Goal: Communication & Community: Answer question/provide support

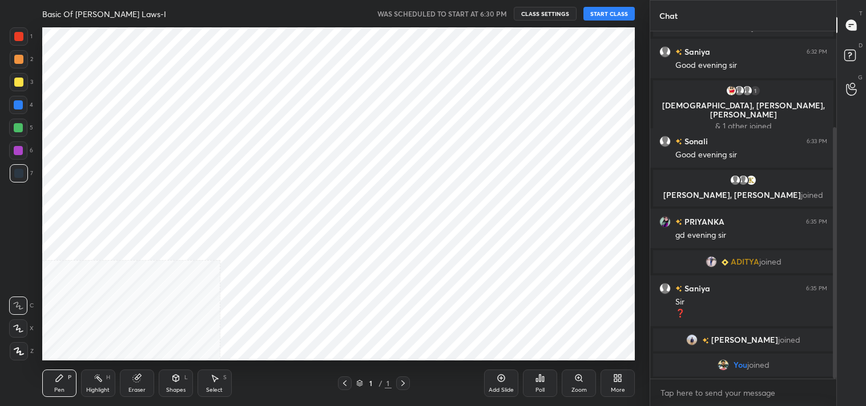
scroll to position [56742, 56472]
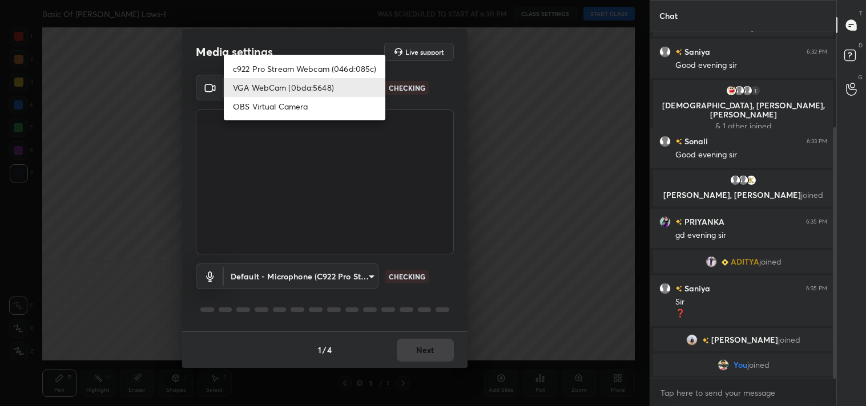
click at [345, 78] on body "1 2 3 4 5 6 7 C X Z C X Z E E Erase all H H Basic Of [PERSON_NAME] Laws-I WAS S…" at bounding box center [433, 203] width 866 height 406
click at [310, 62] on li "c922 Pro Stream Webcam (046d:085c)" at bounding box center [305, 68] width 162 height 19
type input "77efdbe0d0591a5658d362a6e640cec0e2706c98c83ef82d39568dbf4875ff01"
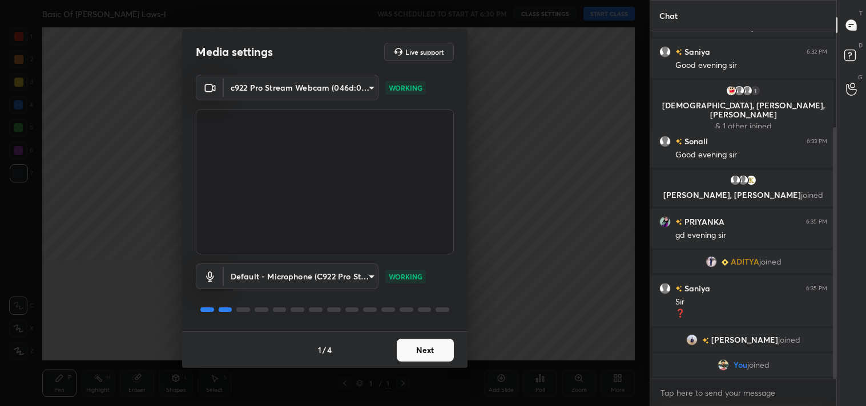
drag, startPoint x: 421, startPoint y: 341, endPoint x: 410, endPoint y: 329, distance: 17.0
click at [418, 336] on div "1 / 4 Next" at bounding box center [324, 350] width 285 height 37
click at [420, 350] on button "Next" at bounding box center [425, 350] width 57 height 23
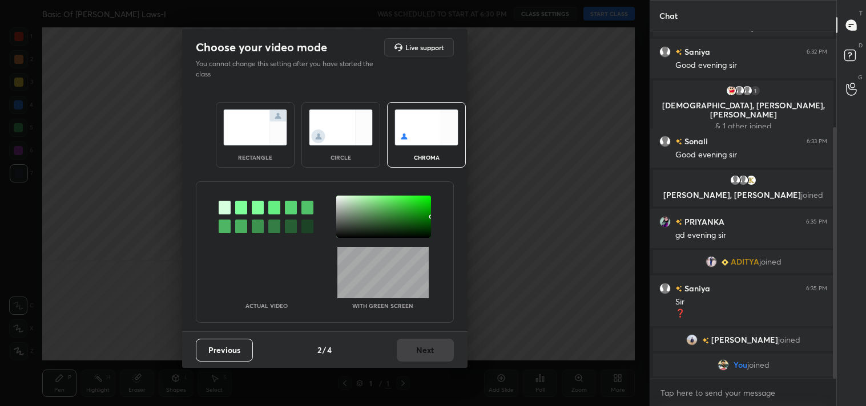
click at [257, 137] on img at bounding box center [255, 128] width 64 height 36
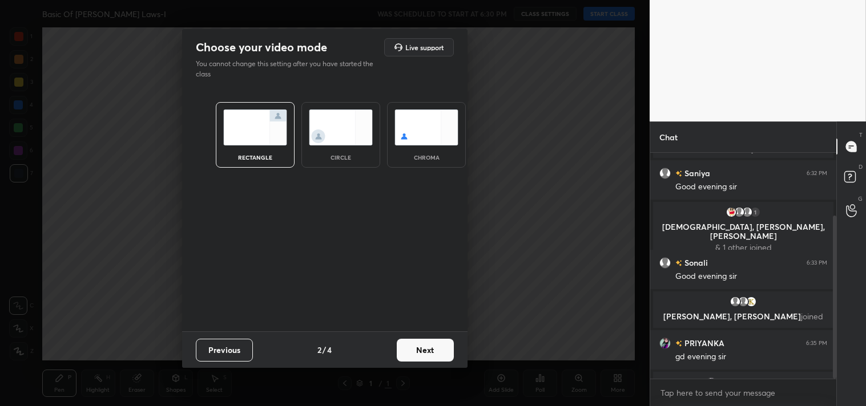
click at [435, 354] on button "Next" at bounding box center [425, 350] width 57 height 23
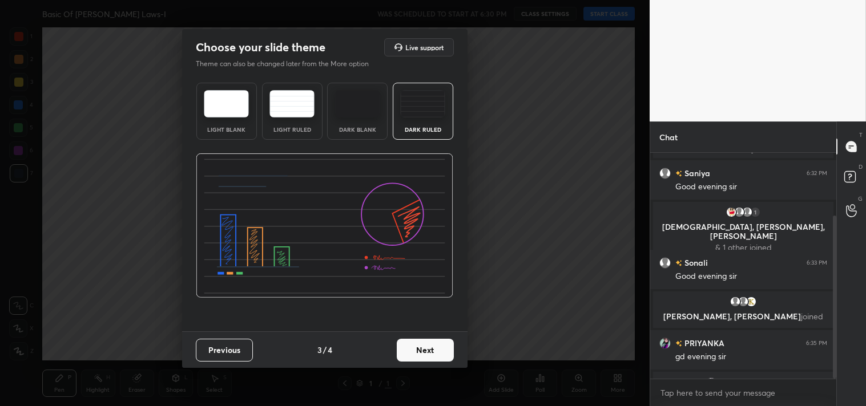
click at [438, 97] on img at bounding box center [422, 103] width 45 height 27
click at [428, 341] on button "Next" at bounding box center [425, 350] width 57 height 23
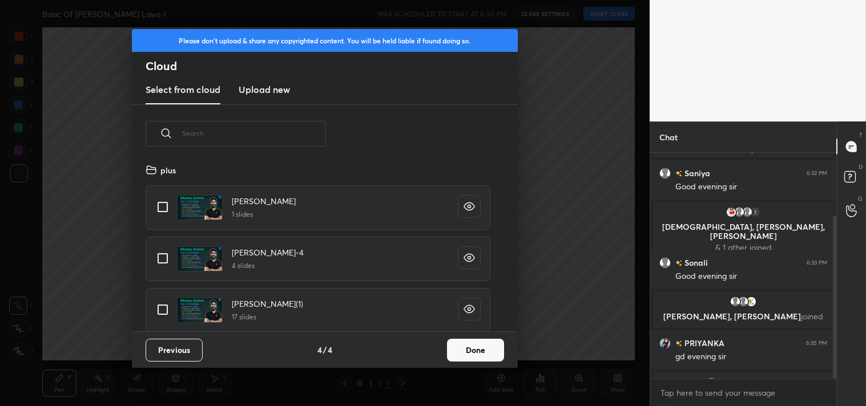
scroll to position [169, 366]
drag, startPoint x: 163, startPoint y: 185, endPoint x: 164, endPoint y: 197, distance: 11.5
click at [164, 195] on div "[PERSON_NAME] 1 slides" at bounding box center [318, 207] width 345 height 45
click at [166, 203] on input "grid" at bounding box center [163, 207] width 24 height 24
checkbox input "true"
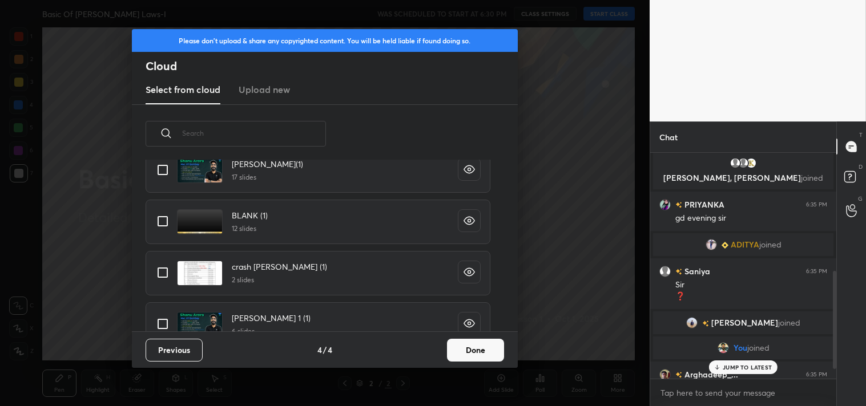
scroll to position [140, 0]
click at [164, 214] on input "grid" at bounding box center [163, 221] width 24 height 24
checkbox input "true"
click at [477, 357] on button "Done" at bounding box center [475, 350] width 57 height 23
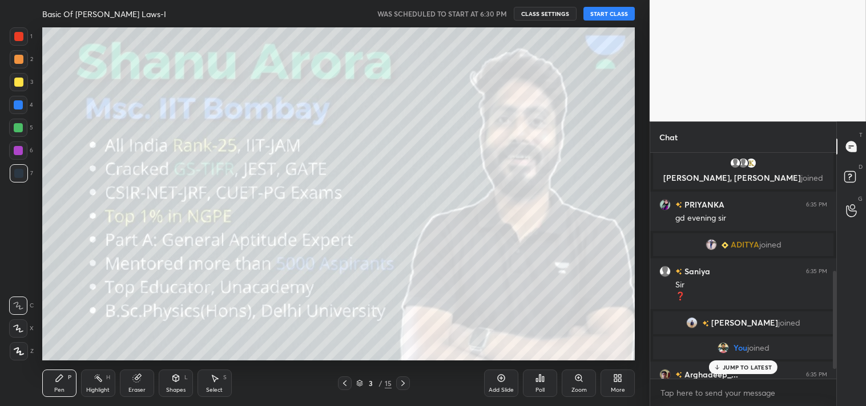
click at [596, 9] on button "START CLASS" at bounding box center [608, 14] width 51 height 14
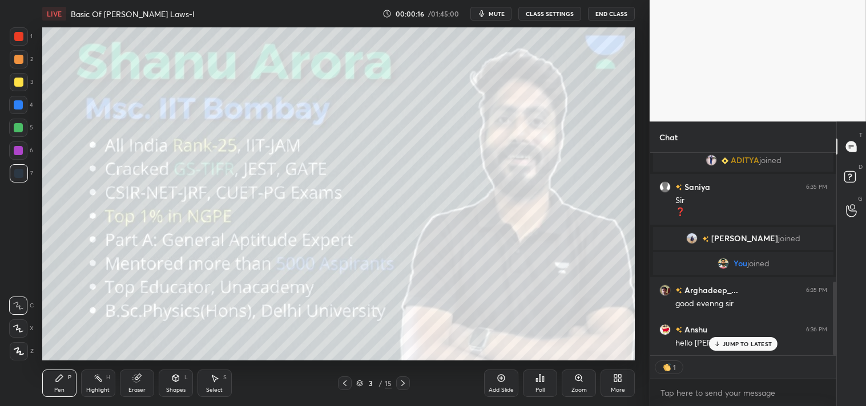
scroll to position [0, 0]
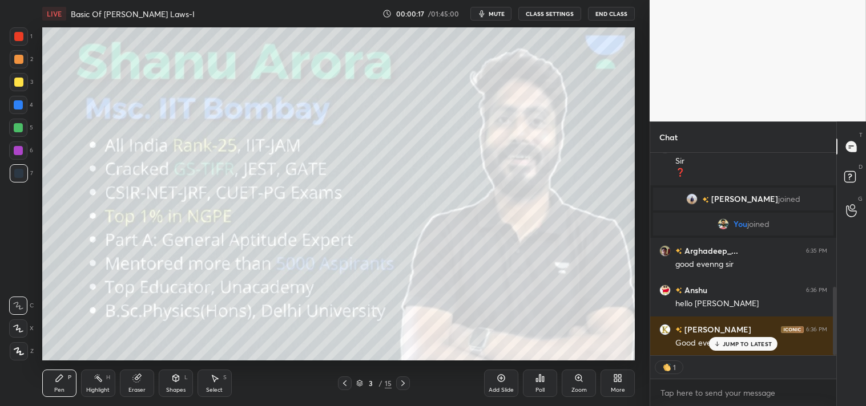
click at [735, 341] on p "JUMP TO LATEST" at bounding box center [747, 344] width 49 height 7
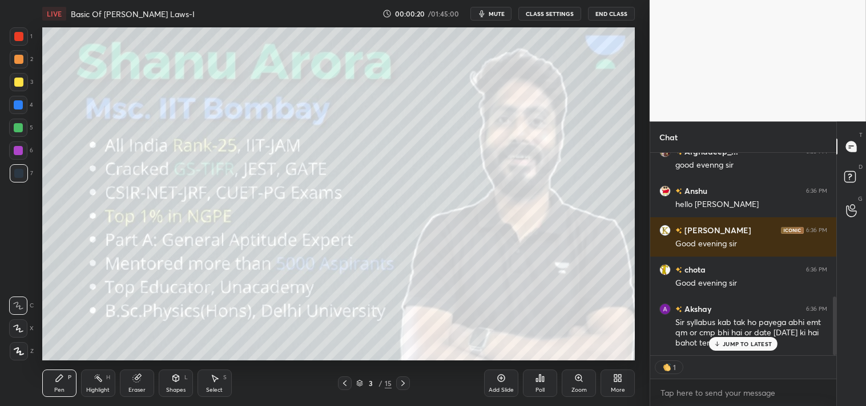
click at [744, 346] on p "JUMP TO LATEST" at bounding box center [747, 344] width 49 height 7
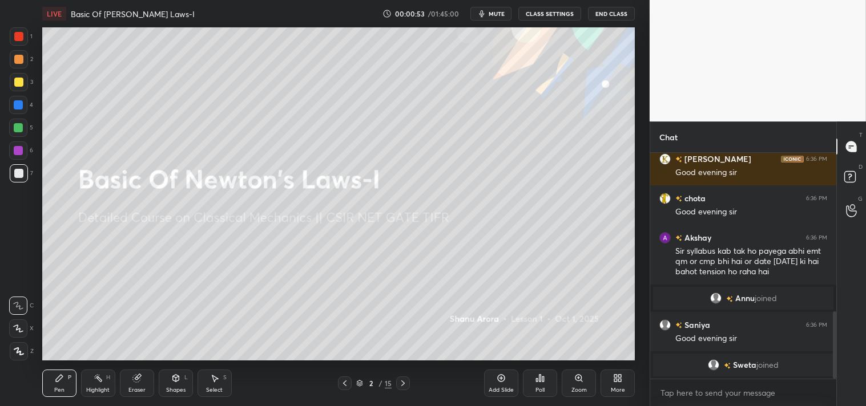
click at [134, 388] on div "Eraser" at bounding box center [136, 391] width 17 height 6
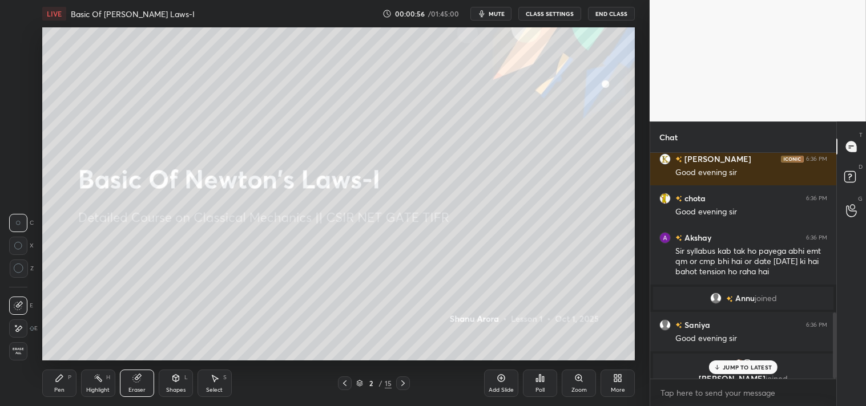
scroll to position [546, 0]
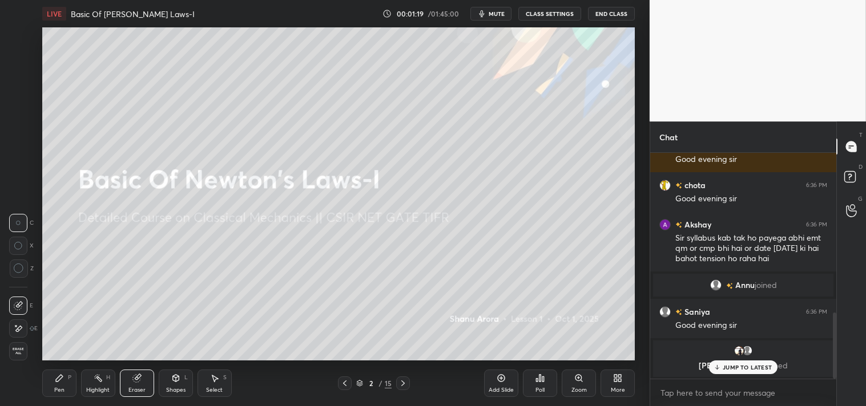
click at [42, 395] on div "Pen P" at bounding box center [59, 383] width 34 height 27
click at [50, 397] on div "Pen P" at bounding box center [59, 383] width 34 height 27
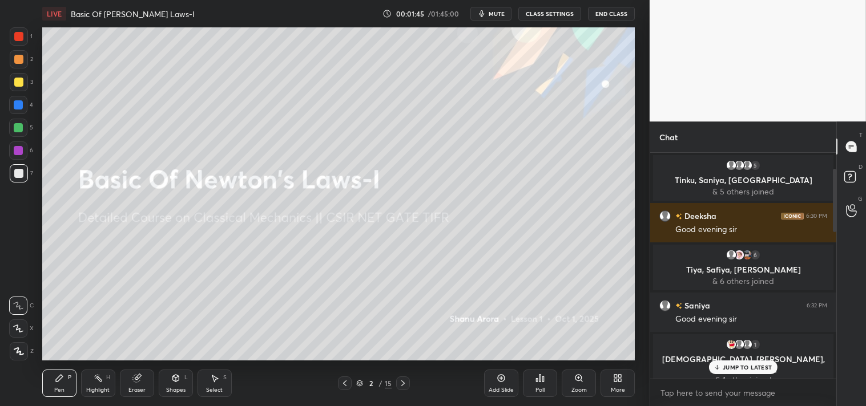
scroll to position [579, 0]
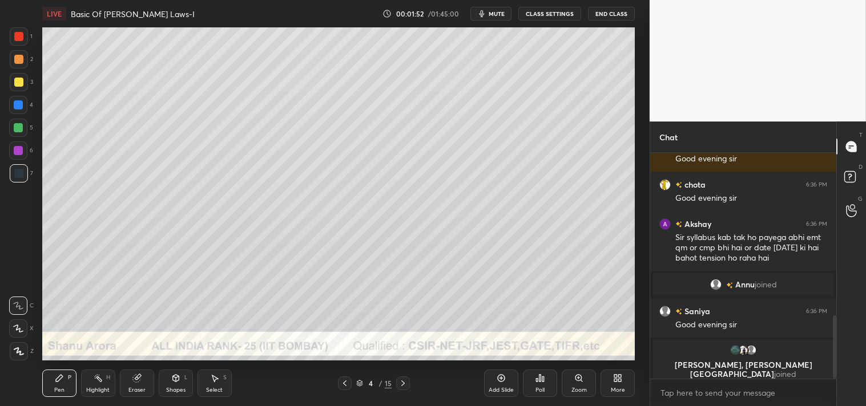
click at [185, 386] on div "Shapes L" at bounding box center [176, 383] width 34 height 27
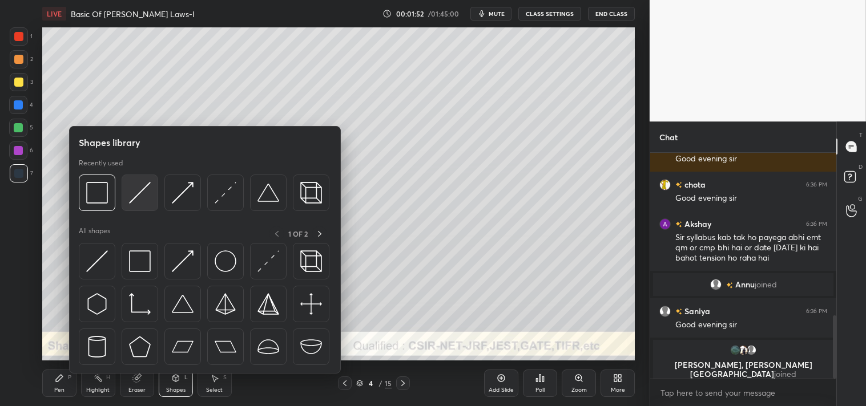
click at [135, 203] on img at bounding box center [140, 193] width 22 height 22
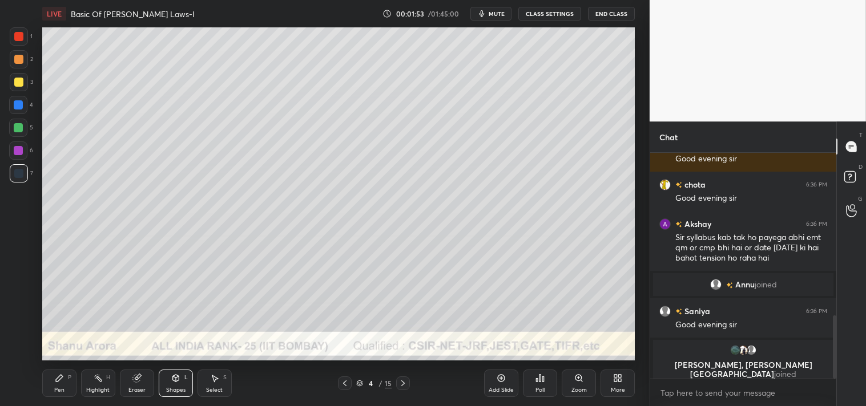
click at [16, 82] on div at bounding box center [18, 82] width 9 height 9
click at [576, 386] on div "Zoom" at bounding box center [579, 383] width 34 height 27
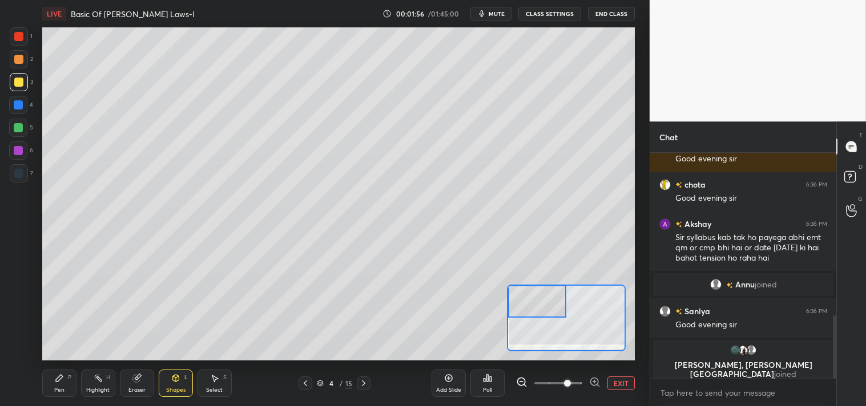
click at [55, 384] on div "Pen P" at bounding box center [59, 383] width 34 height 27
click at [59, 384] on div "Pen P" at bounding box center [59, 383] width 34 height 27
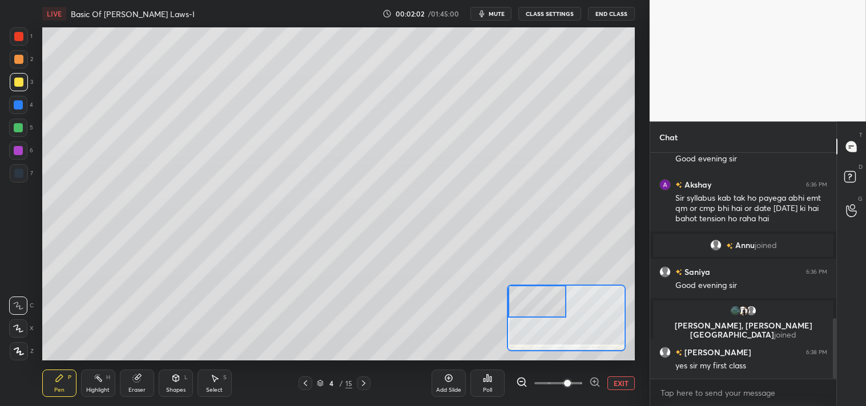
scroll to position [658, 0]
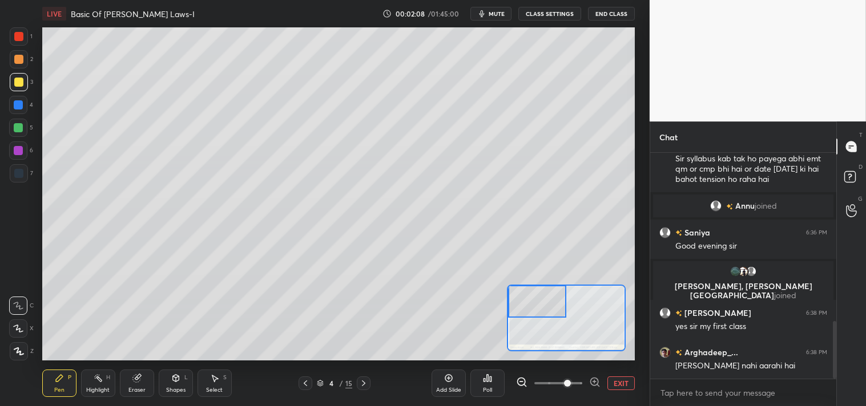
click at [531, 10] on button "CLASS SETTINGS" at bounding box center [549, 14] width 63 height 14
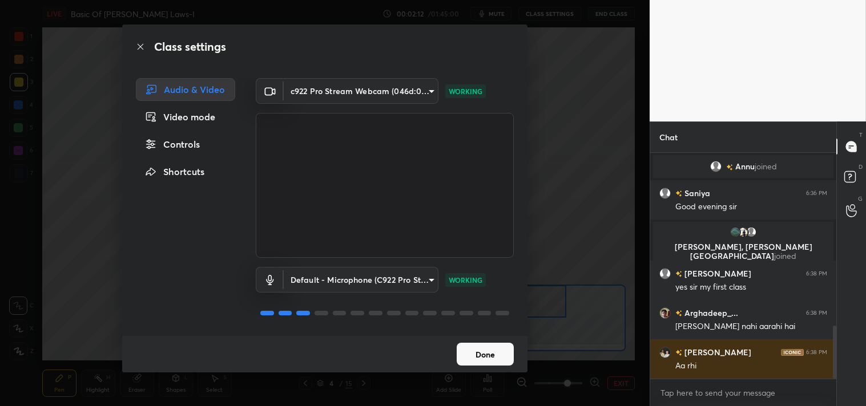
scroll to position [737, 0]
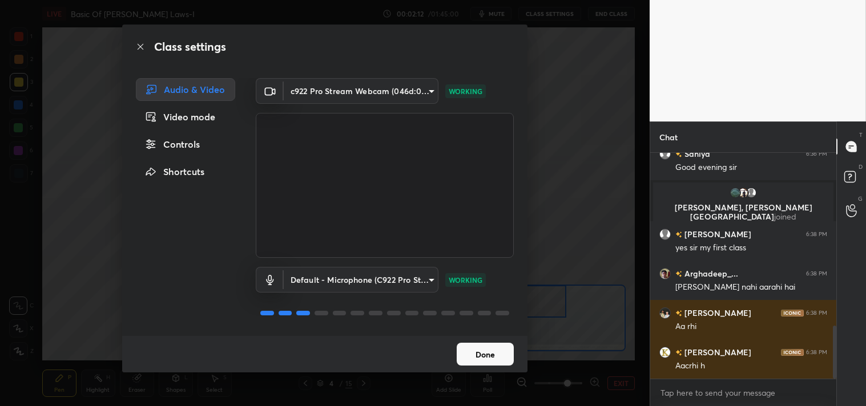
click at [478, 352] on button "Done" at bounding box center [485, 354] width 57 height 23
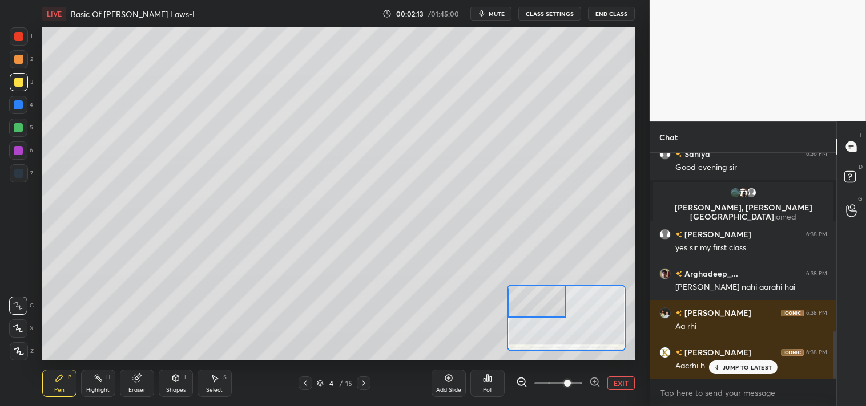
scroll to position [854, 0]
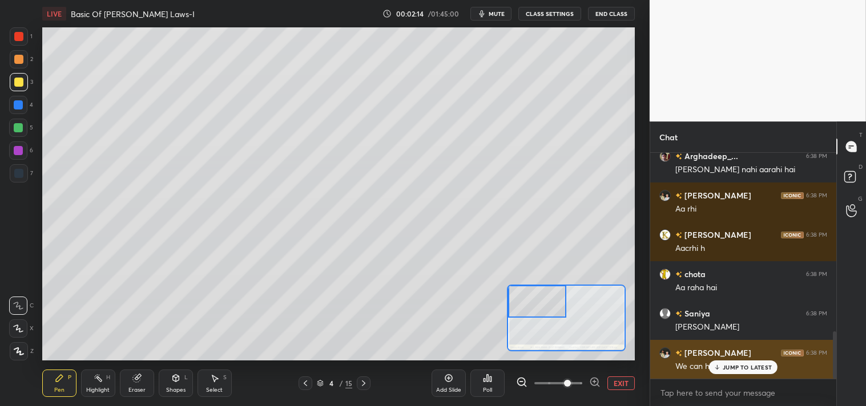
click at [729, 368] on p "JUMP TO LATEST" at bounding box center [747, 367] width 49 height 7
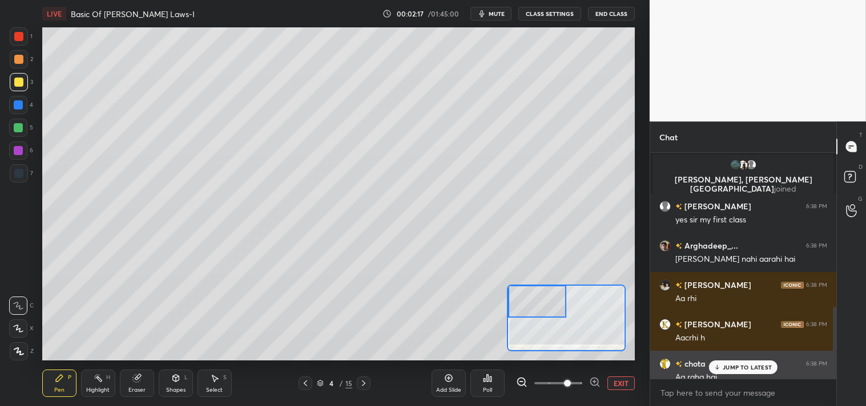
scroll to position [762, 0]
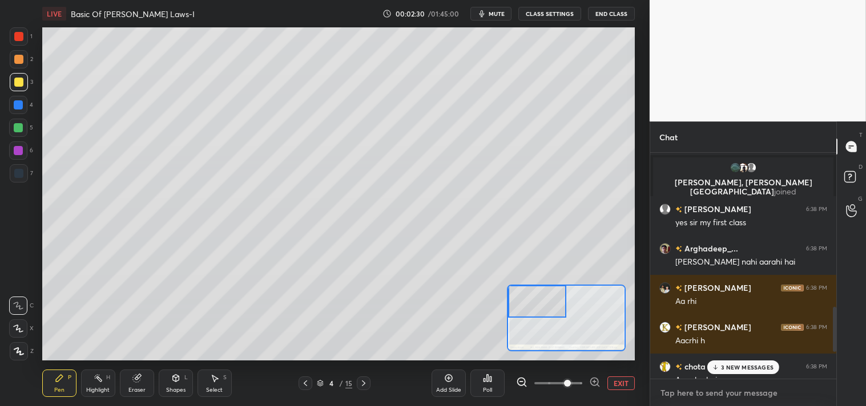
click at [726, 394] on textarea at bounding box center [743, 393] width 168 height 18
type textarea "x"
type textarea "t"
type textarea "x"
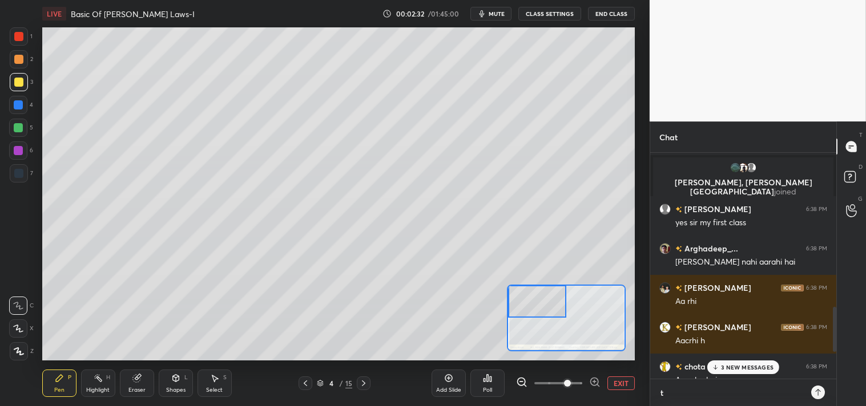
type textarea "ti"
type textarea "x"
type textarea "tin"
type textarea "x"
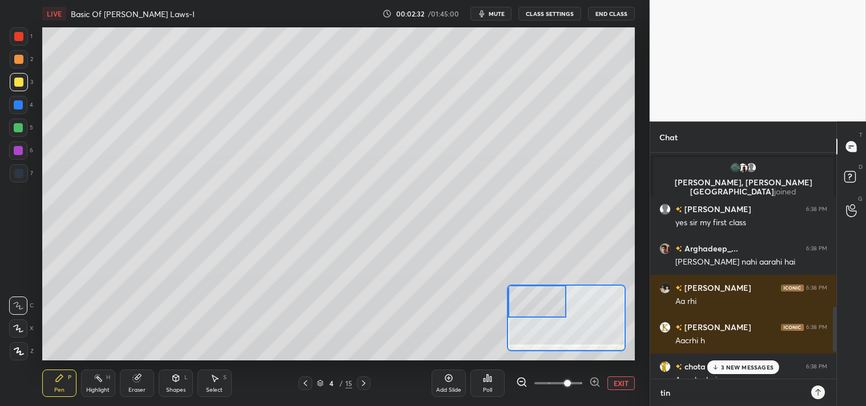
type textarea "tiny"
type textarea "x"
type textarea "tinyu"
type textarea "x"
type textarea "tinyur"
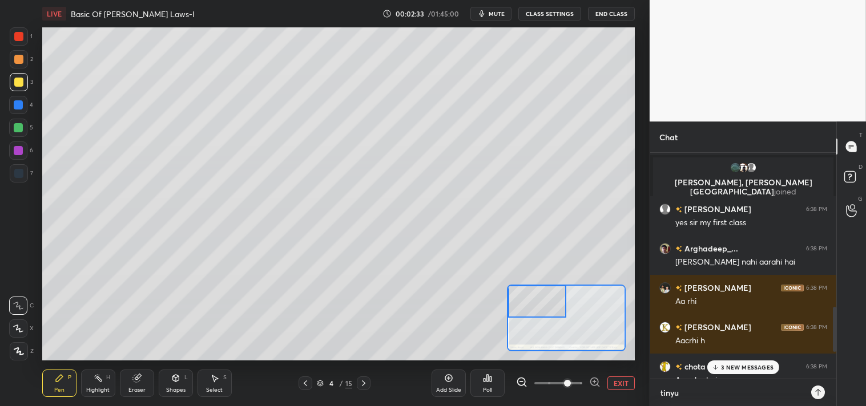
type textarea "x"
type textarea "tinyurl"
type textarea "x"
type textarea "tinyurl."
type textarea "x"
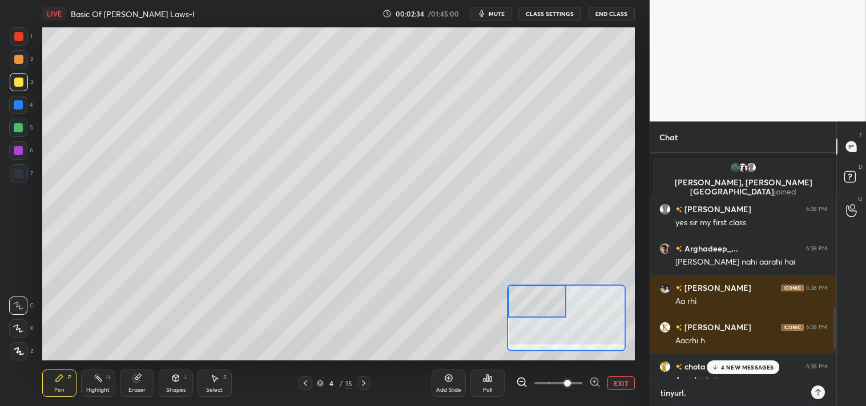
type textarea "tinyurl.c"
type textarea "x"
type textarea "[DOMAIN_NAME]"
type textarea "x"
type textarea "[DOMAIN_NAME]"
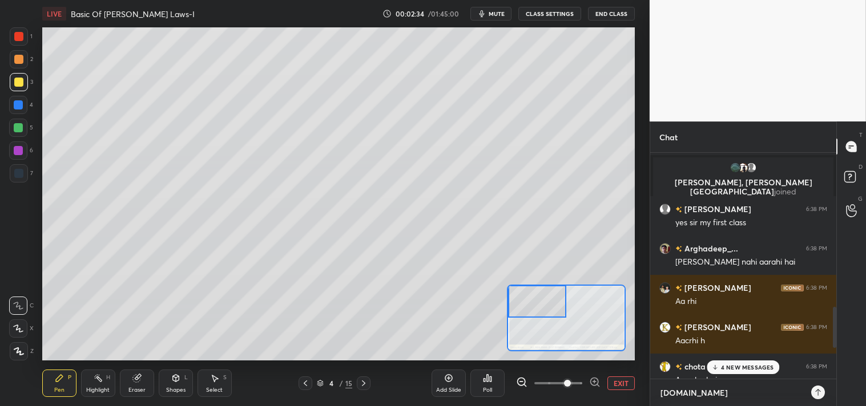
type textarea "x"
type textarea "[DOMAIN_NAME][URL]"
type textarea "x"
type textarea "[DOMAIN_NAME][URL]"
type textarea "x"
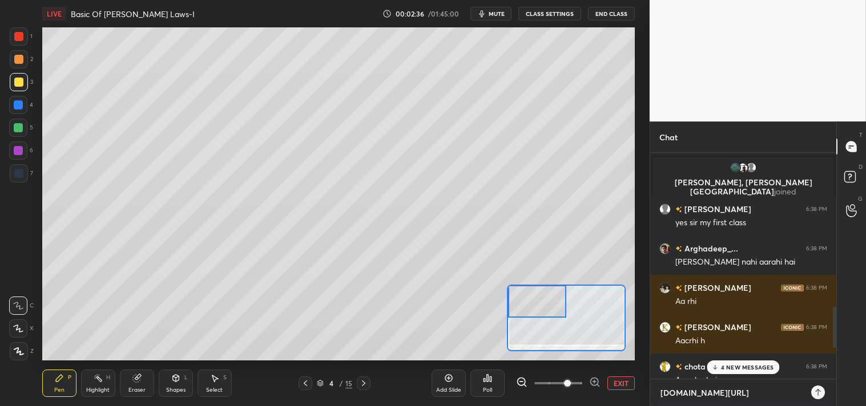
type textarea "[DOMAIN_NAME][URL]"
type textarea "x"
type textarea "[DOMAIN_NAME][URL]"
type textarea "x"
type textarea "[DOMAIN_NAME][URL]"
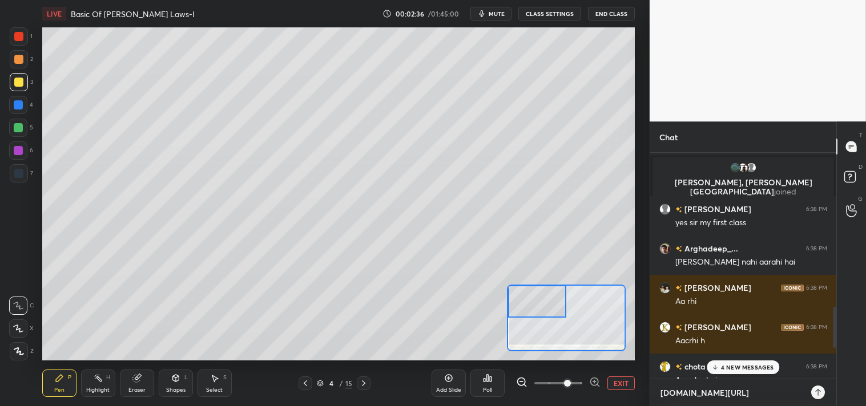
type textarea "x"
type textarea "[DOMAIN_NAME][URL]"
type textarea "x"
type textarea "[DOMAIN_NAME][URL]"
type textarea "x"
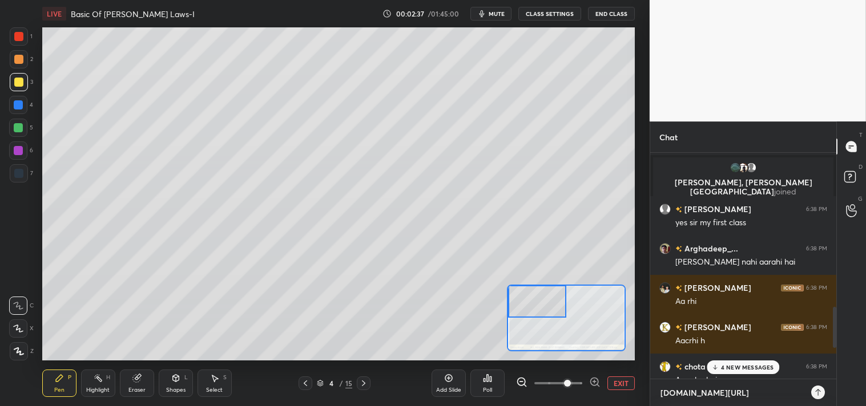
type textarea "[DOMAIN_NAME][URL]"
type textarea "x"
type textarea "[DOMAIN_NAME][URL]"
type textarea "x"
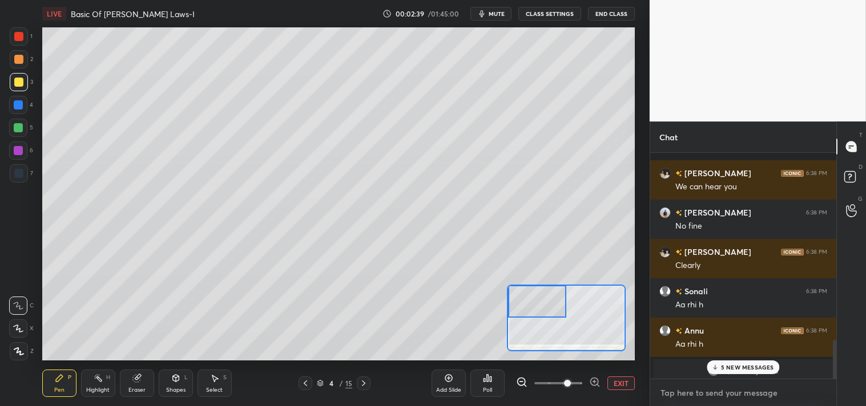
scroll to position [1104, 0]
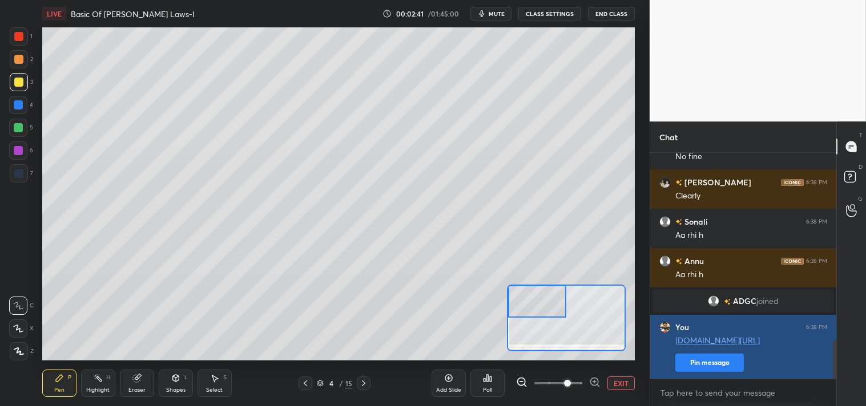
click at [717, 360] on button "Pin message" at bounding box center [709, 363] width 68 height 18
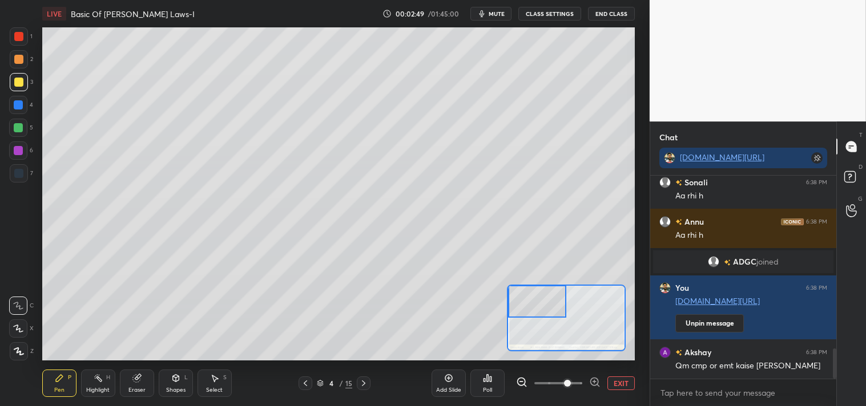
scroll to position [1205, 0]
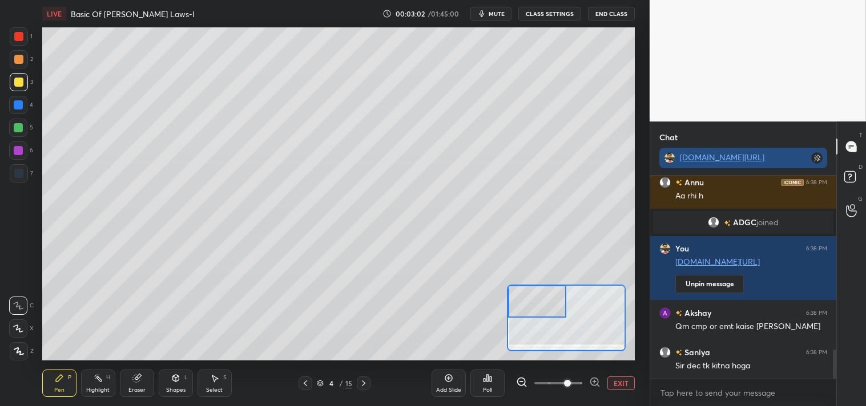
click at [709, 159] on link "[DOMAIN_NAME][URL]" at bounding box center [722, 157] width 84 height 11
click at [138, 388] on div "Eraser" at bounding box center [136, 391] width 17 height 6
click at [139, 388] on div "Eraser" at bounding box center [136, 391] width 17 height 6
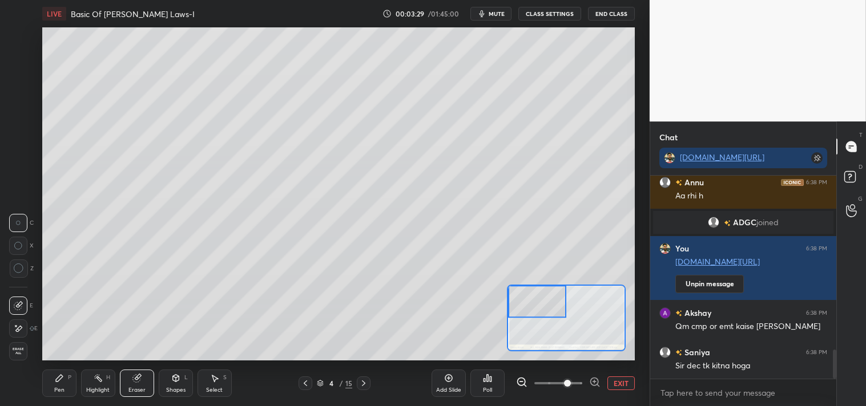
click at [19, 265] on icon at bounding box center [19, 269] width 10 height 10
click at [29, 258] on div "C X Z" at bounding box center [21, 250] width 25 height 83
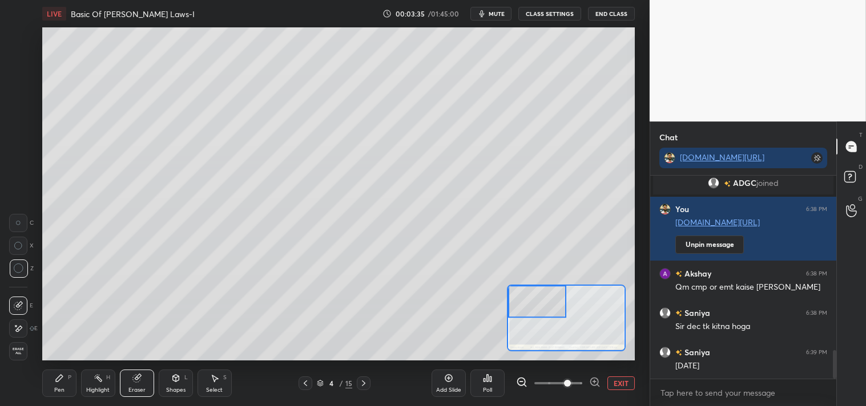
click at [54, 380] on div "Pen P" at bounding box center [59, 383] width 34 height 27
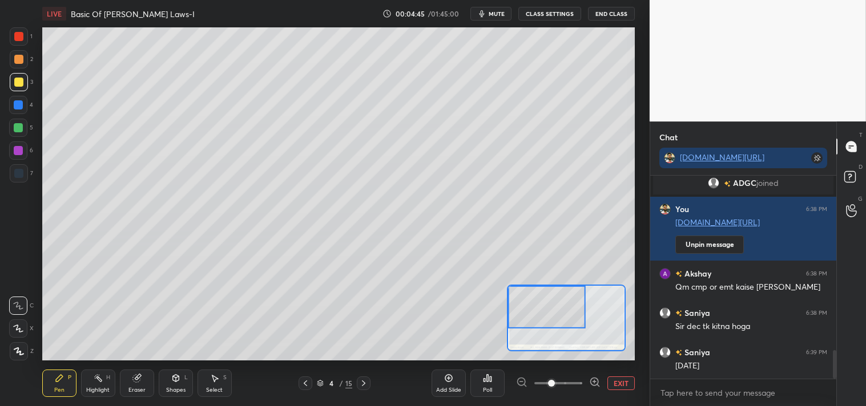
scroll to position [1272, 0]
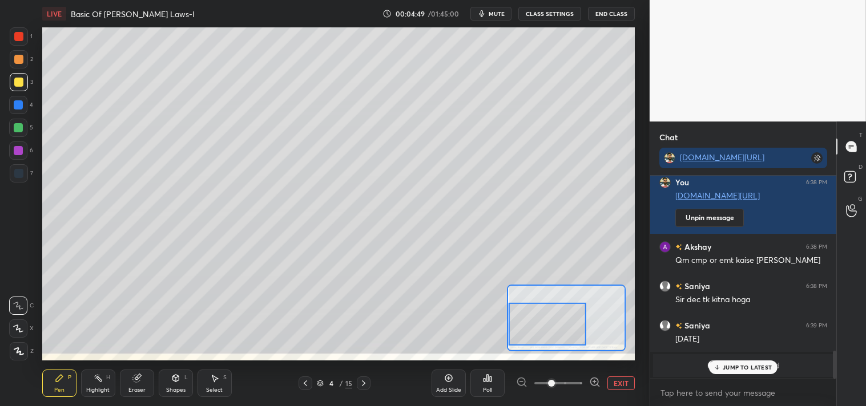
click at [611, 384] on button "EXIT" at bounding box center [620, 384] width 27 height 14
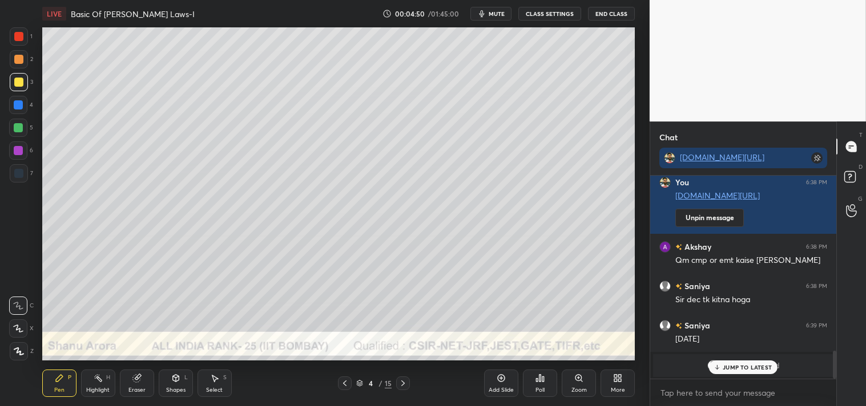
click at [743, 362] on div "JUMP TO LATEST" at bounding box center [743, 368] width 68 height 14
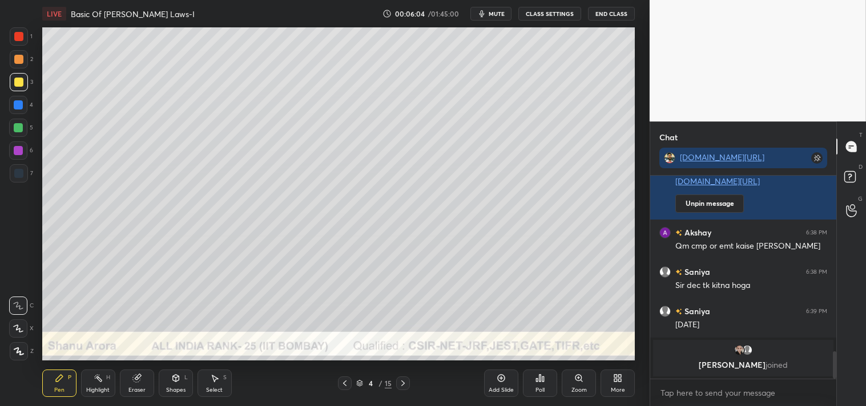
click at [95, 383] on icon at bounding box center [98, 378] width 9 height 9
click at [58, 385] on div "Pen P" at bounding box center [59, 383] width 34 height 27
click at [61, 388] on div "Pen" at bounding box center [59, 391] width 10 height 6
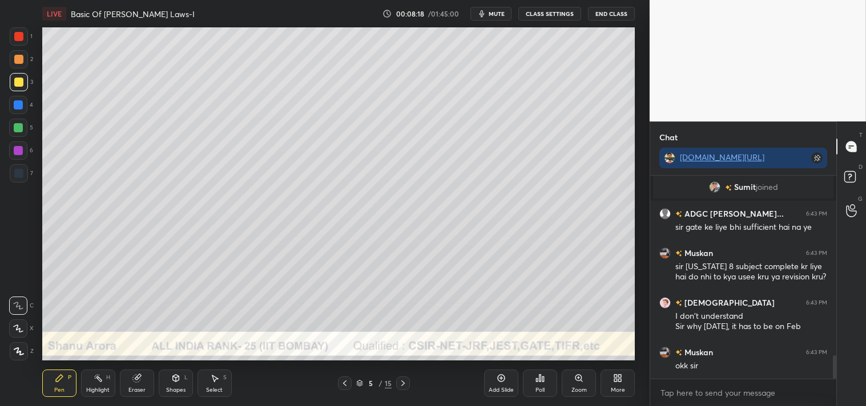
scroll to position [1555, 0]
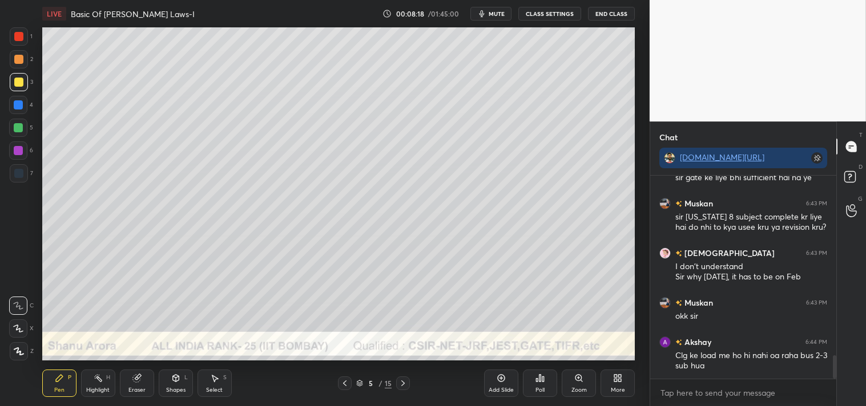
click at [179, 388] on div "Shapes" at bounding box center [175, 391] width 19 height 6
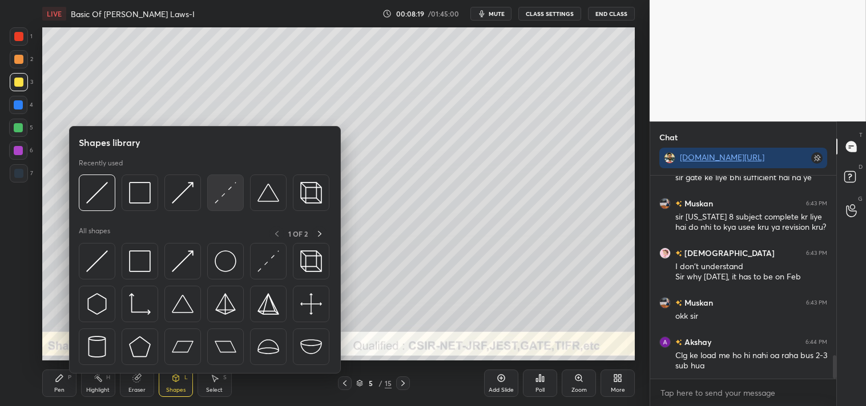
click at [227, 187] on img at bounding box center [226, 193] width 22 height 22
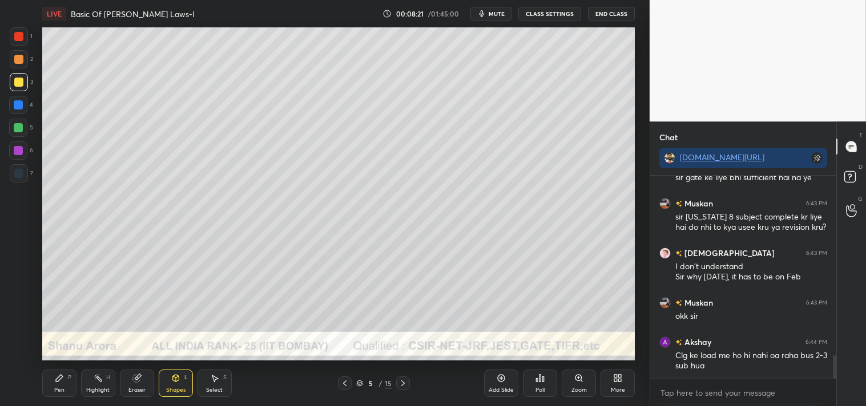
click at [568, 384] on div "Zoom" at bounding box center [579, 383] width 34 height 27
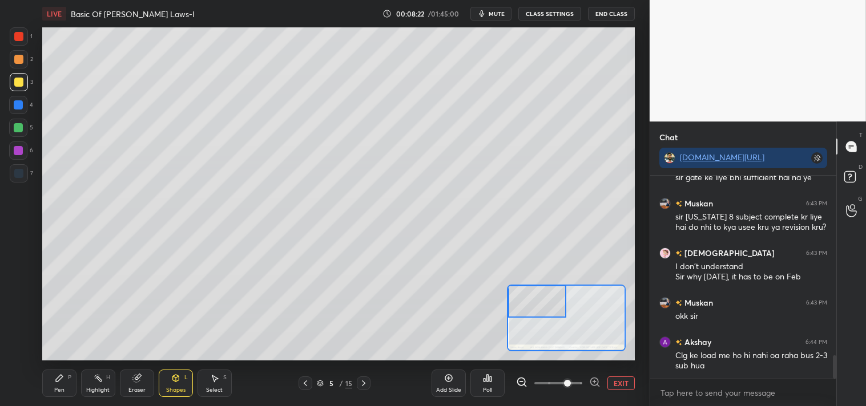
click at [59, 381] on icon at bounding box center [59, 378] width 9 height 9
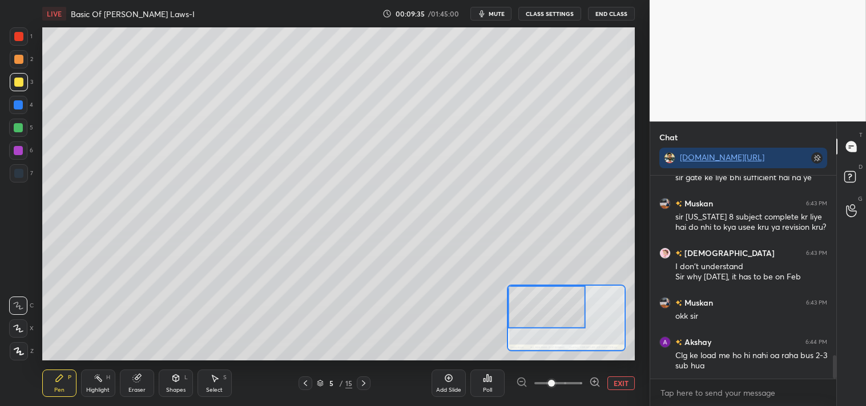
click at [615, 381] on button "EXIT" at bounding box center [620, 384] width 27 height 14
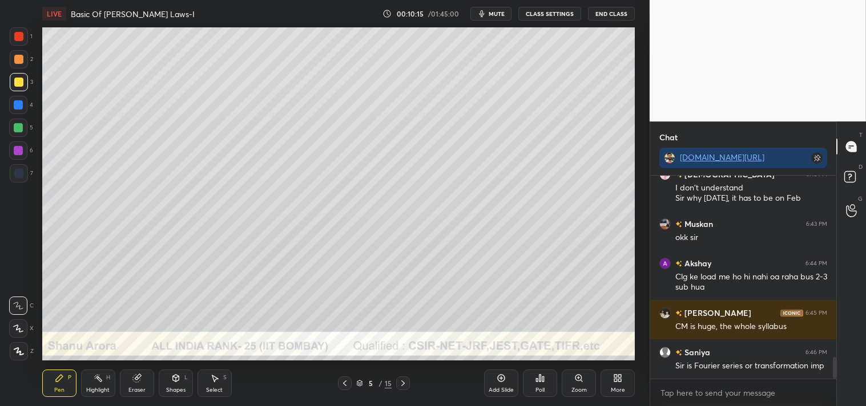
scroll to position [1673, 0]
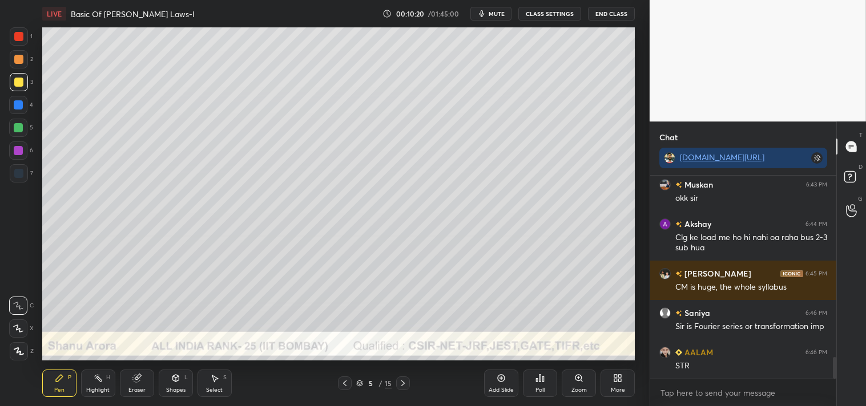
click at [138, 382] on icon at bounding box center [135, 378] width 7 height 7
click at [74, 378] on div "Pen P" at bounding box center [59, 383] width 34 height 27
click at [19, 62] on div at bounding box center [18, 59] width 9 height 9
click at [19, 73] on div at bounding box center [19, 82] width 18 height 18
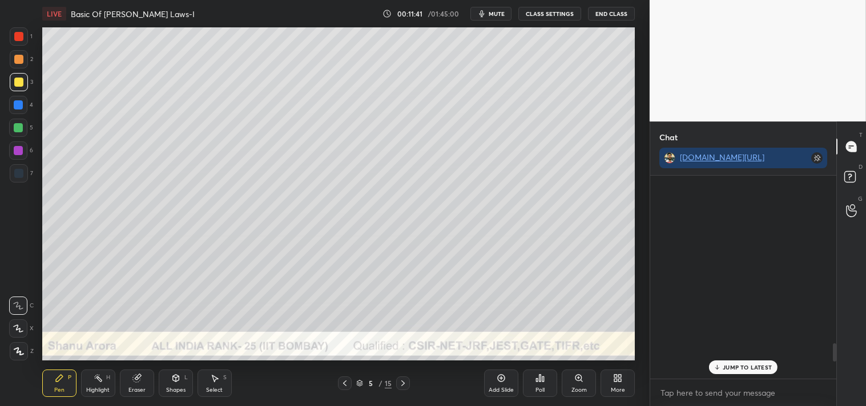
scroll to position [1992, 0]
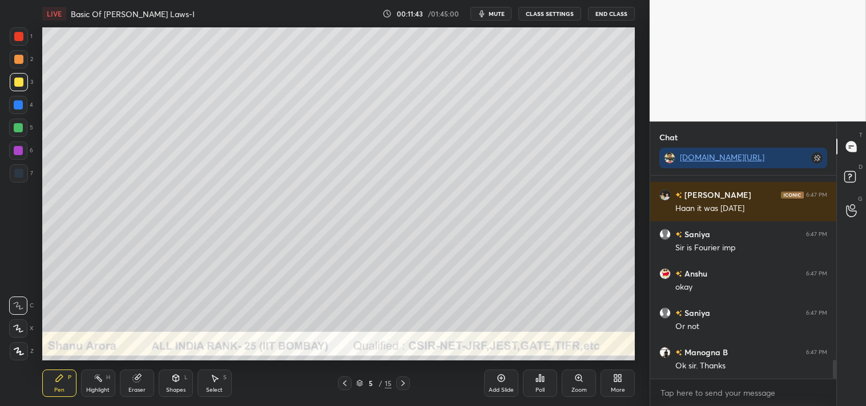
click at [571, 379] on div "Zoom" at bounding box center [579, 383] width 34 height 27
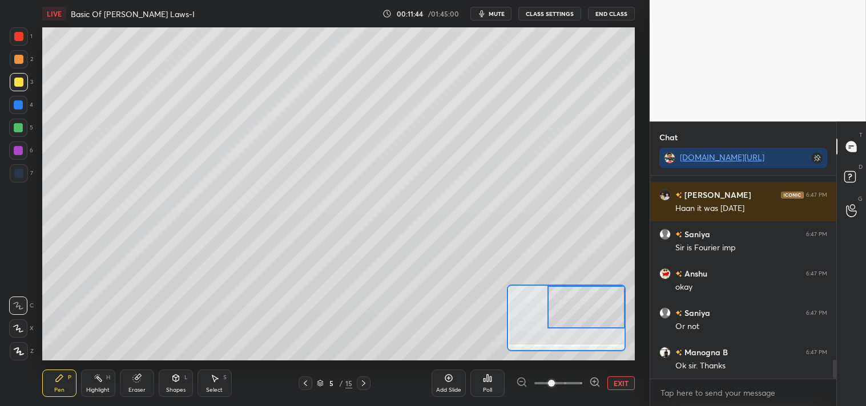
click at [584, 322] on div at bounding box center [586, 307] width 78 height 43
click at [178, 389] on div "Shapes" at bounding box center [175, 391] width 19 height 6
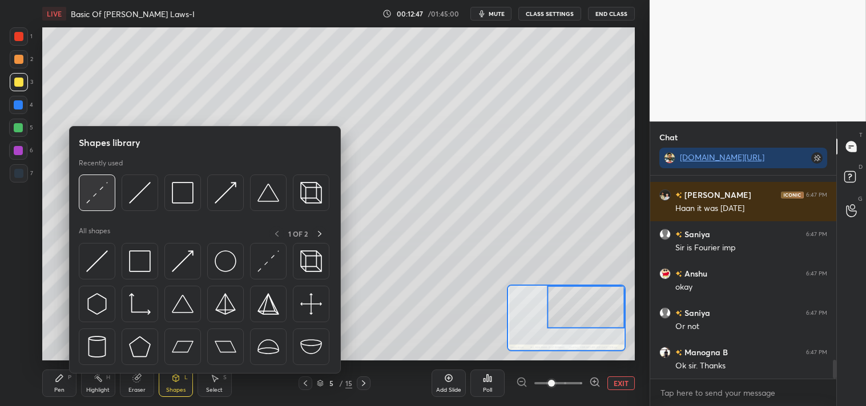
click at [82, 193] on div at bounding box center [97, 193] width 37 height 37
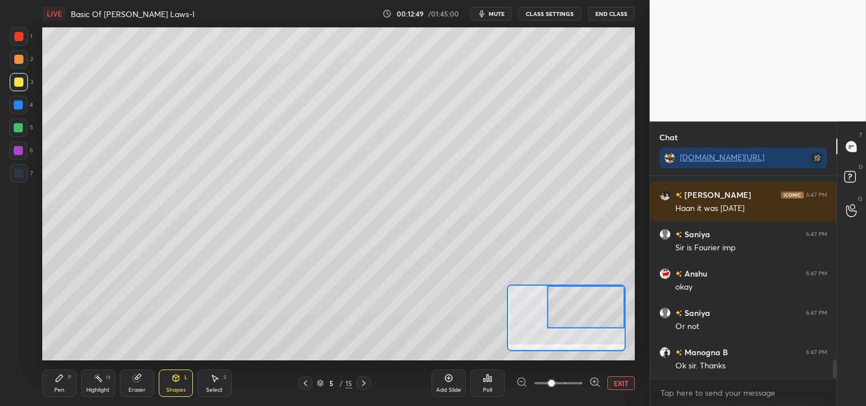
click at [61, 377] on icon at bounding box center [59, 378] width 7 height 7
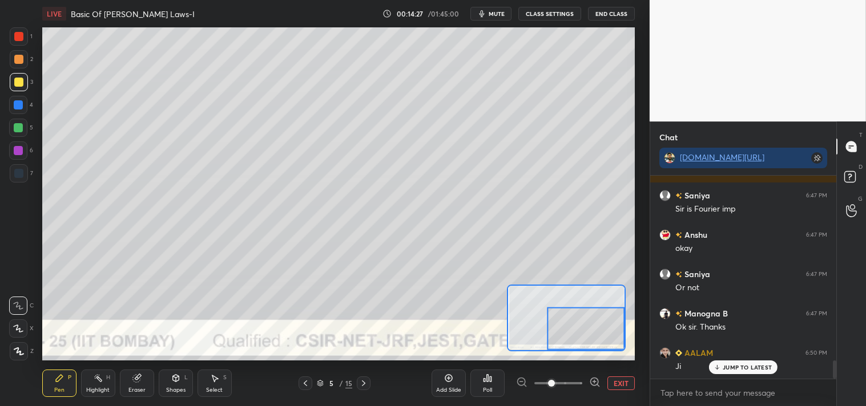
scroll to position [2058, 0]
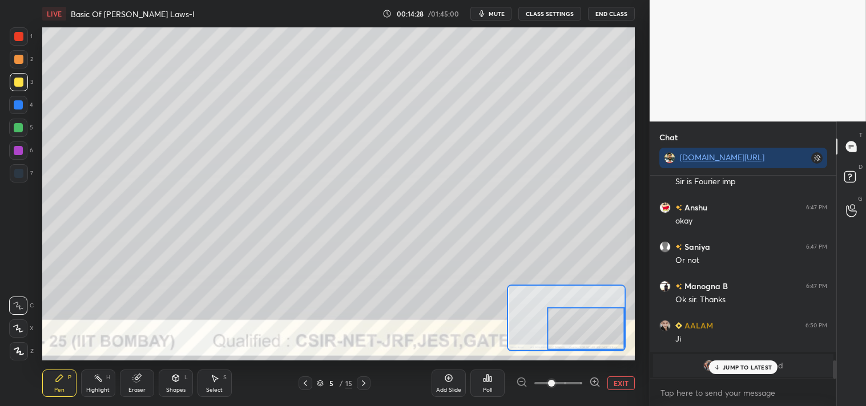
click at [731, 365] on p "JUMP TO LATEST" at bounding box center [747, 367] width 49 height 7
click at [612, 379] on button "EXIT" at bounding box center [620, 384] width 27 height 14
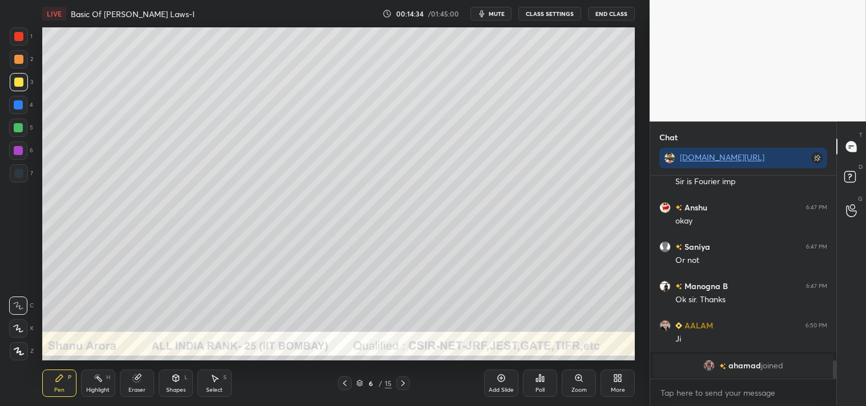
click at [179, 374] on icon at bounding box center [175, 378] width 9 height 9
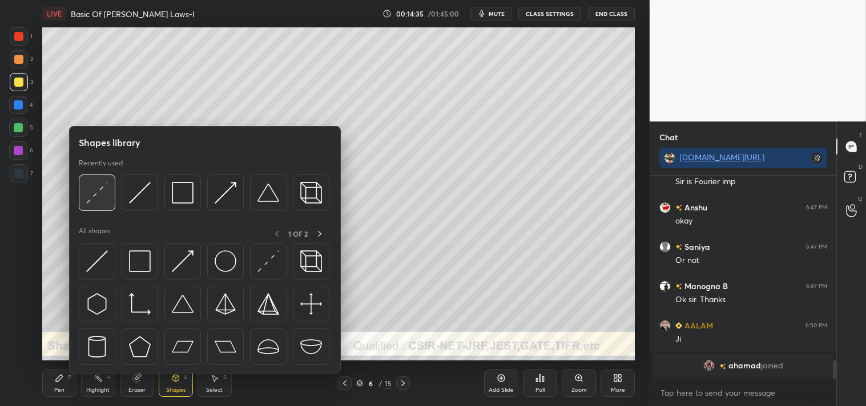
click at [99, 203] on img at bounding box center [97, 193] width 22 height 22
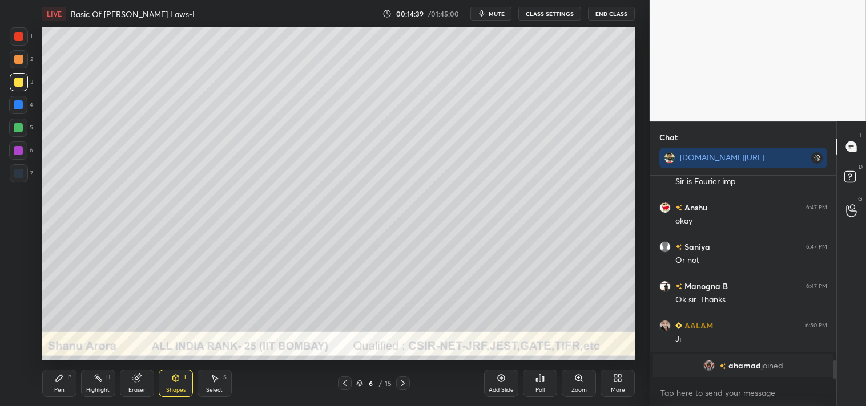
click at [575, 388] on div "Zoom" at bounding box center [578, 391] width 15 height 6
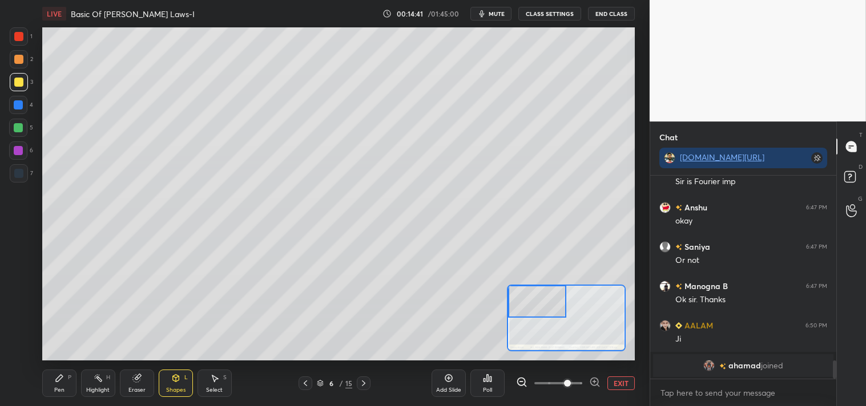
click at [59, 385] on div "Pen P" at bounding box center [59, 383] width 34 height 27
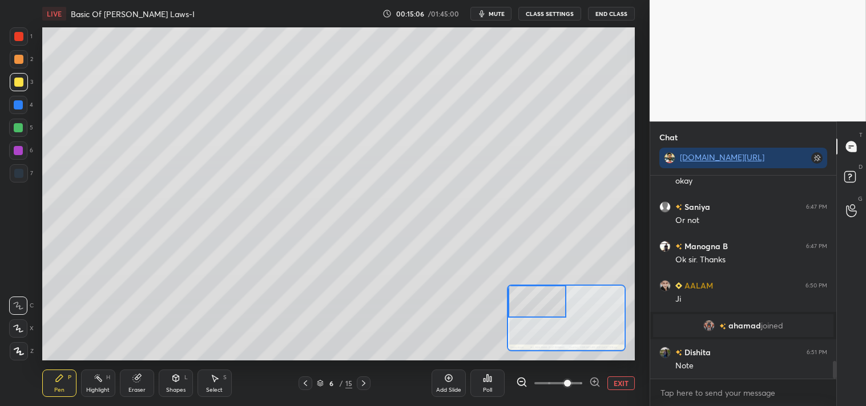
click at [634, 385] on button "EXIT" at bounding box center [620, 384] width 27 height 14
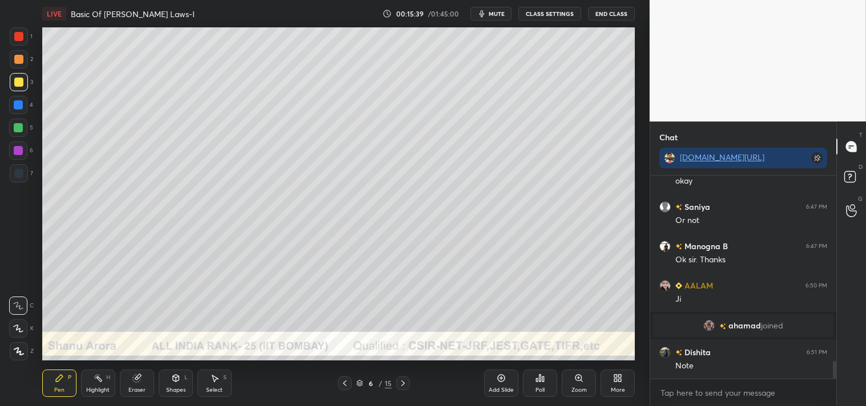
click at [570, 388] on div "Zoom" at bounding box center [579, 383] width 34 height 27
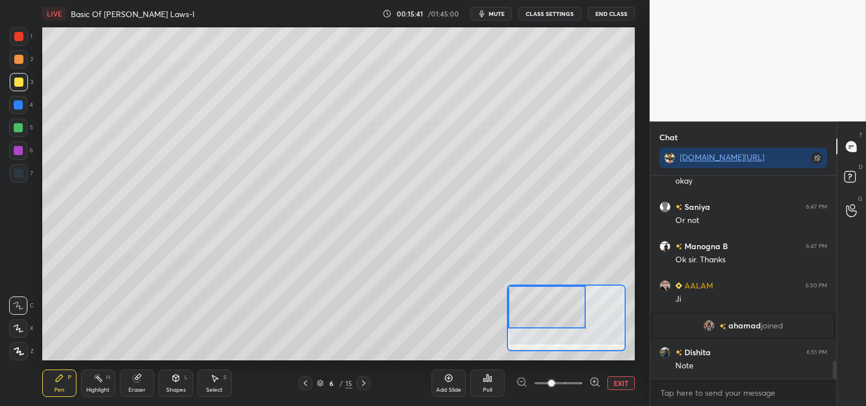
scroll to position [2109, 0]
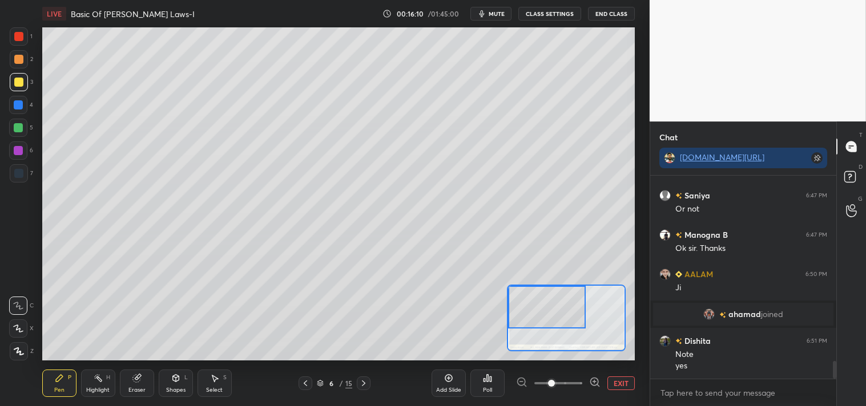
click at [606, 378] on div "EXIT" at bounding box center [575, 384] width 119 height 14
click at [614, 380] on button "EXIT" at bounding box center [620, 384] width 27 height 14
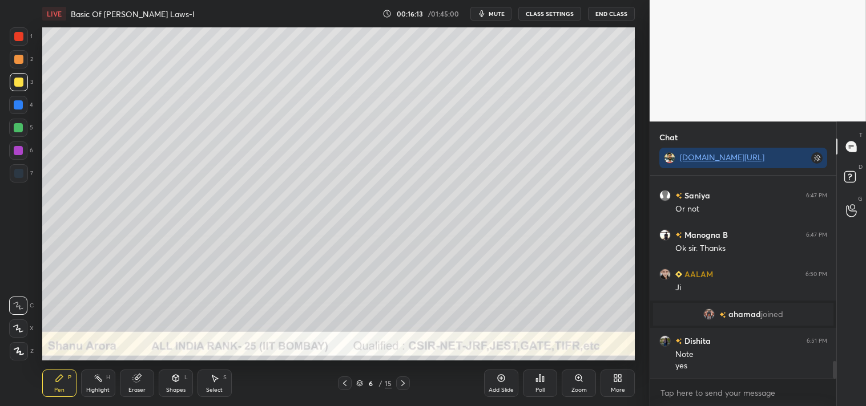
click at [95, 378] on icon at bounding box center [98, 378] width 9 height 9
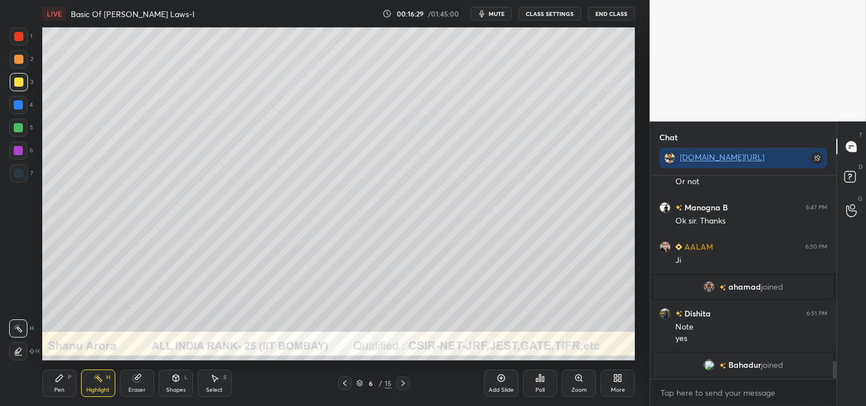
click at [60, 385] on div "Pen P" at bounding box center [59, 383] width 34 height 27
click at [62, 385] on div "Pen P" at bounding box center [59, 383] width 34 height 27
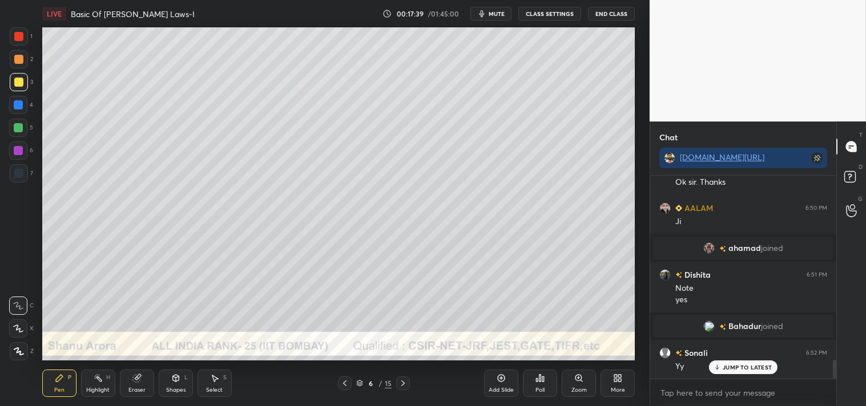
scroll to position [1995, 0]
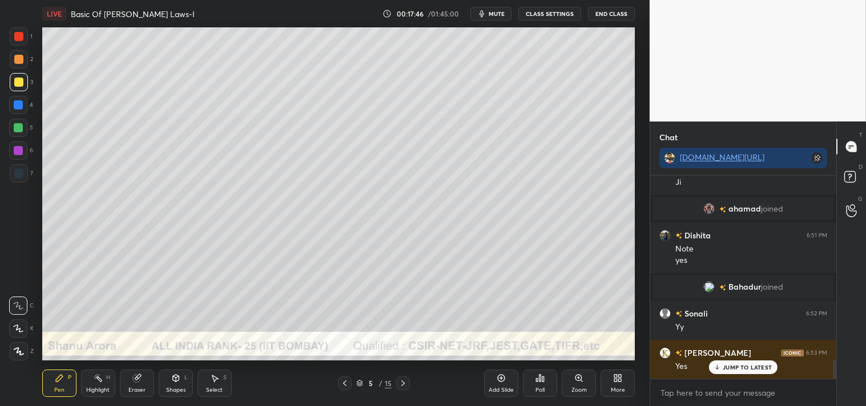
click at [100, 385] on div "Highlight H" at bounding box center [98, 383] width 34 height 27
click at [162, 385] on div "Shapes L" at bounding box center [176, 383] width 34 height 27
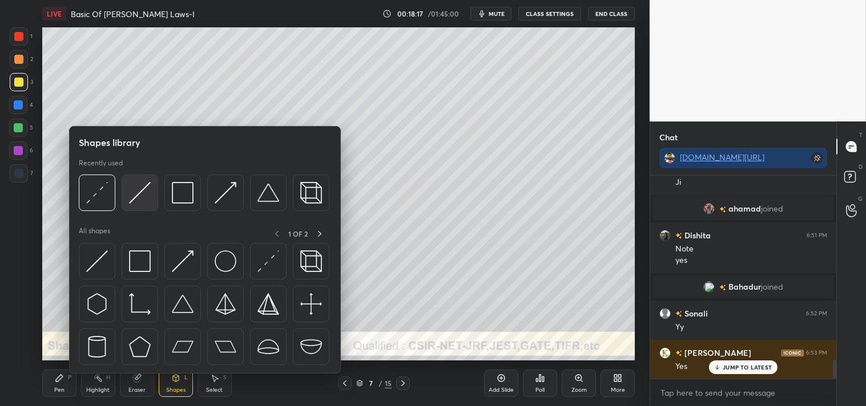
click at [143, 201] on img at bounding box center [140, 193] width 22 height 22
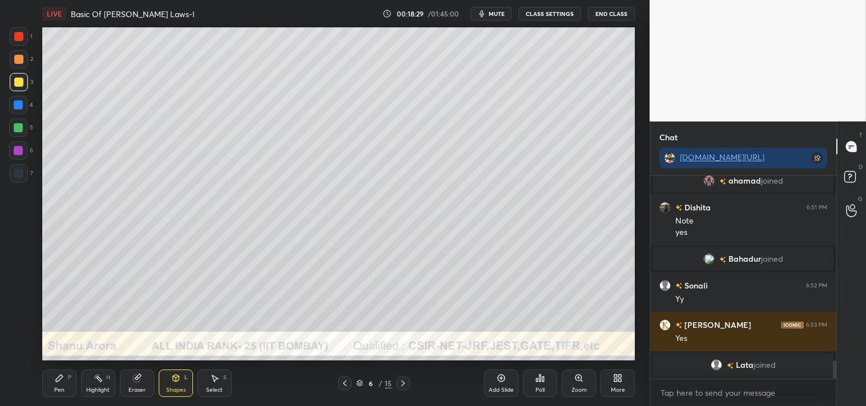
scroll to position [2063, 0]
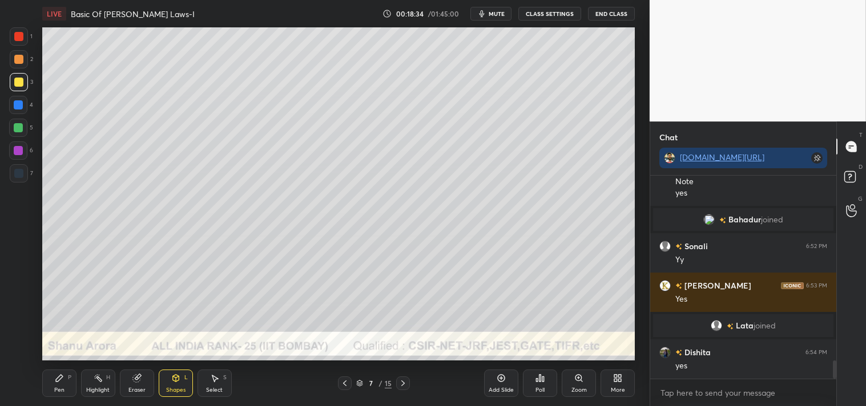
click at [563, 385] on div "Zoom" at bounding box center [579, 383] width 34 height 27
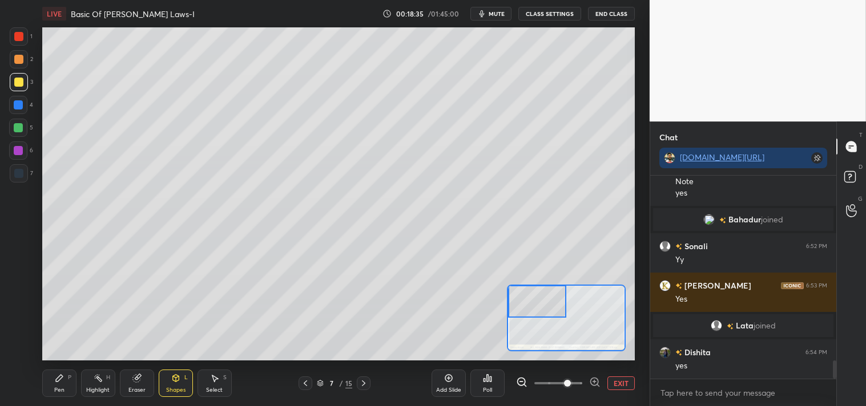
click at [57, 378] on icon at bounding box center [59, 378] width 7 height 7
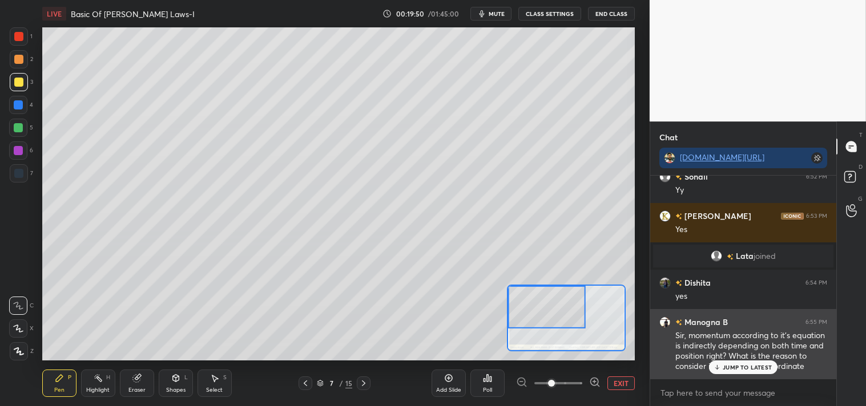
click at [743, 364] on p "JUMP TO LATEST" at bounding box center [747, 367] width 49 height 7
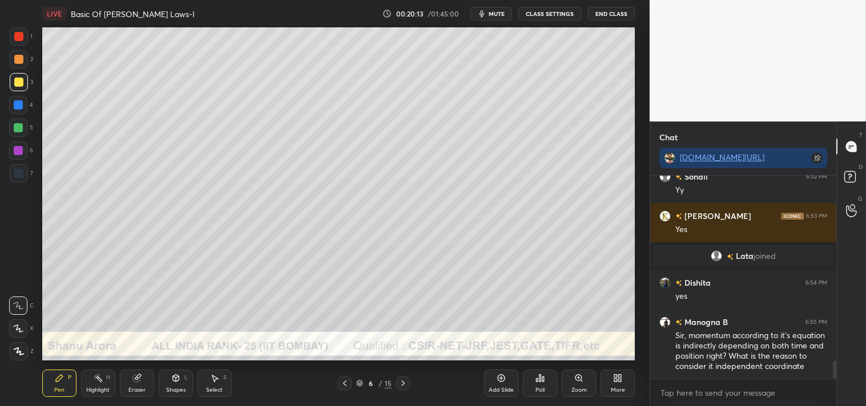
click at [128, 384] on div "Eraser" at bounding box center [137, 383] width 34 height 27
click at [131, 384] on div "Eraser" at bounding box center [137, 383] width 34 height 27
click at [96, 384] on div "Highlight H" at bounding box center [98, 383] width 34 height 27
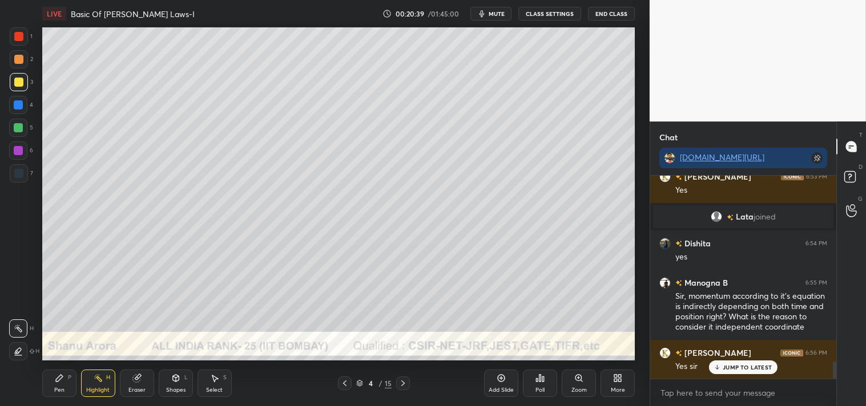
click at [495, 378] on div "Add Slide" at bounding box center [501, 383] width 34 height 27
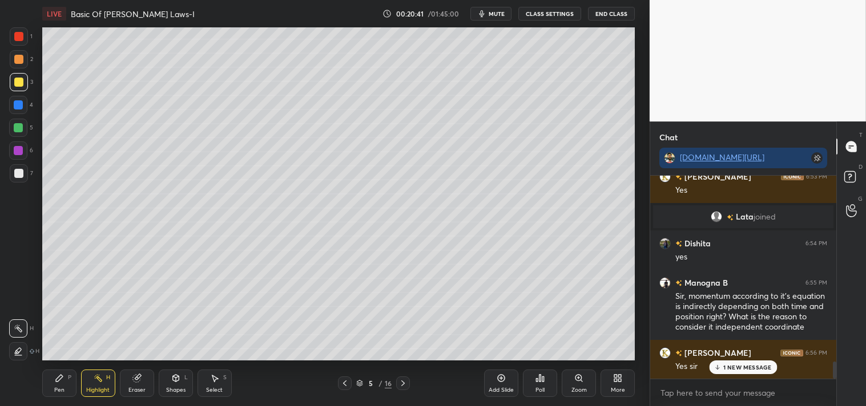
scroll to position [2212, 0]
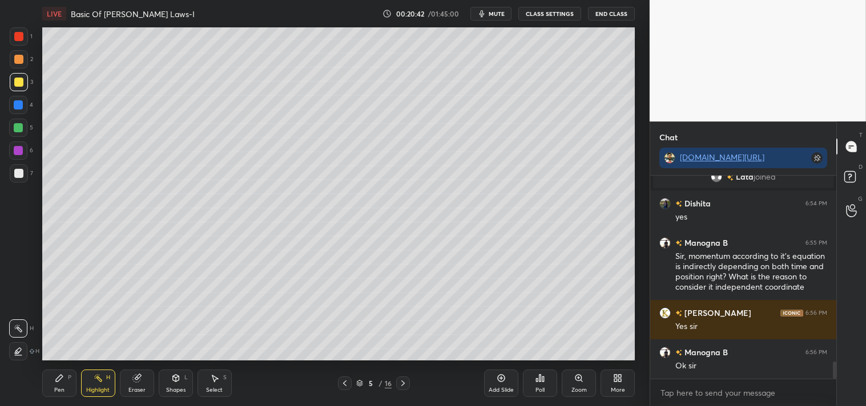
click at [24, 173] on div at bounding box center [19, 173] width 18 height 18
click at [187, 379] on div "L" at bounding box center [185, 378] width 3 height 6
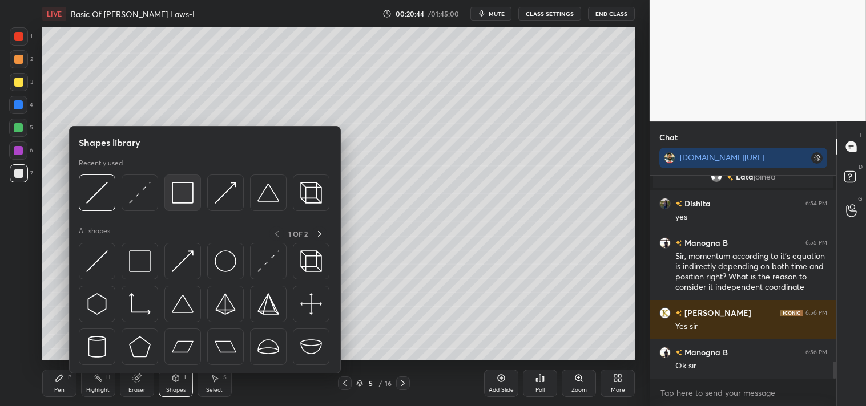
click at [180, 191] on img at bounding box center [183, 193] width 22 height 22
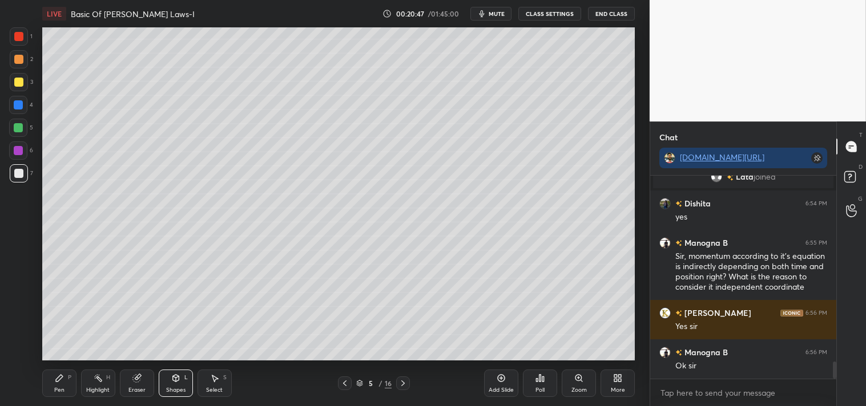
click at [98, 382] on icon at bounding box center [98, 378] width 9 height 9
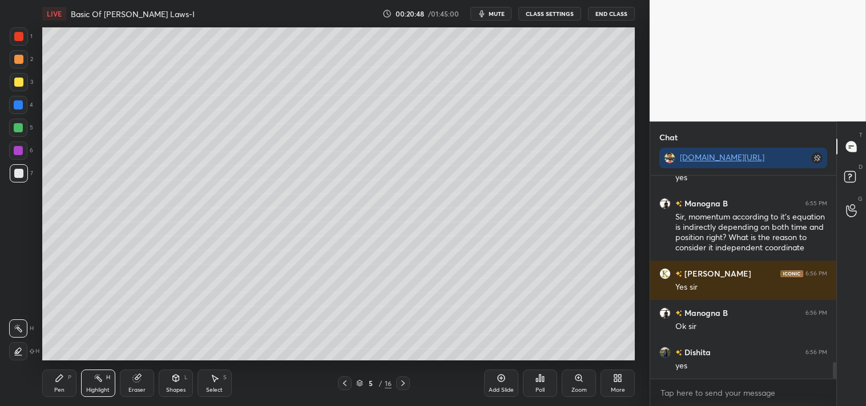
click at [134, 376] on icon at bounding box center [135, 378] width 7 height 7
click at [56, 372] on div "Pen P" at bounding box center [59, 383] width 34 height 27
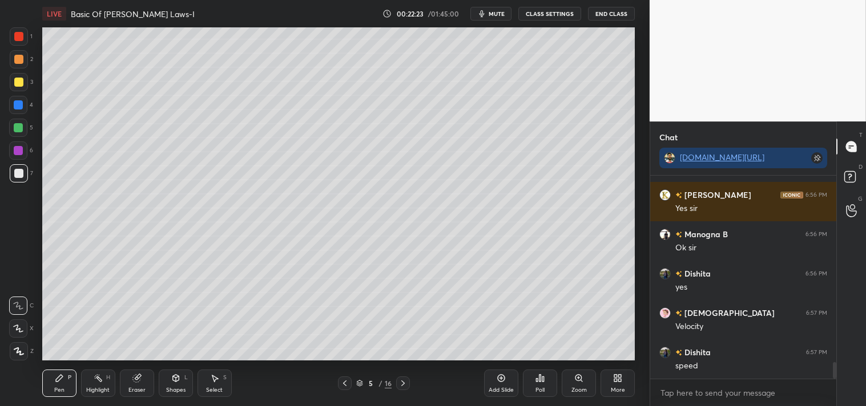
scroll to position [2369, 0]
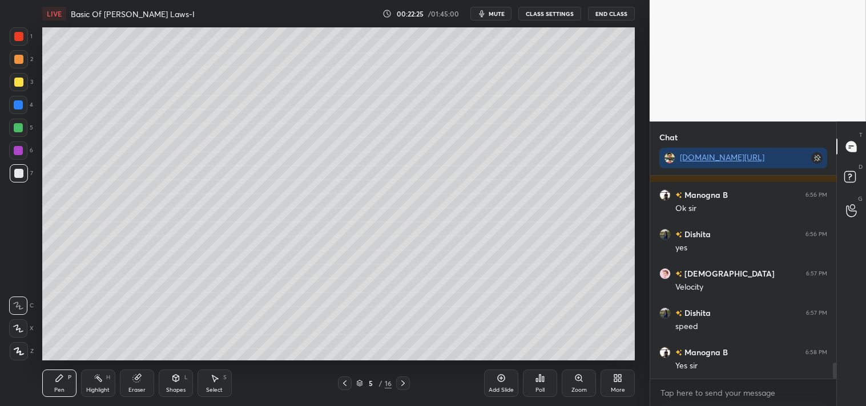
click at [106, 381] on div "H" at bounding box center [108, 378] width 4 height 6
click at [106, 380] on div "H" at bounding box center [108, 378] width 4 height 6
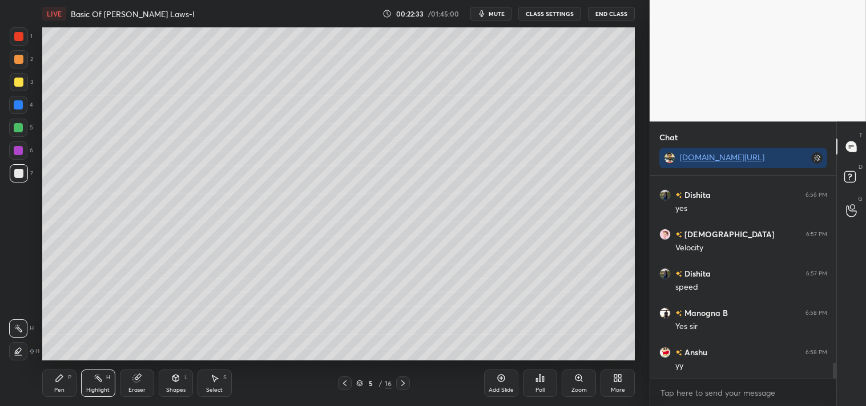
scroll to position [2447, 0]
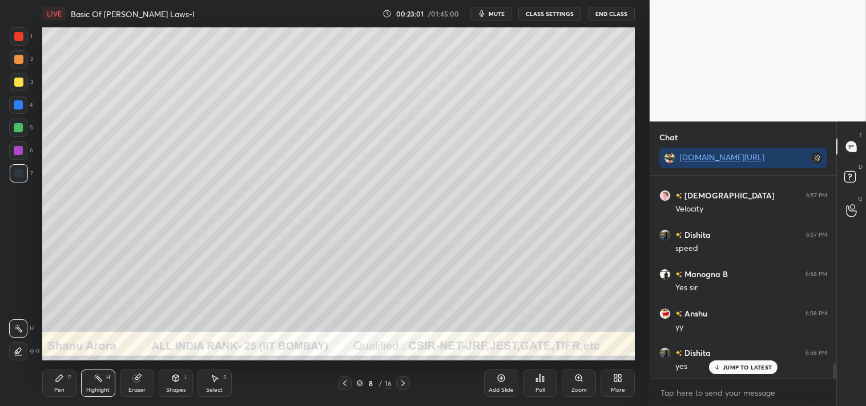
click at [575, 384] on div "Zoom" at bounding box center [579, 383] width 34 height 27
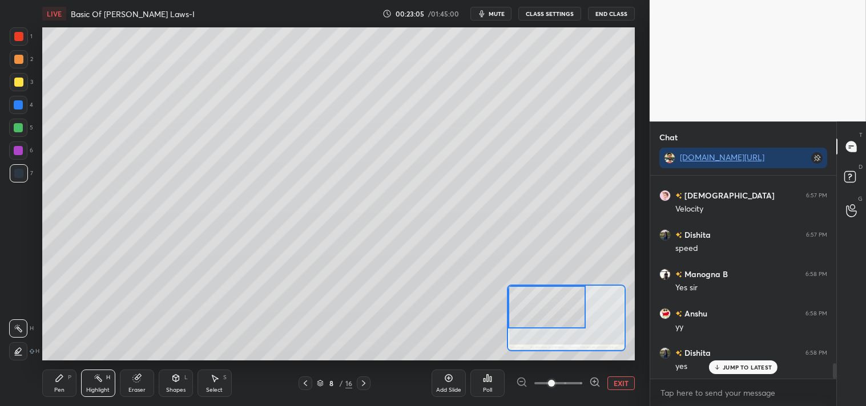
click at [19, 86] on div at bounding box center [18, 82] width 9 height 9
click at [55, 383] on icon at bounding box center [59, 378] width 9 height 9
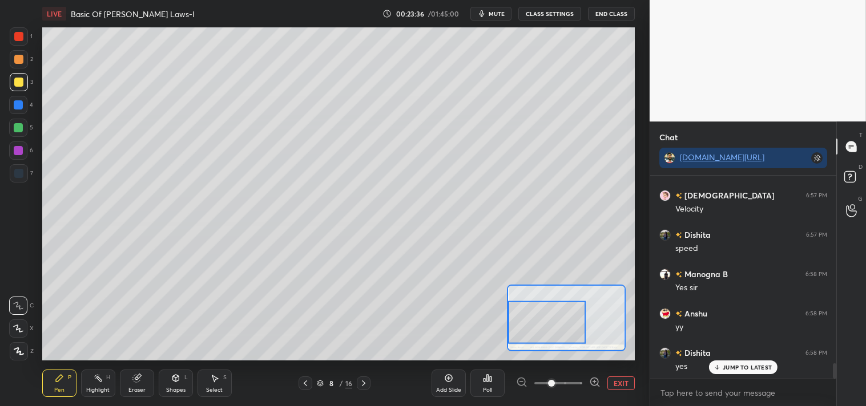
click at [615, 384] on button "EXIT" at bounding box center [620, 384] width 27 height 14
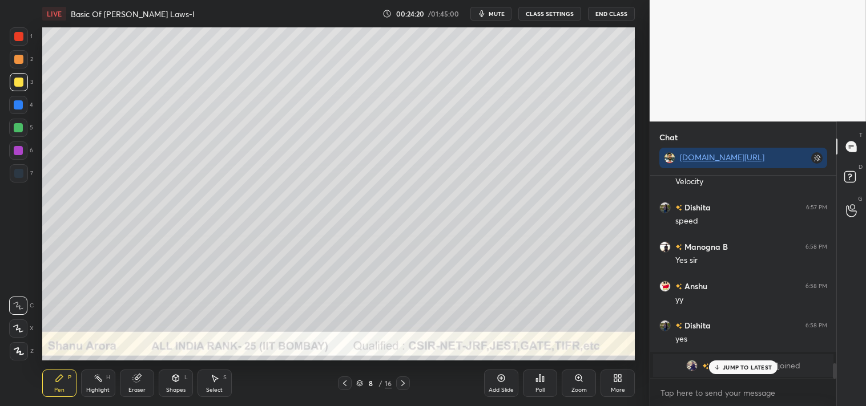
scroll to position [2514, 0]
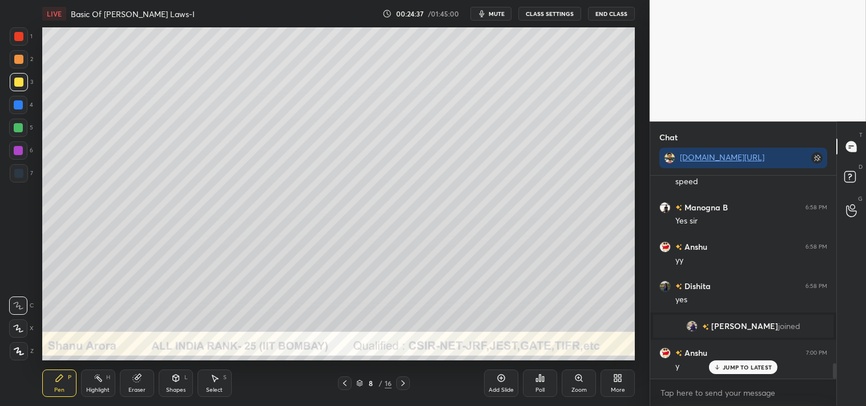
click at [573, 381] on div "Zoom" at bounding box center [579, 383] width 34 height 27
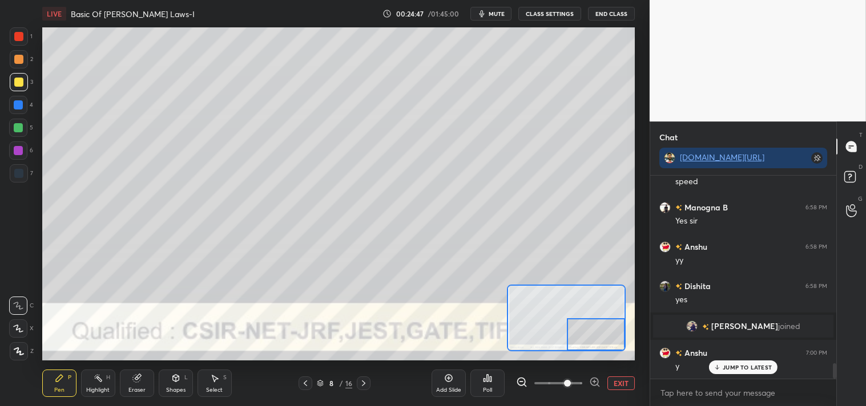
click at [615, 380] on button "EXIT" at bounding box center [620, 384] width 27 height 14
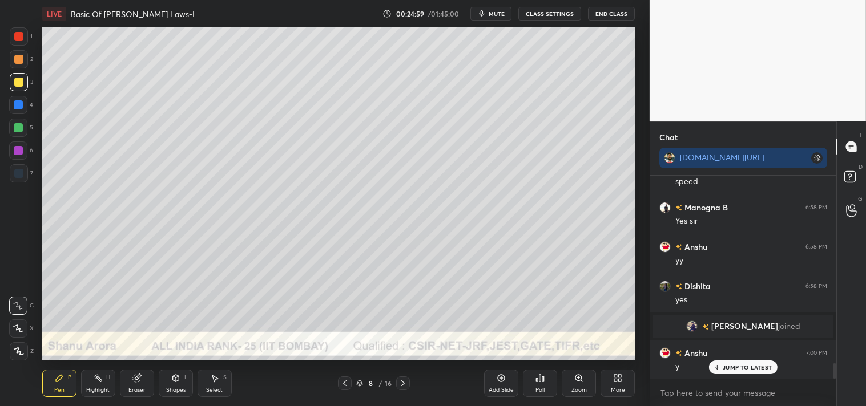
click at [735, 361] on div "JUMP TO LATEST" at bounding box center [743, 368] width 68 height 14
click at [503, 378] on icon at bounding box center [500, 378] width 3 height 3
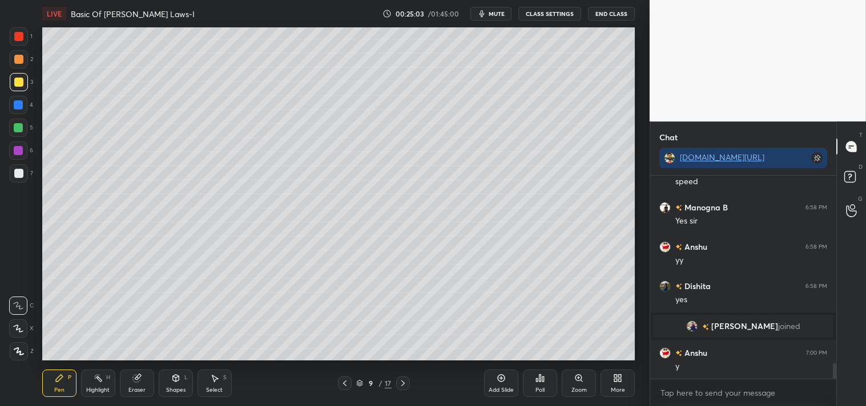
click at [164, 389] on div "Shapes L" at bounding box center [176, 383] width 34 height 27
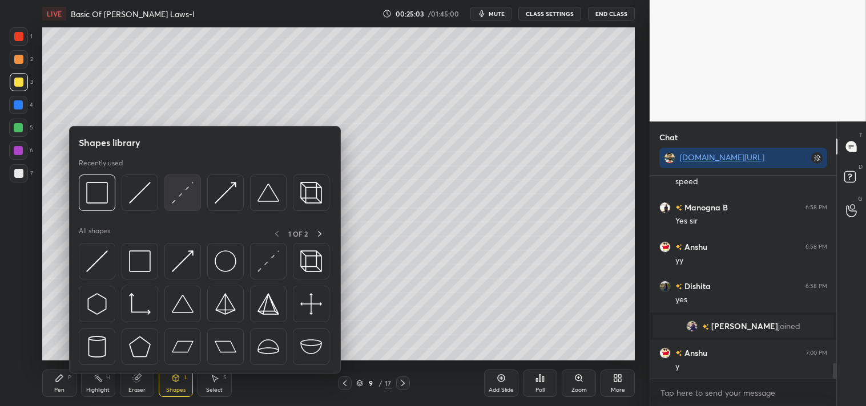
click at [136, 212] on div at bounding box center [204, 196] width 251 height 43
click at [135, 189] on img at bounding box center [140, 193] width 22 height 22
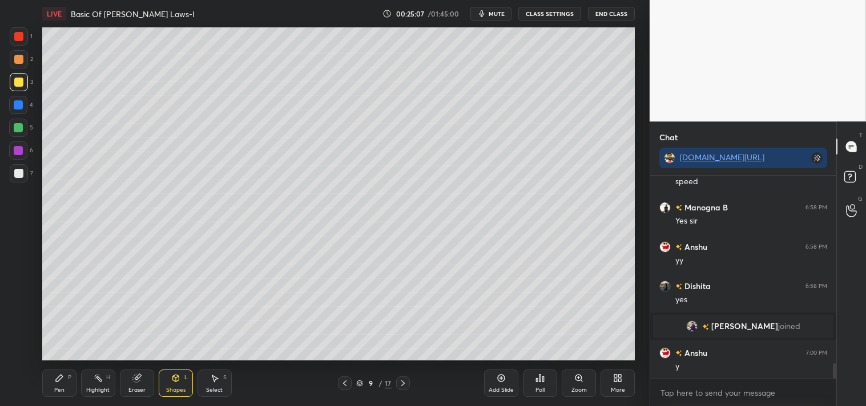
click at [560, 380] on div "Add Slide Poll Zoom More" at bounding box center [559, 384] width 151 height 64
click at [561, 382] on div "Add Slide Poll Zoom More" at bounding box center [559, 384] width 151 height 64
click at [572, 388] on div "Zoom" at bounding box center [578, 391] width 15 height 6
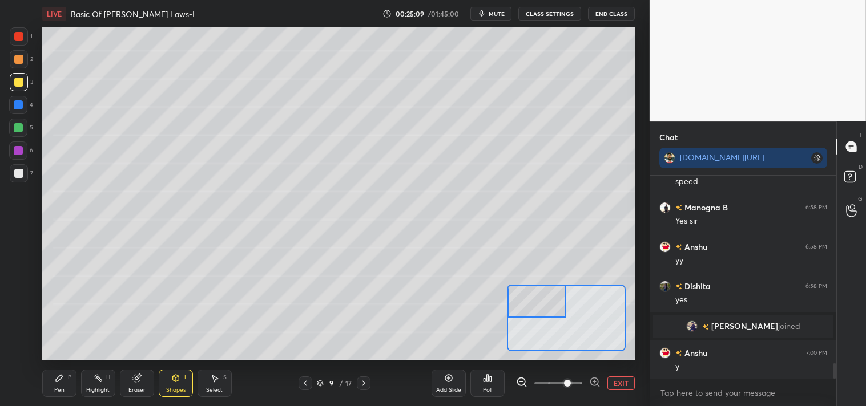
click at [56, 385] on div "Pen P" at bounding box center [59, 383] width 34 height 27
click at [46, 389] on div "Pen P" at bounding box center [59, 383] width 34 height 27
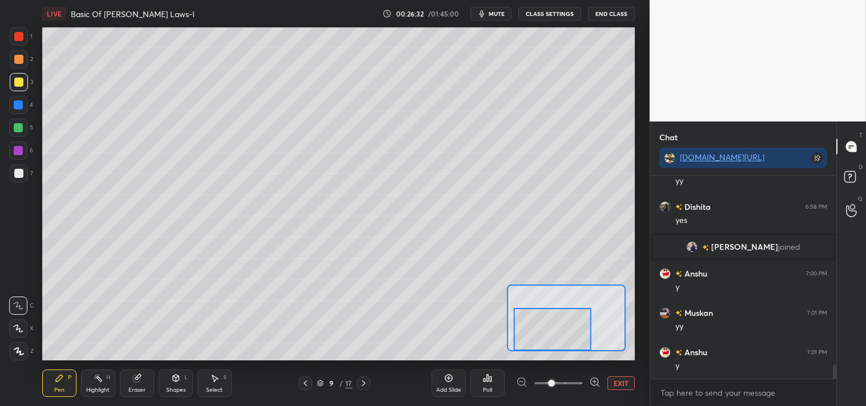
scroll to position [2633, 0]
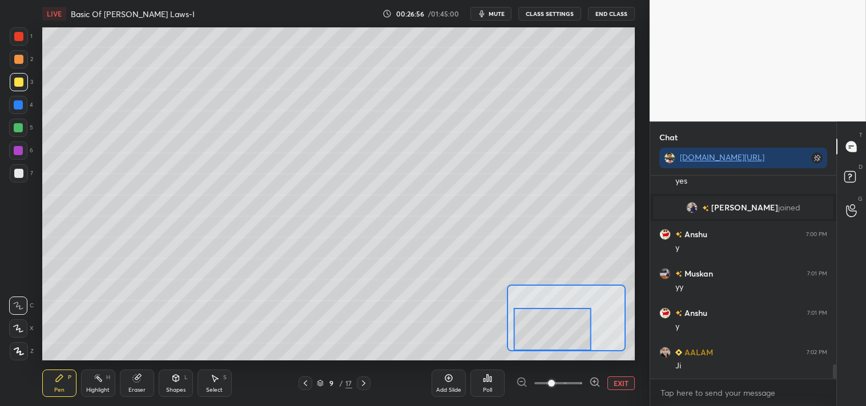
click at [620, 380] on button "EXIT" at bounding box center [620, 384] width 27 height 14
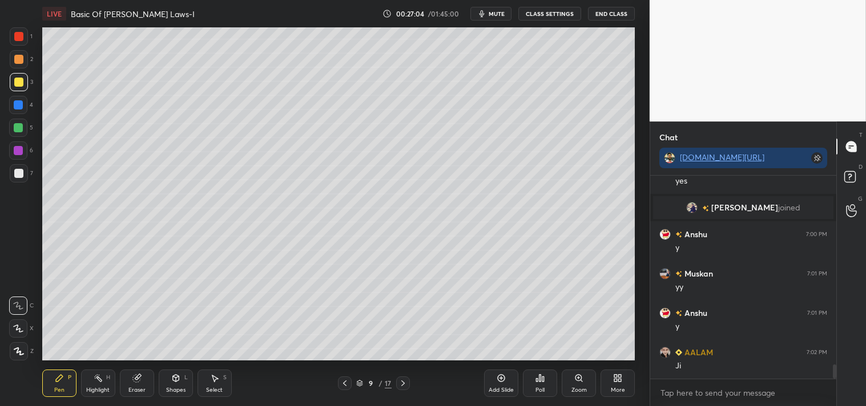
click at [98, 380] on icon at bounding box center [98, 378] width 9 height 9
click at [50, 380] on div "Pen P" at bounding box center [59, 383] width 34 height 27
click at [47, 384] on div "Pen P" at bounding box center [59, 383] width 34 height 27
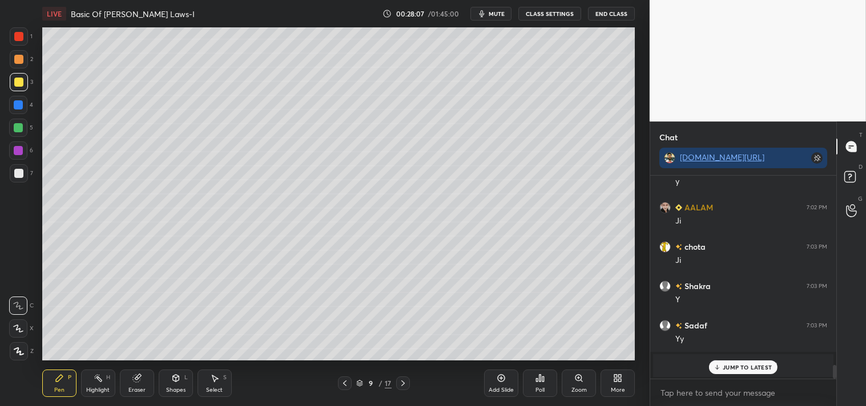
click at [739, 370] on p "JUMP TO LATEST" at bounding box center [747, 367] width 49 height 7
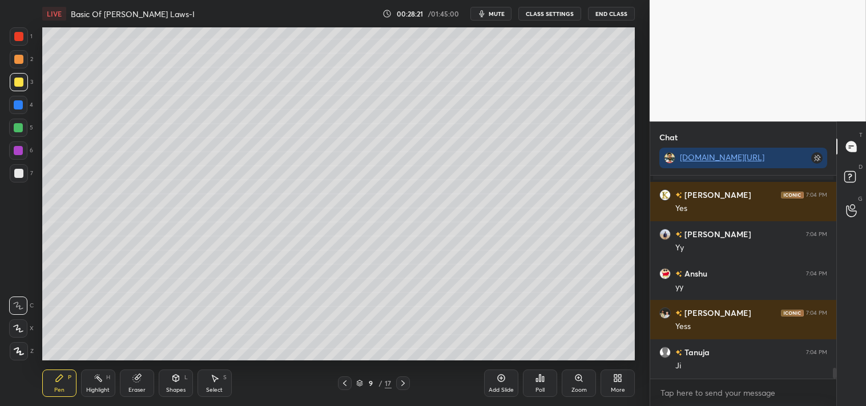
scroll to position [3523, 0]
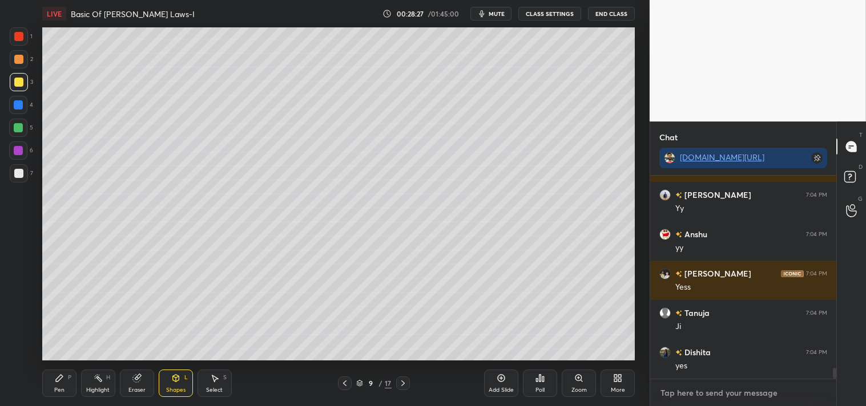
click at [681, 396] on textarea at bounding box center [743, 393] width 168 height 18
type textarea "x"
type textarea "l"
type textarea "x"
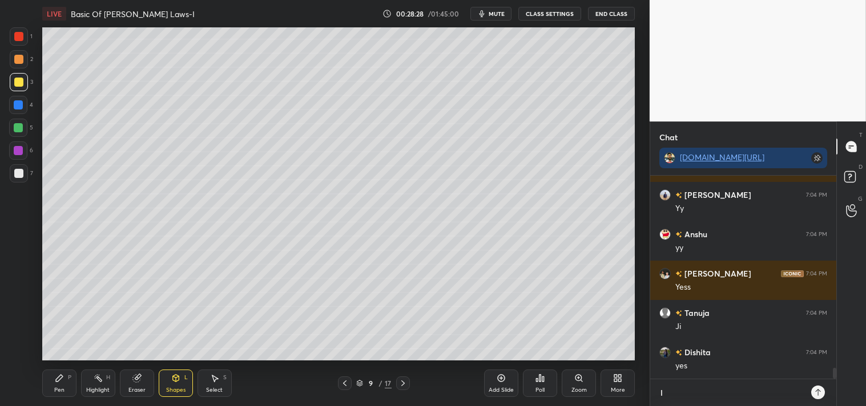
type textarea "li"
type textarea "x"
type textarea "lin"
type textarea "x"
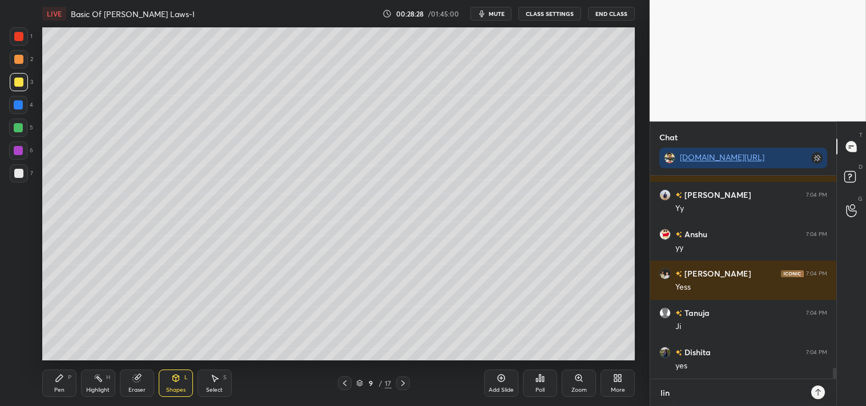
type textarea "link"
type textarea "x"
type textarea "linkt"
type textarea "x"
type textarea "linktr"
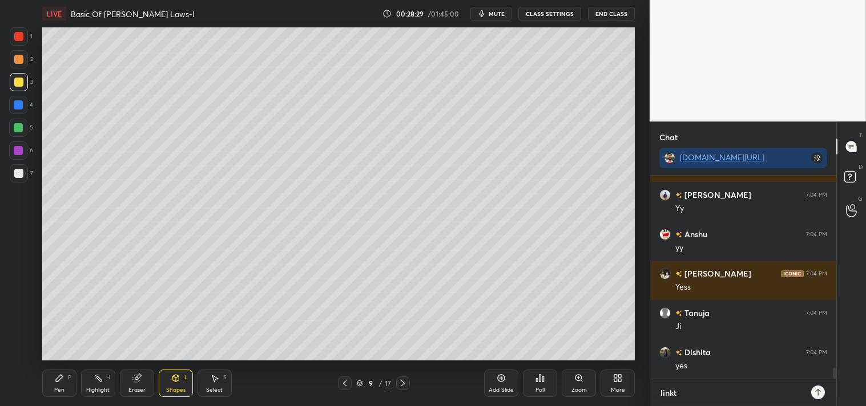
type textarea "x"
type textarea "linktr."
type textarea "x"
type textarea "linktr.e"
type textarea "x"
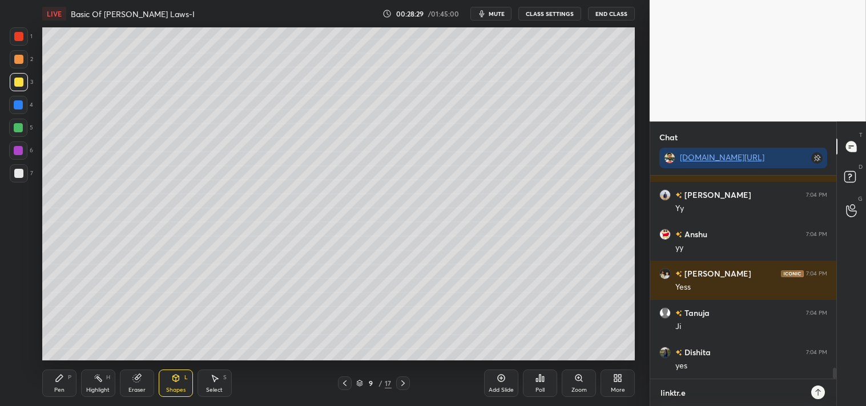
type textarea "[DOMAIN_NAME]"
type textarea "x"
type textarea "[DOMAIN_NAME][URL]"
type textarea "x"
type textarea "[DOMAIN_NAME][URL]"
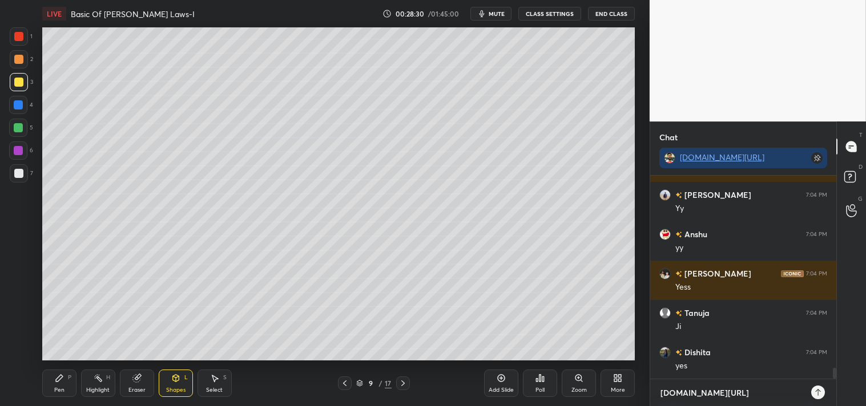
type textarea "x"
type textarea "[DOMAIN_NAME][URL]"
type textarea "x"
type textarea "[DOMAIN_NAME][URL]"
type textarea "x"
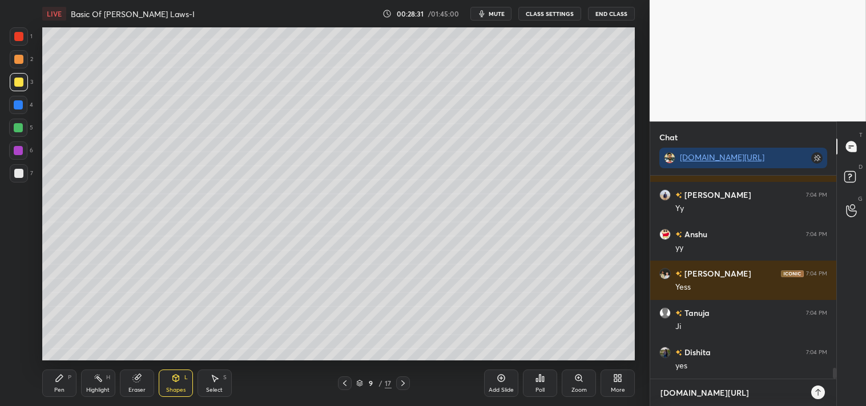
type textarea "[DOMAIN_NAME][URL]"
type textarea "x"
type textarea "[DOMAIN_NAME][URL]"
type textarea "x"
type textarea "[DOMAIN_NAME][URL]"
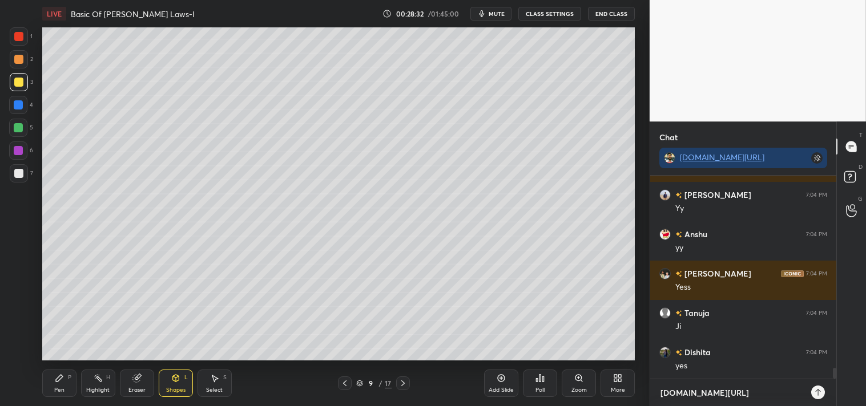
type textarea "x"
type textarea "[DOMAIN_NAME][URL]"
type textarea "x"
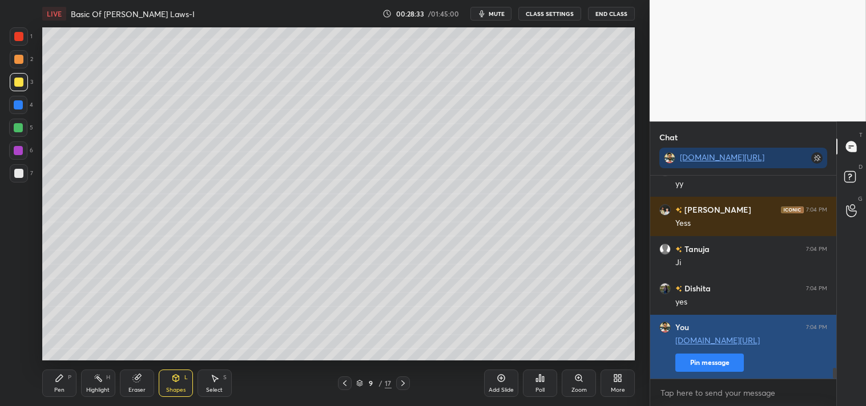
click at [715, 370] on button "Pin message" at bounding box center [709, 363] width 68 height 18
type textarea "x"
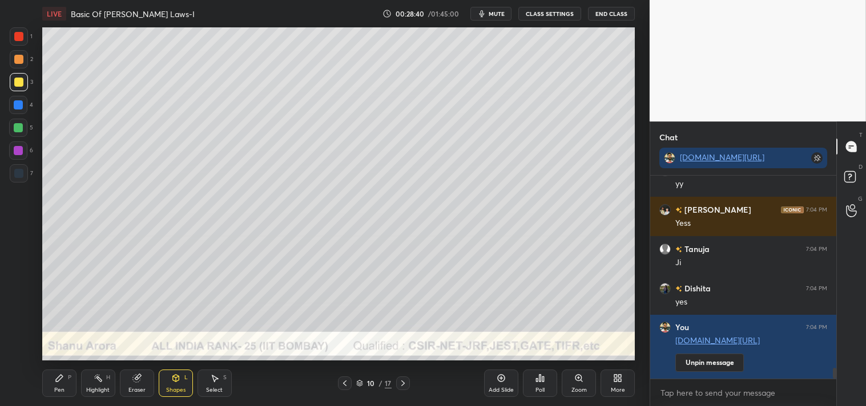
click at [175, 383] on icon at bounding box center [175, 378] width 9 height 9
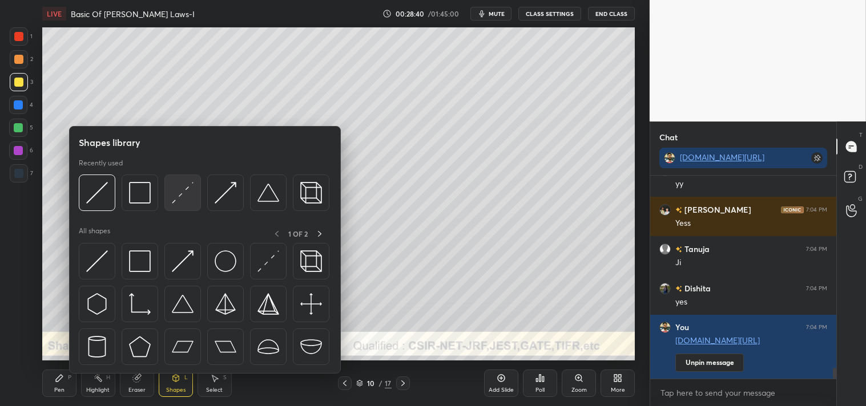
click at [162, 189] on div at bounding box center [204, 196] width 251 height 43
click at [173, 200] on img at bounding box center [183, 193] width 22 height 22
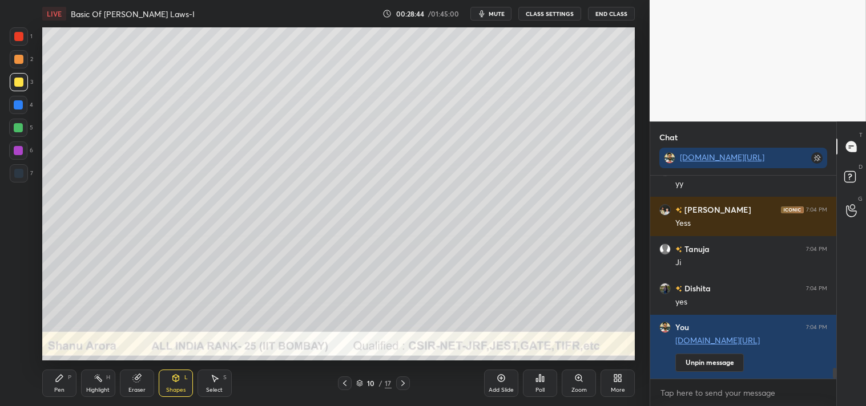
click at [571, 384] on div "Zoom" at bounding box center [579, 383] width 34 height 27
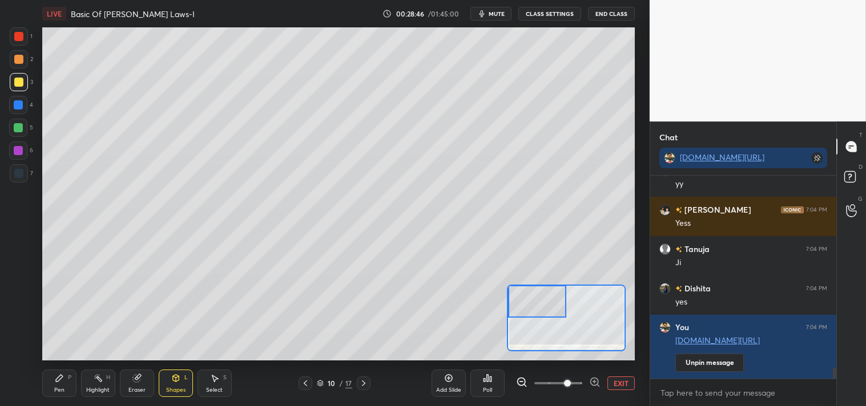
click at [55, 383] on icon at bounding box center [59, 378] width 9 height 9
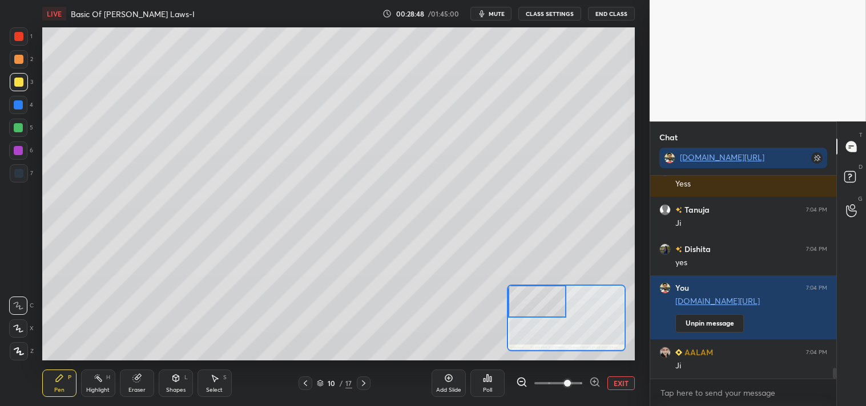
click at [16, 62] on div at bounding box center [18, 59] width 9 height 9
click at [19, 63] on div at bounding box center [18, 59] width 9 height 9
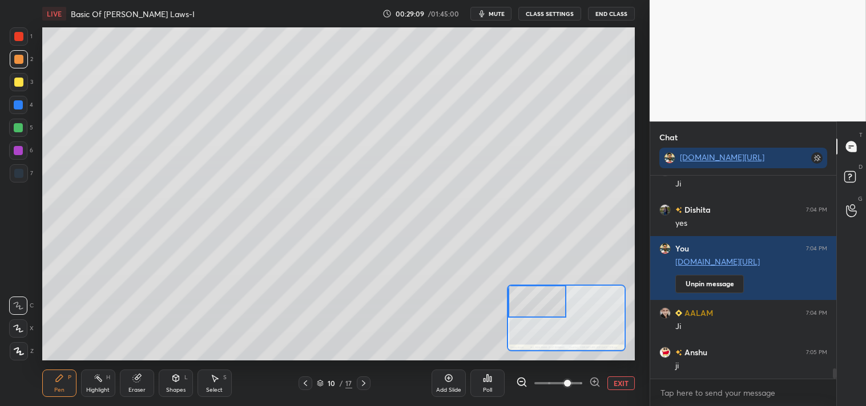
scroll to position [3705, 0]
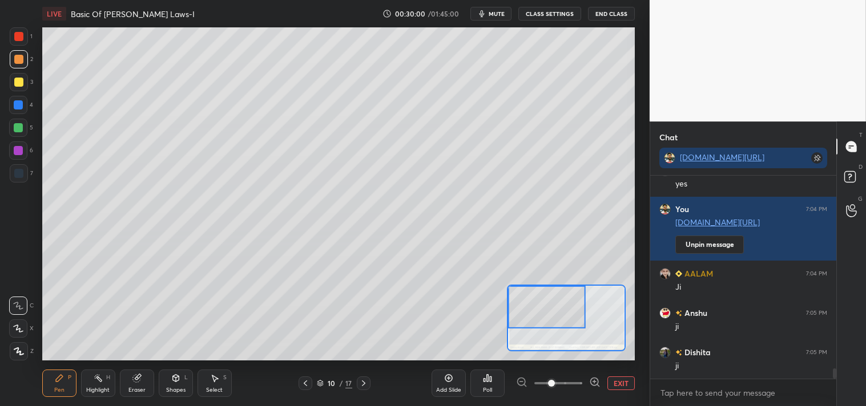
click at [20, 79] on div at bounding box center [18, 82] width 9 height 9
click at [18, 59] on div at bounding box center [18, 59] width 9 height 9
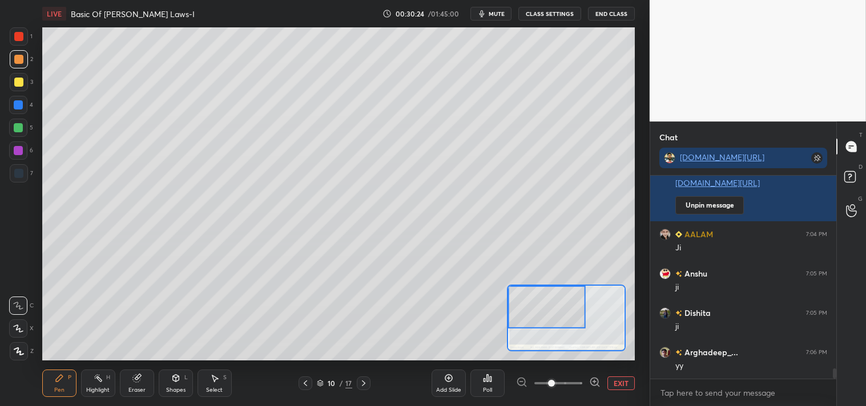
click at [181, 377] on div "Shapes L" at bounding box center [176, 383] width 34 height 27
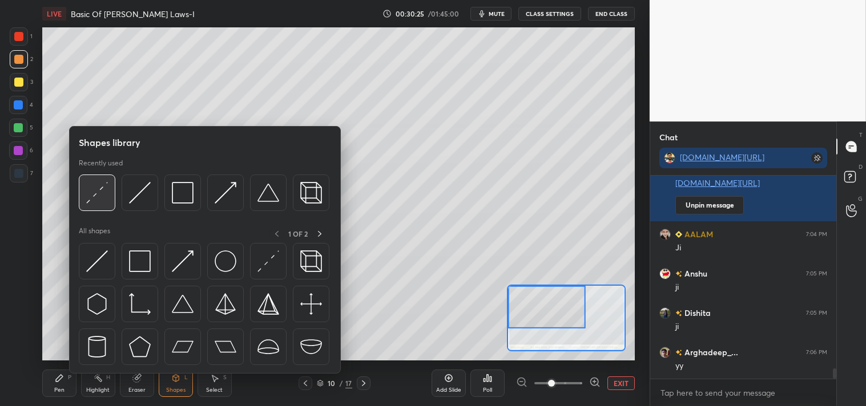
click at [95, 195] on img at bounding box center [97, 193] width 22 height 22
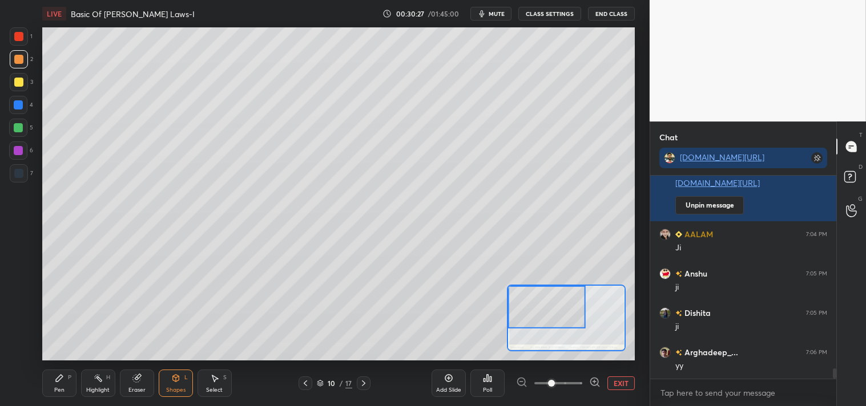
click at [50, 382] on div "Pen P" at bounding box center [59, 383] width 34 height 27
click at [100, 385] on div "Highlight H" at bounding box center [98, 383] width 34 height 27
click at [106, 380] on div "H" at bounding box center [108, 378] width 4 height 6
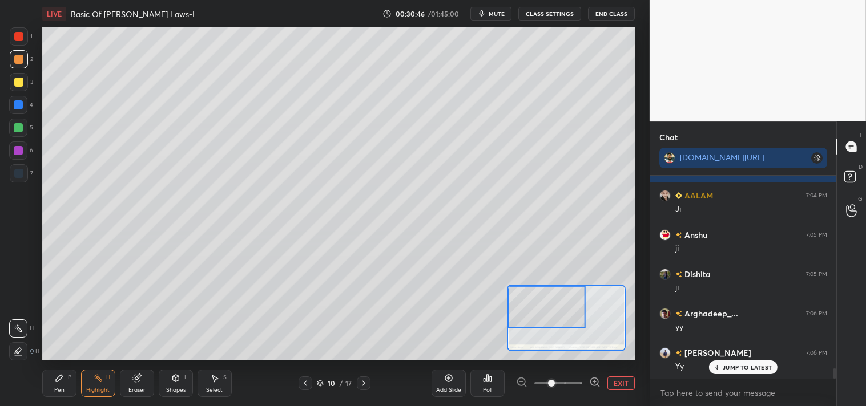
scroll to position [3822, 0]
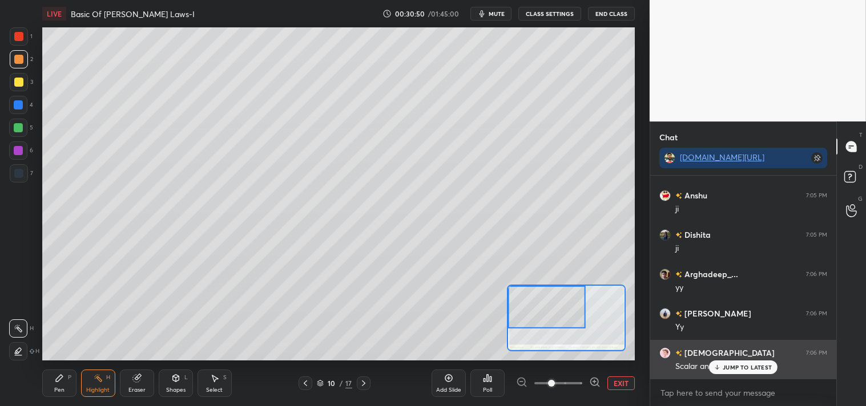
click at [739, 369] on p "JUMP TO LATEST" at bounding box center [747, 367] width 49 height 7
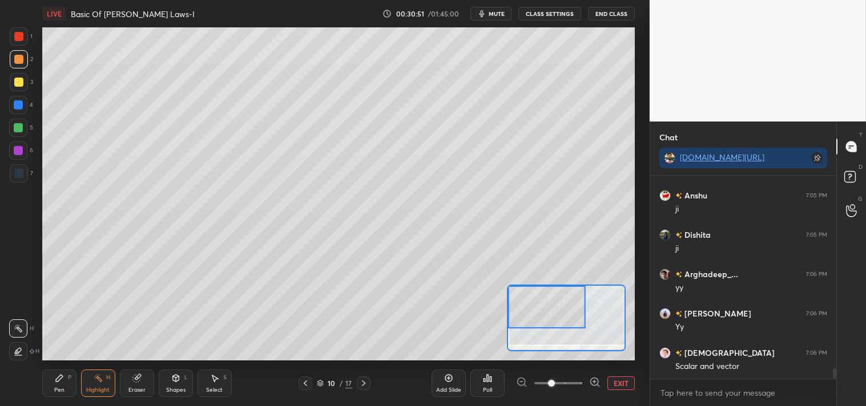
click at [68, 393] on div "Pen P" at bounding box center [59, 383] width 34 height 27
click at [624, 378] on button "EXIT" at bounding box center [620, 384] width 27 height 14
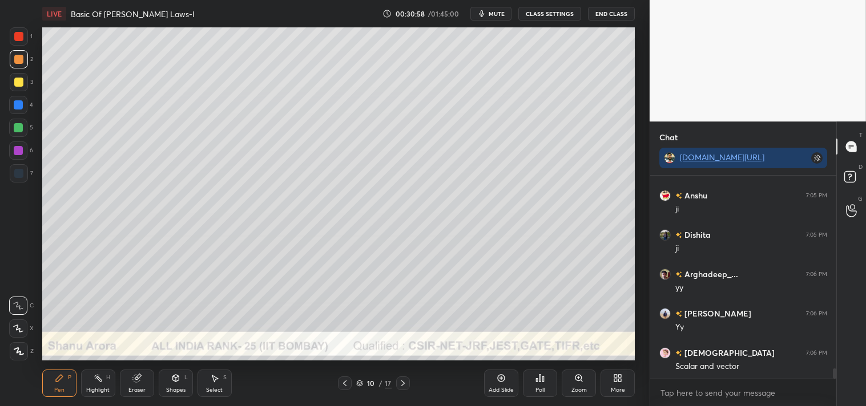
click at [49, 385] on div "Pen P" at bounding box center [59, 383] width 34 height 27
click at [571, 380] on div "Zoom" at bounding box center [579, 383] width 34 height 27
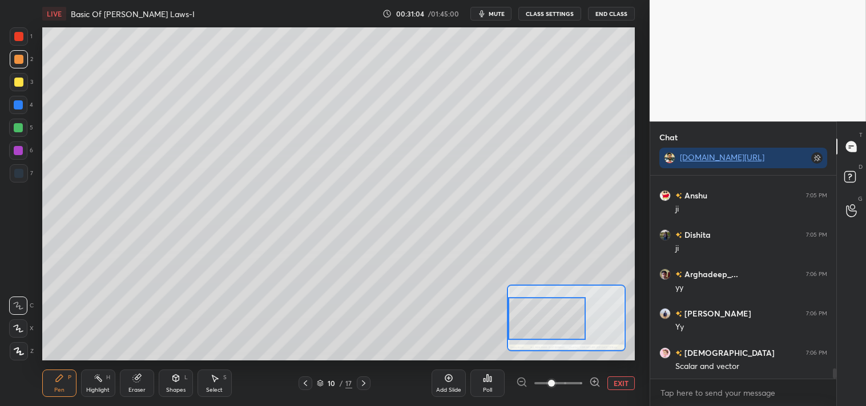
scroll to position [3862, 0]
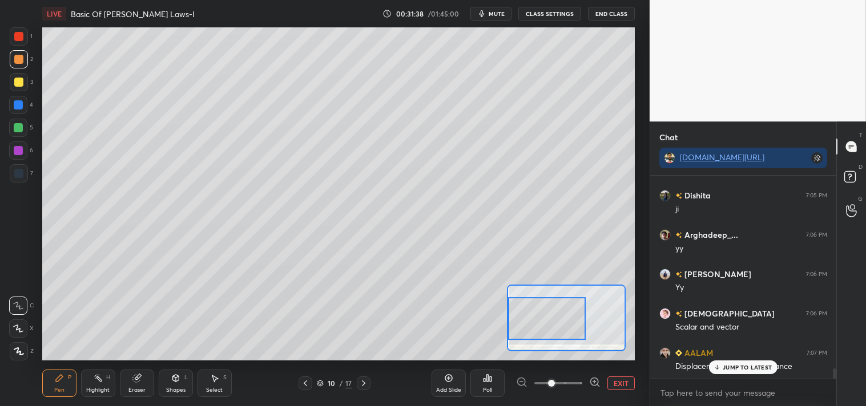
click at [612, 380] on button "EXIT" at bounding box center [620, 384] width 27 height 14
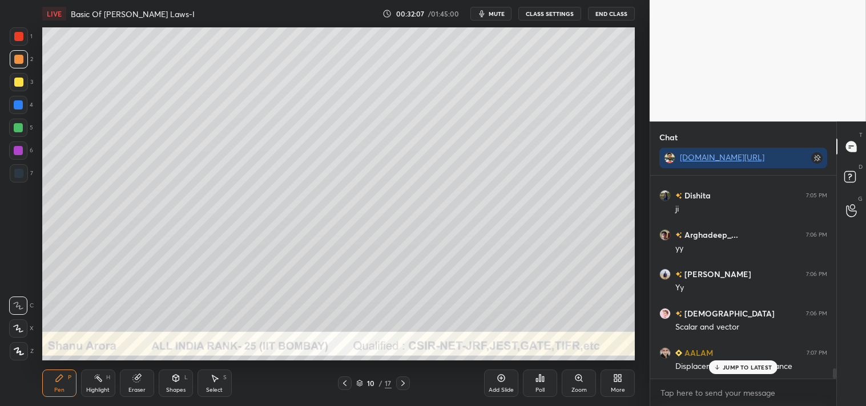
click at [738, 367] on p "JUMP TO LATEST" at bounding box center [747, 367] width 49 height 7
click at [19, 84] on div at bounding box center [18, 82] width 9 height 9
click at [585, 377] on div "Zoom" at bounding box center [579, 383] width 34 height 27
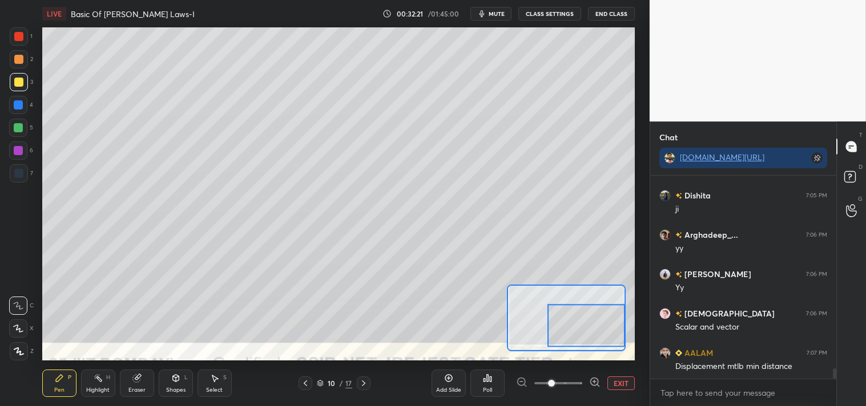
scroll to position [3901, 0]
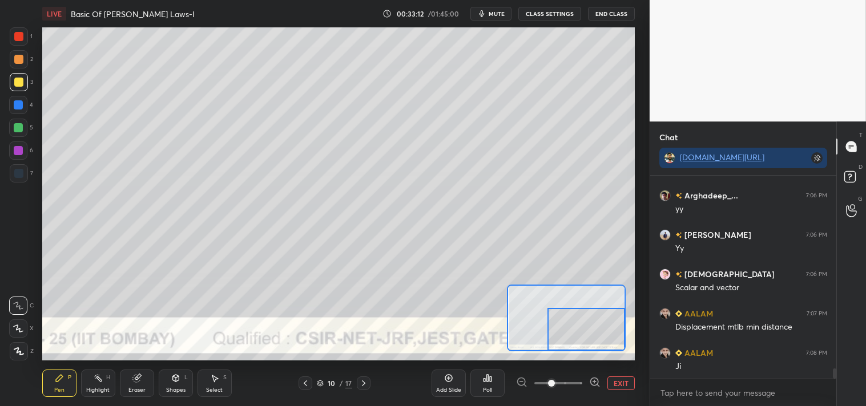
click at [618, 385] on button "EXIT" at bounding box center [620, 384] width 27 height 14
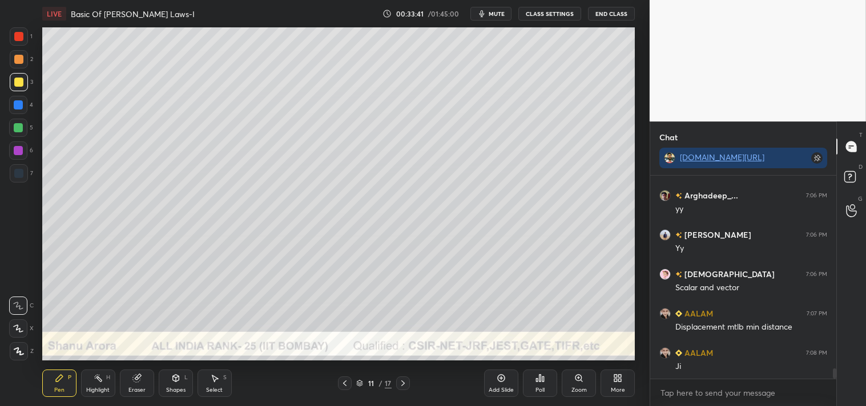
click at [174, 378] on icon at bounding box center [175, 378] width 6 height 7
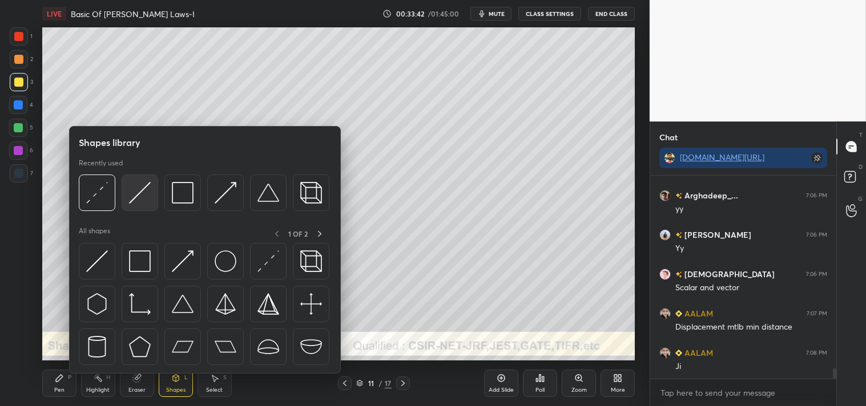
click at [138, 188] on img at bounding box center [140, 193] width 22 height 22
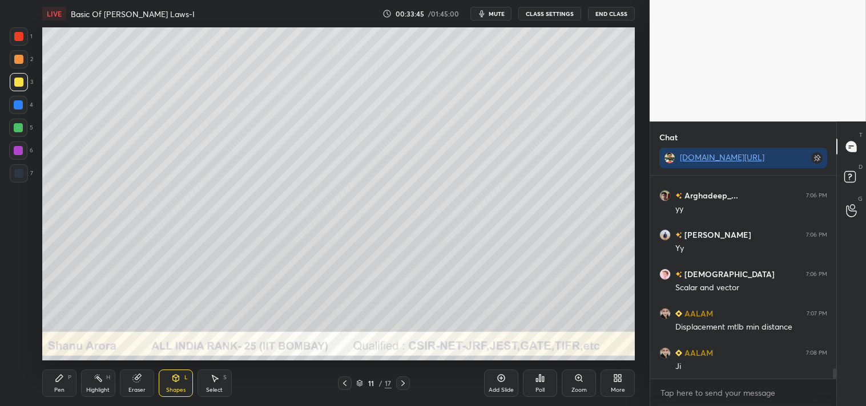
click at [585, 379] on div "Zoom" at bounding box center [579, 383] width 34 height 27
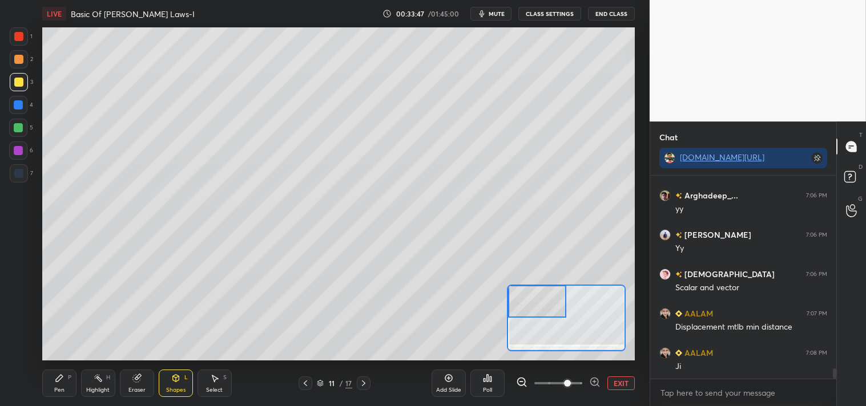
click at [61, 391] on div "Pen" at bounding box center [59, 391] width 10 height 6
click at [59, 384] on div "Pen P" at bounding box center [59, 383] width 34 height 27
click at [173, 381] on icon at bounding box center [175, 378] width 9 height 9
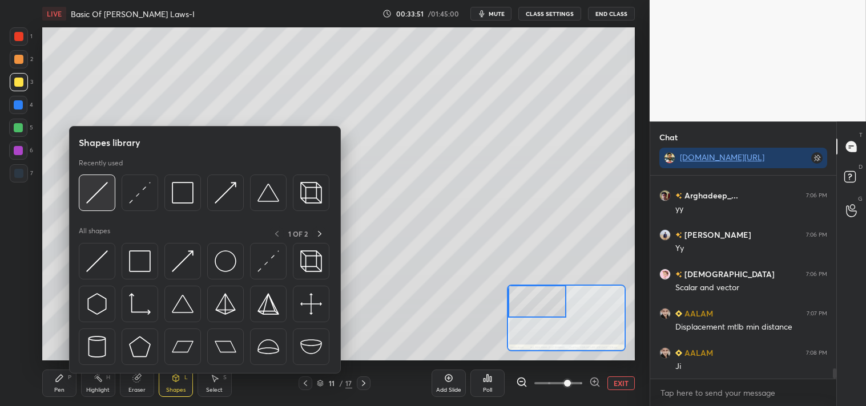
click at [97, 192] on img at bounding box center [97, 193] width 22 height 22
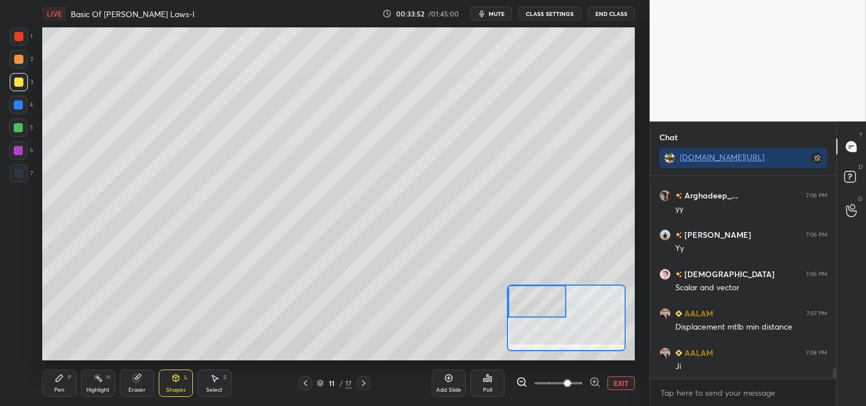
click at [49, 374] on div "Pen P" at bounding box center [59, 383] width 34 height 27
click at [55, 362] on div "Pen P Highlight H Eraser Shapes L Select S 11 / 17 Add Slide Poll EXIT" at bounding box center [338, 384] width 593 height 46
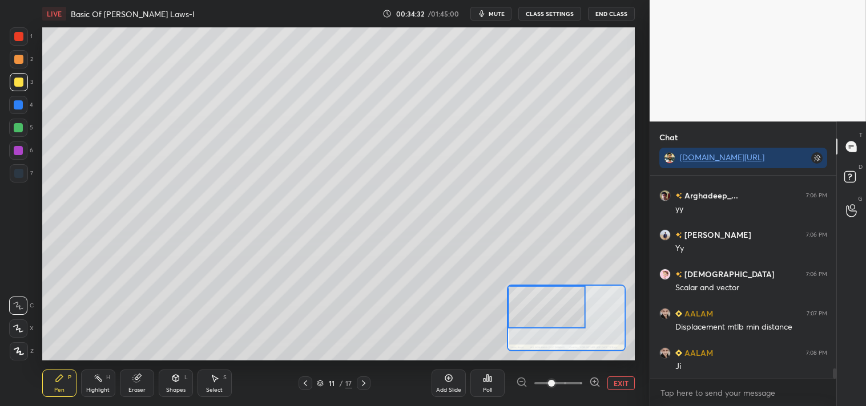
click at [613, 379] on button "EXIT" at bounding box center [620, 384] width 27 height 14
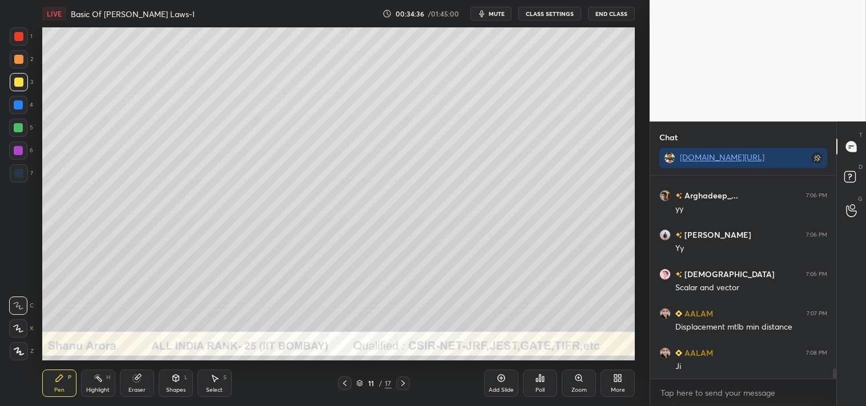
click at [178, 381] on icon at bounding box center [175, 378] width 6 height 7
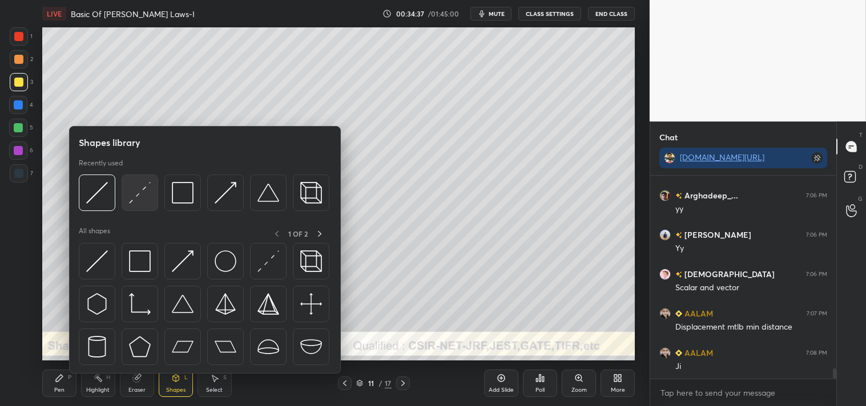
click at [138, 193] on img at bounding box center [140, 193] width 22 height 22
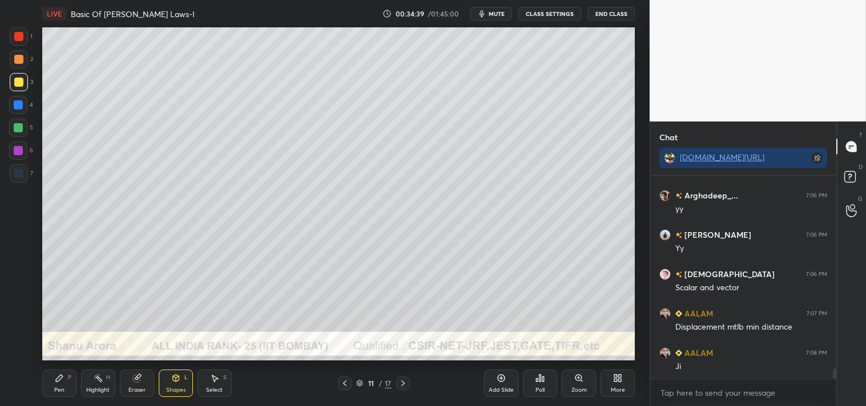
click at [167, 382] on div "Shapes L" at bounding box center [176, 383] width 34 height 27
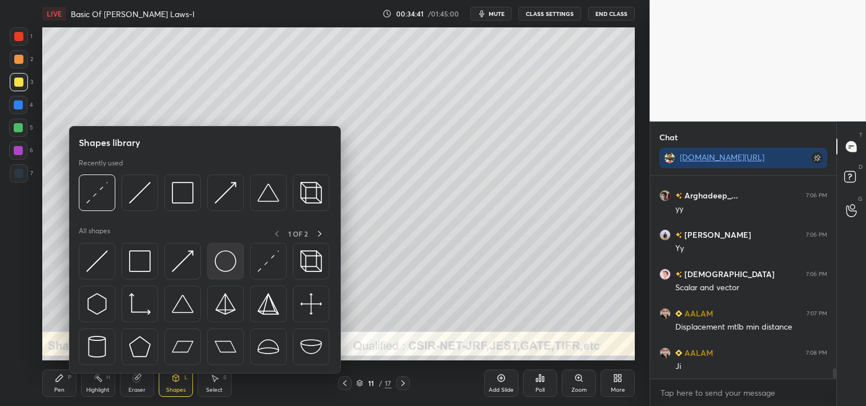
click at [227, 263] on img at bounding box center [226, 262] width 22 height 22
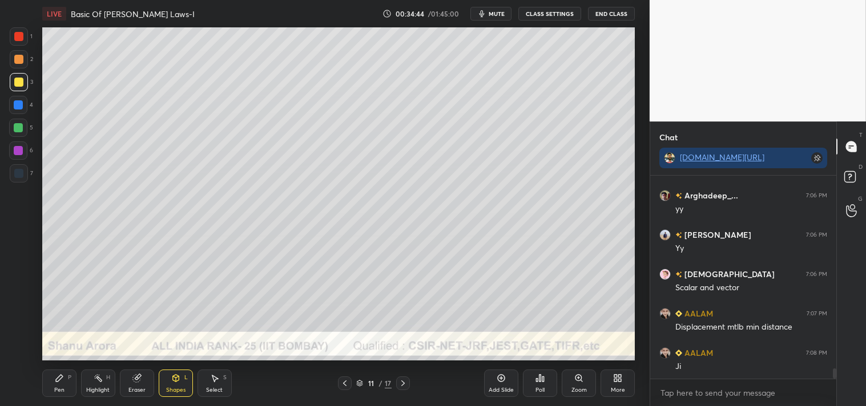
click at [575, 381] on icon at bounding box center [578, 378] width 9 height 9
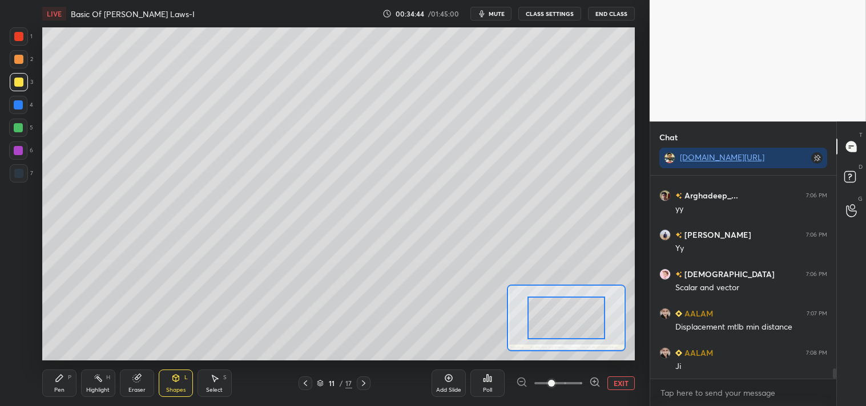
click at [560, 334] on div at bounding box center [566, 318] width 78 height 43
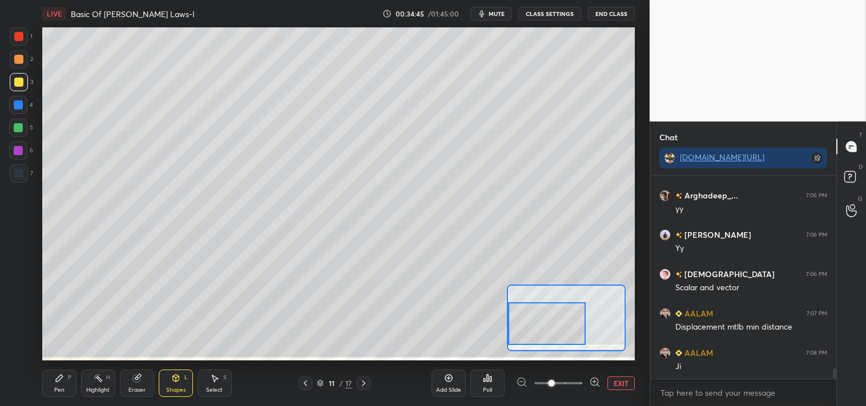
click at [53, 387] on div "Pen P" at bounding box center [59, 383] width 34 height 27
click at [630, 376] on div "Add Slide Poll EXIT" at bounding box center [532, 384] width 203 height 64
click at [620, 374] on div "Add Slide Poll EXIT" at bounding box center [532, 384] width 203 height 64
click at [619, 379] on button "EXIT" at bounding box center [620, 384] width 27 height 14
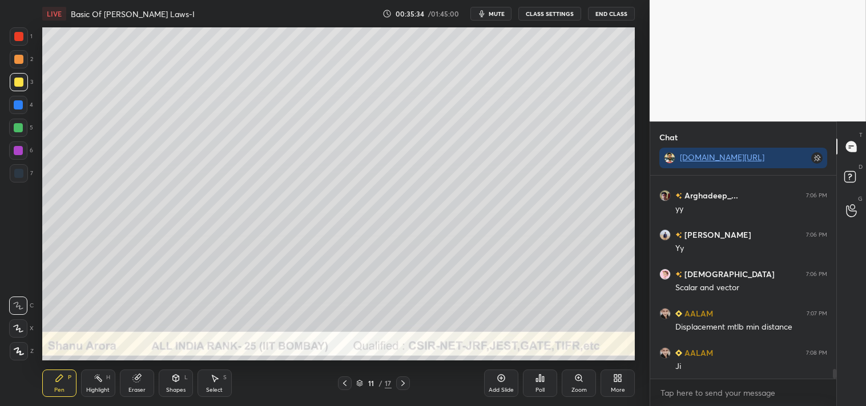
scroll to position [3941, 0]
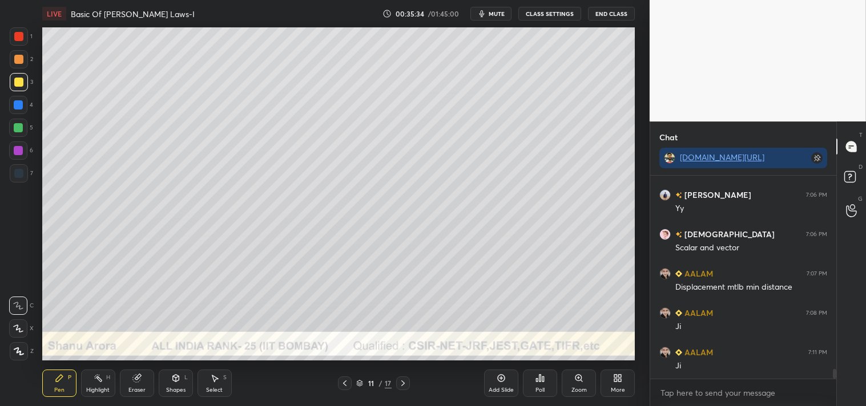
click at [101, 384] on div "Highlight H" at bounding box center [98, 383] width 34 height 27
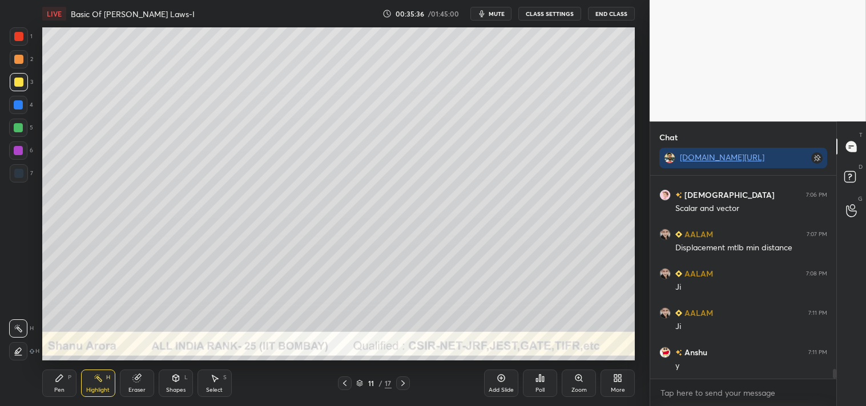
scroll to position [4020, 0]
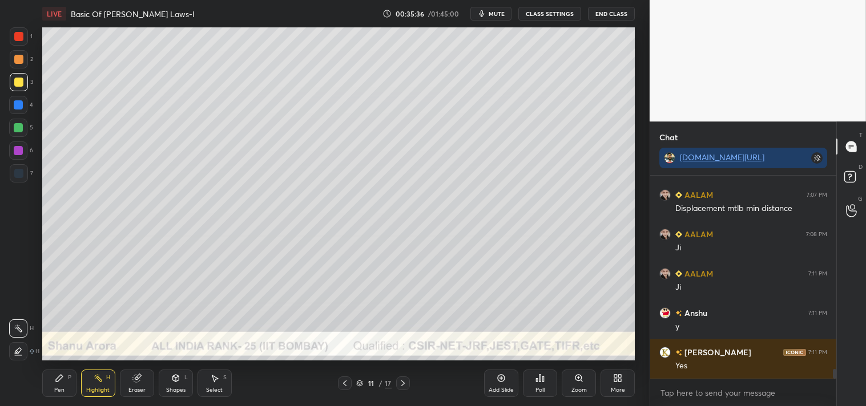
click at [46, 377] on div "Pen P" at bounding box center [59, 383] width 34 height 27
click at [50, 380] on div "Pen P" at bounding box center [59, 383] width 34 height 27
click at [572, 388] on div "Zoom" at bounding box center [578, 391] width 15 height 6
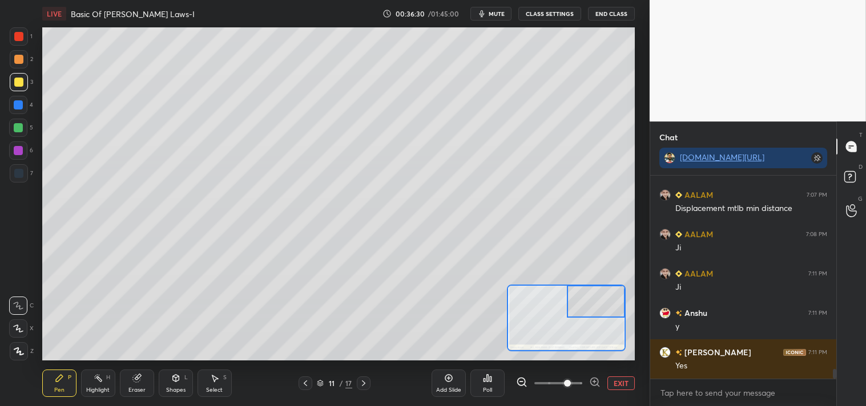
click at [617, 384] on button "EXIT" at bounding box center [620, 384] width 27 height 14
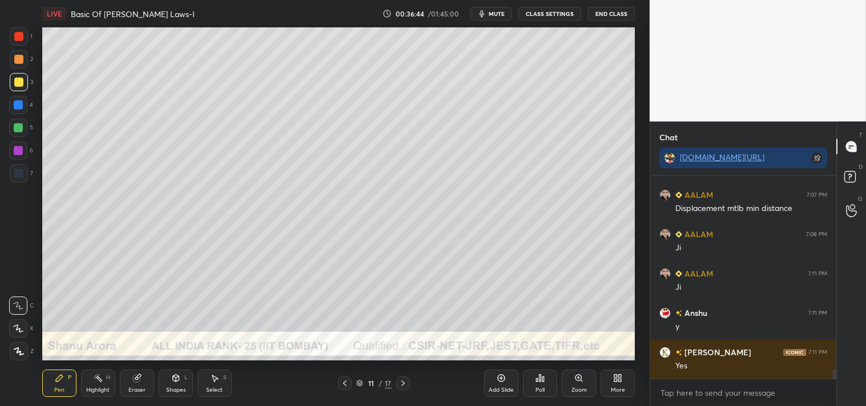
click at [495, 13] on span "mute" at bounding box center [497, 14] width 16 height 8
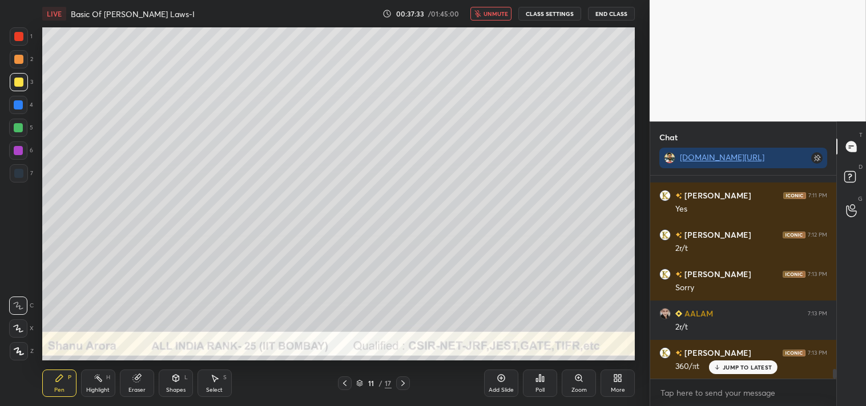
scroll to position [4216, 0]
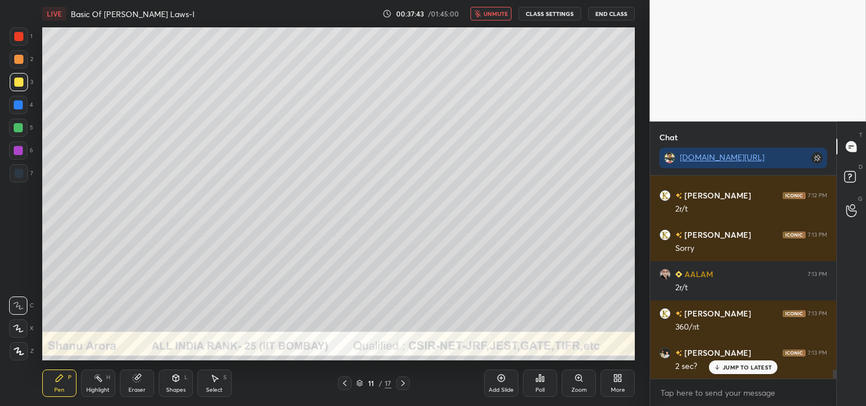
click at [487, 7] on button "unmute" at bounding box center [490, 14] width 41 height 14
click at [138, 375] on icon at bounding box center [138, 377] width 6 height 6
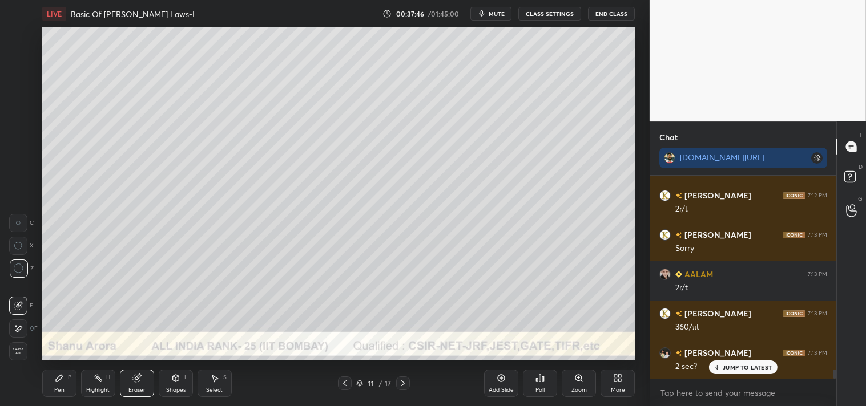
click at [59, 385] on div "Pen P" at bounding box center [59, 383] width 34 height 27
click at [58, 380] on icon at bounding box center [59, 378] width 7 height 7
click at [22, 58] on div at bounding box center [18, 59] width 9 height 9
click at [23, 67] on div at bounding box center [19, 59] width 18 height 18
click at [574, 371] on div "Zoom" at bounding box center [579, 383] width 34 height 27
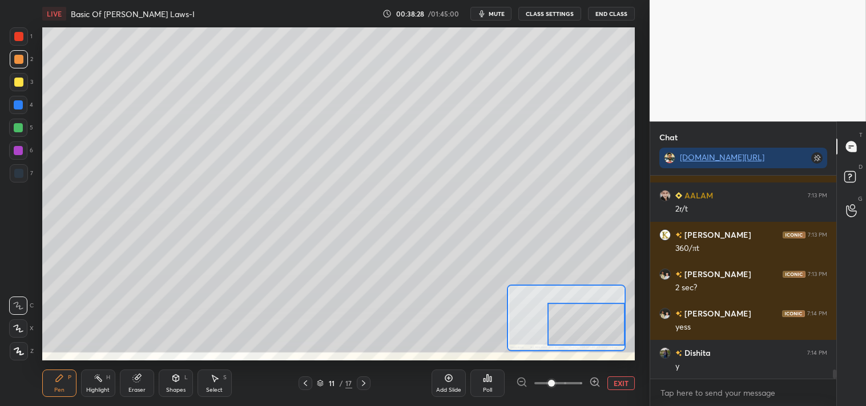
scroll to position [4323, 0]
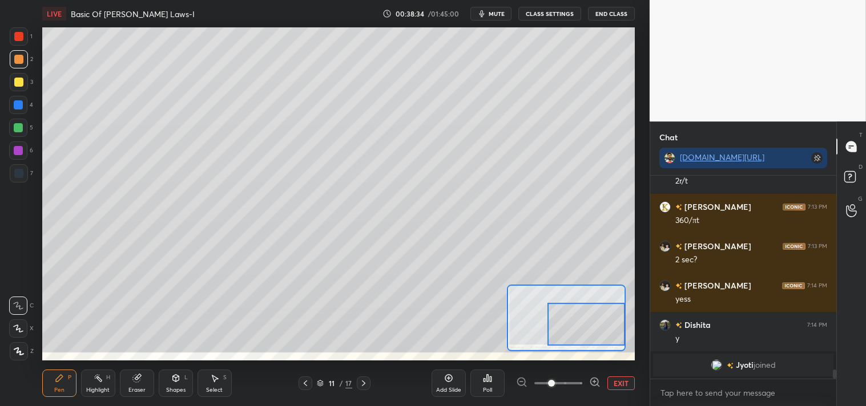
click at [619, 385] on button "EXIT" at bounding box center [620, 384] width 27 height 14
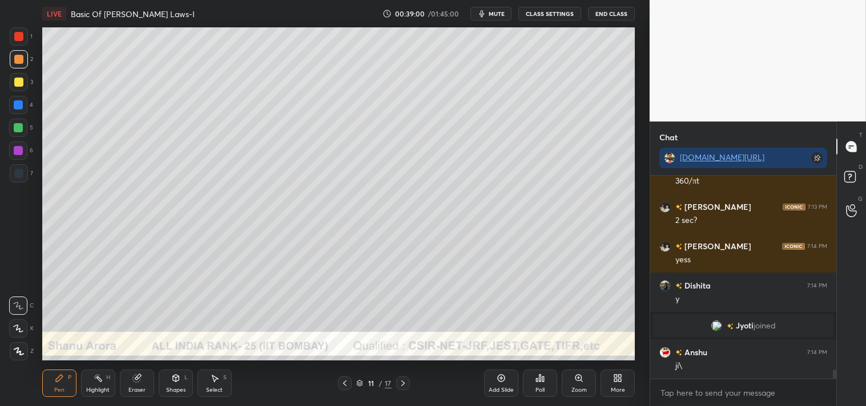
scroll to position [4402, 0]
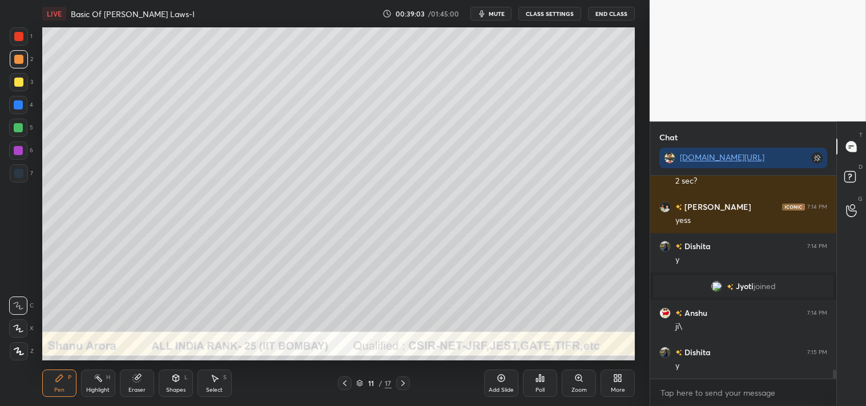
click at [505, 382] on icon at bounding box center [501, 378] width 9 height 9
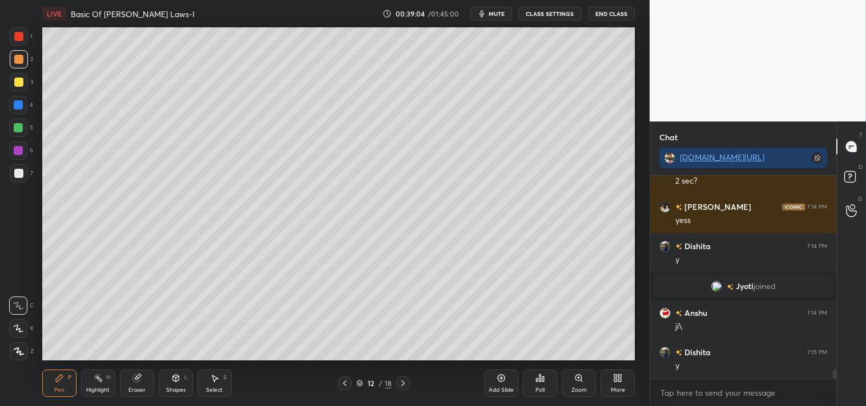
click at [174, 380] on icon at bounding box center [175, 378] width 6 height 7
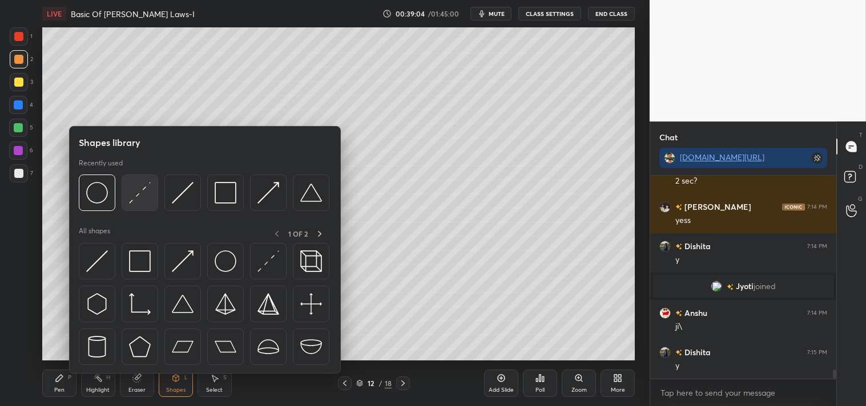
click at [137, 204] on div at bounding box center [140, 193] width 37 height 37
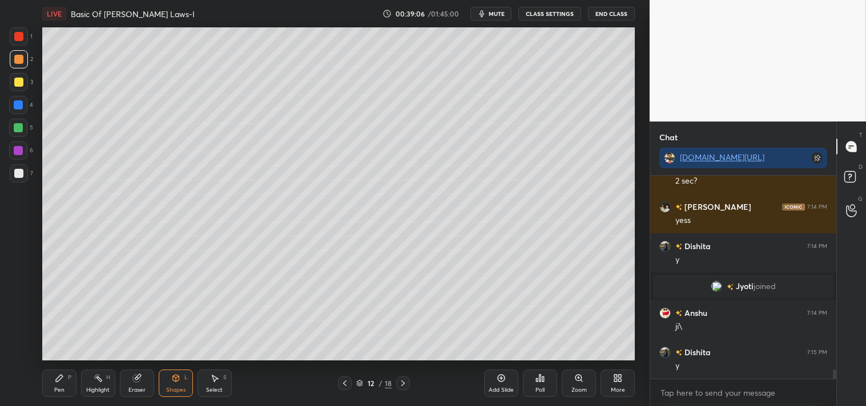
click at [568, 380] on div "Zoom" at bounding box center [579, 383] width 34 height 27
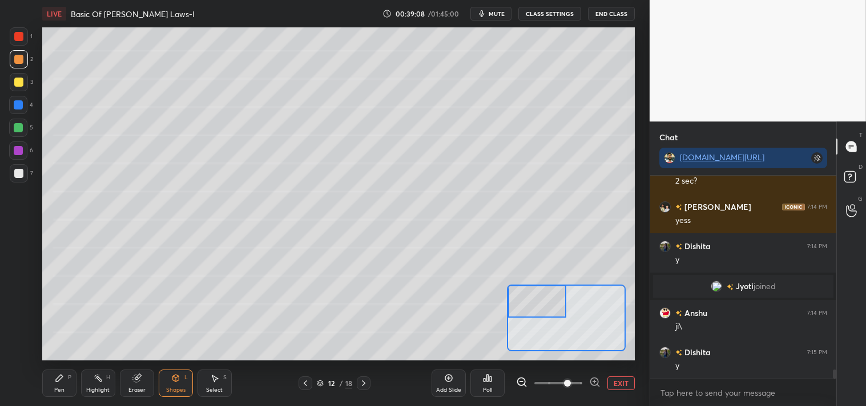
click at [14, 174] on div at bounding box center [18, 173] width 9 height 9
click at [17, 178] on div at bounding box center [18, 173] width 9 height 9
click at [57, 379] on icon at bounding box center [59, 378] width 7 height 7
click at [58, 366] on div "Pen P Highlight H Eraser Shapes L Select S 12 / 18 Add Slide Poll EXIT" at bounding box center [338, 384] width 593 height 46
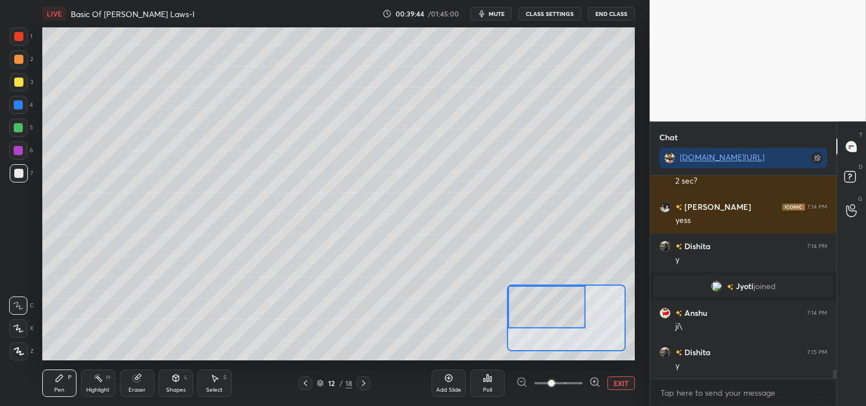
click at [551, 396] on div "Add Slide Poll EXIT" at bounding box center [532, 384] width 203 height 64
click at [130, 364] on div "Pen P Highlight H Eraser Shapes L Select S 12 / 18 Add Slide Poll EXIT" at bounding box center [338, 384] width 593 height 46
click at [134, 378] on icon at bounding box center [135, 378] width 7 height 7
click at [39, 397] on div "LIVE Basic Of [PERSON_NAME] Laws-I 00:39:56 / 01:45:00 mute CLASS SETTINGS End …" at bounding box center [339, 203] width 604 height 406
click at [37, 390] on div "LIVE Basic Of [PERSON_NAME] Laws-I 00:39:56 / 01:45:00 mute CLASS SETTINGS End …" at bounding box center [339, 203] width 604 height 406
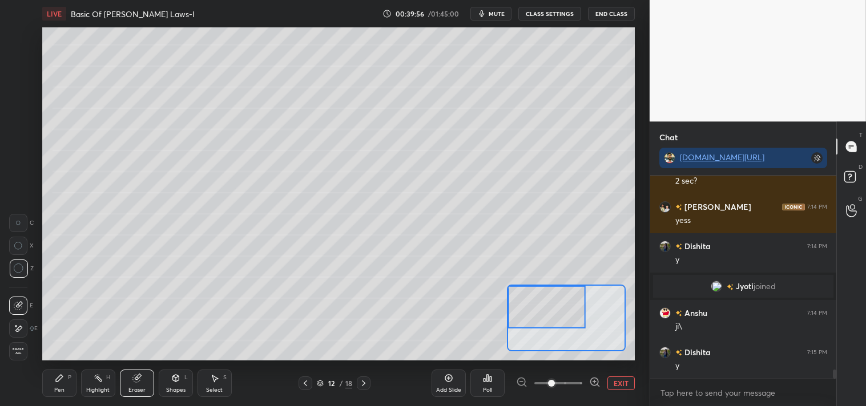
click at [45, 389] on div "Pen P" at bounding box center [59, 383] width 34 height 27
click at [611, 379] on button "EXIT" at bounding box center [620, 384] width 27 height 14
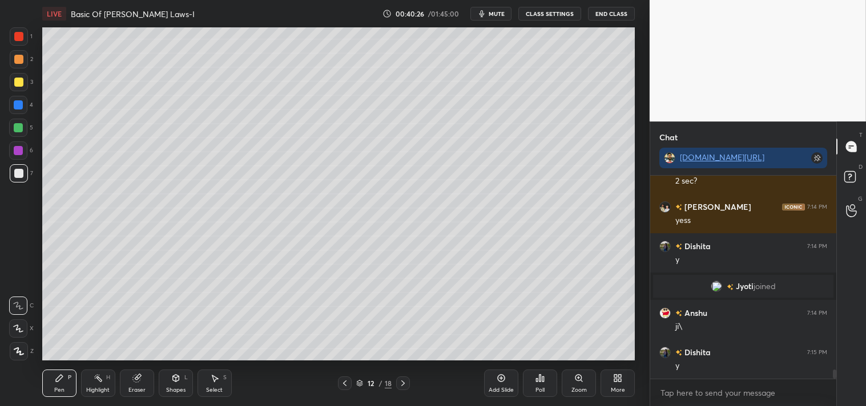
click at [21, 78] on div at bounding box center [18, 82] width 9 height 9
click at [493, 12] on span "mute" at bounding box center [497, 14] width 16 height 8
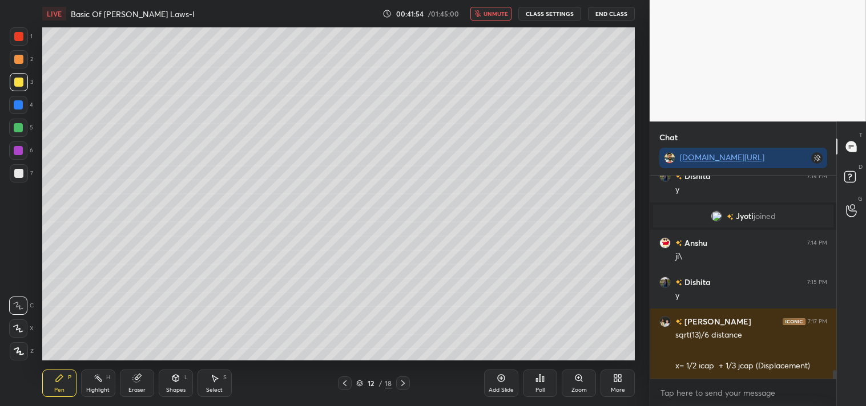
scroll to position [4511, 0]
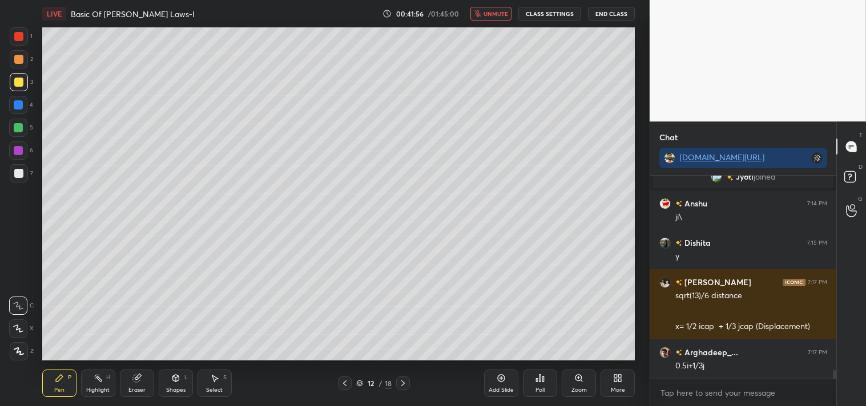
click at [493, 11] on span "unmute" at bounding box center [495, 14] width 25 height 8
click at [150, 374] on div "Eraser" at bounding box center [137, 383] width 34 height 27
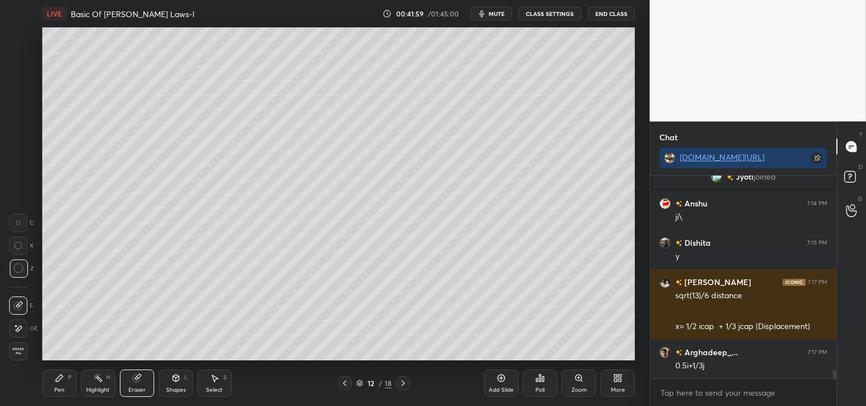
click at [55, 388] on div "Pen" at bounding box center [59, 391] width 10 height 6
click at [59, 390] on div "Pen" at bounding box center [59, 391] width 10 height 6
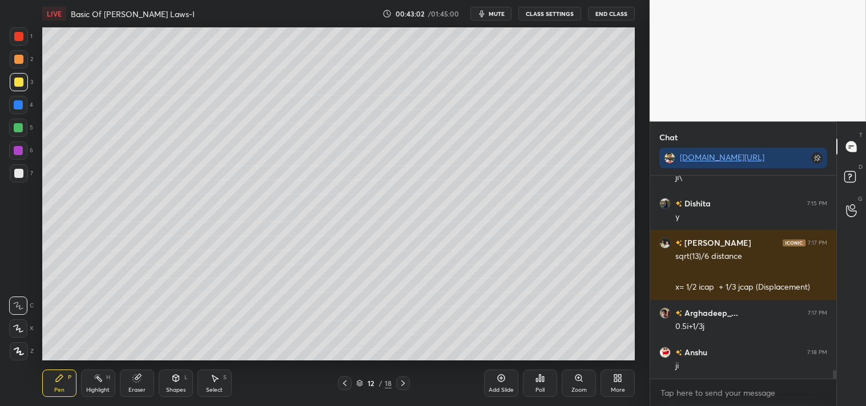
click at [135, 384] on div "Eraser" at bounding box center [137, 383] width 34 height 27
click at [144, 379] on div "Eraser" at bounding box center [137, 383] width 34 height 27
click at [59, 382] on icon at bounding box center [59, 378] width 9 height 9
click at [79, 371] on div "Pen P Highlight H Eraser Shapes L Select S" at bounding box center [152, 383] width 221 height 27
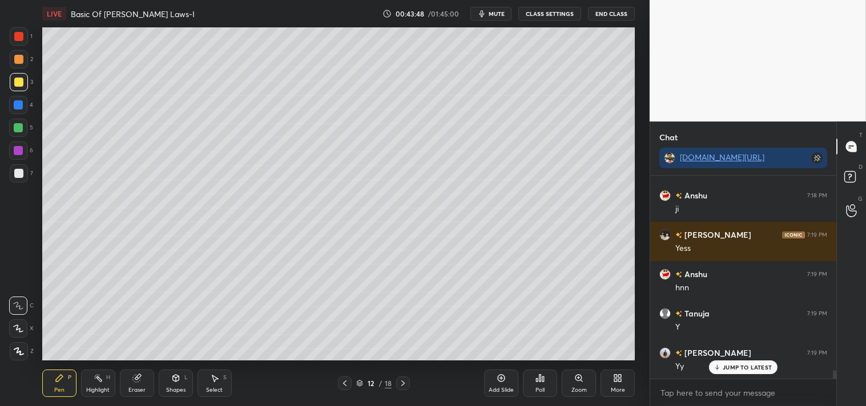
scroll to position [4747, 0]
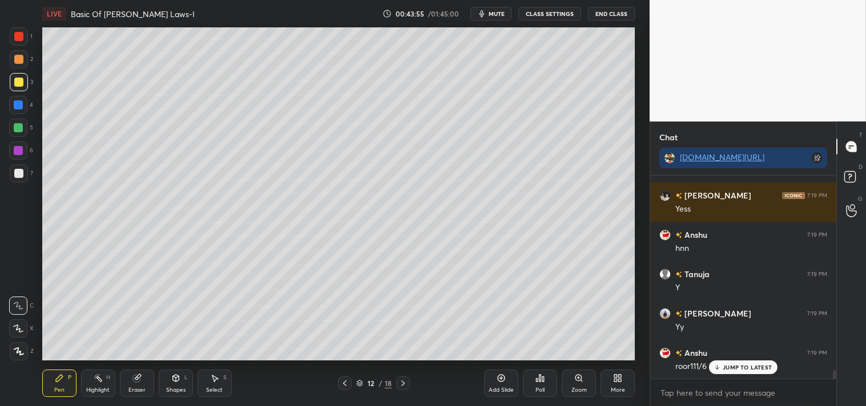
click at [495, 388] on div "Add Slide" at bounding box center [501, 391] width 25 height 6
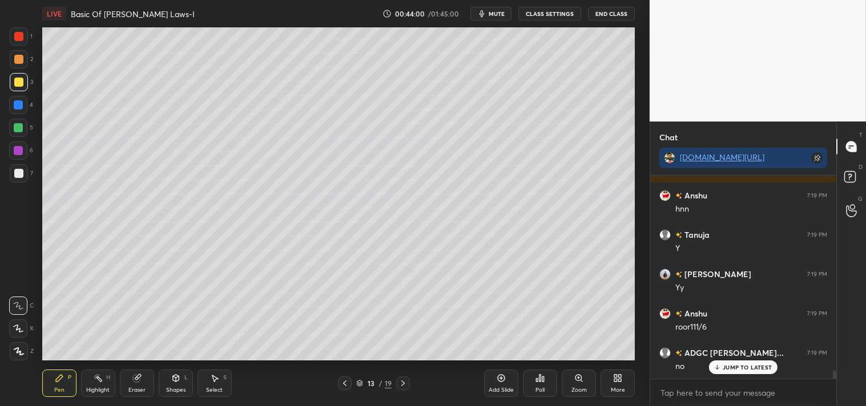
click at [179, 385] on div "Shapes L" at bounding box center [176, 383] width 34 height 27
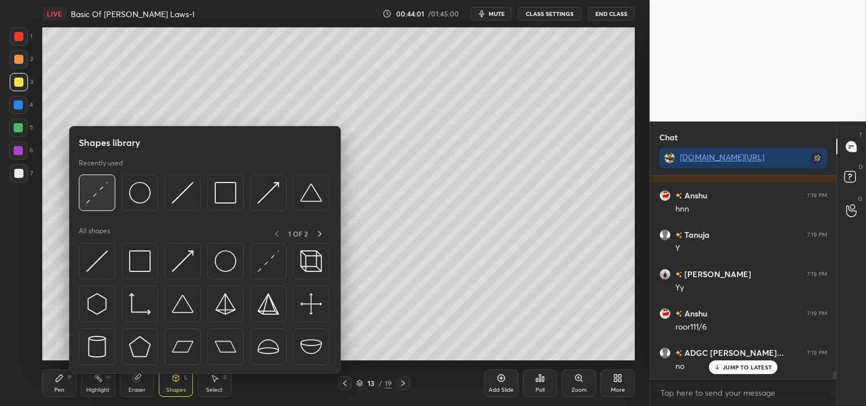
click at [99, 188] on img at bounding box center [97, 193] width 22 height 22
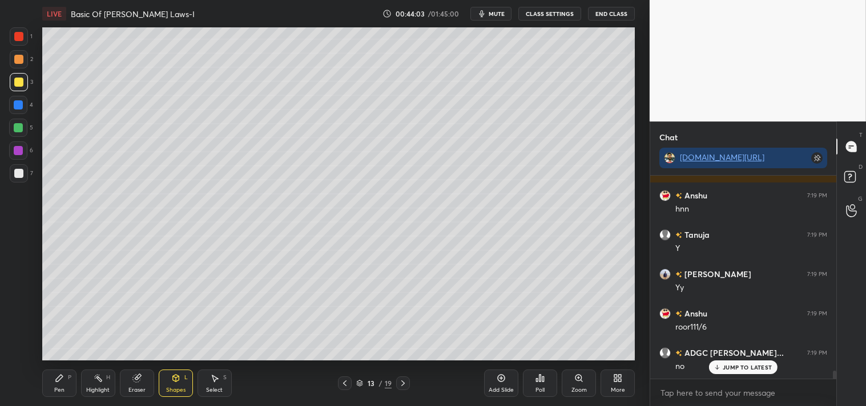
click at [47, 392] on div "Pen P" at bounding box center [59, 383] width 34 height 27
click at [91, 384] on div "Highlight H" at bounding box center [98, 383] width 34 height 27
click at [91, 385] on div "Highlight H" at bounding box center [98, 383] width 34 height 27
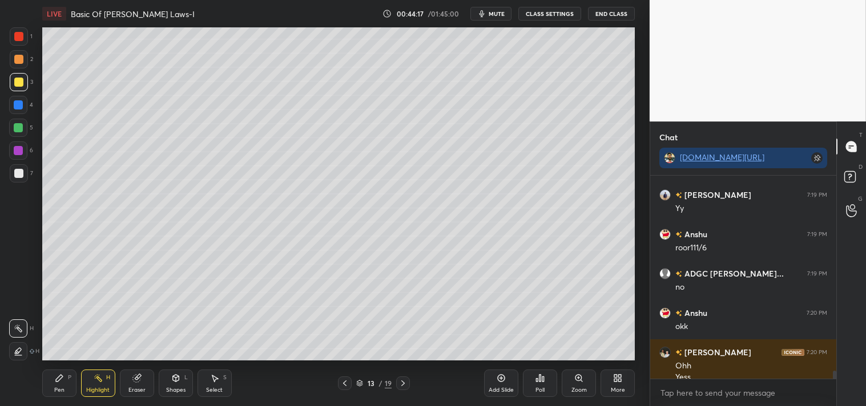
scroll to position [4877, 0]
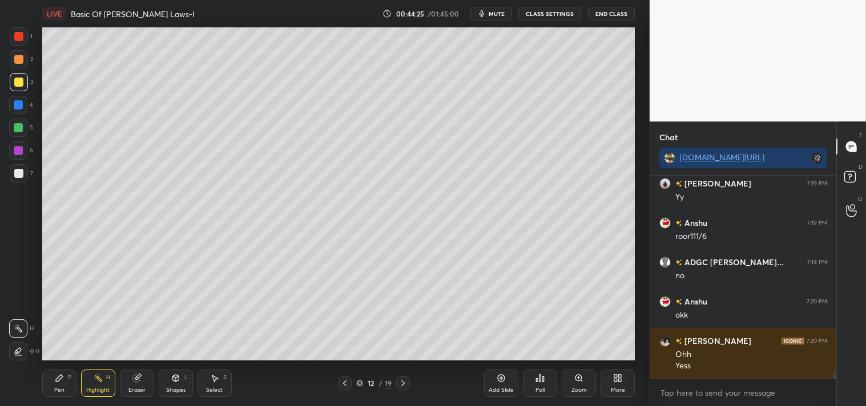
click at [57, 390] on div "Pen" at bounding box center [59, 391] width 10 height 6
click at [61, 393] on div "Pen" at bounding box center [59, 391] width 10 height 6
click at [586, 382] on div "Zoom" at bounding box center [579, 383] width 34 height 27
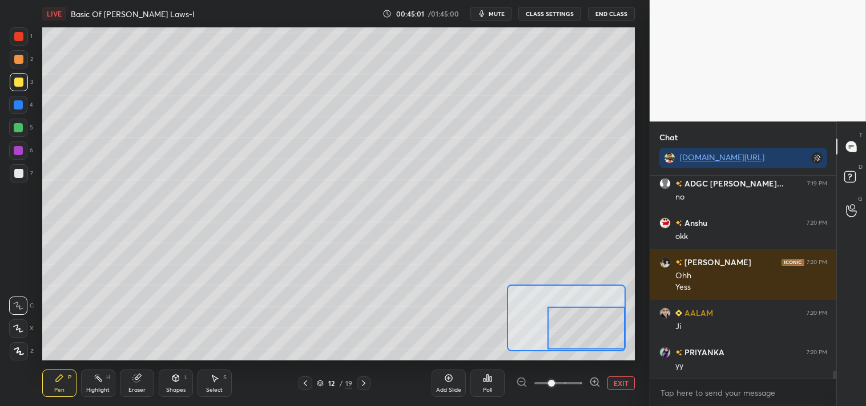
scroll to position [4995, 0]
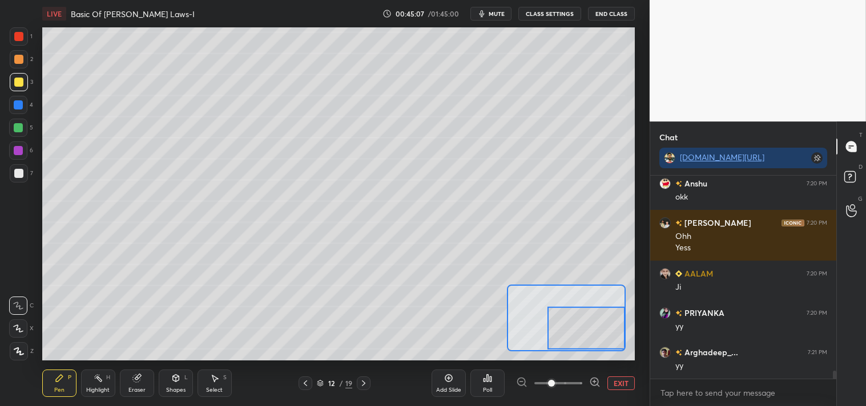
click at [629, 390] on div "Add Slide Poll EXIT" at bounding box center [532, 384] width 203 height 64
click at [625, 386] on button "EXIT" at bounding box center [620, 384] width 27 height 14
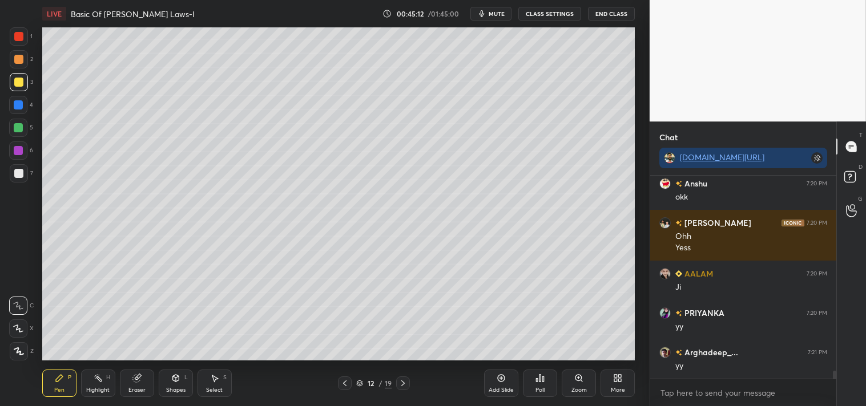
click at [98, 377] on icon at bounding box center [98, 378] width 9 height 9
click at [104, 374] on div "Highlight H" at bounding box center [98, 383] width 34 height 27
click at [55, 385] on div "Pen P" at bounding box center [59, 383] width 34 height 27
click at [569, 386] on div "Zoom" at bounding box center [579, 383] width 34 height 27
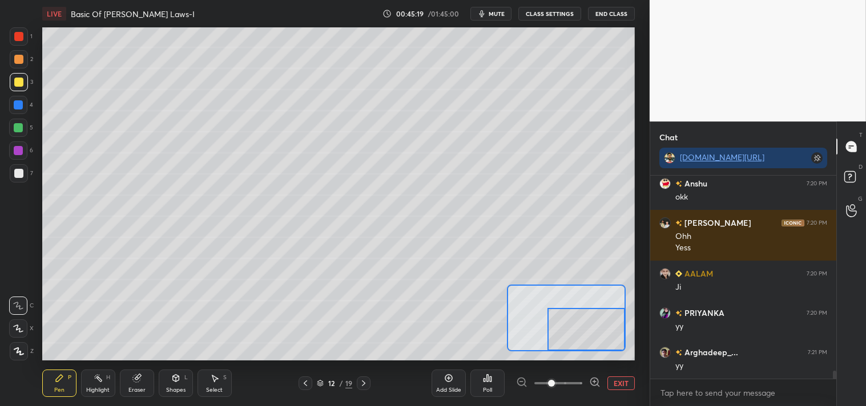
click at [632, 392] on div "Add Slide Poll EXIT" at bounding box center [532, 384] width 203 height 64
click at [626, 390] on button "EXIT" at bounding box center [620, 384] width 27 height 14
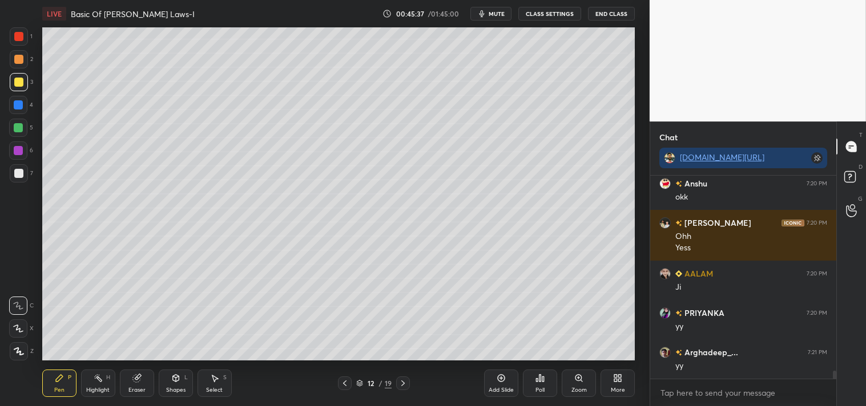
scroll to position [5035, 0]
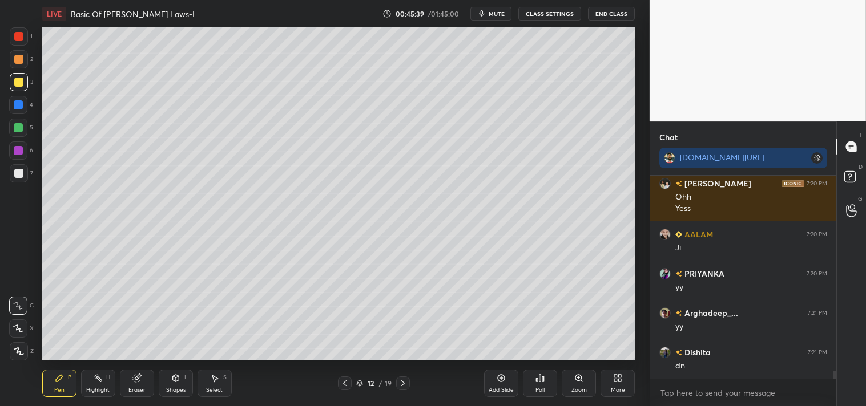
click at [495, 381] on div "Add Slide" at bounding box center [501, 383] width 34 height 27
click at [177, 378] on icon at bounding box center [175, 378] width 6 height 7
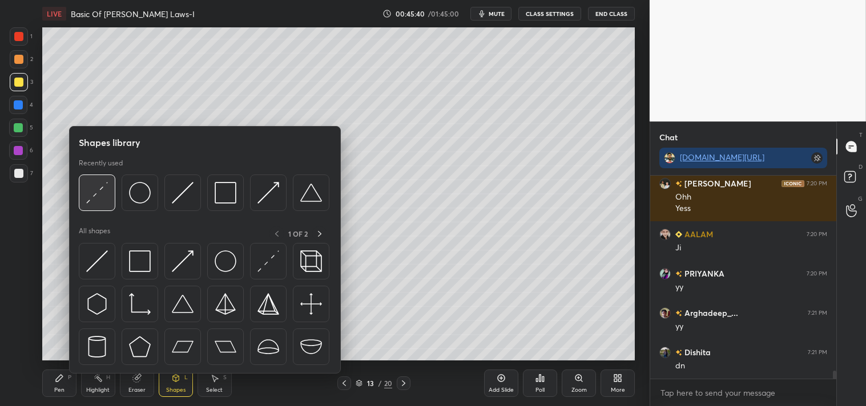
click at [94, 199] on img at bounding box center [97, 193] width 22 height 22
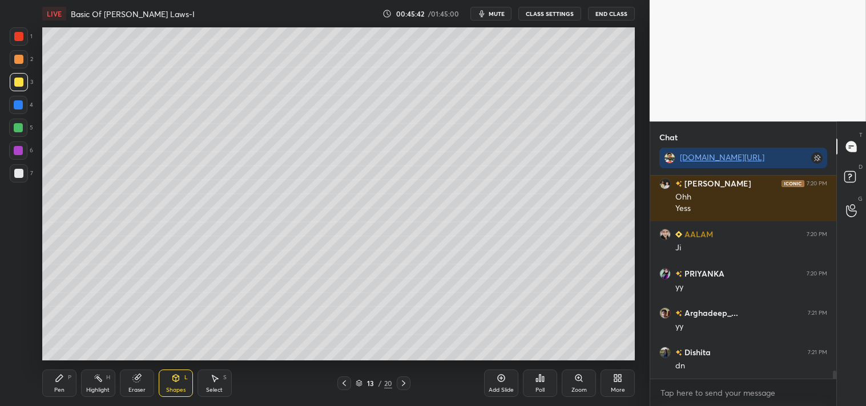
click at [579, 383] on icon at bounding box center [578, 378] width 9 height 9
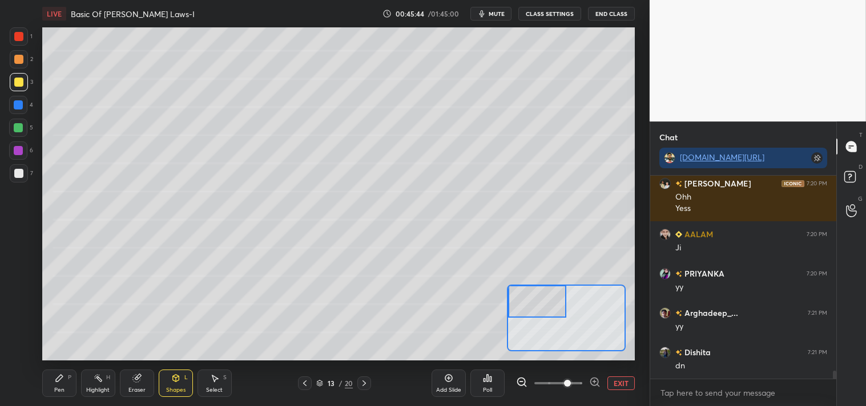
click at [58, 380] on icon at bounding box center [59, 378] width 7 height 7
click at [51, 384] on div "Pen P" at bounding box center [59, 383] width 34 height 27
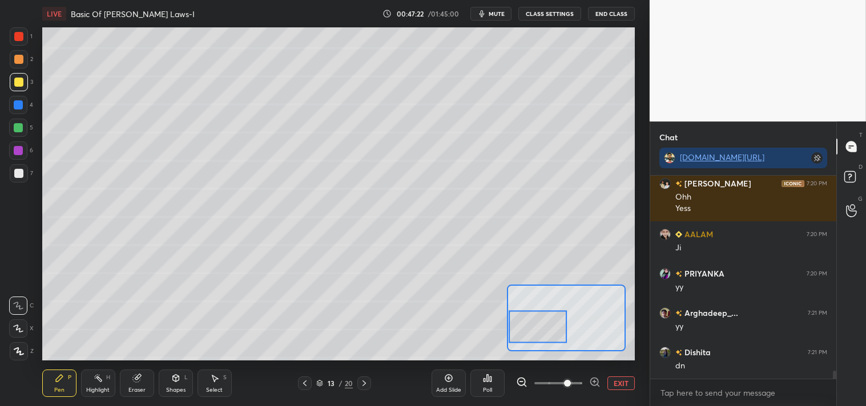
scroll to position [5074, 0]
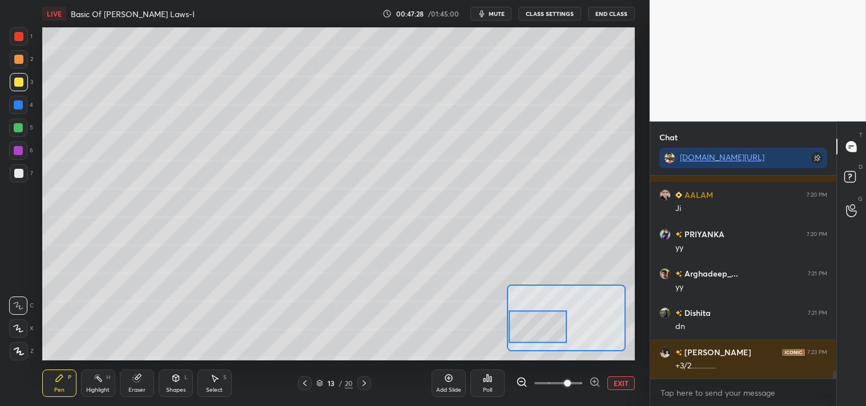
click at [137, 385] on div "Eraser" at bounding box center [137, 383] width 34 height 27
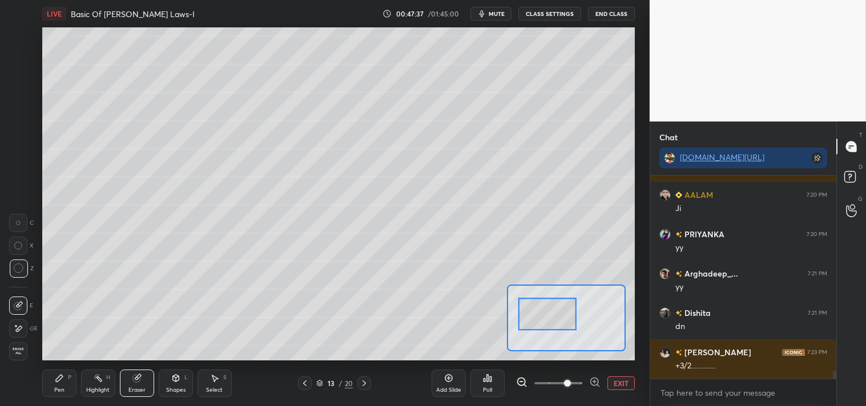
click at [52, 377] on div "Pen P" at bounding box center [59, 383] width 34 height 27
click at [132, 389] on div "Eraser" at bounding box center [136, 391] width 17 height 6
click at [63, 380] on icon at bounding box center [59, 378] width 9 height 9
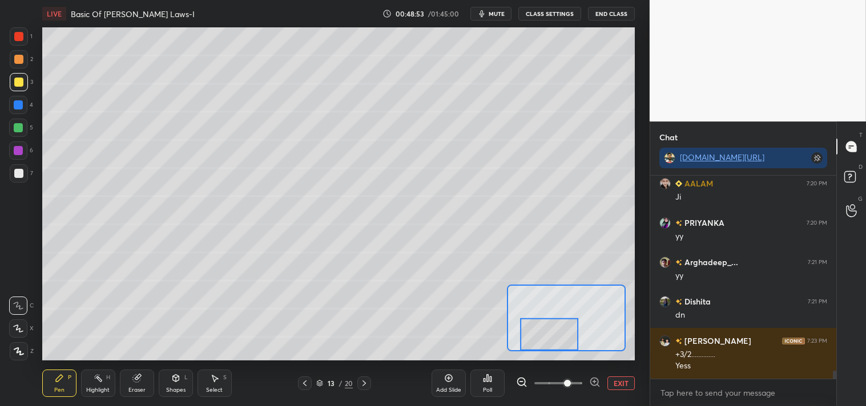
click at [609, 381] on button "EXIT" at bounding box center [620, 384] width 27 height 14
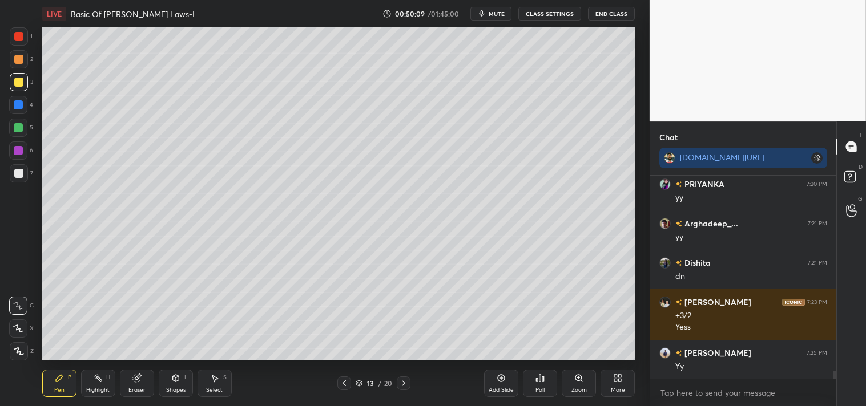
scroll to position [5164, 0]
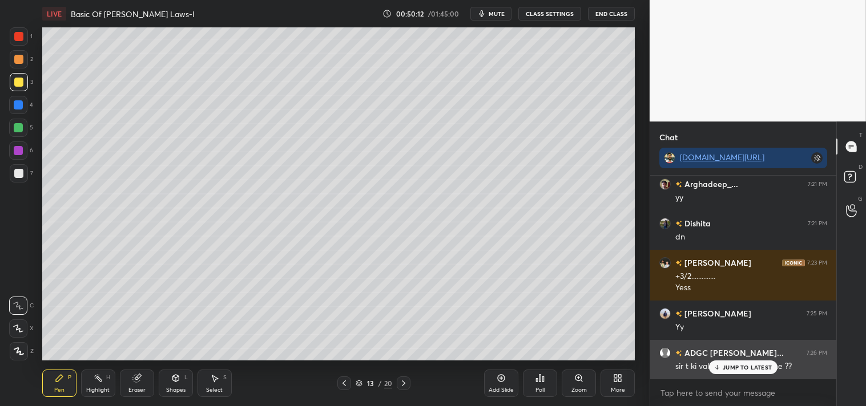
click at [728, 360] on div "sir t ki value nhi rkhi kya apne ??" at bounding box center [751, 366] width 152 height 14
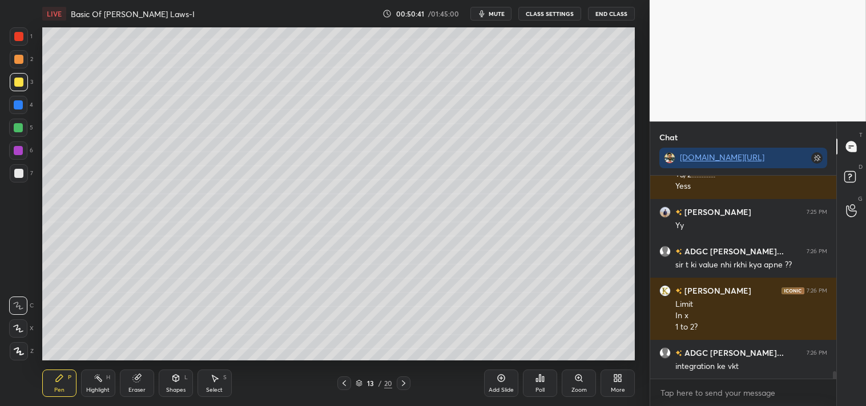
scroll to position [5326, 0]
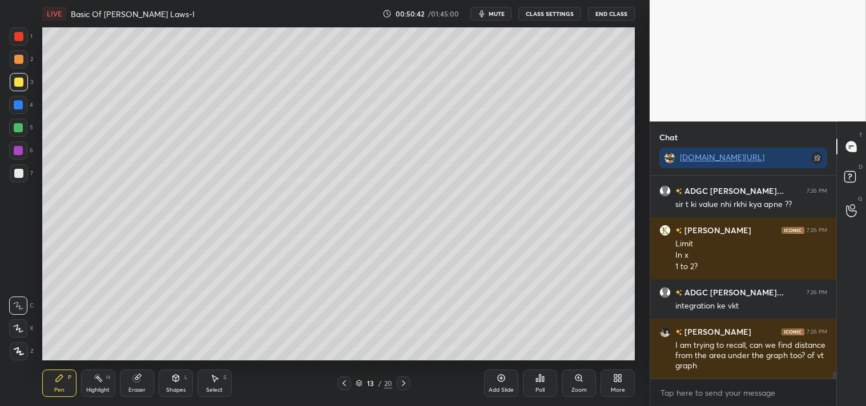
click at [89, 394] on div "Highlight H" at bounding box center [98, 383] width 34 height 27
click at [103, 385] on div "Highlight H" at bounding box center [98, 383] width 34 height 27
click at [571, 382] on div "Zoom" at bounding box center [579, 383] width 34 height 27
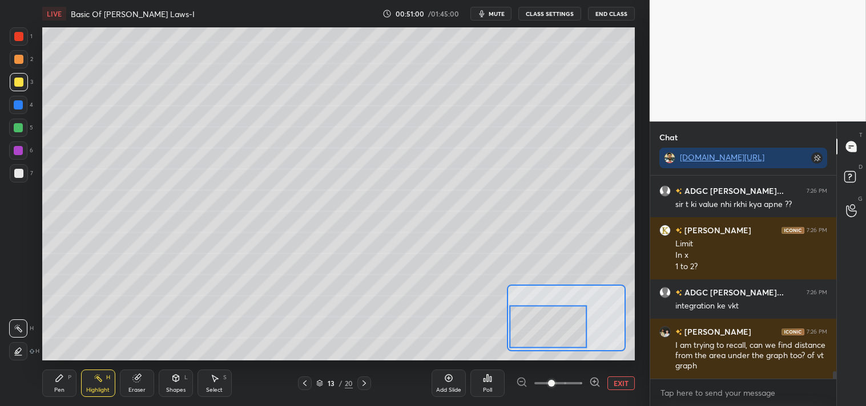
click at [622, 394] on div "Add Slide Poll EXIT" at bounding box center [532, 384] width 203 height 64
click at [612, 381] on button "EXIT" at bounding box center [620, 384] width 27 height 14
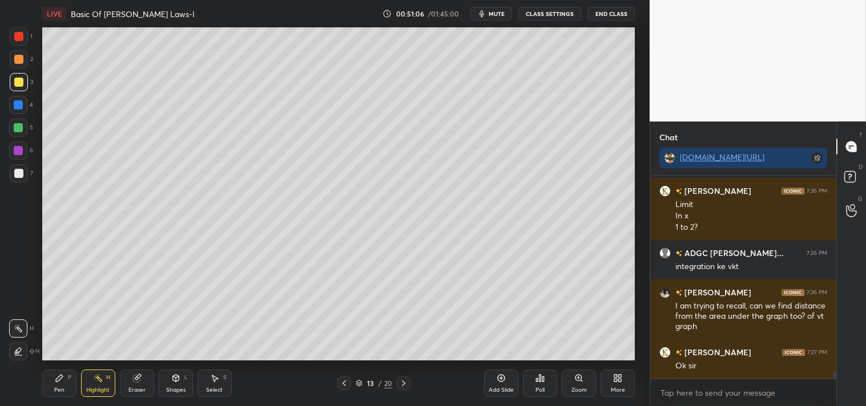
scroll to position [5404, 0]
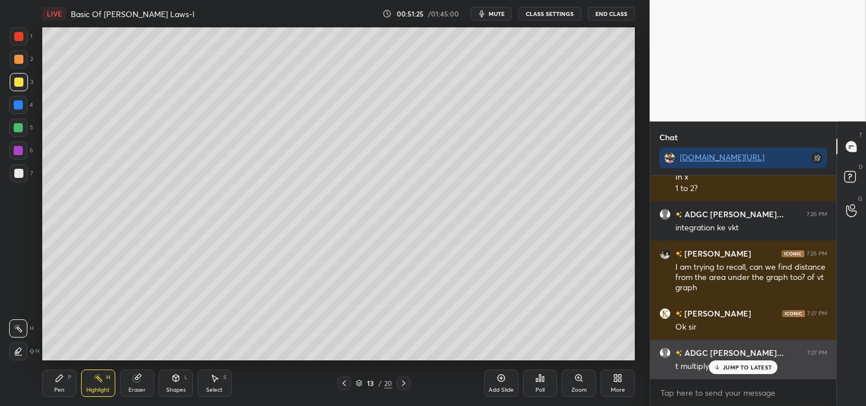
click at [747, 367] on p "JUMP TO LATEST" at bounding box center [747, 367] width 49 height 7
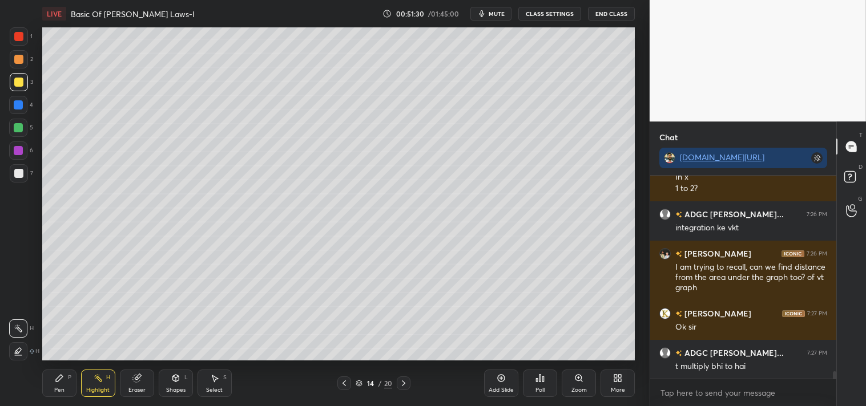
click at [59, 368] on div "Pen P Highlight H Eraser Shapes L Select S 14 / 20 Add Slide Poll Zoom More" at bounding box center [338, 384] width 593 height 46
click at [58, 377] on icon at bounding box center [59, 378] width 9 height 9
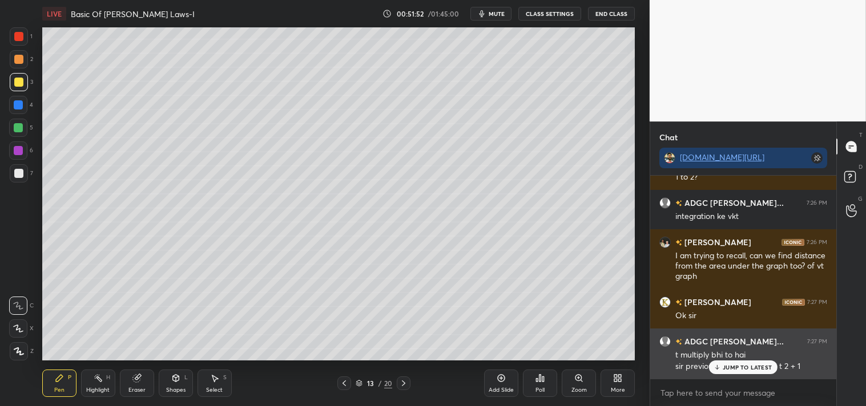
click at [744, 364] on p "JUMP TO LATEST" at bounding box center [747, 367] width 49 height 7
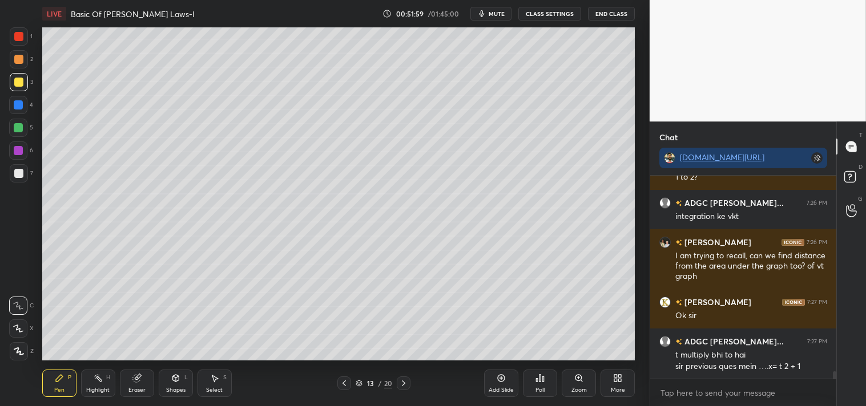
click at [107, 389] on div "Highlight" at bounding box center [97, 391] width 23 height 6
click at [98, 390] on div "Highlight" at bounding box center [97, 391] width 23 height 6
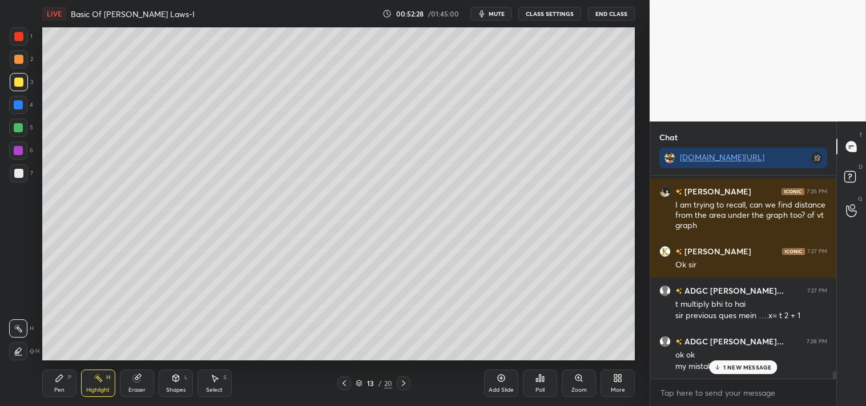
scroll to position [5506, 0]
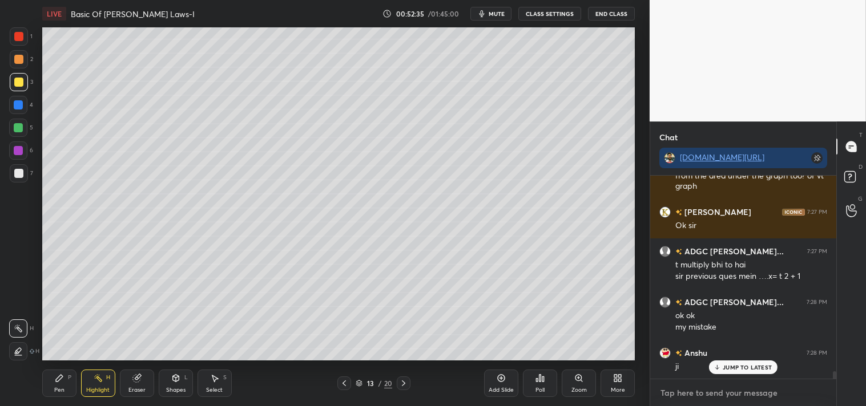
click at [674, 388] on textarea at bounding box center [743, 393] width 168 height 18
type textarea "x"
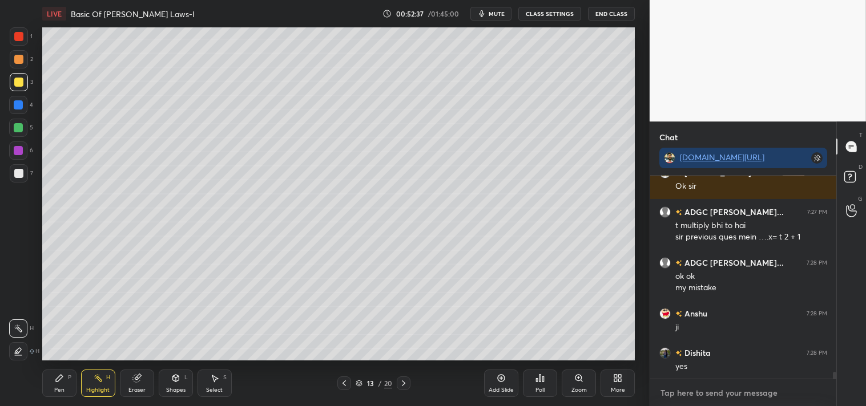
scroll to position [5585, 0]
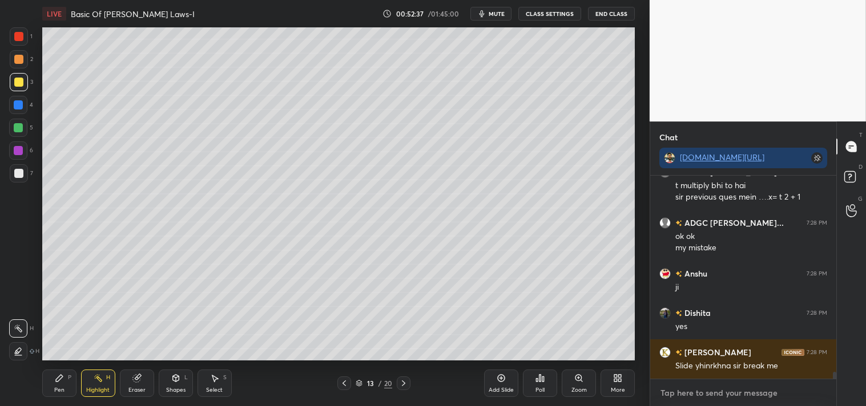
type textarea "e"
type textarea "x"
type textarea "ey"
type textarea "x"
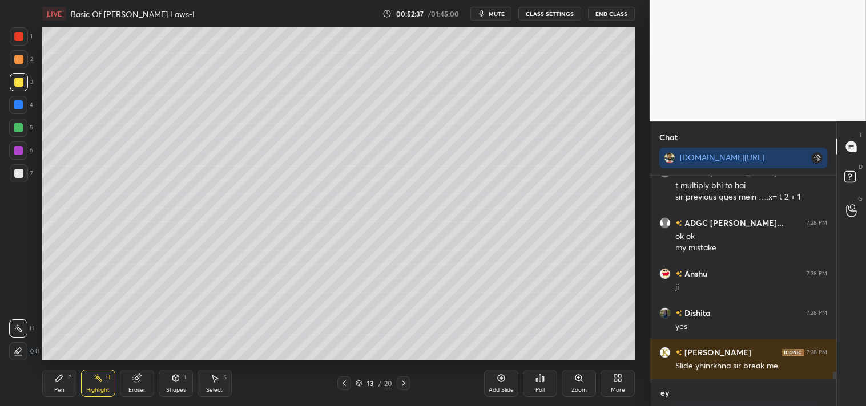
type textarea "eye"
type textarea "x"
type textarea "eyes"
type textarea "x"
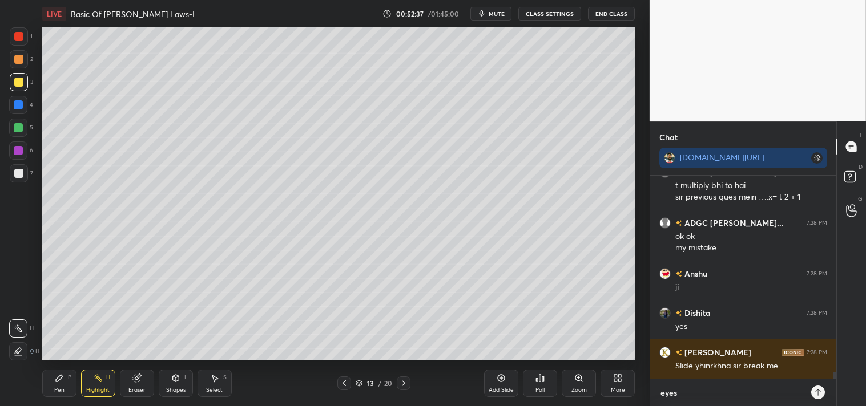
type textarea "eyes"
type textarea "x"
type textarea "eyes b"
type textarea "x"
type textarea "eyes br"
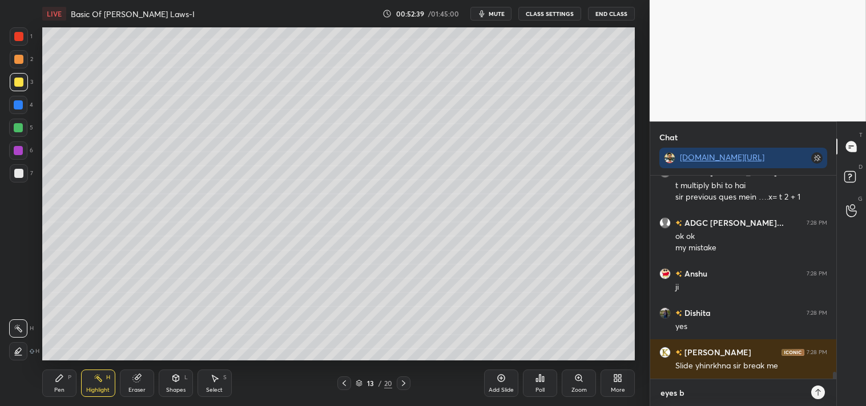
type textarea "x"
type textarea "eyes brk"
type textarea "x"
type textarea "eyes brk"
type textarea "x"
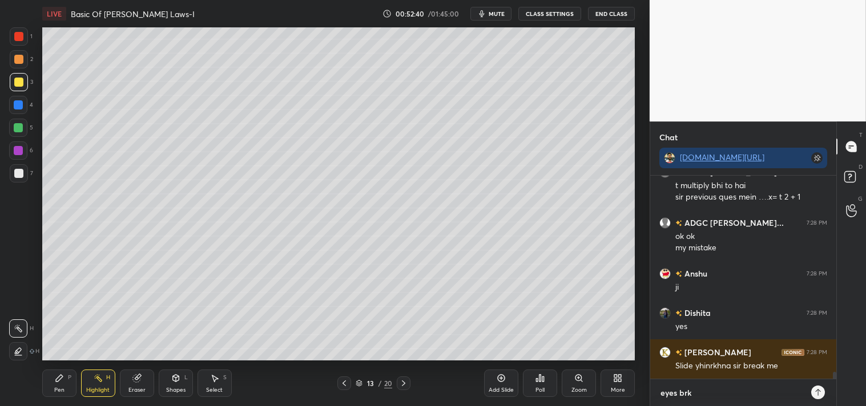
type textarea "eyes brk 5"
type textarea "x"
type textarea "eyes brk 5m"
type textarea "x"
type textarea "eyes brk 5mi"
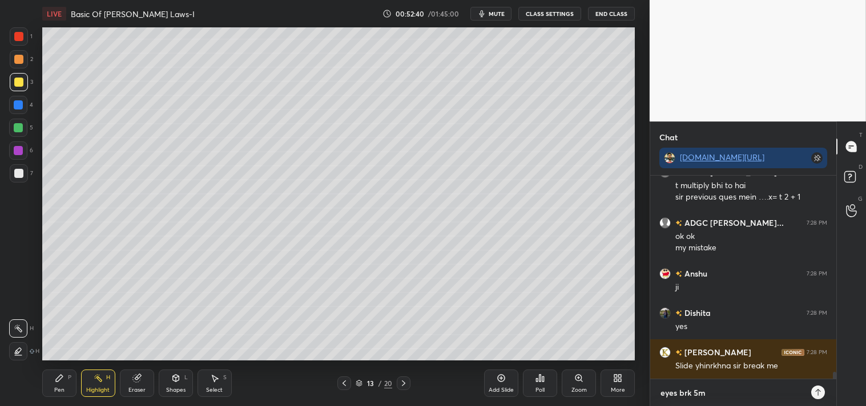
type textarea "x"
type textarea "eyes brk 5min"
type textarea "x"
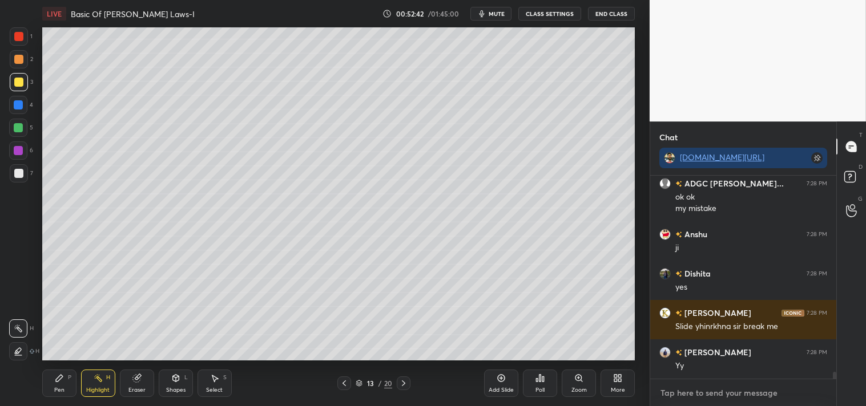
scroll to position [5688, 0]
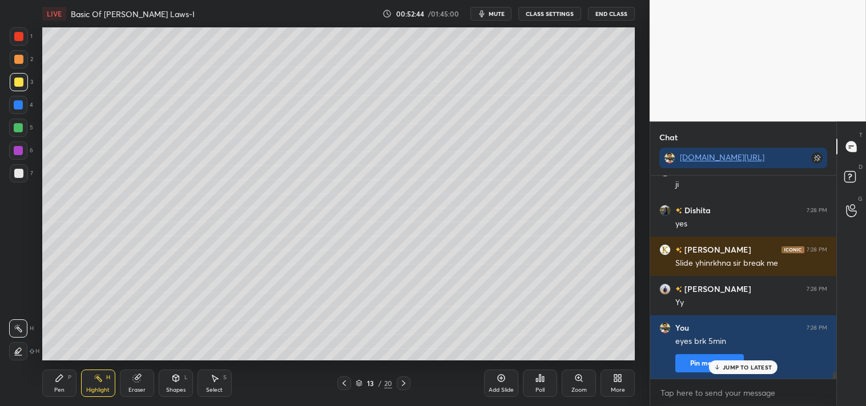
click at [495, 15] on span "mute" at bounding box center [497, 14] width 16 height 8
type textarea "x"
click at [550, 14] on button "CLASS SETTINGS" at bounding box center [549, 14] width 63 height 14
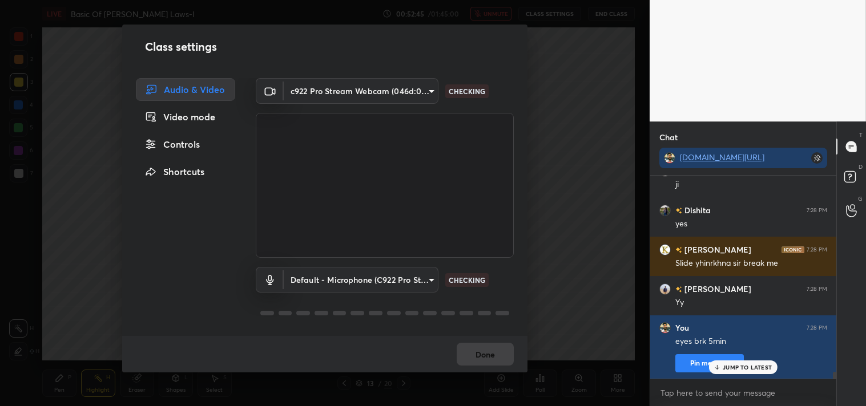
click at [347, 86] on body "1 2 3 4 5 6 7 C X Z C X Z E E Erase all H H LIVE Basic Of [PERSON_NAME] Laws-I …" at bounding box center [433, 203] width 866 height 406
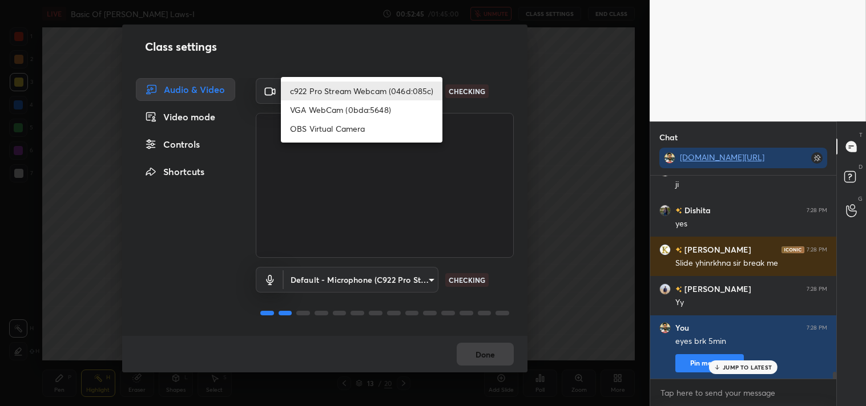
click at [328, 127] on li "OBS Virtual Camera" at bounding box center [362, 128] width 162 height 19
type input "64645b19d528b3ac785889237b1a364f3b7ccd5da23f372116afb1703458f4fd"
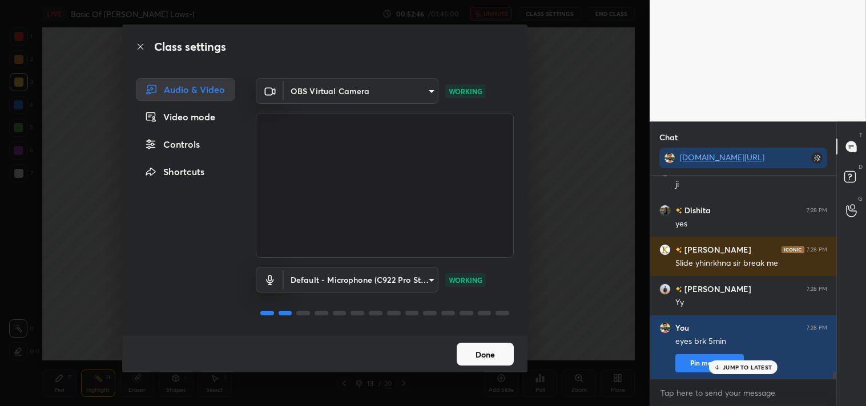
click at [490, 353] on button "Done" at bounding box center [485, 354] width 57 height 23
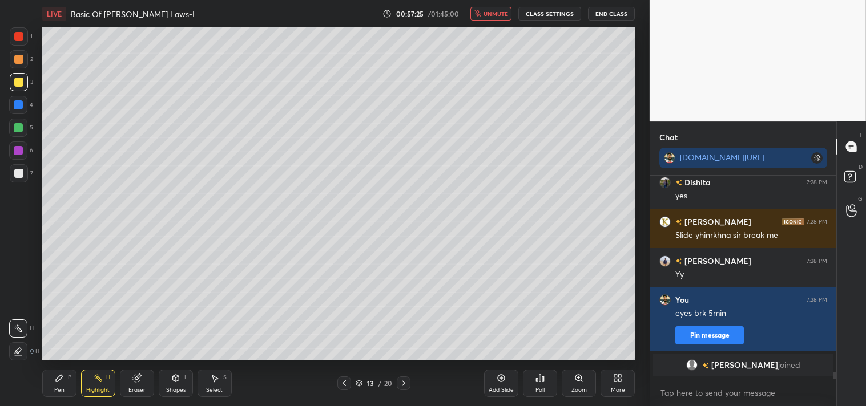
scroll to position [5755, 0]
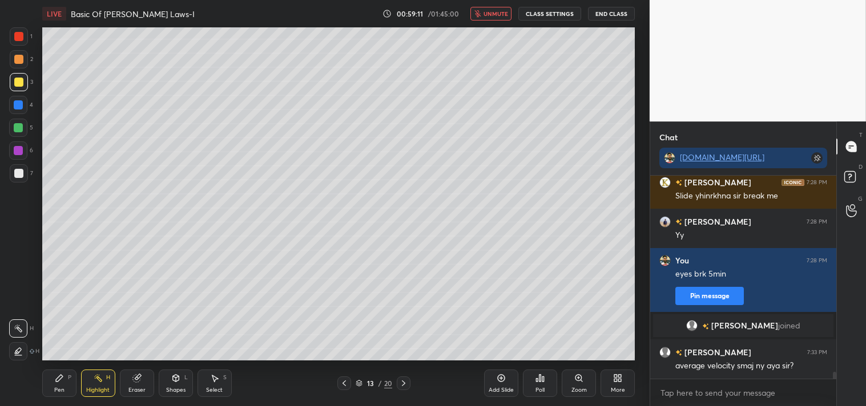
click at [481, 10] on icon "button" at bounding box center [477, 13] width 7 height 7
click at [545, 8] on button "CLASS SETTINGS" at bounding box center [549, 14] width 63 height 14
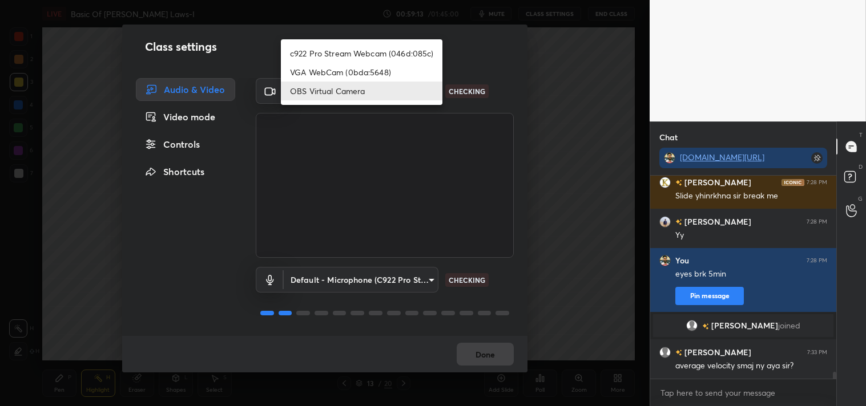
click at [369, 88] on body "1 2 3 4 5 6 7 C X Z C X Z E E Erase all H H LIVE Basic Of [PERSON_NAME] Laws-I …" at bounding box center [433, 203] width 866 height 406
click at [344, 55] on li "c922 Pro Stream Webcam (046d:085c)" at bounding box center [362, 53] width 162 height 19
type input "77efdbe0d0591a5658d362a6e640cec0e2706c98c83ef82d39568dbf4875ff01"
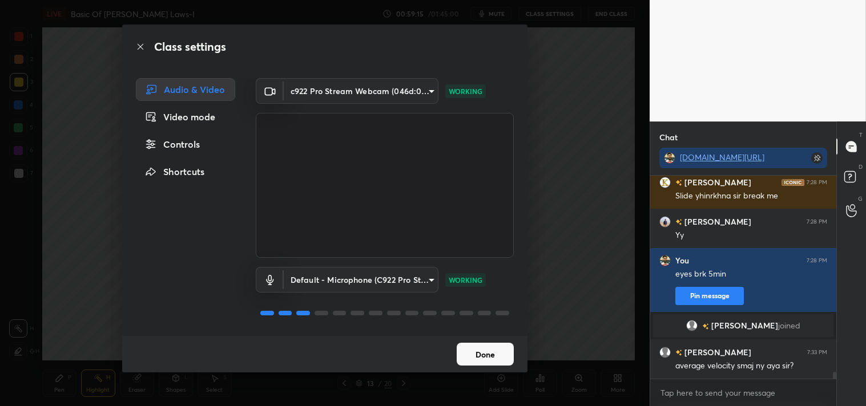
click at [474, 350] on button "Done" at bounding box center [485, 354] width 57 height 23
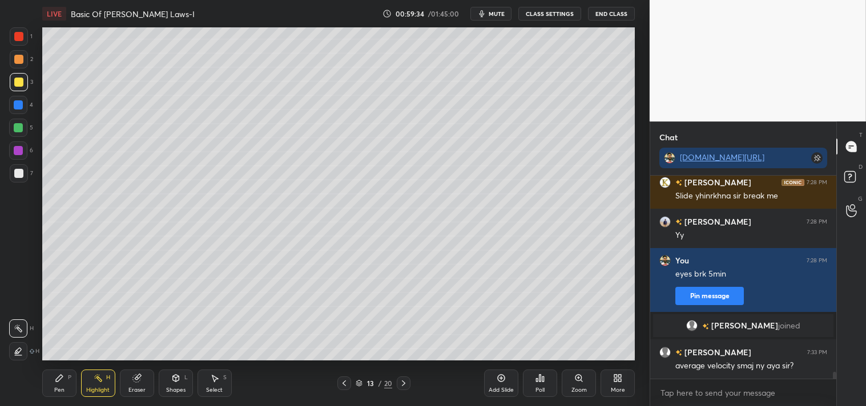
click at [91, 384] on div "Highlight H" at bounding box center [98, 383] width 34 height 27
click at [55, 386] on div "Pen P" at bounding box center [59, 383] width 34 height 27
click at [58, 390] on div "Pen" at bounding box center [59, 391] width 10 height 6
click at [137, 384] on div "Eraser" at bounding box center [137, 383] width 34 height 27
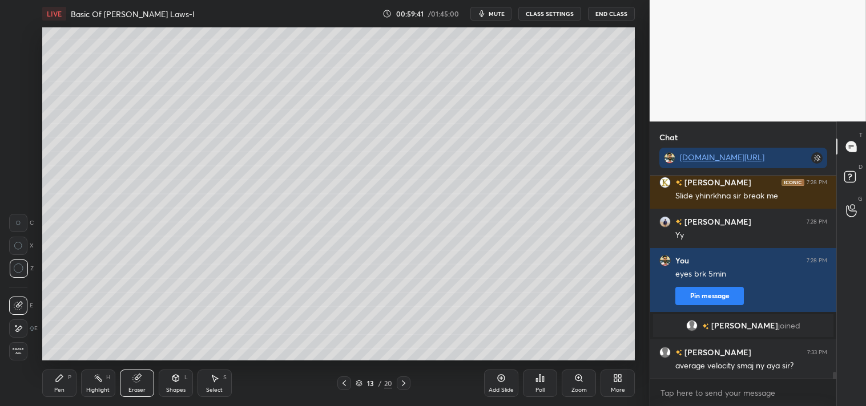
click at [49, 388] on div "Pen P" at bounding box center [59, 383] width 34 height 27
click at [60, 386] on div "Pen P" at bounding box center [59, 383] width 34 height 27
click at [92, 389] on div "Highlight" at bounding box center [97, 391] width 23 height 6
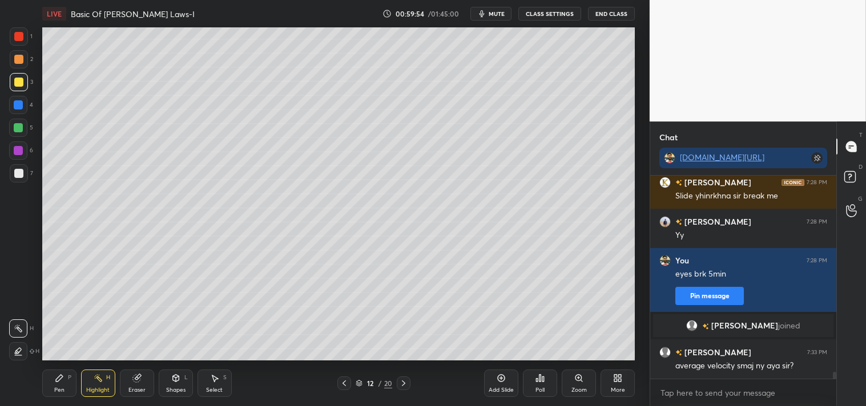
click at [92, 384] on div "Highlight H" at bounding box center [98, 383] width 34 height 27
click at [54, 391] on div "Pen" at bounding box center [59, 391] width 10 height 6
click at [700, 216] on h6 "[PERSON_NAME]" at bounding box center [716, 222] width 69 height 12
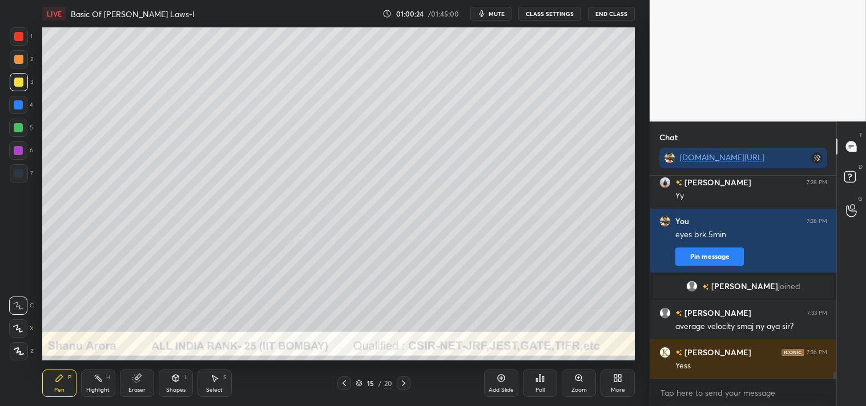
click at [172, 389] on div "Shapes" at bounding box center [175, 391] width 19 height 6
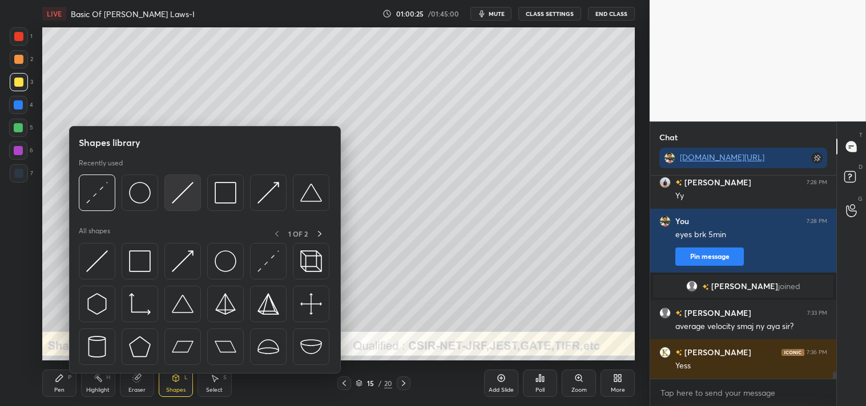
click at [185, 197] on img at bounding box center [183, 193] width 22 height 22
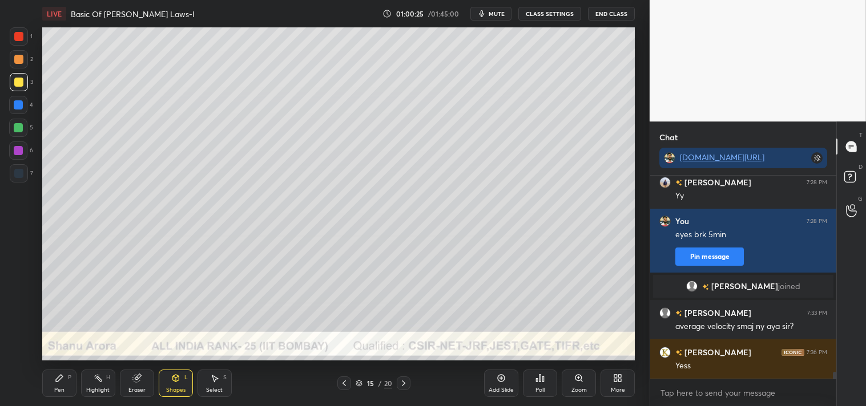
click at [26, 66] on div at bounding box center [19, 59] width 18 height 18
click at [571, 386] on div "Zoom" at bounding box center [579, 383] width 34 height 27
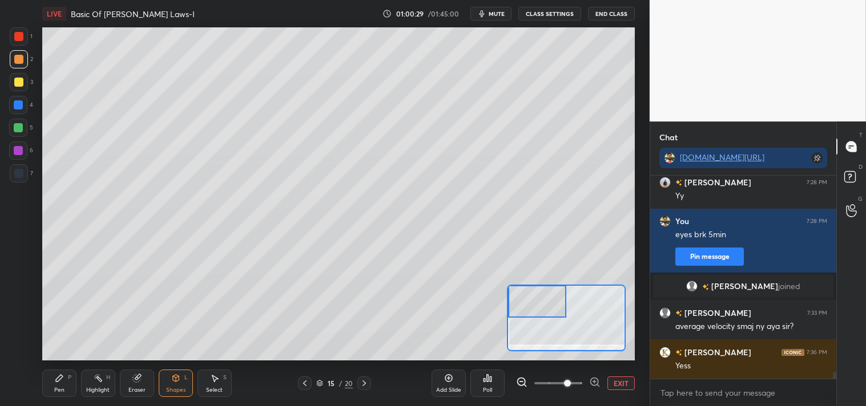
click at [55, 382] on icon at bounding box center [59, 378] width 9 height 9
click at [59, 382] on icon at bounding box center [59, 378] width 9 height 9
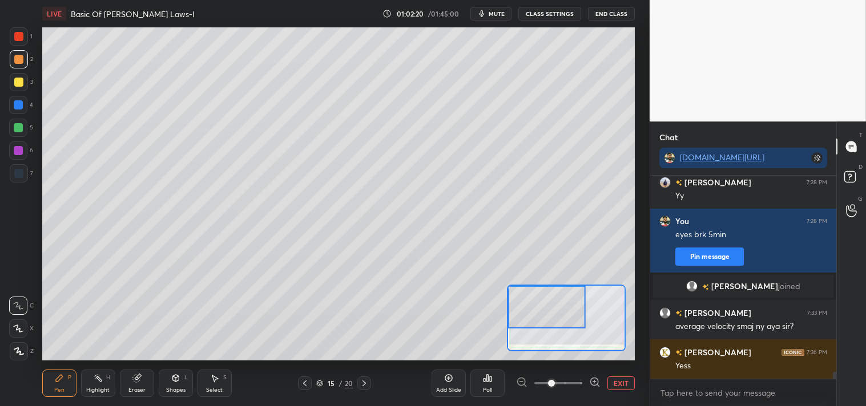
click at [624, 385] on button "EXIT" at bounding box center [620, 384] width 27 height 14
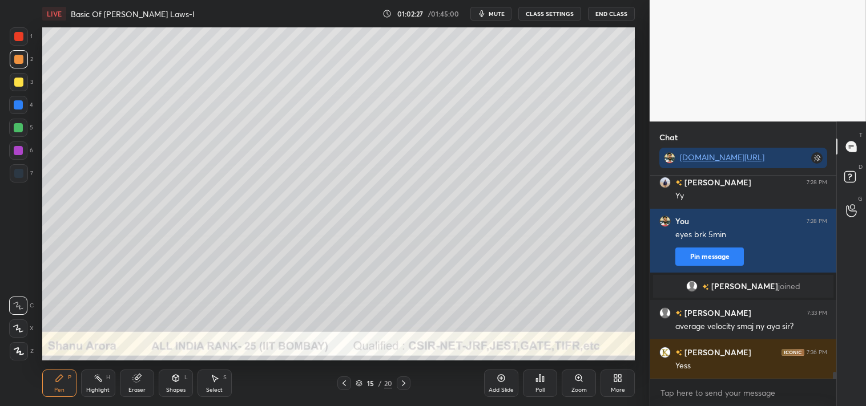
click at [581, 379] on icon at bounding box center [578, 378] width 6 height 6
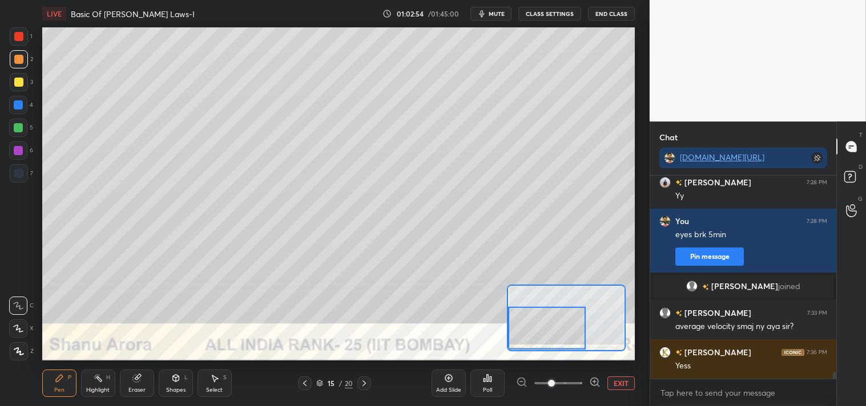
click at [124, 379] on div "Eraser" at bounding box center [137, 383] width 34 height 27
click at [57, 374] on icon at bounding box center [59, 378] width 9 height 9
click at [612, 374] on div "Add Slide Poll EXIT" at bounding box center [532, 384] width 203 height 64
click at [619, 383] on button "EXIT" at bounding box center [620, 384] width 27 height 14
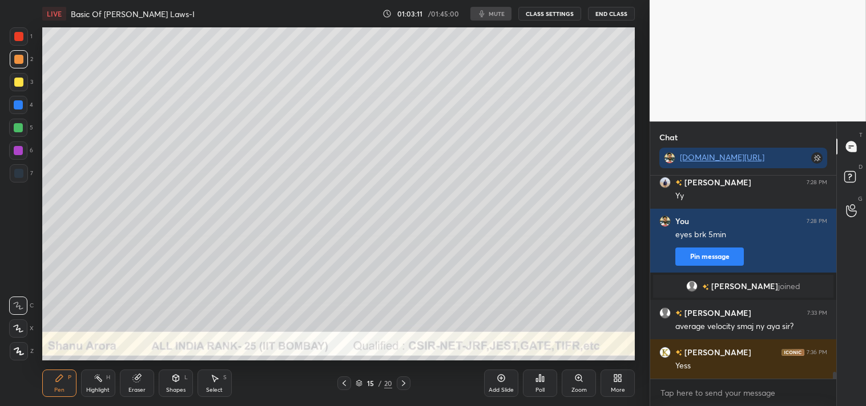
scroll to position [5822, 0]
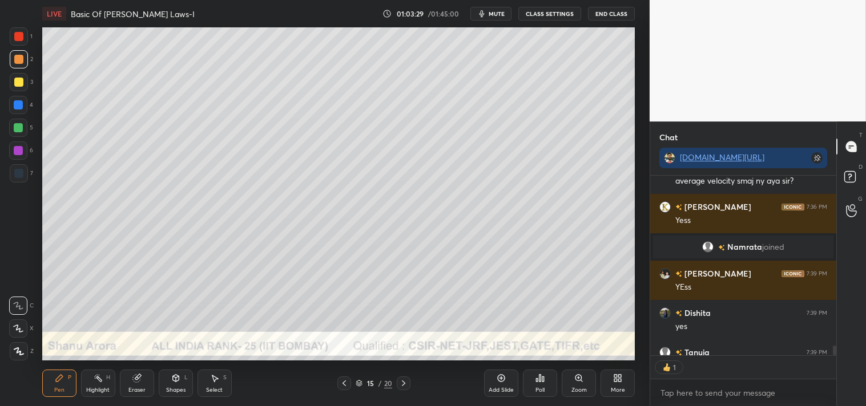
scroll to position [3, 3]
click at [570, 379] on div "Zoom" at bounding box center [579, 383] width 34 height 27
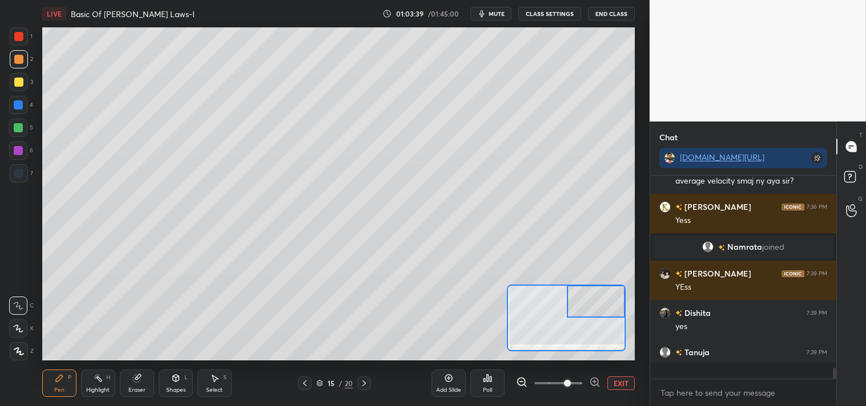
scroll to position [200, 183]
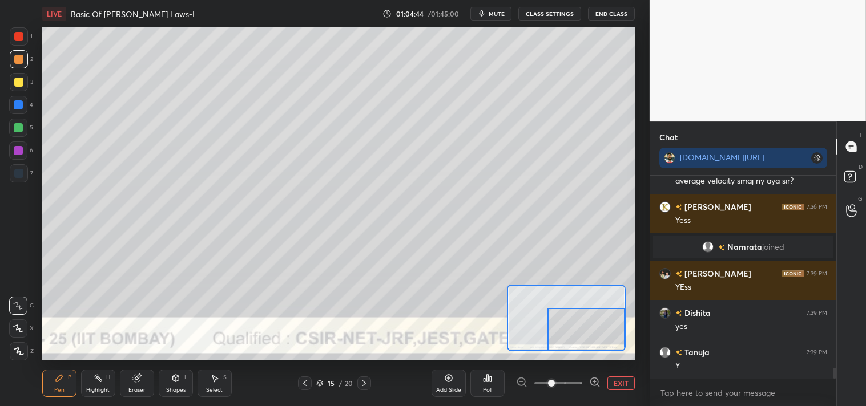
click at [22, 76] on div at bounding box center [19, 82] width 18 height 18
click at [19, 84] on div at bounding box center [18, 82] width 9 height 9
click at [620, 381] on button "EXIT" at bounding box center [620, 384] width 27 height 14
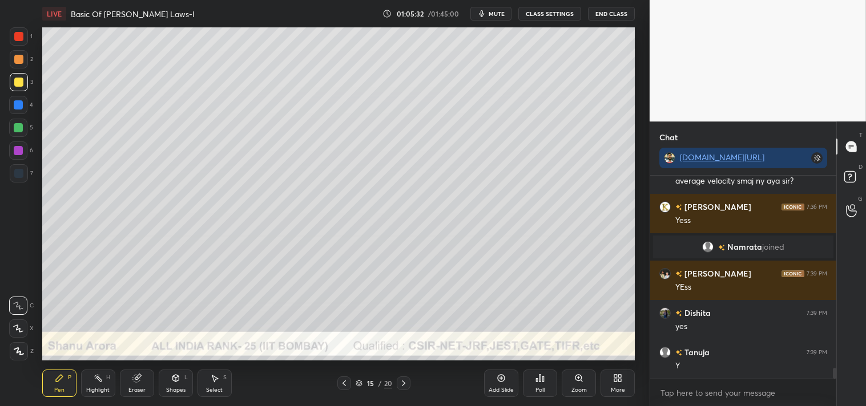
scroll to position [3551, 0]
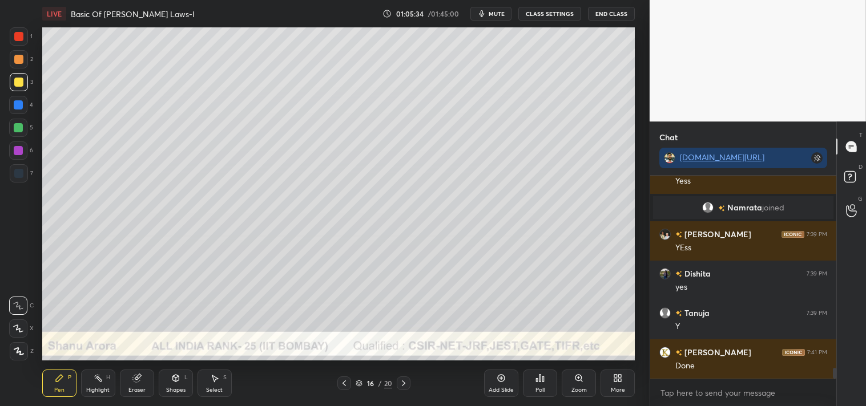
click at [178, 380] on icon at bounding box center [175, 378] width 6 height 7
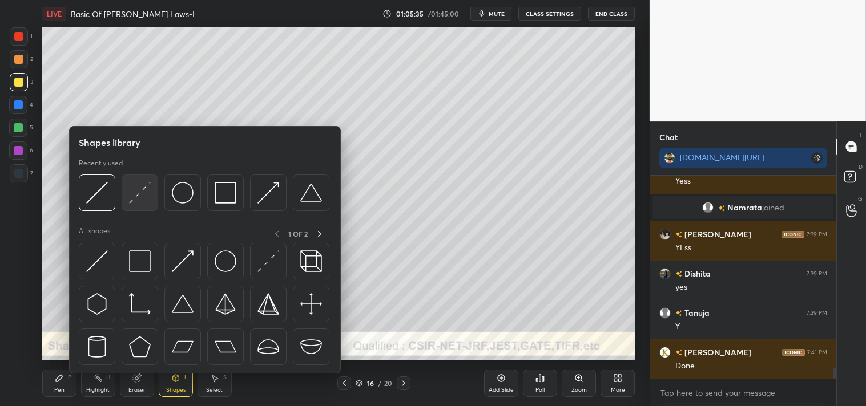
click at [146, 196] on img at bounding box center [140, 193] width 22 height 22
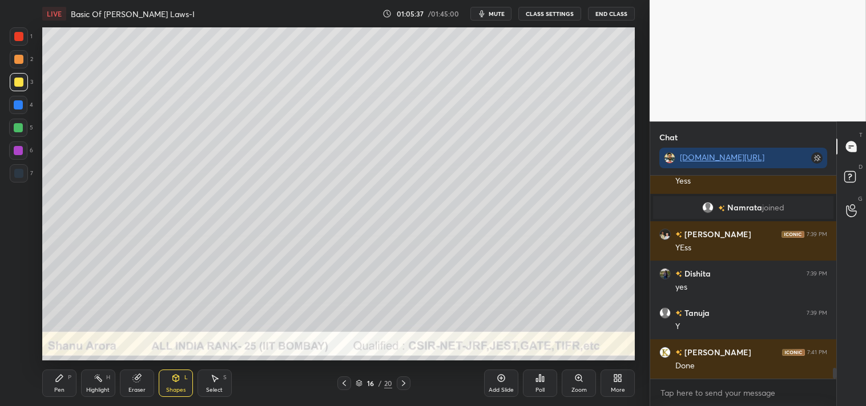
click at [574, 381] on icon at bounding box center [578, 378] width 9 height 9
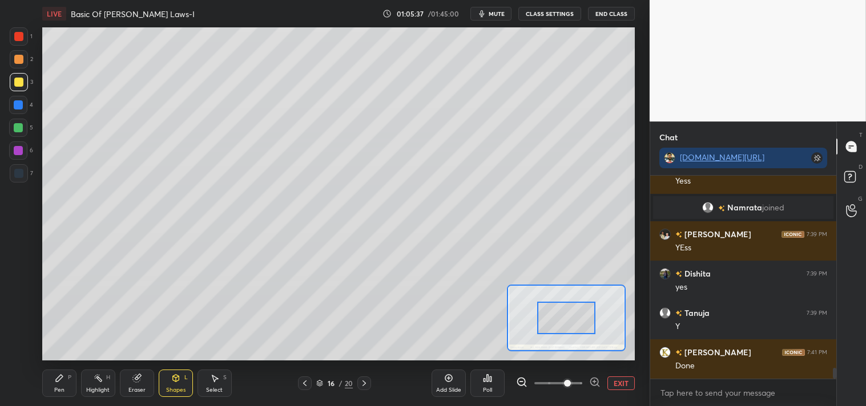
scroll to position [3591, 0]
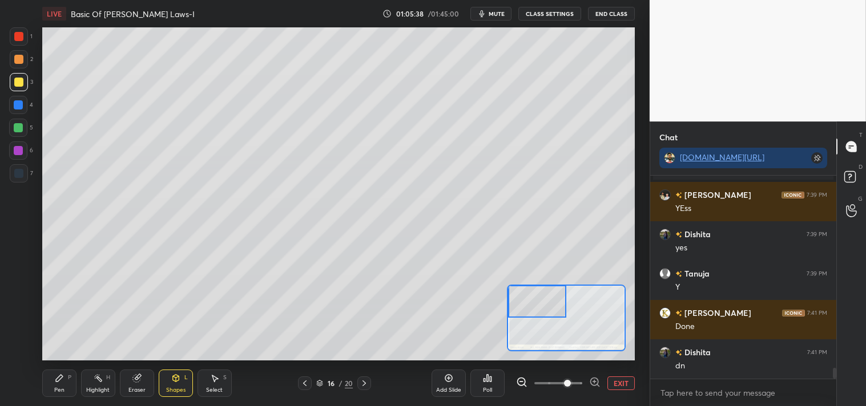
click at [61, 380] on icon at bounding box center [59, 378] width 9 height 9
click at [62, 380] on icon at bounding box center [59, 378] width 9 height 9
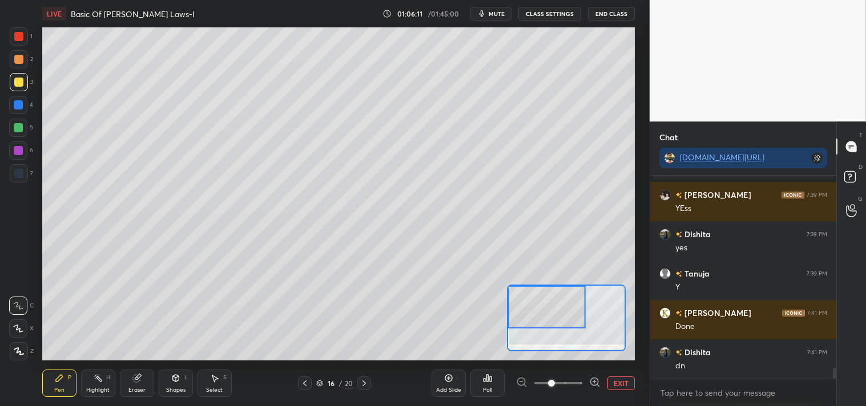
click at [17, 57] on div at bounding box center [18, 59] width 9 height 9
click at [18, 61] on div at bounding box center [18, 59] width 9 height 9
click at [139, 374] on icon at bounding box center [138, 377] width 6 height 6
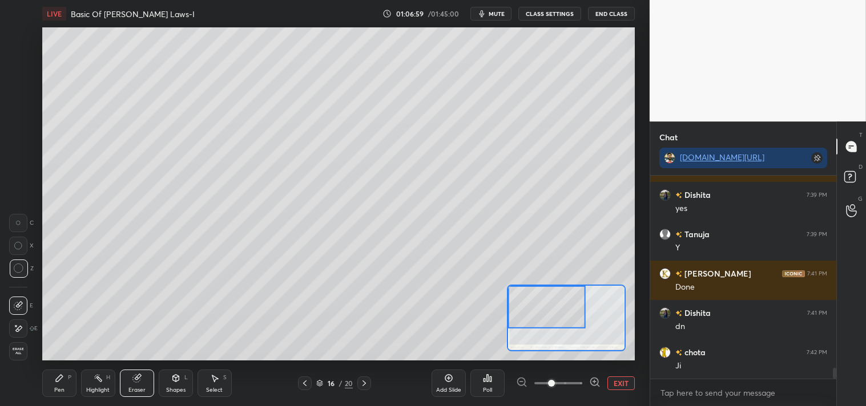
click at [51, 380] on div "Pen P" at bounding box center [59, 383] width 34 height 27
click at [50, 377] on div "Pen P" at bounding box center [59, 383] width 34 height 27
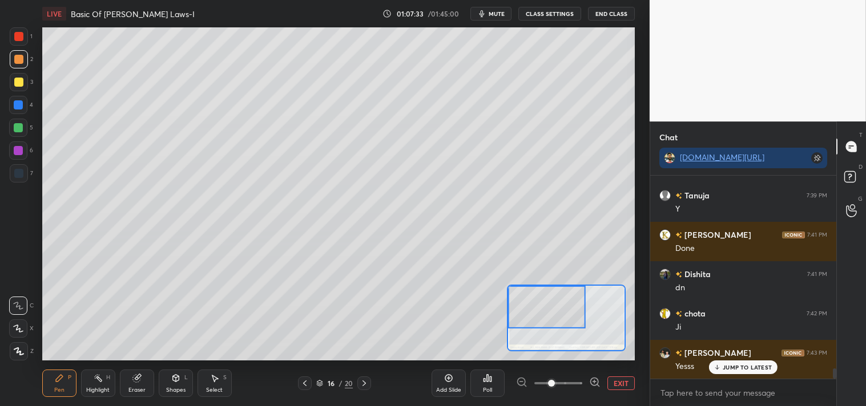
scroll to position [3708, 0]
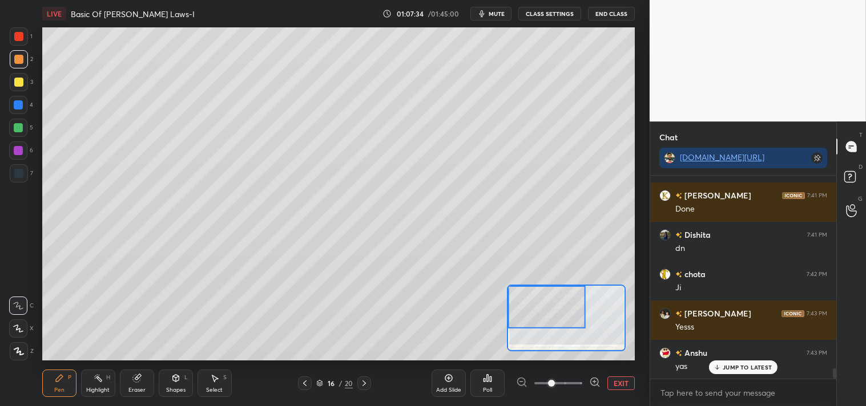
click at [615, 380] on button "EXIT" at bounding box center [620, 384] width 27 height 14
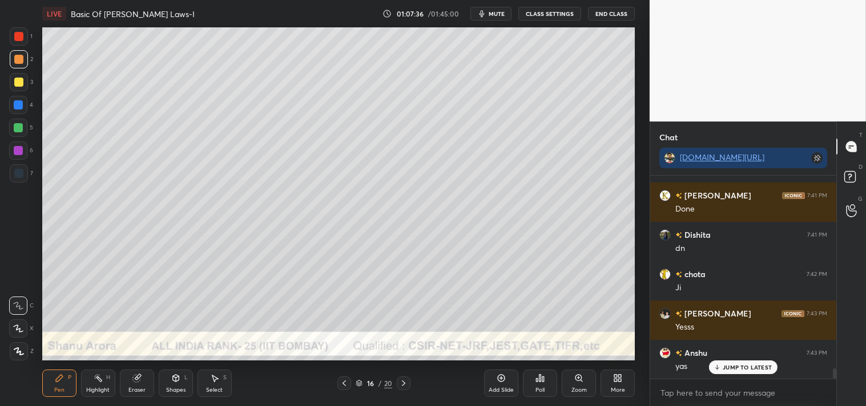
click at [17, 86] on div at bounding box center [18, 82] width 9 height 9
click at [18, 91] on div "3" at bounding box center [21, 84] width 23 height 23
click at [131, 389] on div "Eraser" at bounding box center [136, 391] width 17 height 6
click at [128, 390] on div "Eraser" at bounding box center [136, 391] width 17 height 6
click at [66, 377] on div "Pen P" at bounding box center [59, 383] width 34 height 27
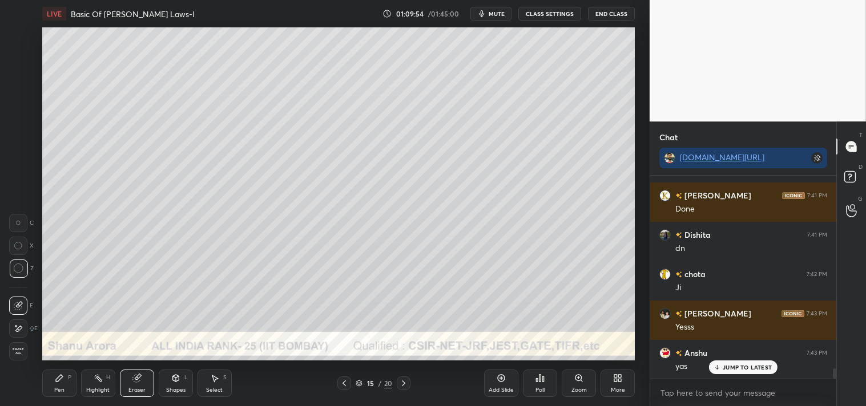
click at [72, 381] on div "Pen P" at bounding box center [59, 383] width 34 height 27
click at [579, 378] on icon at bounding box center [579, 378] width 2 height 0
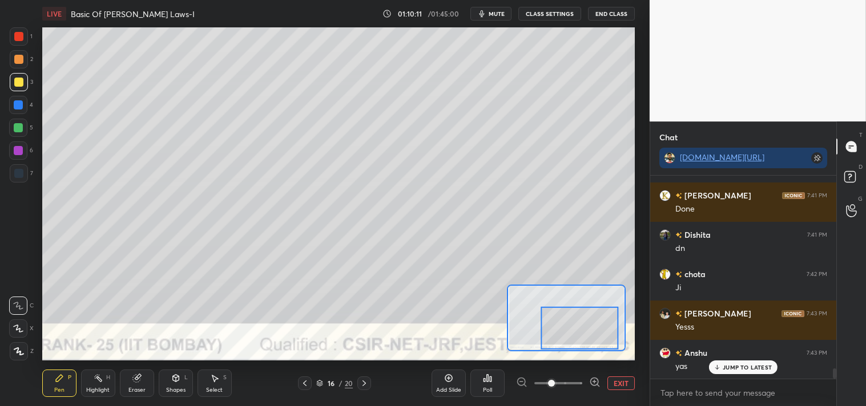
click at [586, 331] on div at bounding box center [580, 328] width 78 height 43
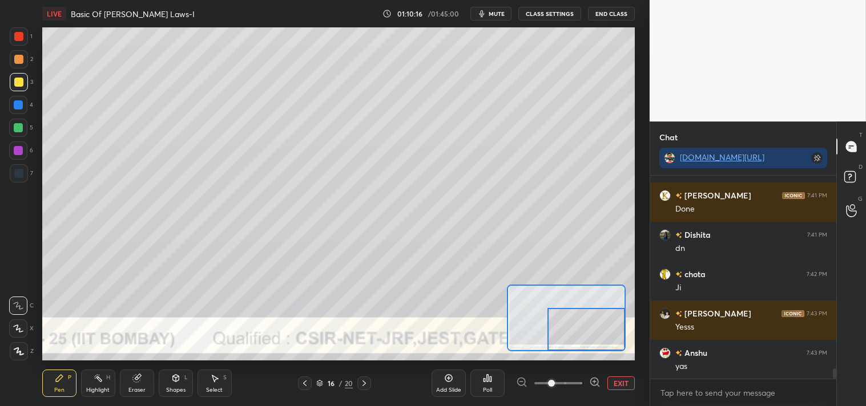
scroll to position [3748, 0]
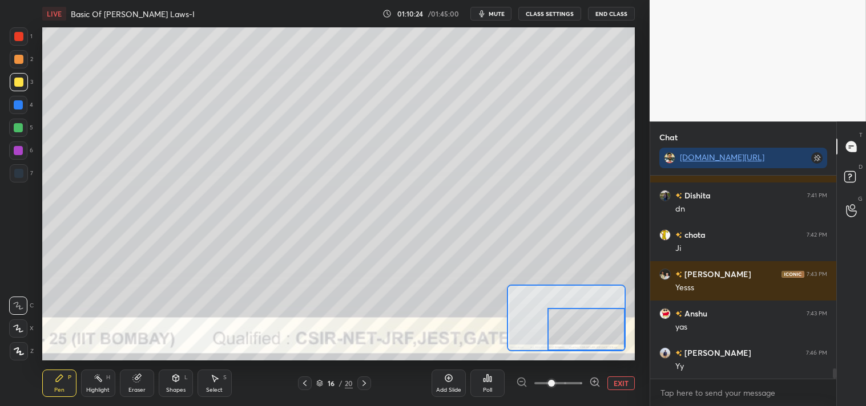
click at [619, 381] on button "EXIT" at bounding box center [620, 384] width 27 height 14
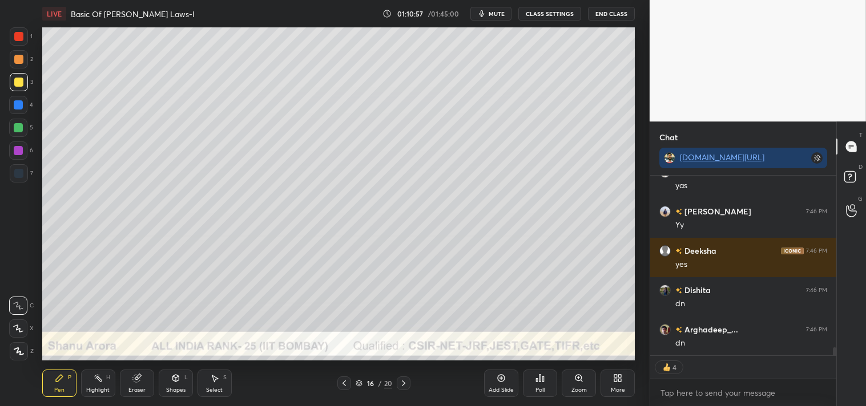
scroll to position [3866, 0]
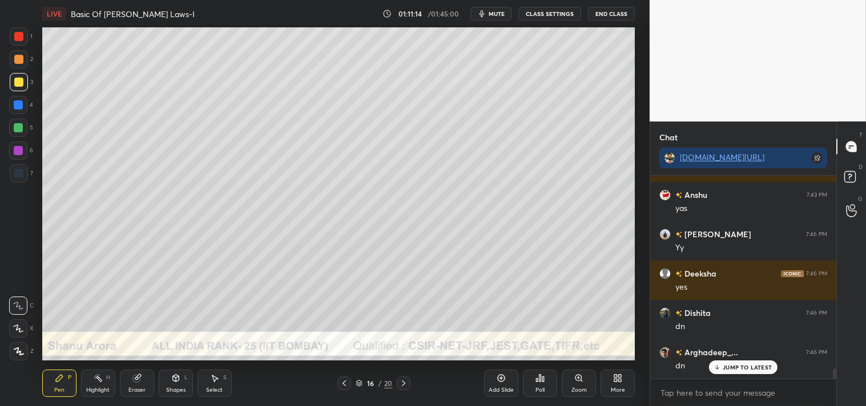
click at [504, 380] on icon at bounding box center [501, 378] width 7 height 7
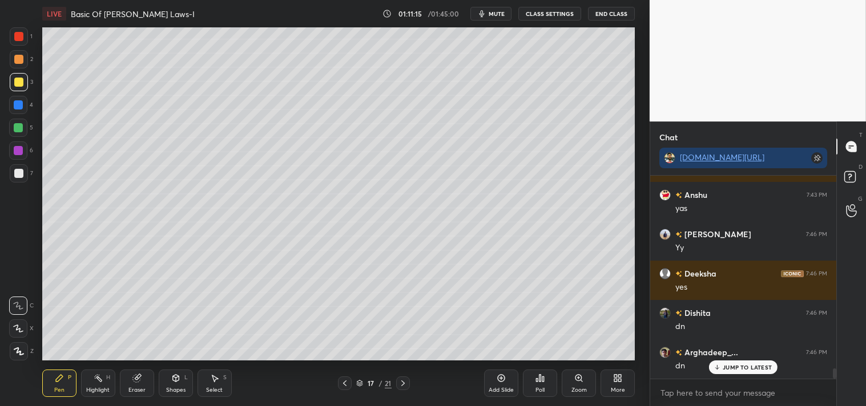
click at [14, 182] on div at bounding box center [19, 173] width 18 height 18
click at [17, 180] on div at bounding box center [19, 173] width 18 height 18
click at [99, 392] on div "Highlight" at bounding box center [97, 391] width 23 height 6
click at [100, 390] on div "Highlight" at bounding box center [97, 391] width 23 height 6
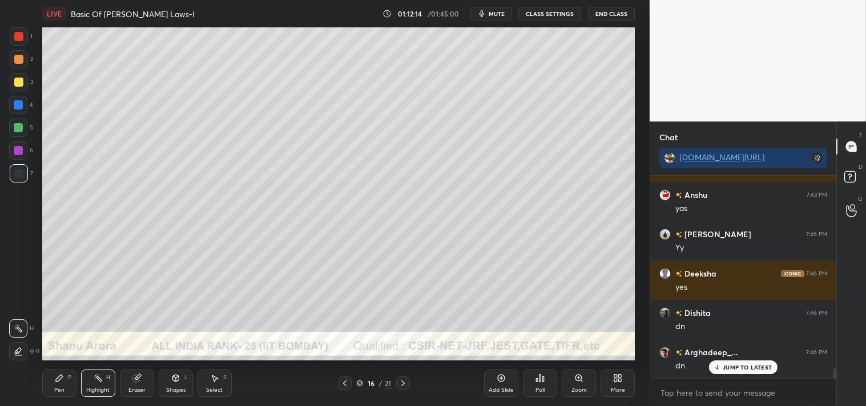
click at [22, 84] on div at bounding box center [18, 82] width 9 height 9
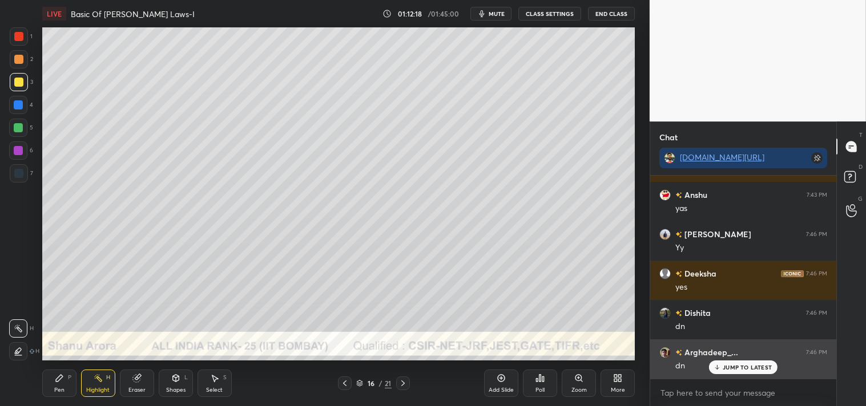
click at [731, 367] on p "JUMP TO LATEST" at bounding box center [747, 367] width 49 height 7
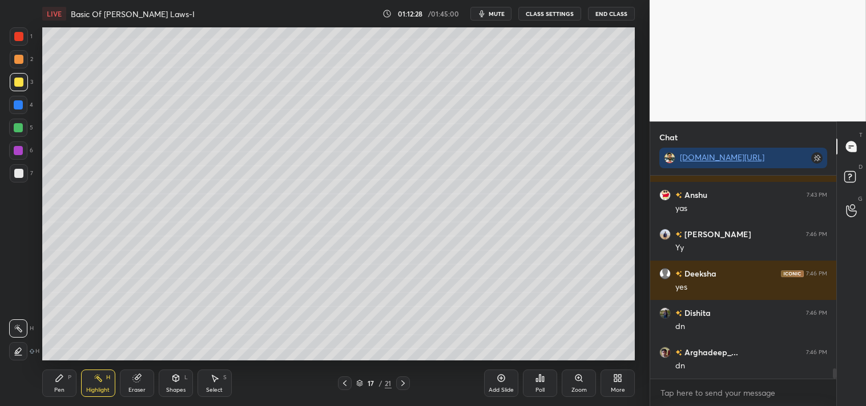
scroll to position [3906, 0]
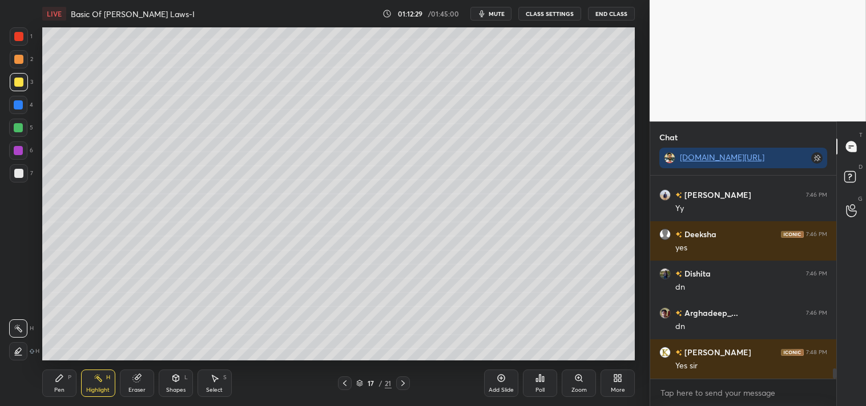
click at [178, 381] on icon at bounding box center [175, 378] width 9 height 9
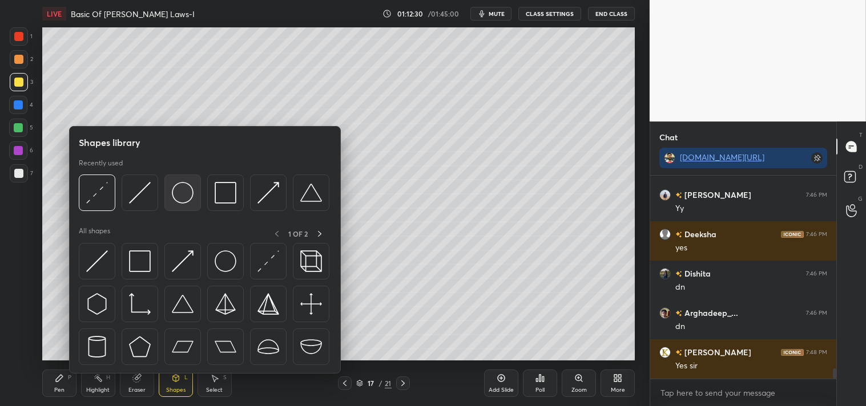
click at [181, 196] on img at bounding box center [183, 193] width 22 height 22
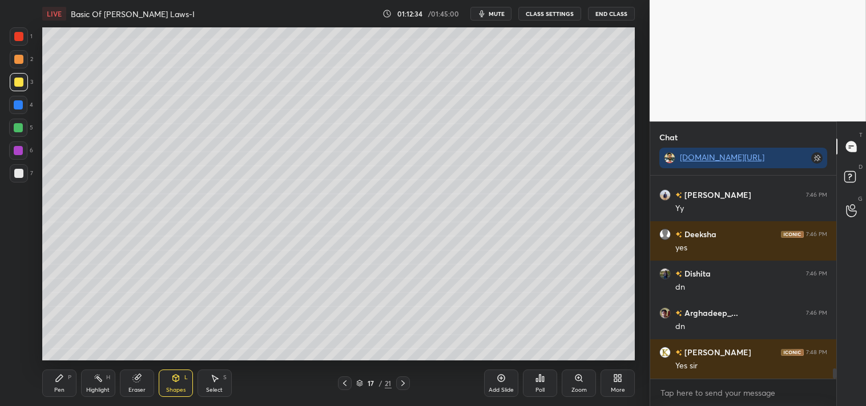
click at [61, 380] on icon at bounding box center [59, 378] width 9 height 9
click at [172, 378] on icon at bounding box center [175, 378] width 6 height 7
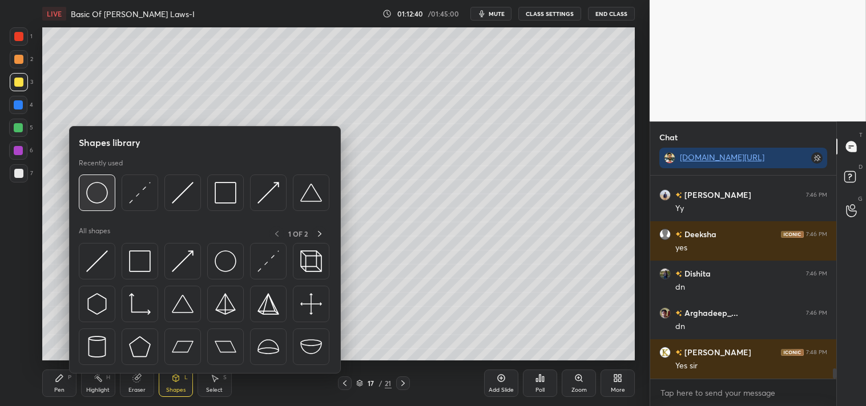
click at [98, 197] on img at bounding box center [97, 193] width 22 height 22
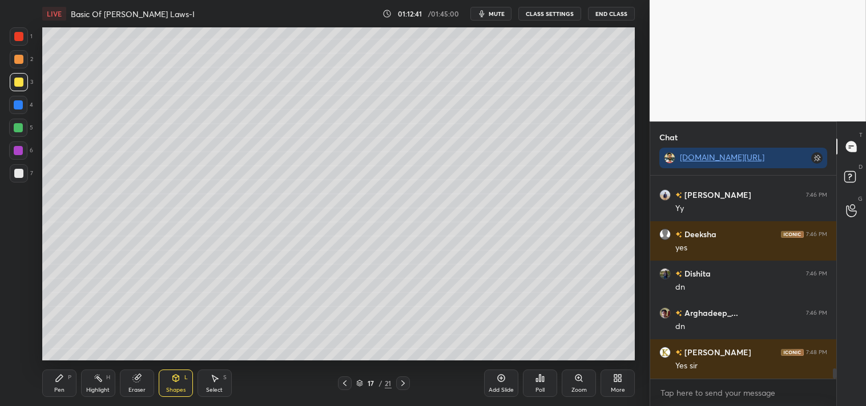
click at [22, 172] on div at bounding box center [18, 173] width 9 height 9
click at [170, 381] on div "Shapes L" at bounding box center [176, 383] width 34 height 27
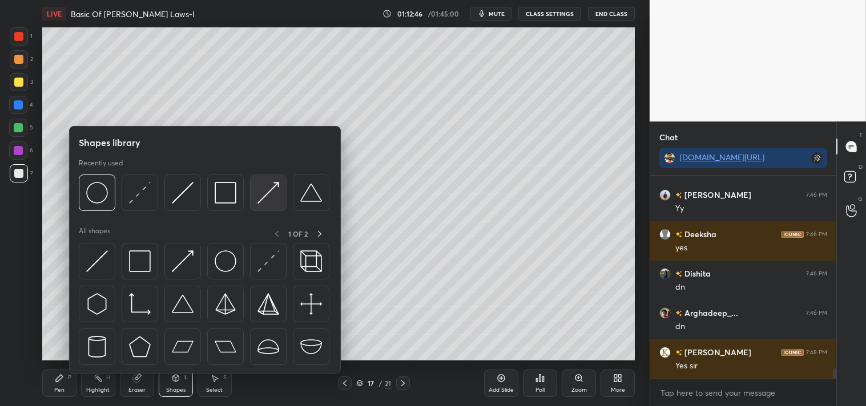
click at [257, 191] on img at bounding box center [268, 193] width 22 height 22
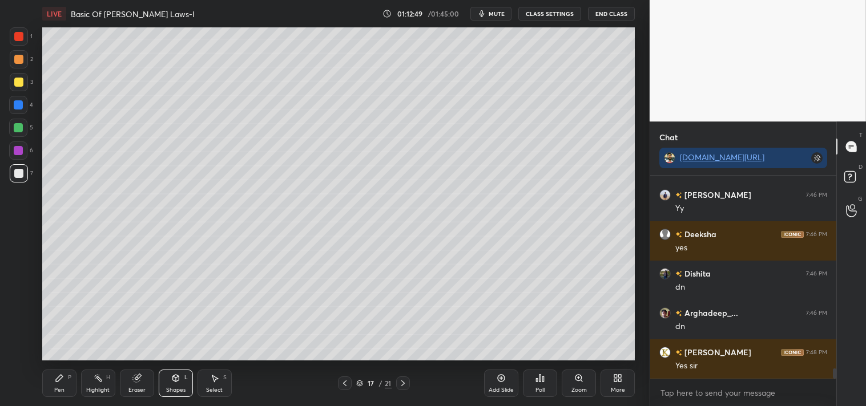
click at [57, 384] on div "Pen P" at bounding box center [59, 383] width 34 height 27
click at [64, 381] on div "Pen P" at bounding box center [59, 383] width 34 height 27
click at [175, 385] on div "Shapes L" at bounding box center [176, 383] width 34 height 27
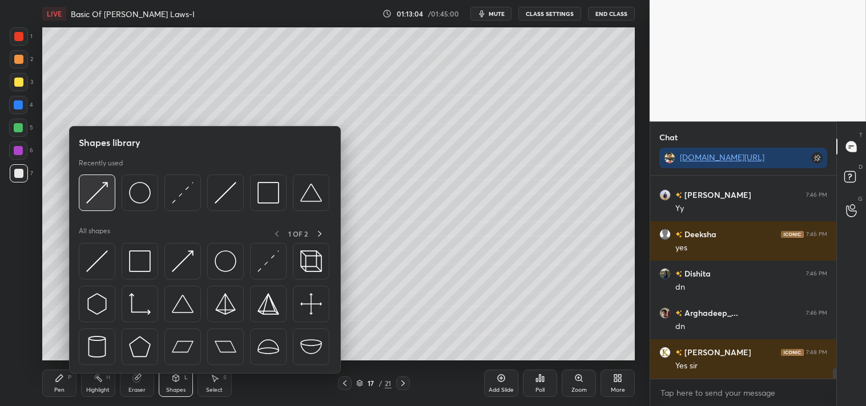
click at [91, 189] on img at bounding box center [97, 193] width 22 height 22
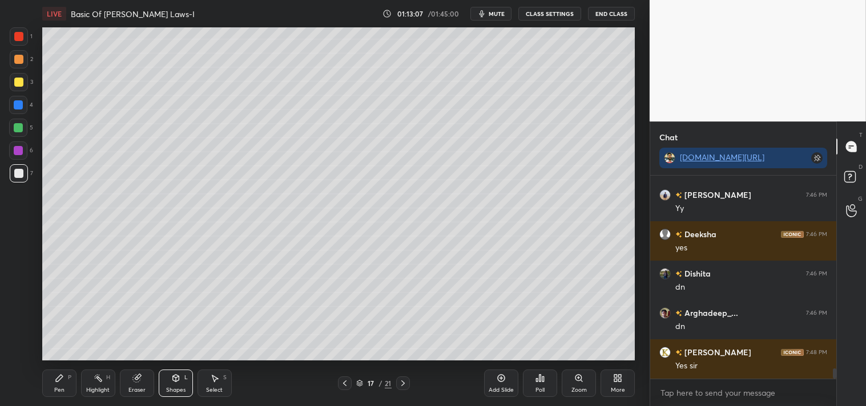
click at [64, 385] on div "Pen P" at bounding box center [59, 383] width 34 height 27
click at [66, 386] on div "Pen P" at bounding box center [59, 383] width 34 height 27
click at [502, 377] on icon at bounding box center [501, 378] width 9 height 9
click at [168, 385] on div "Shapes L" at bounding box center [176, 383] width 34 height 27
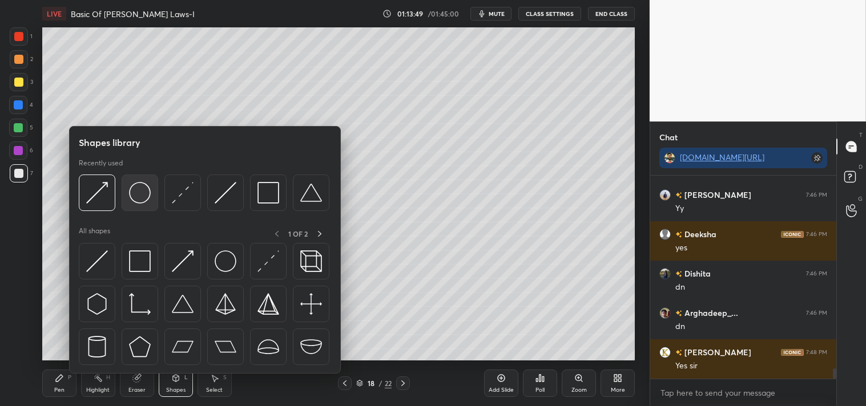
click at [143, 196] on img at bounding box center [140, 193] width 22 height 22
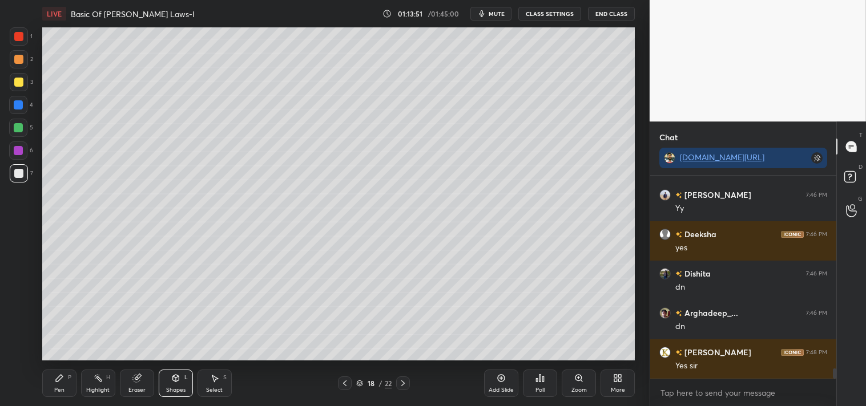
click at [48, 387] on div "Pen P" at bounding box center [59, 383] width 34 height 27
click at [176, 379] on icon at bounding box center [175, 378] width 6 height 7
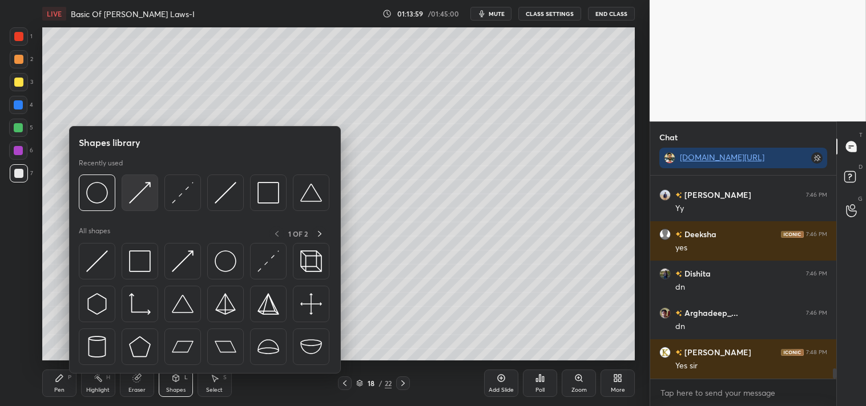
click at [135, 200] on img at bounding box center [140, 193] width 22 height 22
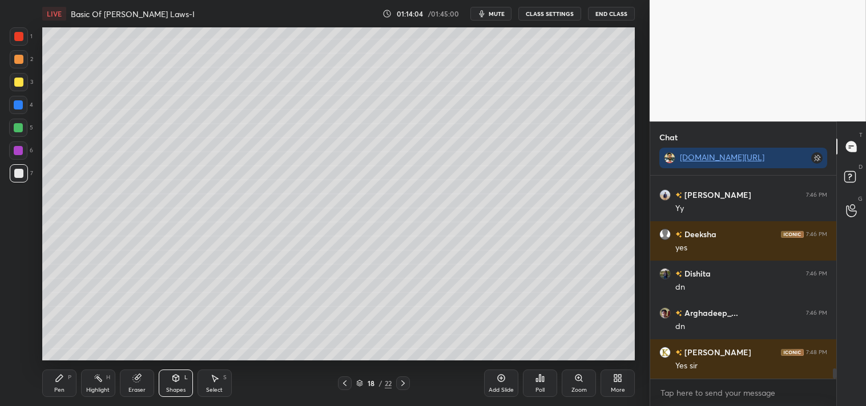
click at [23, 81] on div at bounding box center [19, 82] width 18 height 18
click at [56, 380] on icon at bounding box center [59, 378] width 7 height 7
click at [174, 378] on icon at bounding box center [175, 378] width 6 height 7
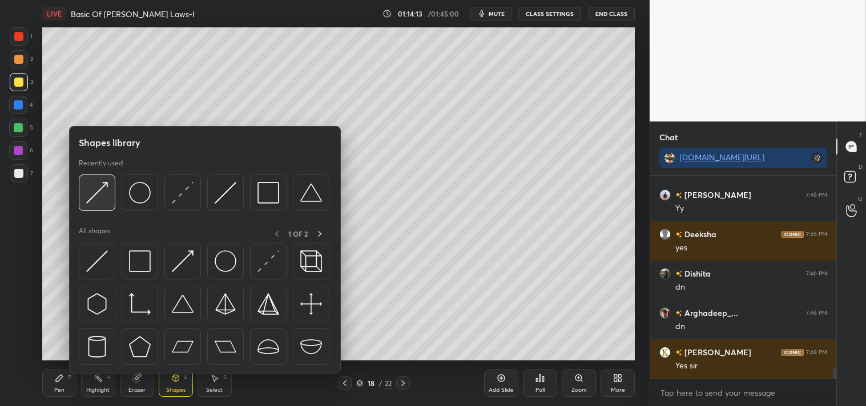
click at [98, 202] on img at bounding box center [97, 193] width 22 height 22
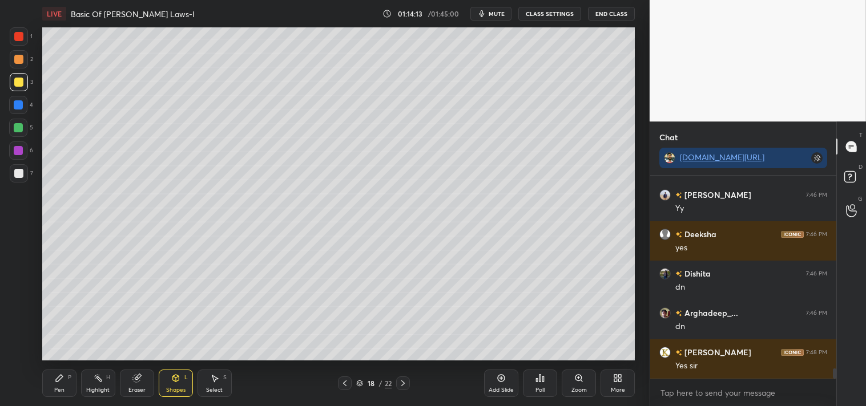
click at [18, 128] on div at bounding box center [18, 127] width 9 height 9
click at [59, 388] on div "Pen" at bounding box center [59, 391] width 10 height 6
click at [59, 380] on icon at bounding box center [59, 378] width 7 height 7
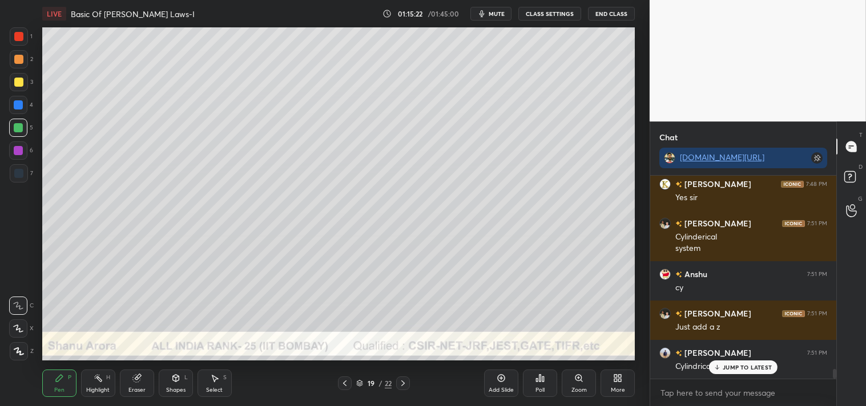
scroll to position [4113, 0]
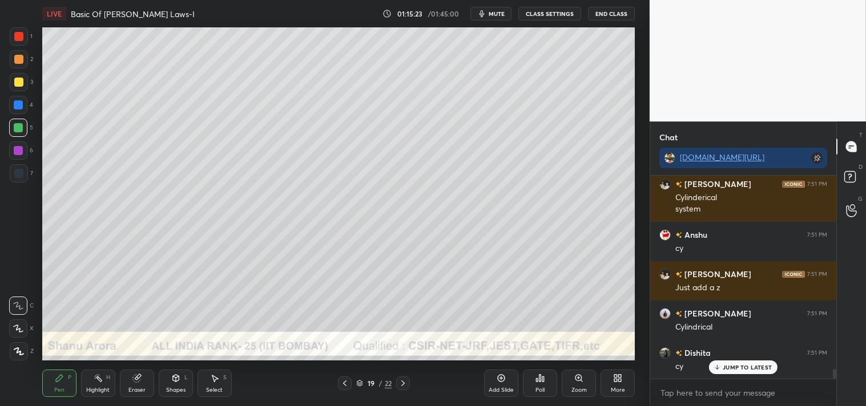
click at [183, 384] on div "Shapes L" at bounding box center [176, 383] width 34 height 27
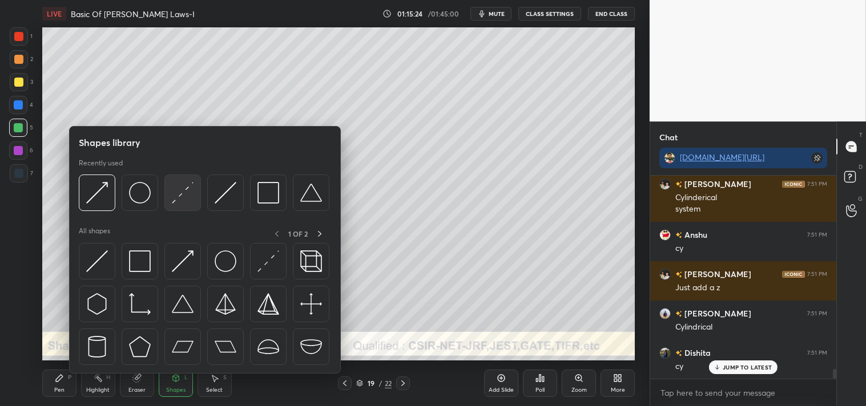
click at [191, 191] on img at bounding box center [183, 193] width 22 height 22
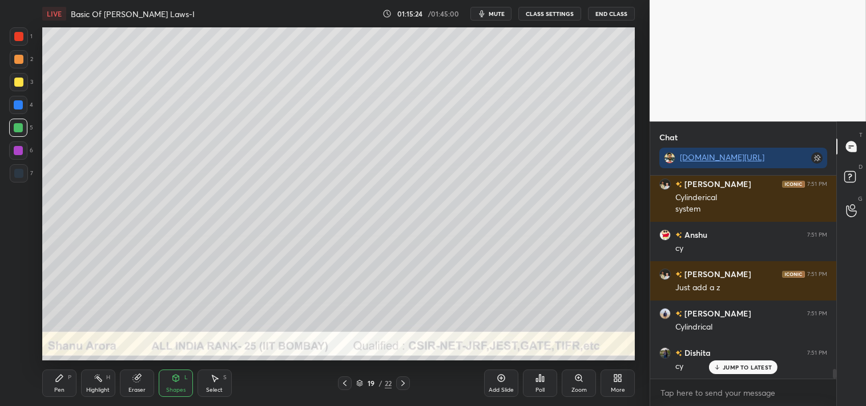
click at [21, 80] on div at bounding box center [18, 82] width 9 height 9
click at [58, 388] on div "Pen" at bounding box center [59, 391] width 10 height 6
click at [571, 385] on div "Zoom" at bounding box center [579, 383] width 34 height 27
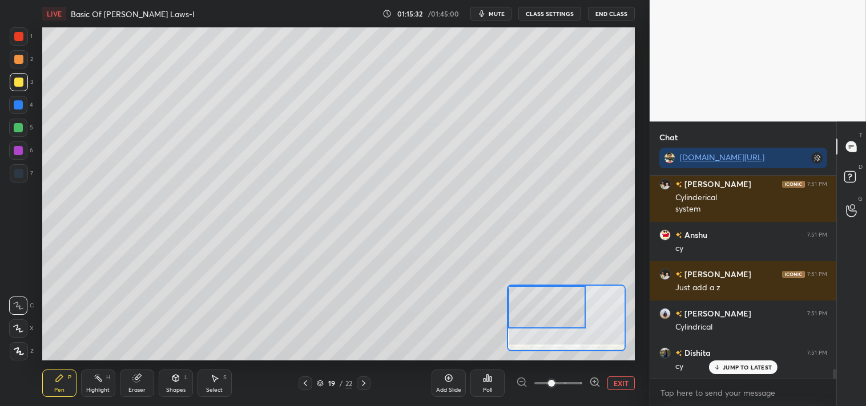
click at [492, 14] on span "mute" at bounding box center [497, 14] width 16 height 8
click at [494, 12] on span "unmute" at bounding box center [495, 14] width 25 height 8
click at [167, 392] on div "Shapes" at bounding box center [175, 391] width 19 height 6
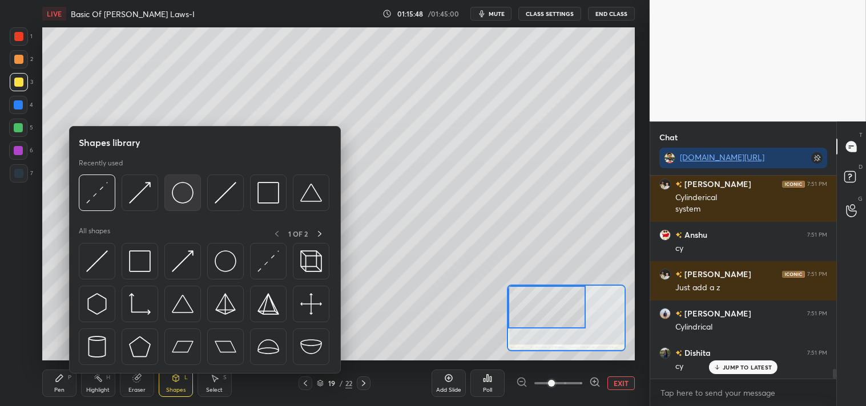
click at [186, 200] on img at bounding box center [183, 193] width 22 height 22
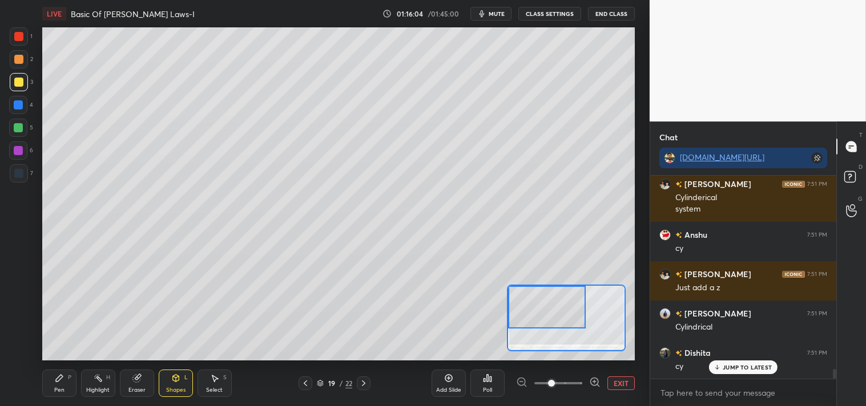
click at [59, 375] on icon at bounding box center [59, 378] width 9 height 9
click at [178, 379] on icon at bounding box center [175, 378] width 6 height 7
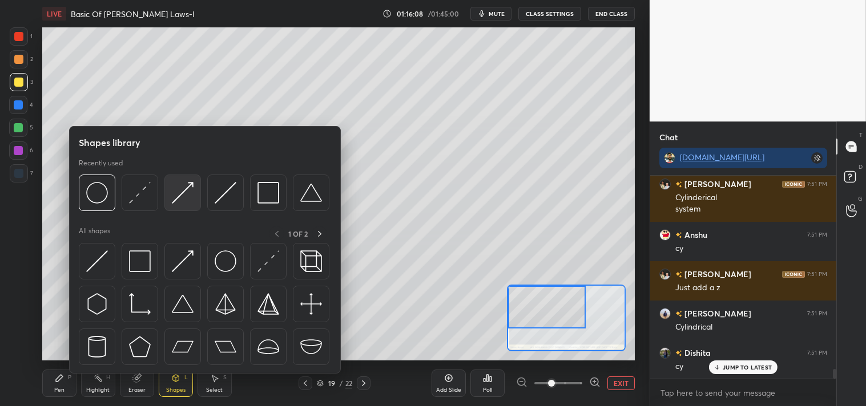
click at [174, 195] on img at bounding box center [183, 193] width 22 height 22
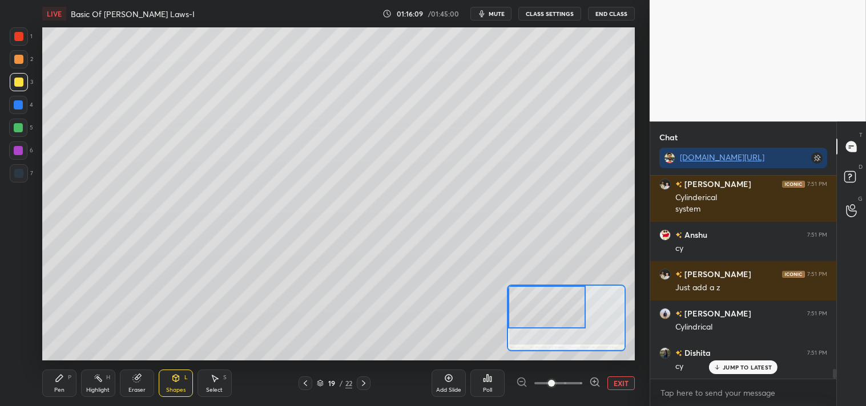
scroll to position [4153, 0]
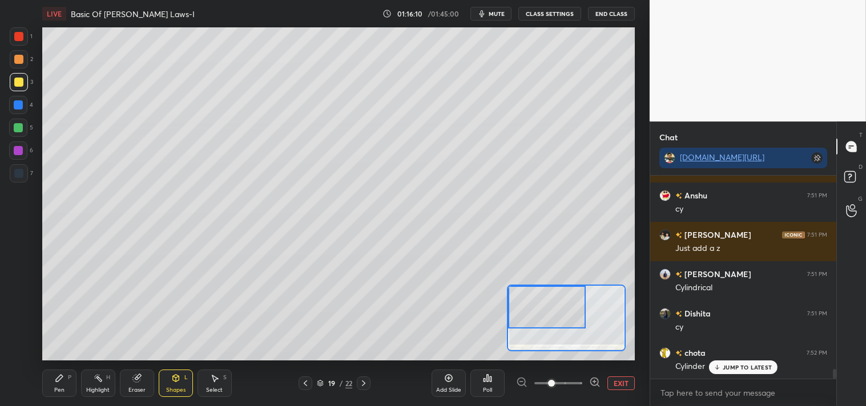
click at [47, 384] on div "Pen P" at bounding box center [59, 383] width 34 height 27
click at [55, 381] on icon at bounding box center [59, 378] width 9 height 9
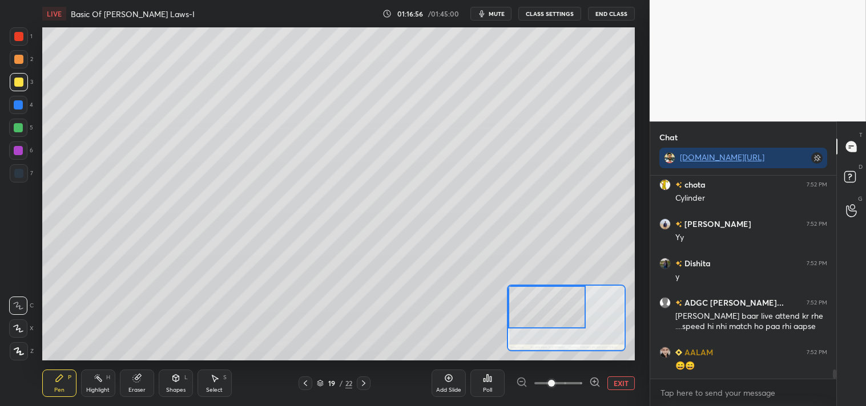
scroll to position [4361, 0]
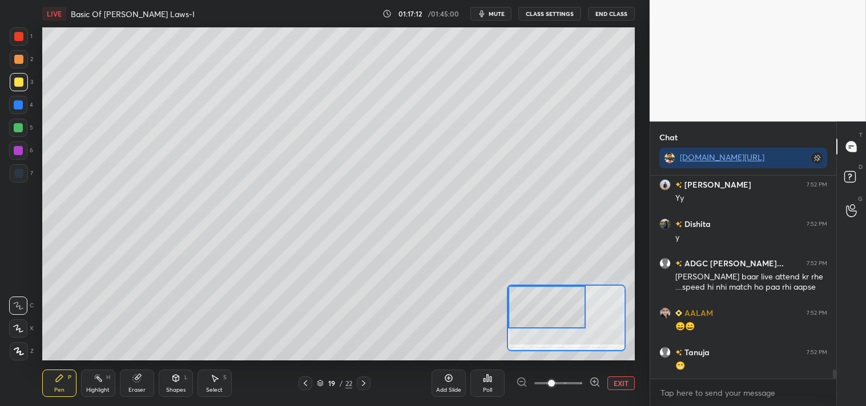
click at [19, 60] on div at bounding box center [18, 59] width 9 height 9
click at [21, 38] on div at bounding box center [18, 36] width 9 height 9
click at [20, 102] on div at bounding box center [18, 104] width 9 height 9
click at [55, 384] on div "Pen P" at bounding box center [59, 383] width 34 height 27
click at [14, 356] on div at bounding box center [19, 351] width 18 height 18
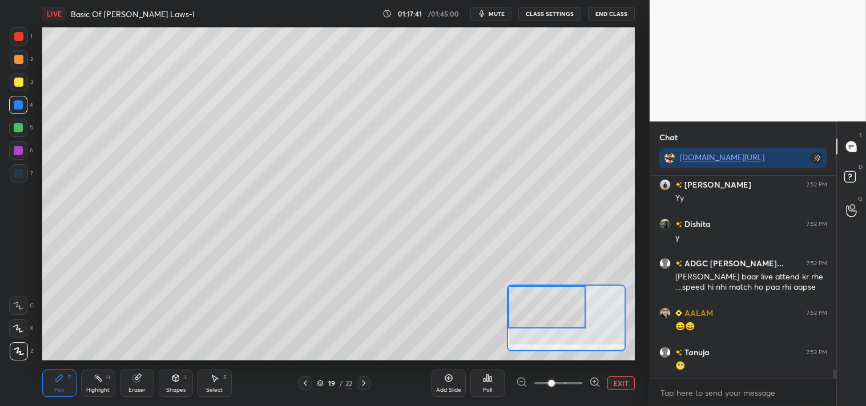
click at [14, 353] on icon at bounding box center [19, 352] width 10 height 8
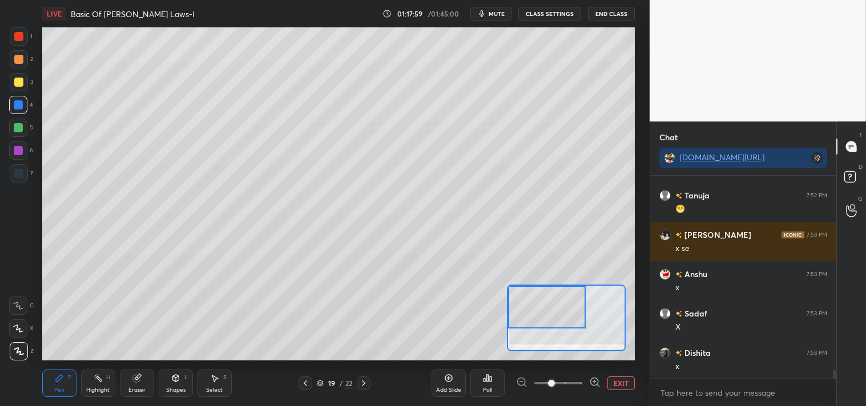
scroll to position [4558, 0]
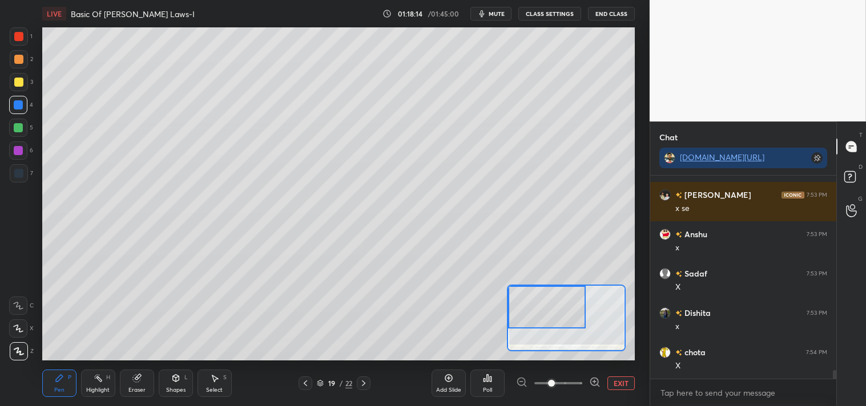
click at [180, 388] on div "Shapes" at bounding box center [175, 391] width 19 height 6
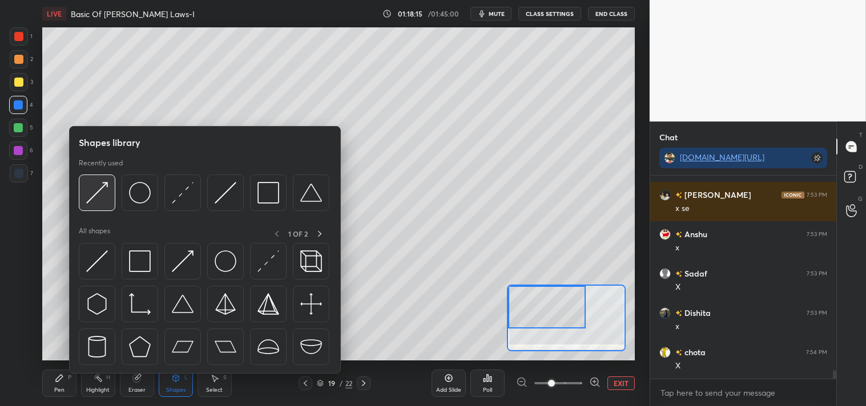
click at [102, 194] on img at bounding box center [97, 193] width 22 height 22
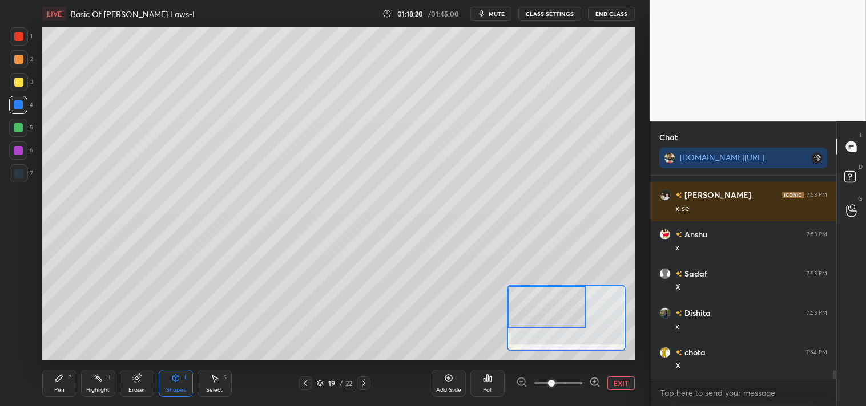
click at [62, 381] on icon at bounding box center [59, 378] width 9 height 9
click at [63, 382] on icon at bounding box center [59, 378] width 9 height 9
click at [614, 377] on button "EXIT" at bounding box center [620, 384] width 27 height 14
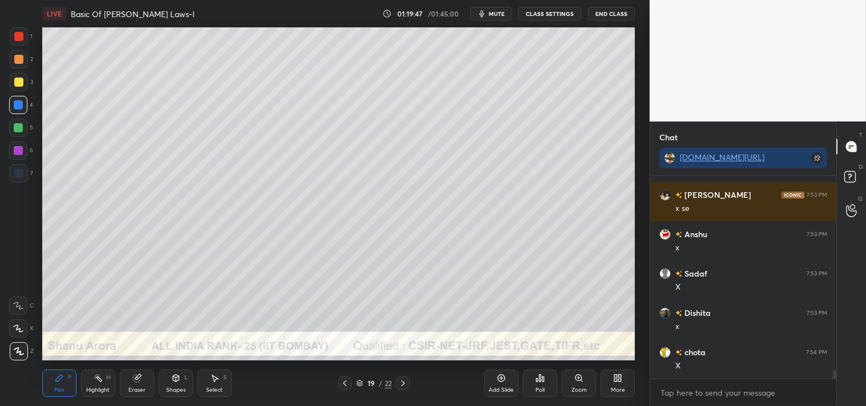
click at [17, 87] on div at bounding box center [19, 82] width 18 height 18
click at [29, 310] on div "C" at bounding box center [21, 306] width 25 height 18
click at [25, 310] on div at bounding box center [18, 306] width 18 height 18
click at [497, 18] on button "mute" at bounding box center [490, 14] width 41 height 14
click at [493, 17] on span "unmute" at bounding box center [495, 14] width 25 height 8
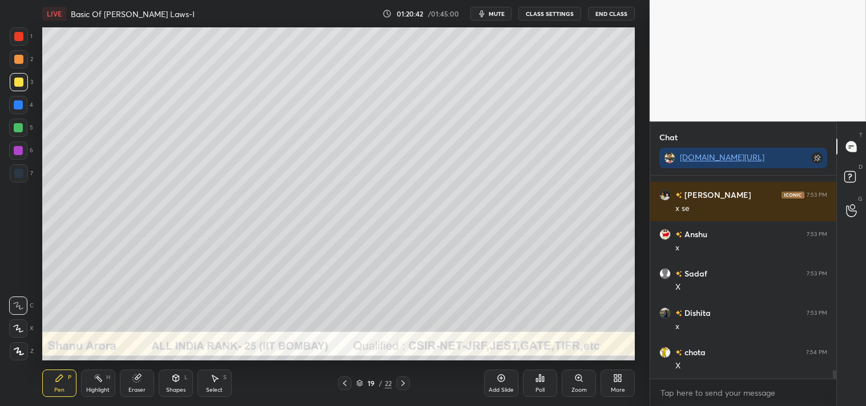
click at [613, 390] on div "More" at bounding box center [618, 391] width 14 height 6
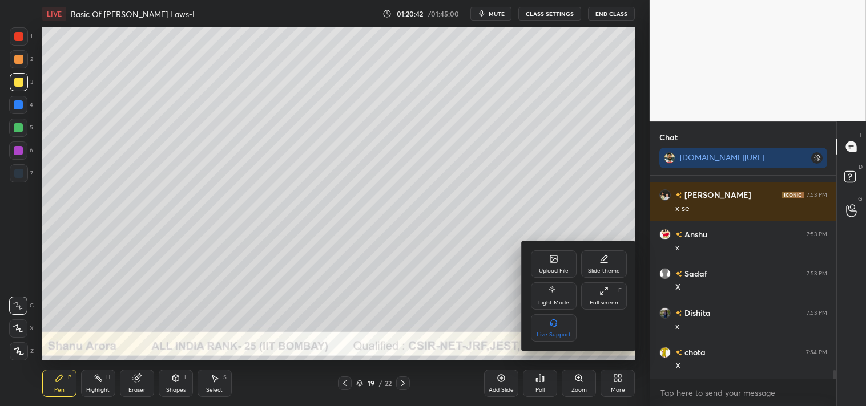
click at [552, 264] on div "Upload File" at bounding box center [554, 264] width 46 height 27
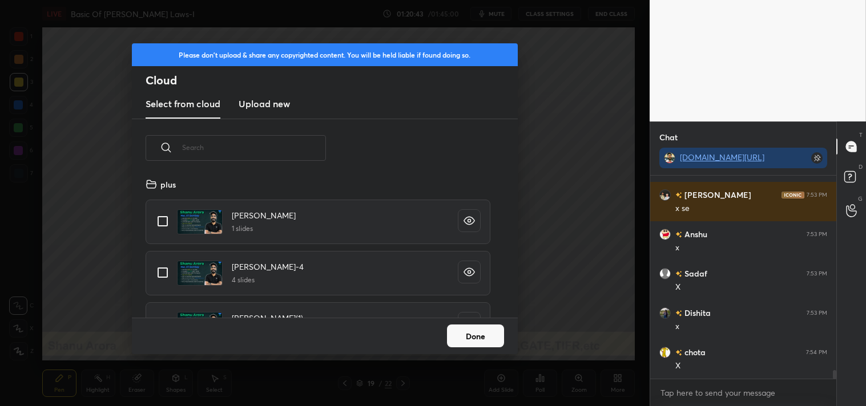
scroll to position [140, 366]
click at [261, 105] on h3 "Upload new" at bounding box center [264, 104] width 51 height 14
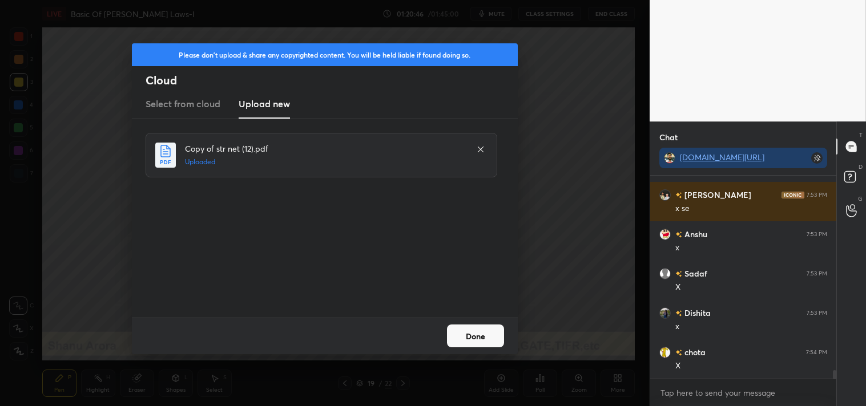
click at [465, 331] on button "Done" at bounding box center [475, 336] width 57 height 23
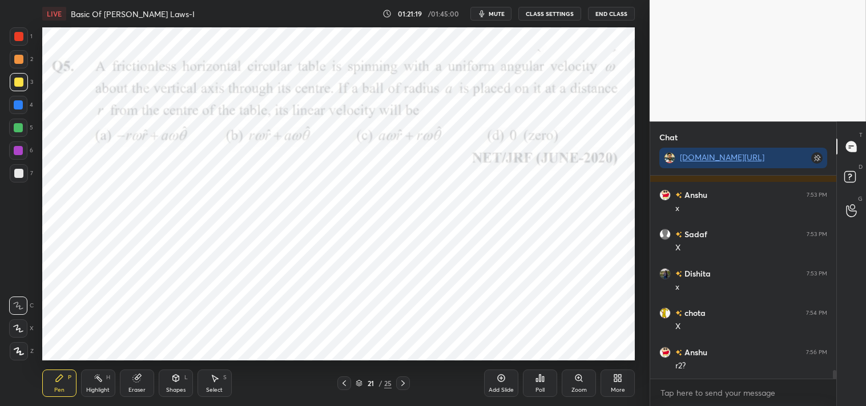
scroll to position [4636, 0]
click at [172, 385] on div "Shapes L" at bounding box center [176, 383] width 34 height 27
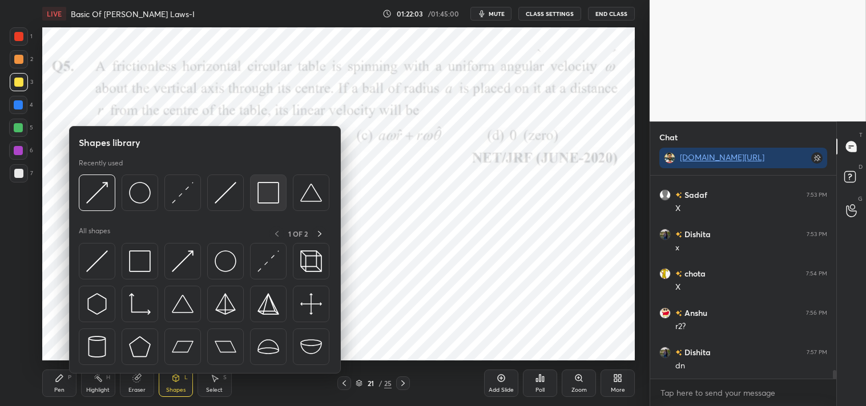
click at [271, 190] on img at bounding box center [268, 193] width 22 height 22
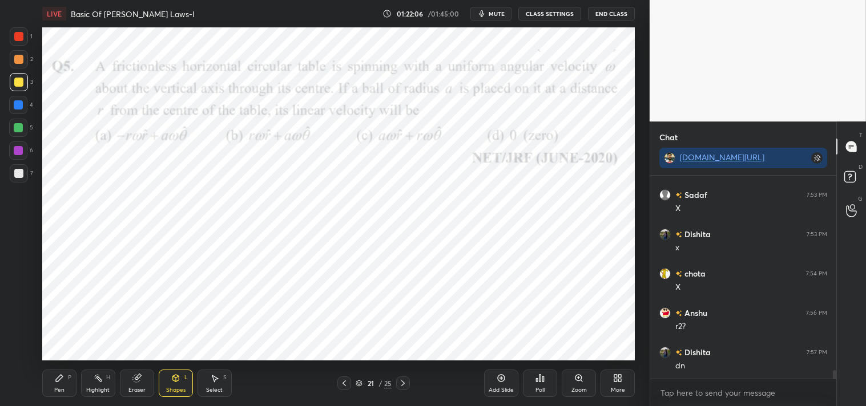
click at [56, 377] on icon at bounding box center [59, 378] width 9 height 9
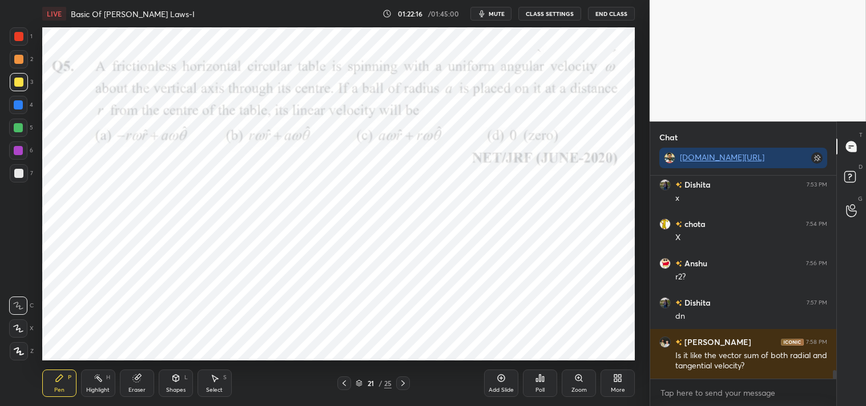
click at [25, 41] on div at bounding box center [19, 36] width 18 height 18
click at [179, 379] on icon at bounding box center [175, 378] width 6 height 7
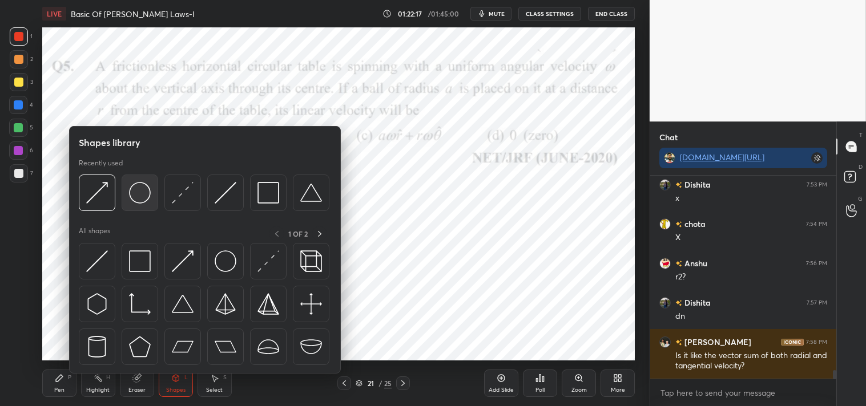
click at [143, 199] on img at bounding box center [140, 193] width 22 height 22
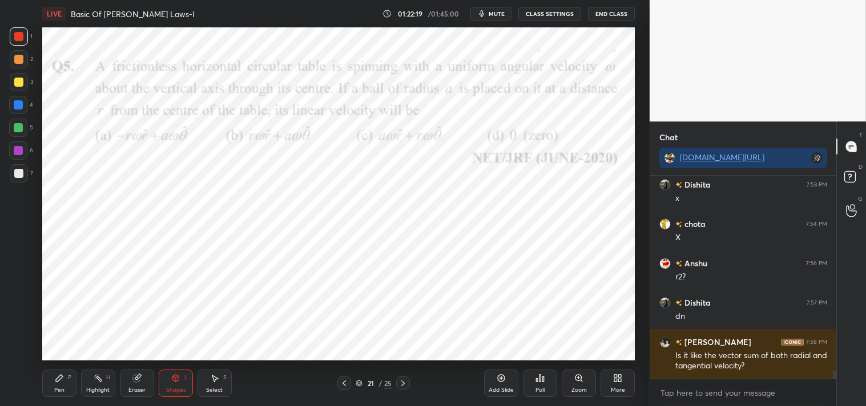
click at [180, 385] on div "Shapes L" at bounding box center [176, 383] width 34 height 27
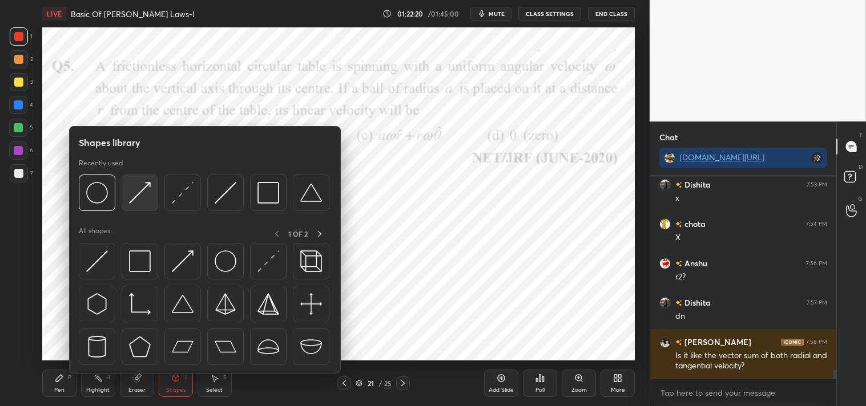
click at [151, 201] on div at bounding box center [140, 193] width 37 height 37
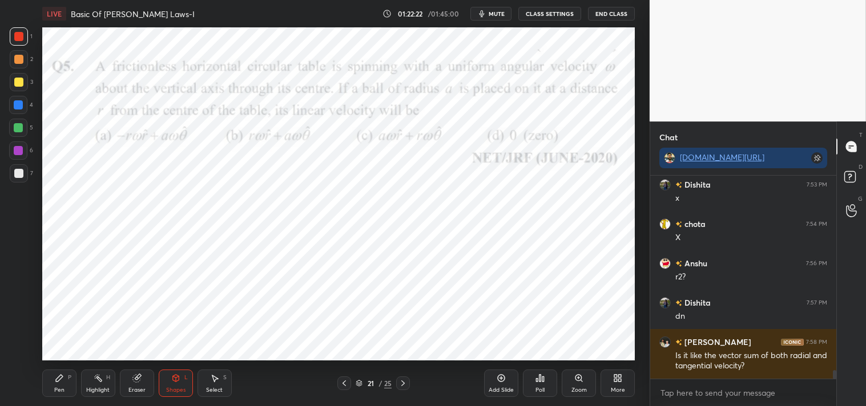
click at [61, 383] on icon at bounding box center [59, 378] width 9 height 9
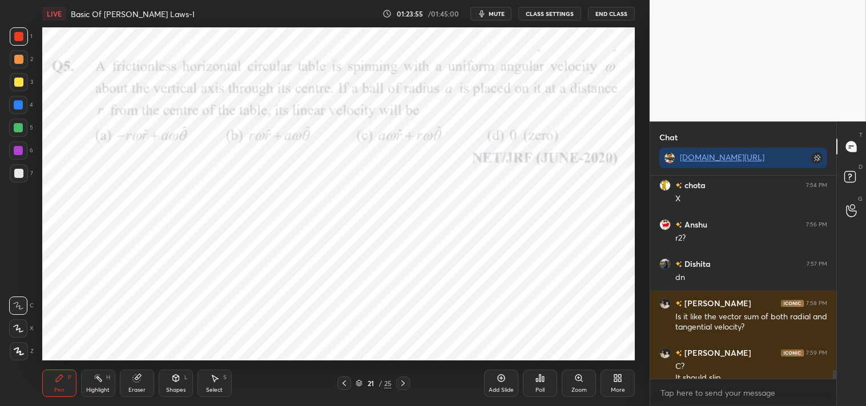
scroll to position [4736, 0]
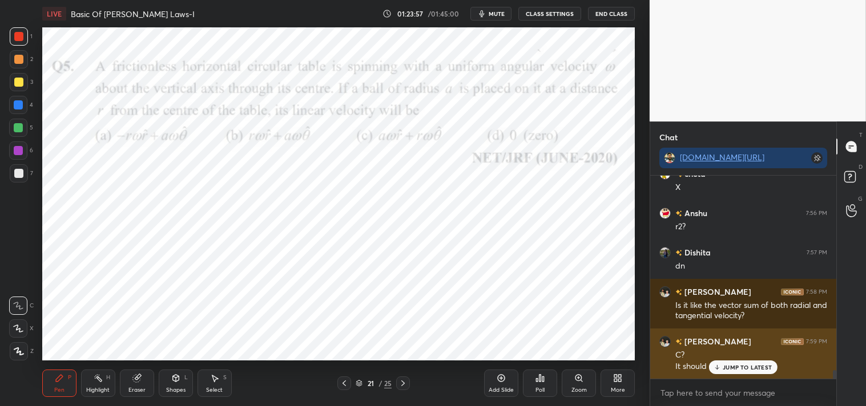
click at [741, 366] on p "JUMP TO LATEST" at bounding box center [747, 367] width 49 height 7
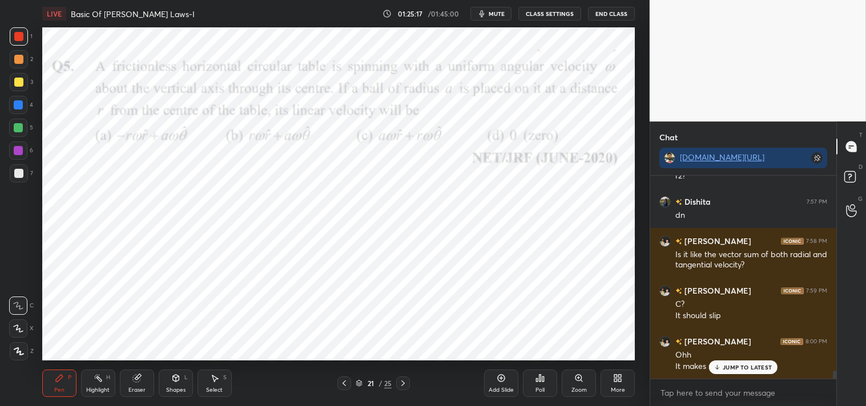
scroll to position [4826, 0]
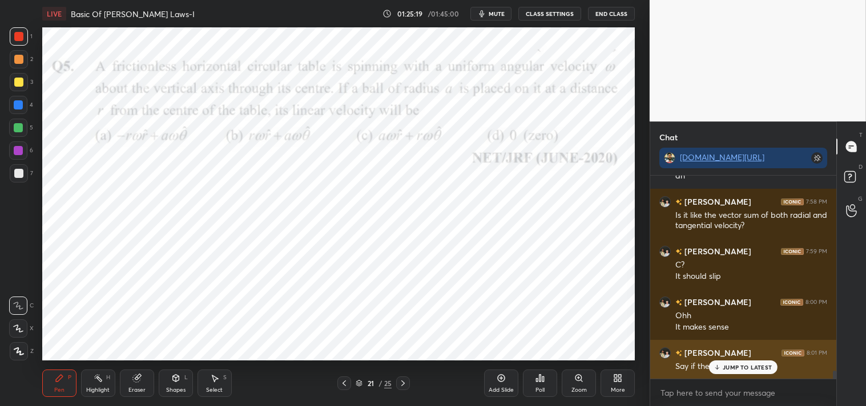
click at [734, 365] on p "JUMP TO LATEST" at bounding box center [747, 367] width 49 height 7
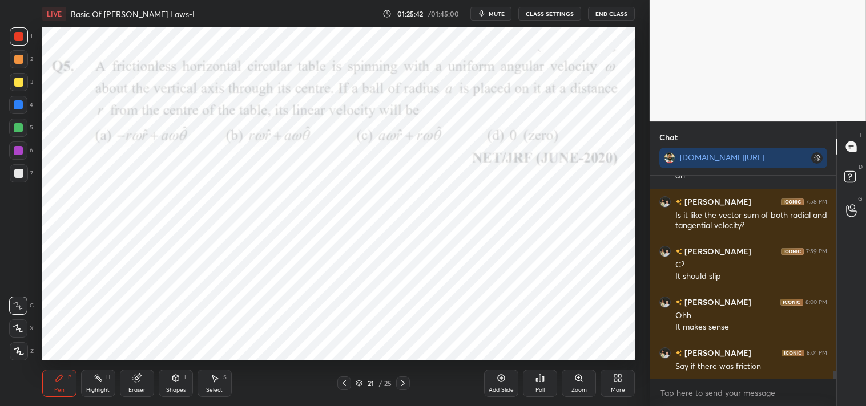
scroll to position [4854, 0]
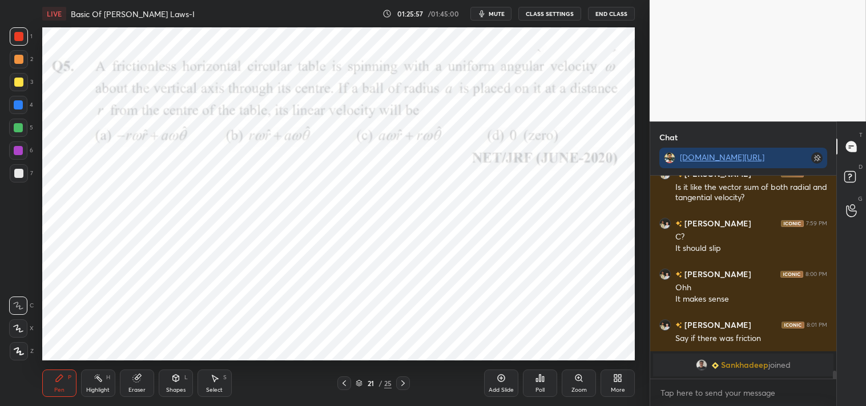
click at [744, 368] on span "Sankhadeep" at bounding box center [744, 365] width 47 height 9
click at [93, 391] on div "Highlight" at bounding box center [97, 391] width 23 height 6
click at [91, 380] on div "Highlight H" at bounding box center [98, 383] width 34 height 27
click at [48, 385] on div "Pen P" at bounding box center [59, 383] width 34 height 27
click at [52, 385] on div "Pen P" at bounding box center [59, 383] width 34 height 27
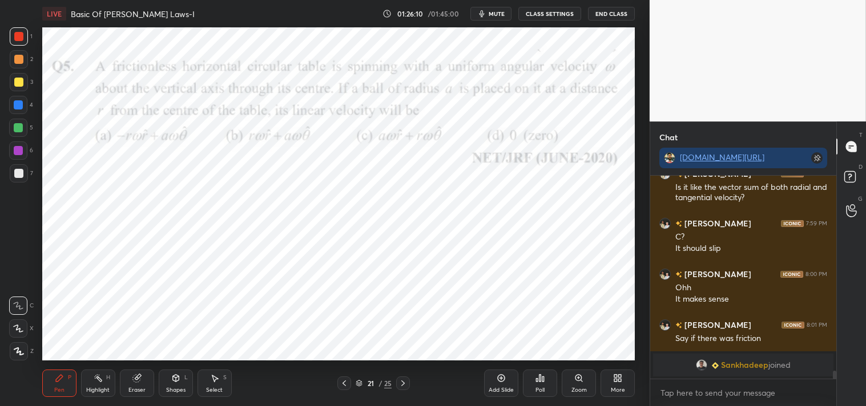
click at [131, 377] on div "Eraser" at bounding box center [137, 383] width 34 height 27
click at [59, 373] on div "Pen P" at bounding box center [59, 383] width 34 height 27
click at [68, 371] on div "Pen P" at bounding box center [59, 383] width 34 height 27
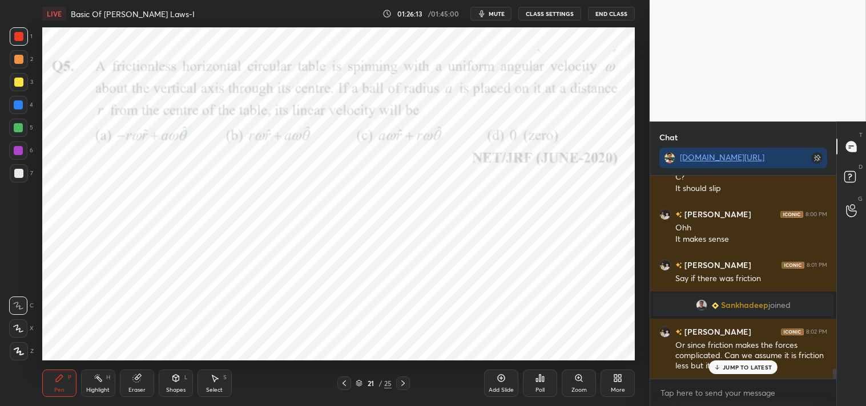
scroll to position [3742, 0]
click at [128, 372] on div "Eraser" at bounding box center [137, 383] width 34 height 27
click at [62, 377] on icon at bounding box center [59, 378] width 7 height 7
click at [67, 381] on div "Pen P" at bounding box center [59, 383] width 34 height 27
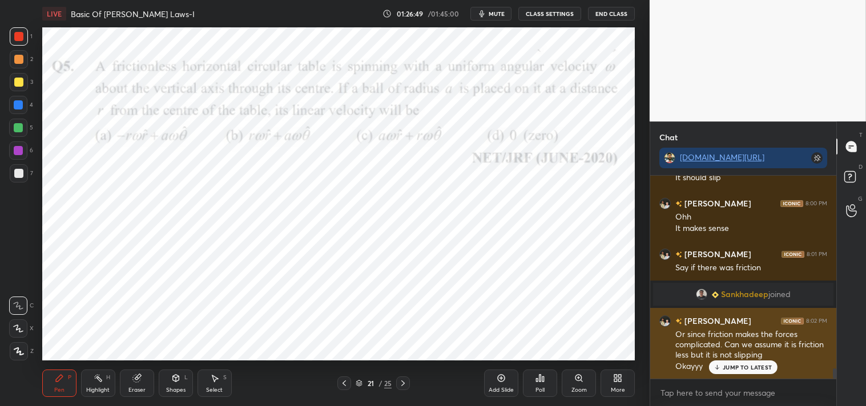
click at [738, 369] on p "JUMP TO LATEST" at bounding box center [747, 367] width 49 height 7
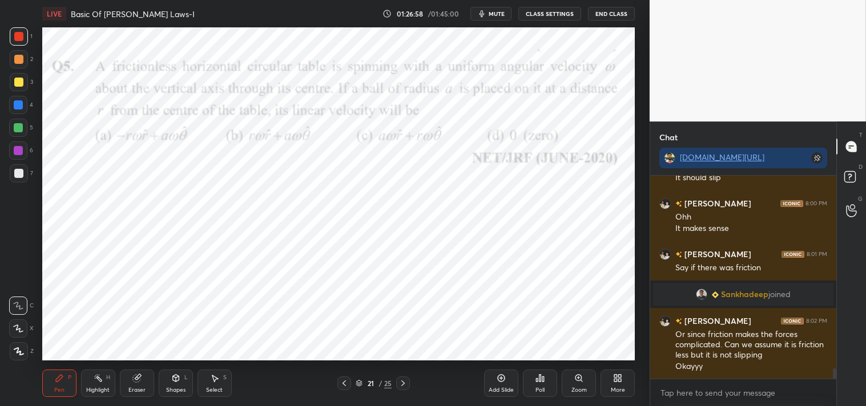
click at [98, 380] on icon at bounding box center [98, 378] width 9 height 9
click at [100, 378] on icon at bounding box center [98, 378] width 9 height 9
click at [48, 380] on div "Pen P" at bounding box center [59, 383] width 34 height 27
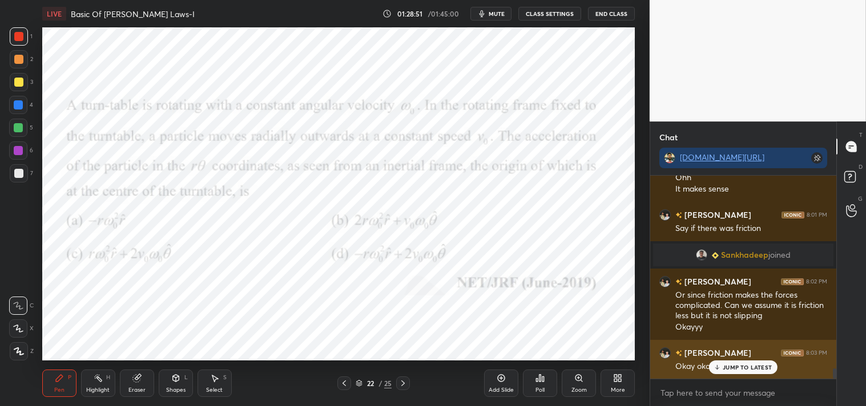
click at [725, 367] on p "JUMP TO LATEST" at bounding box center [747, 367] width 49 height 7
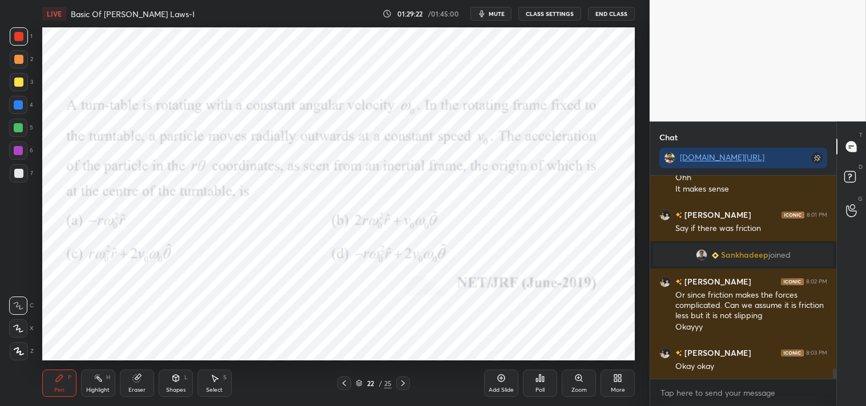
click at [126, 382] on div "Eraser" at bounding box center [137, 383] width 34 height 27
click at [51, 389] on div "Pen P" at bounding box center [59, 383] width 34 height 27
click at [50, 391] on div "Pen P" at bounding box center [59, 383] width 34 height 27
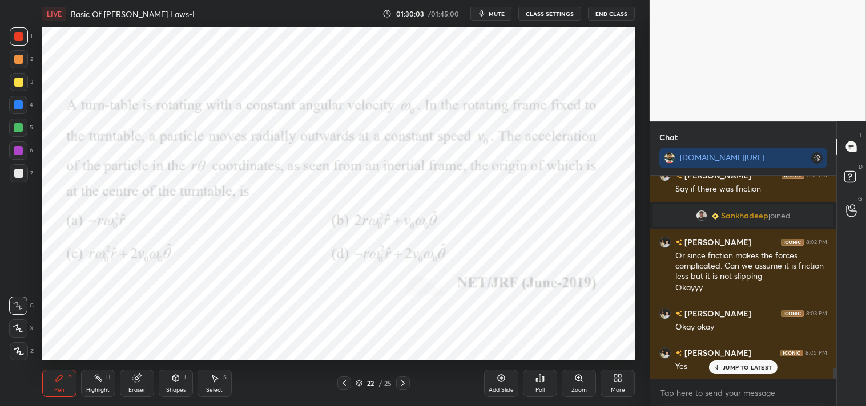
click at [136, 384] on div "Eraser" at bounding box center [137, 383] width 34 height 27
click at [64, 382] on div "Pen P" at bounding box center [59, 383] width 34 height 27
click at [135, 383] on icon at bounding box center [136, 378] width 9 height 9
click at [137, 375] on icon at bounding box center [136, 378] width 9 height 9
click at [60, 390] on div "Pen" at bounding box center [59, 391] width 10 height 6
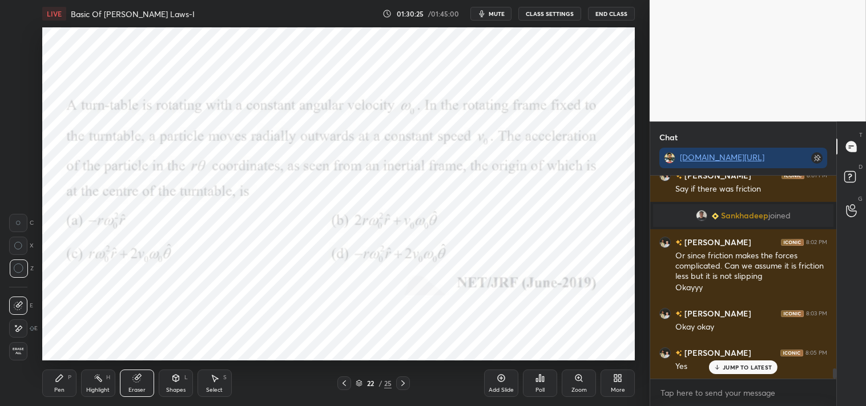
click at [63, 388] on div "Pen" at bounding box center [59, 391] width 10 height 6
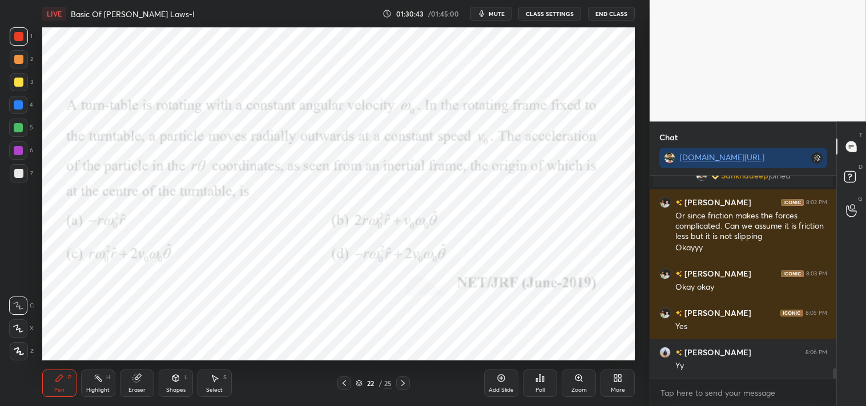
click at [140, 378] on icon at bounding box center [136, 378] width 9 height 9
click at [60, 385] on div "Pen P" at bounding box center [59, 383] width 34 height 27
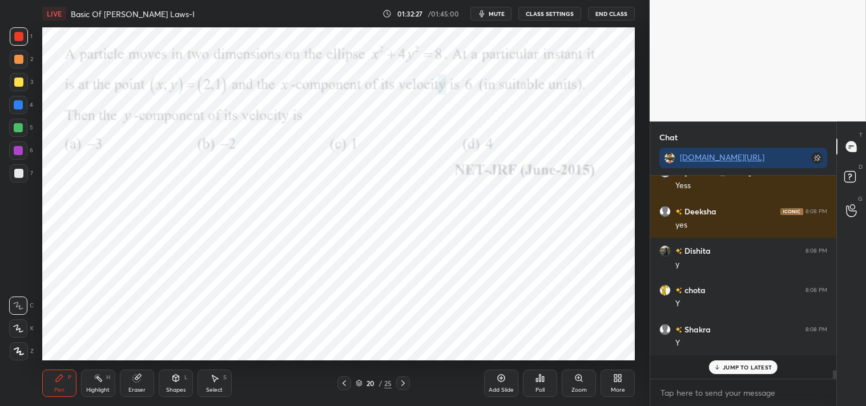
scroll to position [4070, 0]
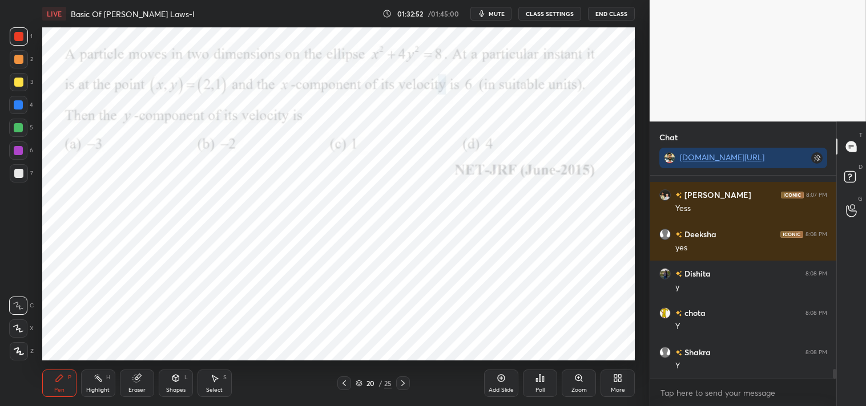
click at [491, 14] on span "mute" at bounding box center [497, 14] width 16 height 8
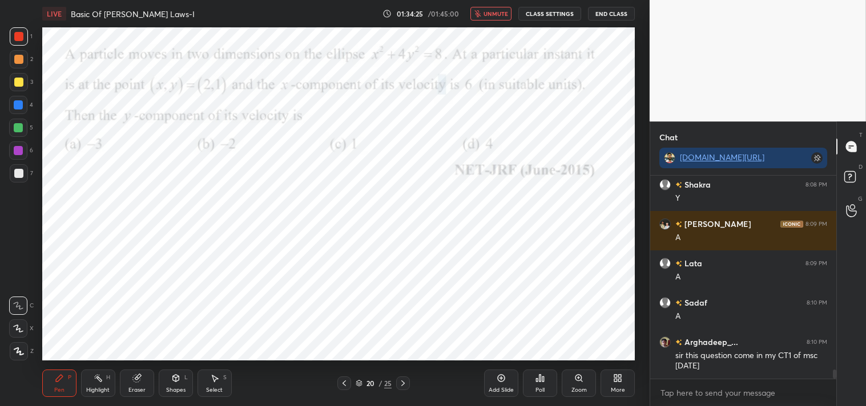
scroll to position [4249, 0]
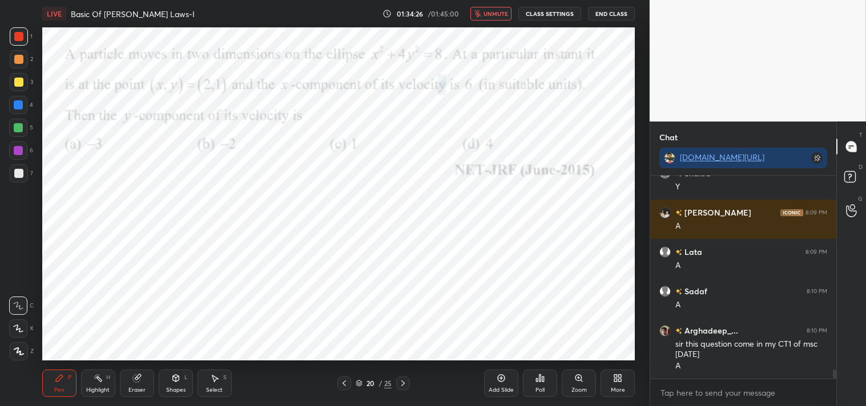
click at [487, 18] on button "unmute" at bounding box center [490, 14] width 41 height 14
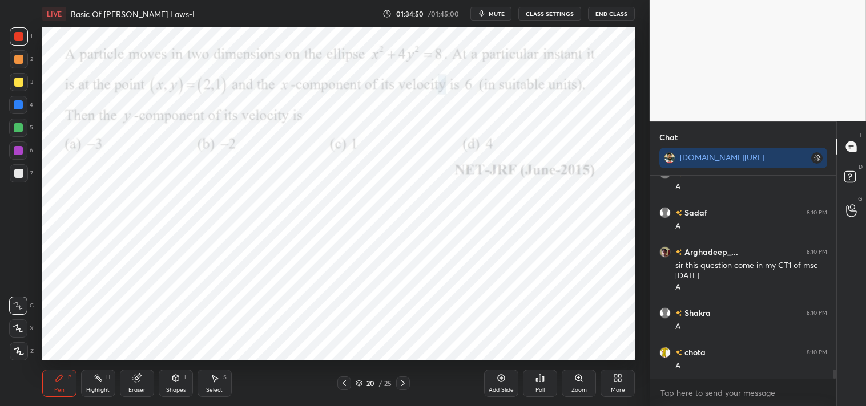
scroll to position [4367, 0]
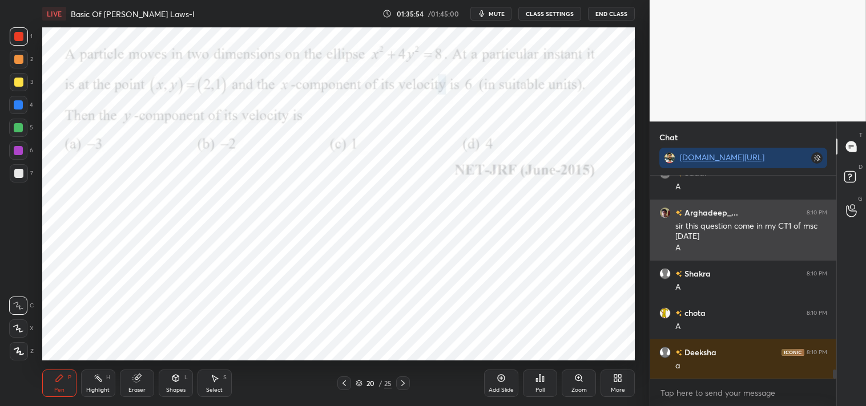
click at [732, 219] on div "sir this question come in my CT1 of msc 3 days ago A" at bounding box center [751, 236] width 152 height 35
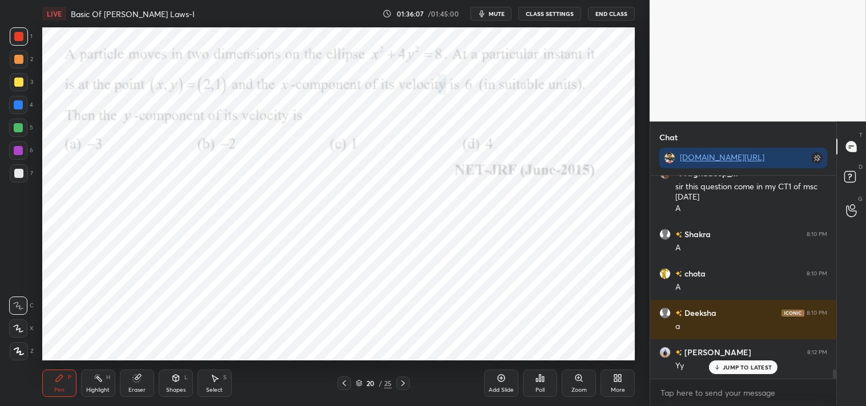
scroll to position [4445, 0]
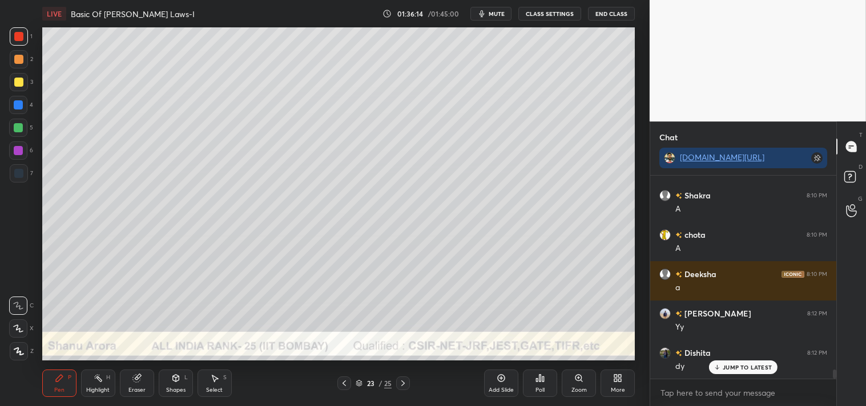
click at [15, 90] on div at bounding box center [19, 82] width 18 height 18
click at [13, 92] on div "3" at bounding box center [21, 84] width 23 height 23
click at [489, 15] on button "mute" at bounding box center [490, 14] width 41 height 14
click at [491, 14] on span "unmute" at bounding box center [495, 14] width 25 height 8
click at [148, 381] on div "Eraser" at bounding box center [137, 383] width 34 height 27
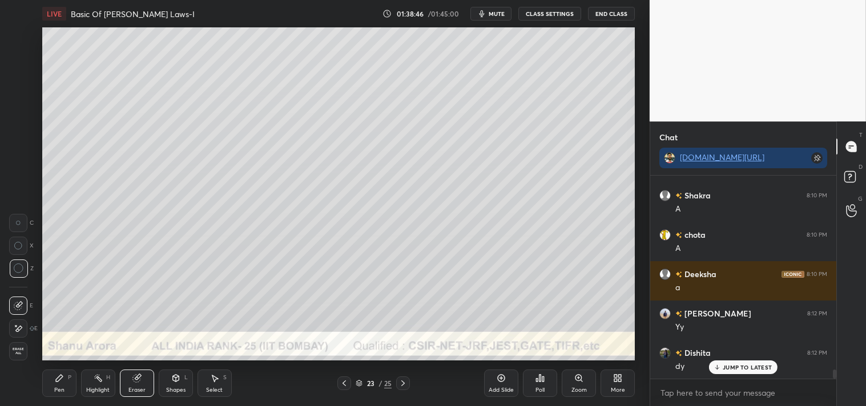
click at [62, 381] on icon at bounding box center [59, 378] width 9 height 9
click at [66, 380] on div "Pen P" at bounding box center [59, 383] width 34 height 27
click at [180, 388] on div "Shapes" at bounding box center [175, 391] width 19 height 6
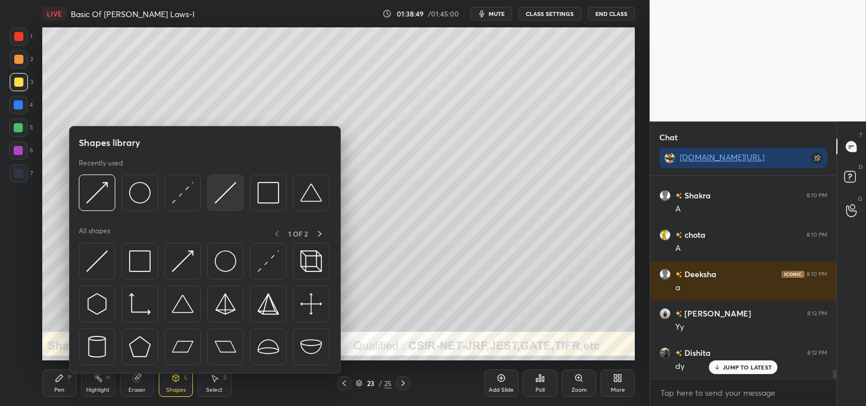
click at [215, 196] on img at bounding box center [226, 193] width 22 height 22
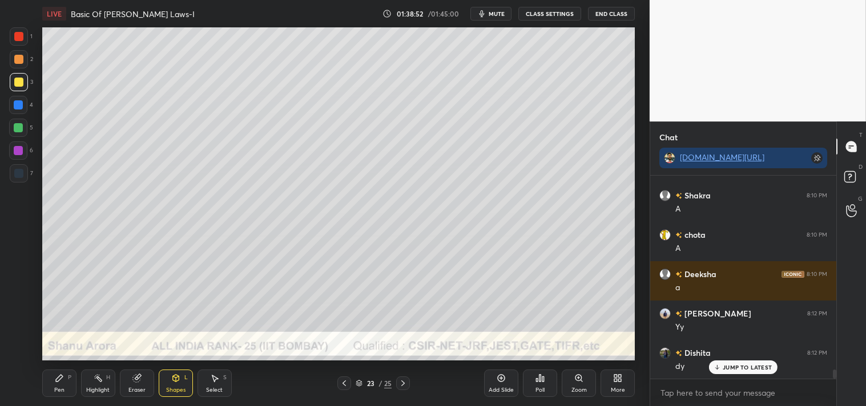
click at [63, 377] on icon at bounding box center [59, 378] width 7 height 7
click at [21, 57] on div at bounding box center [18, 59] width 9 height 9
click at [179, 373] on div "Shapes L" at bounding box center [176, 383] width 34 height 27
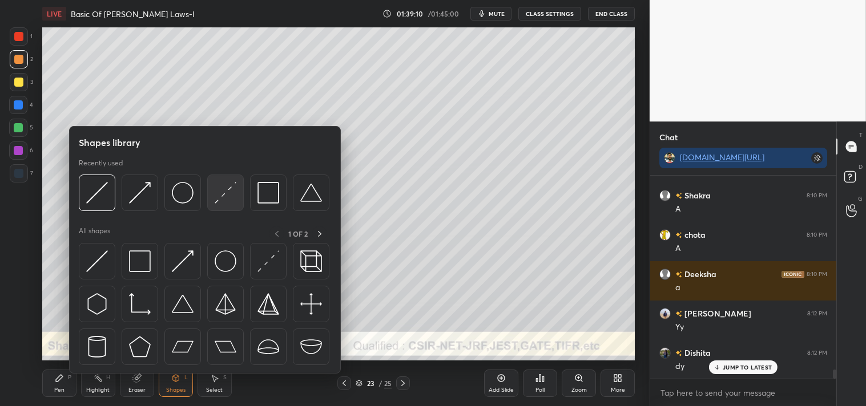
click at [215, 195] on img at bounding box center [226, 193] width 22 height 22
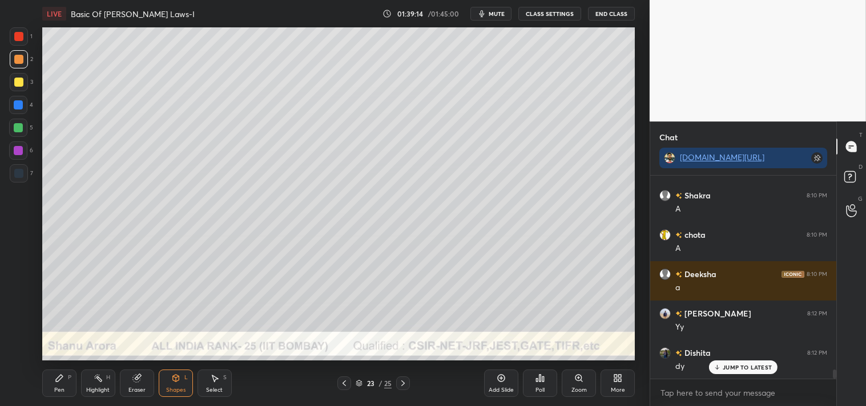
click at [175, 374] on icon at bounding box center [175, 378] width 9 height 9
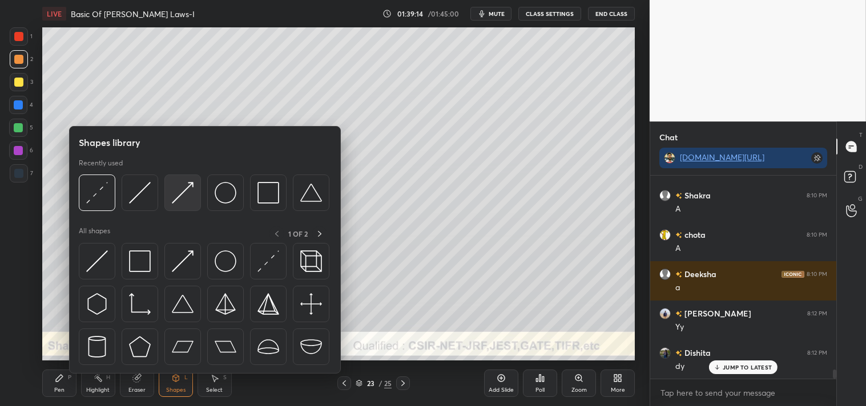
click at [183, 196] on img at bounding box center [183, 193] width 22 height 22
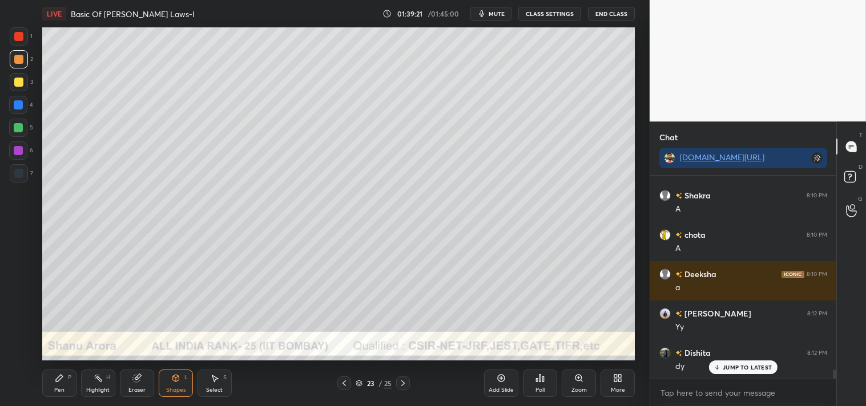
click at [50, 374] on div "Pen P" at bounding box center [59, 383] width 34 height 27
click at [174, 383] on icon at bounding box center [175, 378] width 9 height 9
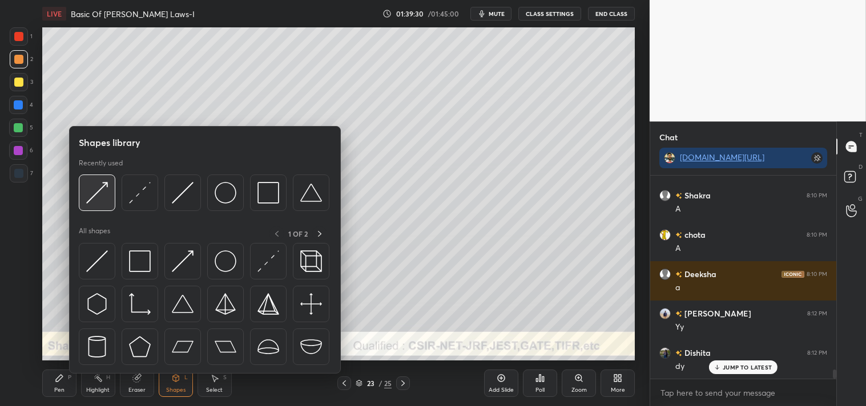
click at [99, 197] on img at bounding box center [97, 193] width 22 height 22
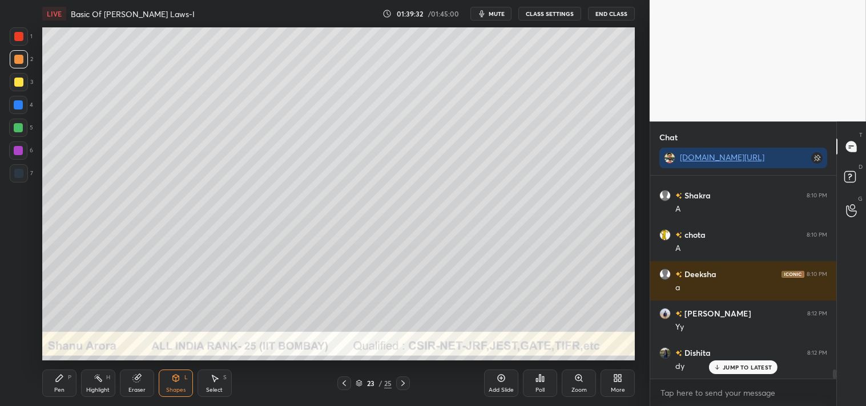
click at [25, 126] on div at bounding box center [18, 128] width 18 height 18
click at [64, 381] on div "Pen P" at bounding box center [59, 383] width 34 height 27
click at [15, 351] on icon at bounding box center [19, 352] width 10 height 8
click at [178, 382] on icon at bounding box center [175, 378] width 9 height 9
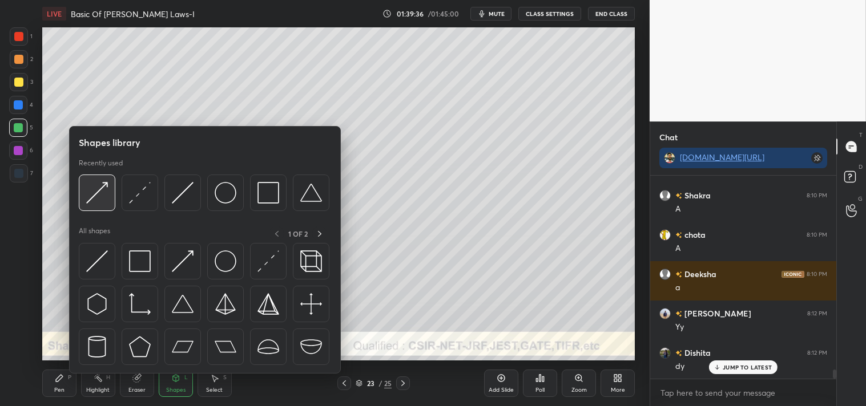
click at [92, 194] on img at bounding box center [97, 193] width 22 height 22
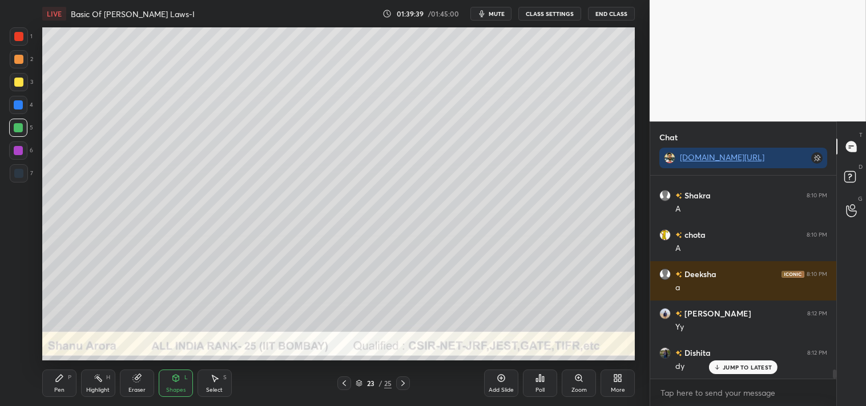
click at [53, 384] on div "Pen P" at bounding box center [59, 383] width 34 height 27
click at [138, 377] on icon at bounding box center [138, 377] width 6 height 6
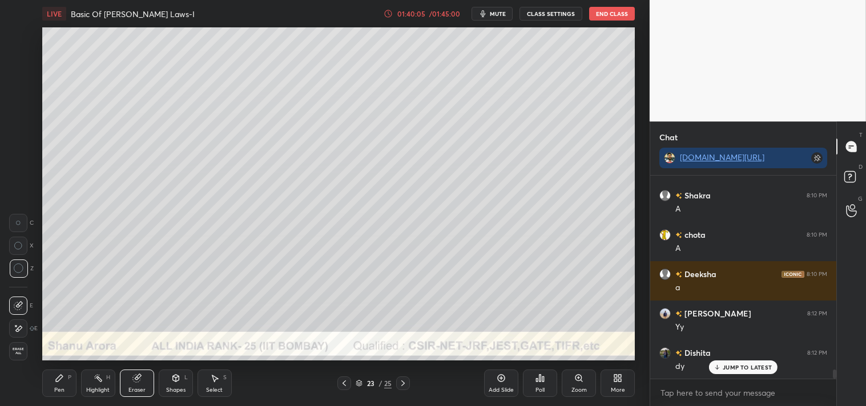
click at [54, 385] on div "Pen P" at bounding box center [59, 383] width 34 height 27
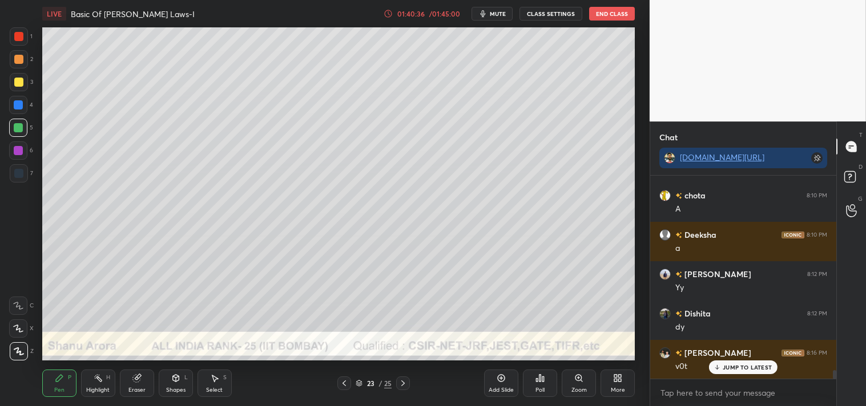
click at [18, 299] on div at bounding box center [18, 306] width 18 height 18
click at [19, 303] on icon at bounding box center [18, 306] width 10 height 8
click at [37, 307] on div "Setting up your live class Poll for secs No correct answer Start poll" at bounding box center [339, 193] width 604 height 333
click at [584, 373] on div "Zoom" at bounding box center [579, 383] width 34 height 27
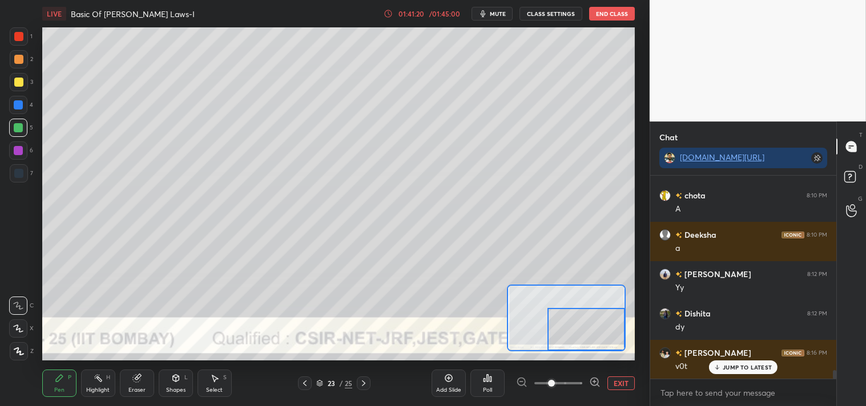
click at [588, 328] on div at bounding box center [586, 329] width 78 height 43
click at [142, 377] on div "Eraser" at bounding box center [137, 383] width 34 height 27
click at [56, 380] on icon at bounding box center [59, 378] width 7 height 7
click at [68, 377] on div "P" at bounding box center [69, 378] width 3 height 6
click at [613, 384] on button "EXIT" at bounding box center [620, 384] width 27 height 14
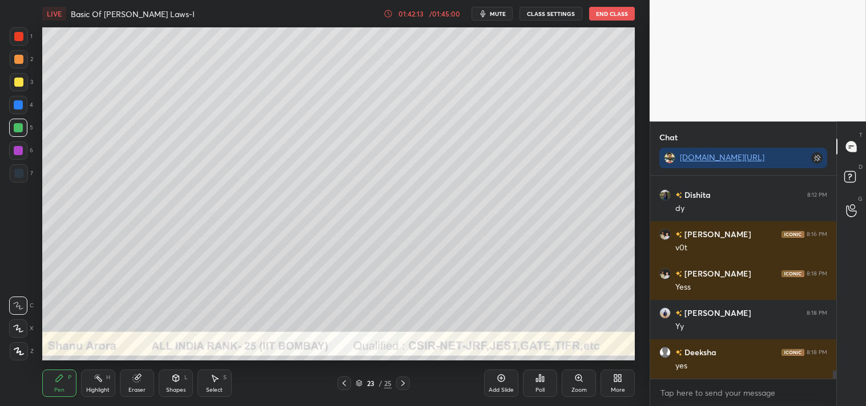
scroll to position [4643, 0]
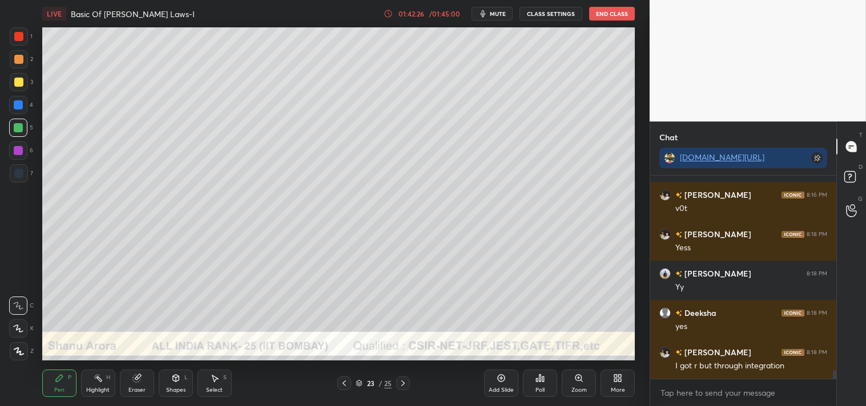
click at [538, 375] on icon at bounding box center [539, 378] width 9 height 9
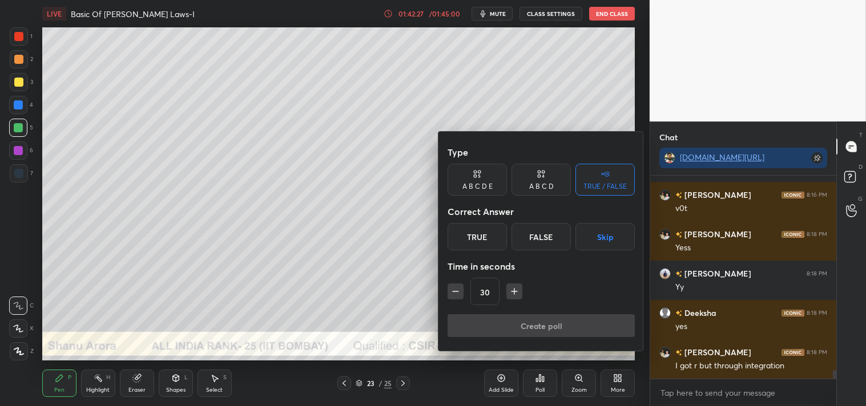
click at [475, 233] on div "True" at bounding box center [476, 236] width 59 height 27
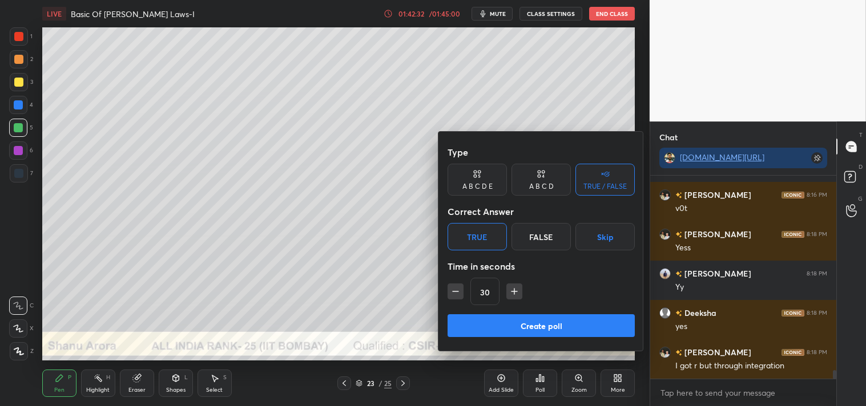
click at [513, 324] on button "Create poll" at bounding box center [540, 325] width 187 height 23
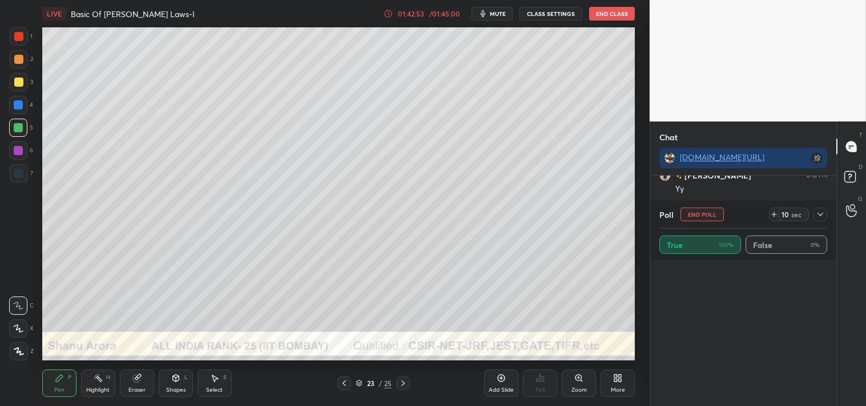
scroll to position [0, 0]
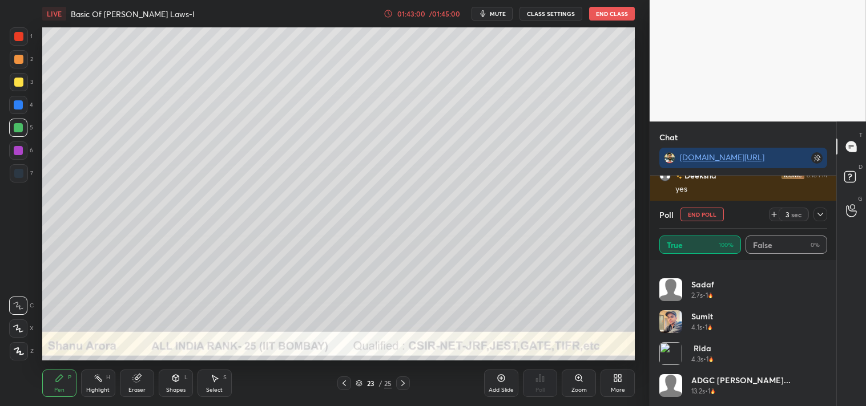
click at [709, 211] on button "End Poll" at bounding box center [701, 215] width 43 height 14
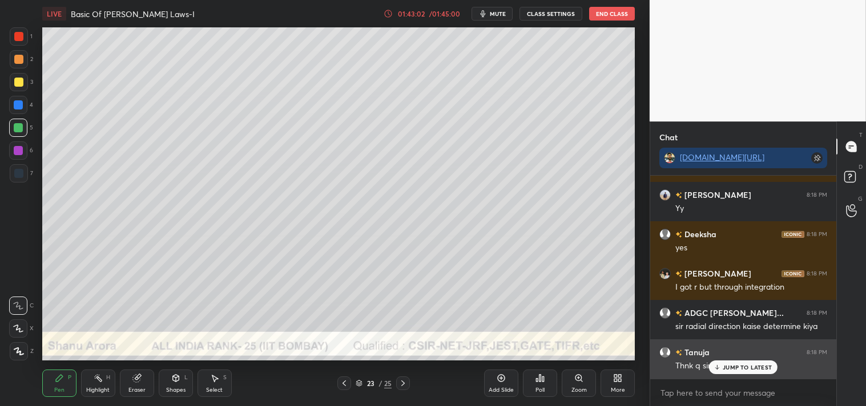
click at [732, 370] on p "JUMP TO LATEST" at bounding box center [747, 367] width 49 height 7
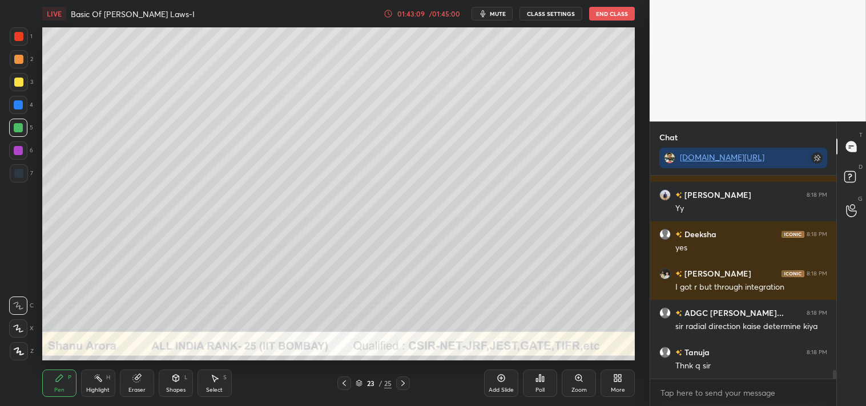
click at [507, 390] on div "Add Slide" at bounding box center [501, 391] width 25 height 6
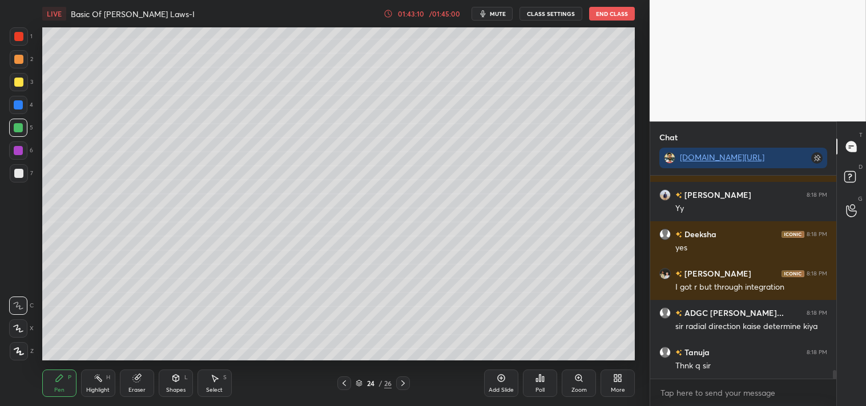
click at [175, 382] on icon at bounding box center [175, 378] width 9 height 9
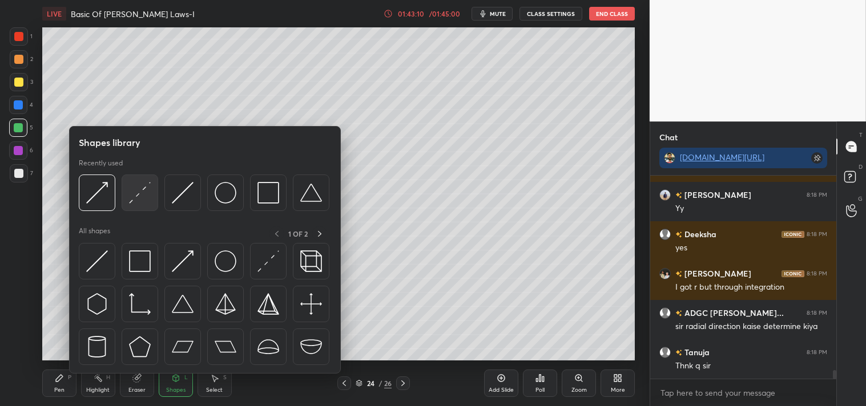
click at [144, 192] on img at bounding box center [140, 193] width 22 height 22
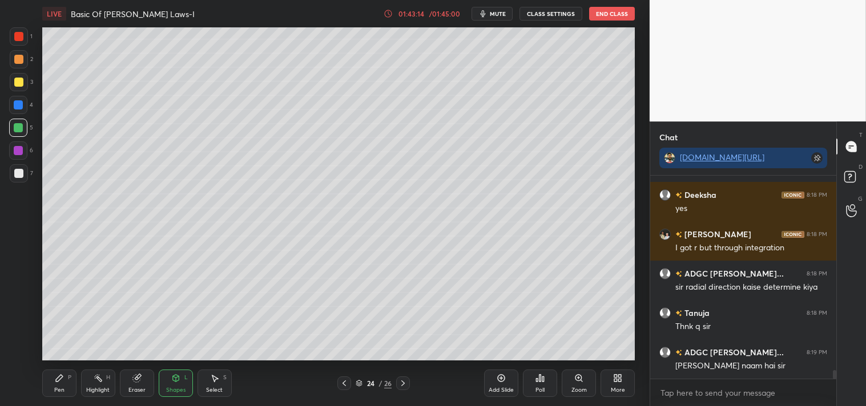
click at [65, 382] on div "Pen P" at bounding box center [59, 383] width 34 height 27
click at [20, 174] on div at bounding box center [18, 173] width 9 height 9
click at [180, 380] on div "Shapes L" at bounding box center [176, 383] width 34 height 27
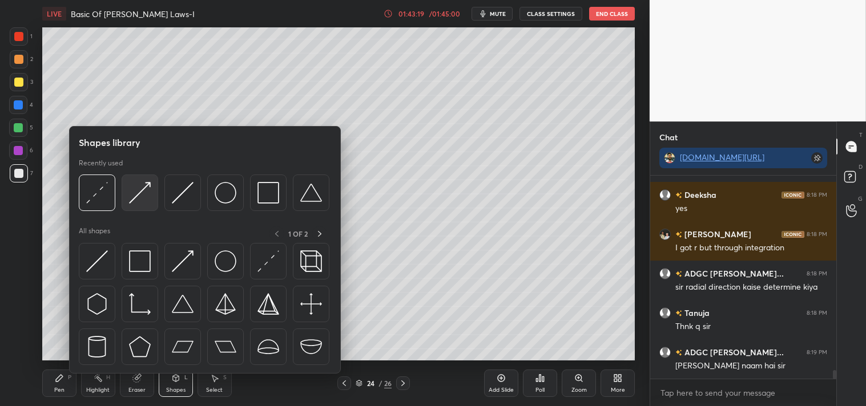
click at [148, 189] on img at bounding box center [140, 193] width 22 height 22
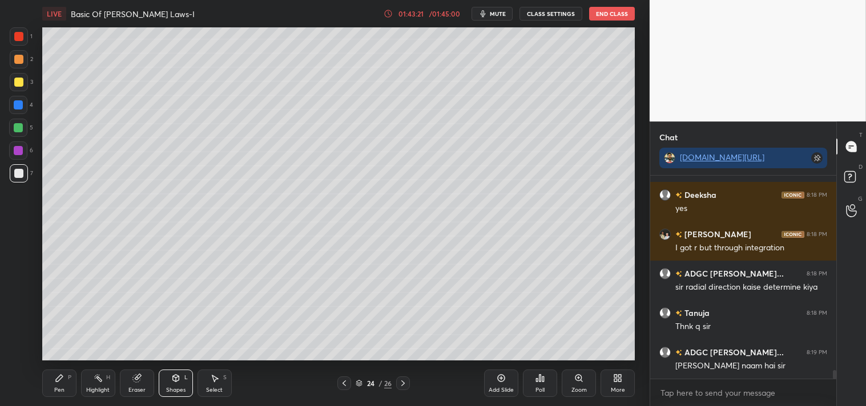
click at [76, 379] on div "Pen P" at bounding box center [59, 383] width 34 height 27
click at [174, 379] on icon at bounding box center [175, 378] width 6 height 7
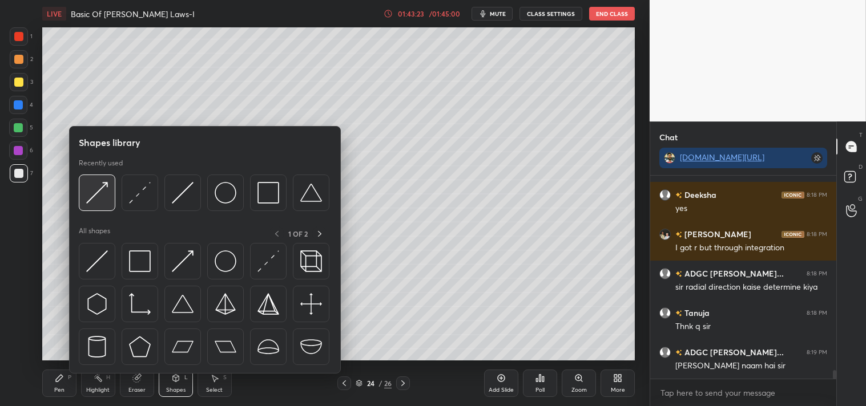
click at [95, 185] on img at bounding box center [97, 193] width 22 height 22
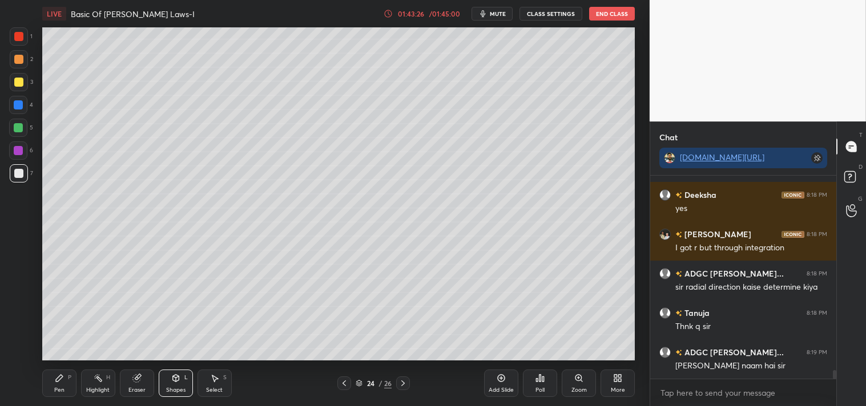
click at [64, 384] on div "Pen P" at bounding box center [59, 383] width 34 height 27
click at [66, 380] on div "Pen P" at bounding box center [59, 383] width 34 height 27
click at [174, 373] on div "Shapes L" at bounding box center [176, 383] width 34 height 27
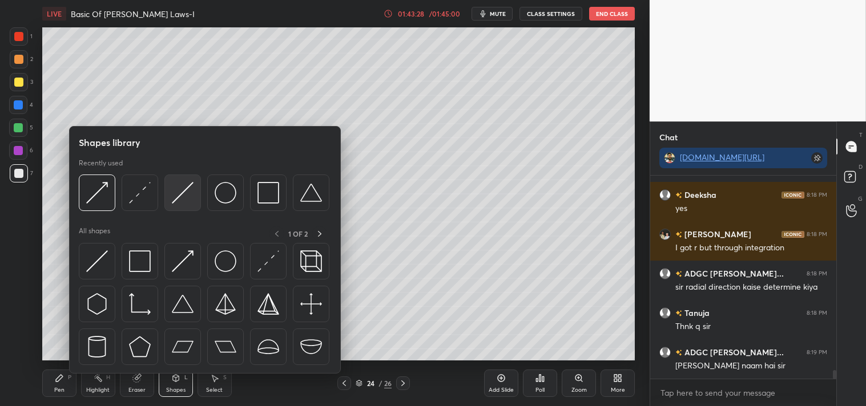
click at [191, 192] on img at bounding box center [183, 193] width 22 height 22
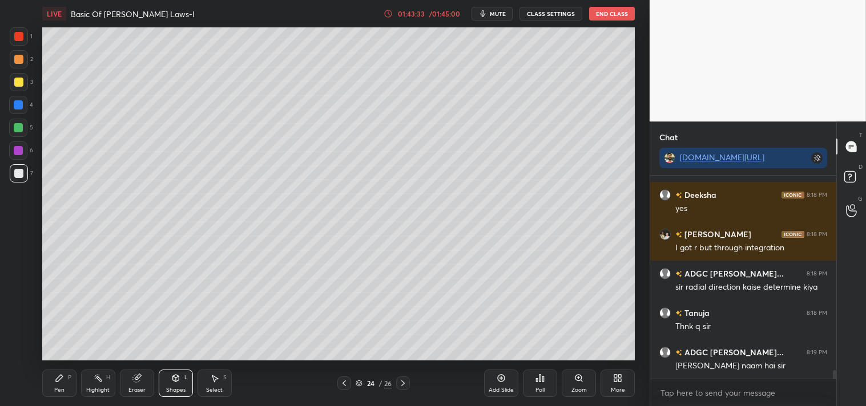
click at [63, 374] on icon at bounding box center [59, 378] width 9 height 9
click at [63, 375] on icon at bounding box center [59, 378] width 9 height 9
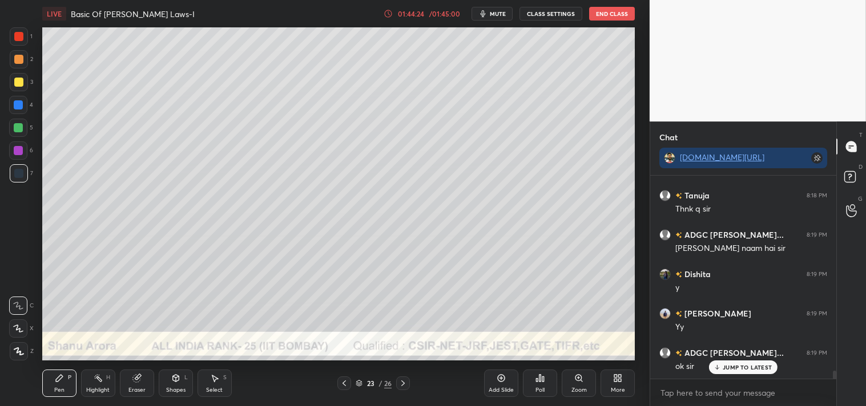
scroll to position [4918, 0]
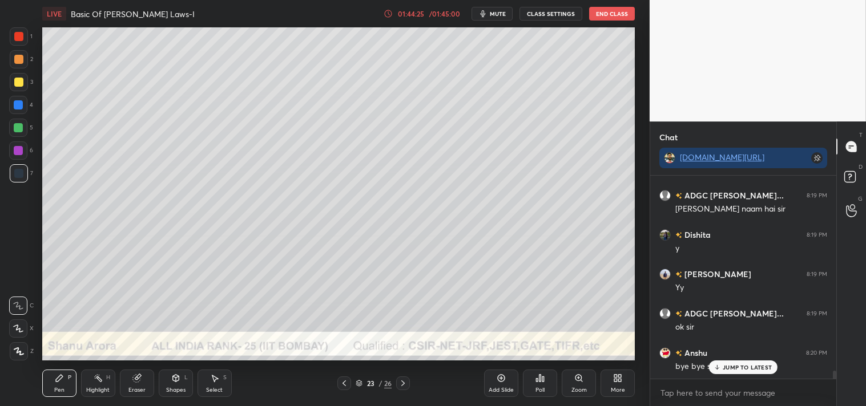
click at [497, 17] on span "mute" at bounding box center [498, 14] width 16 height 8
click at [611, 12] on button "End Class" at bounding box center [612, 14] width 46 height 14
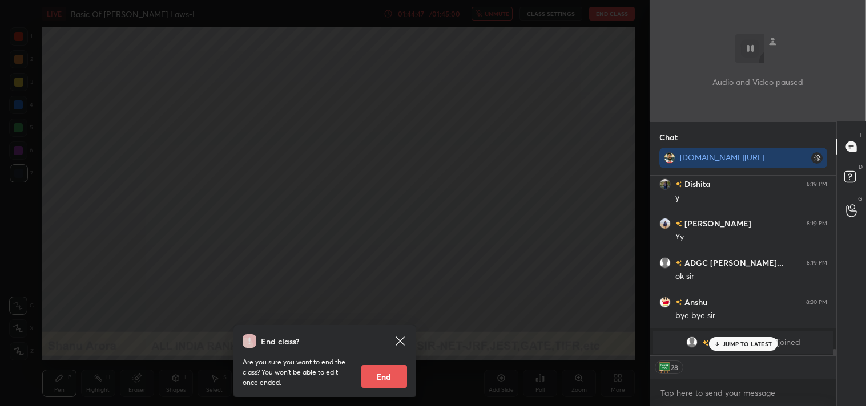
scroll to position [4946, 0]
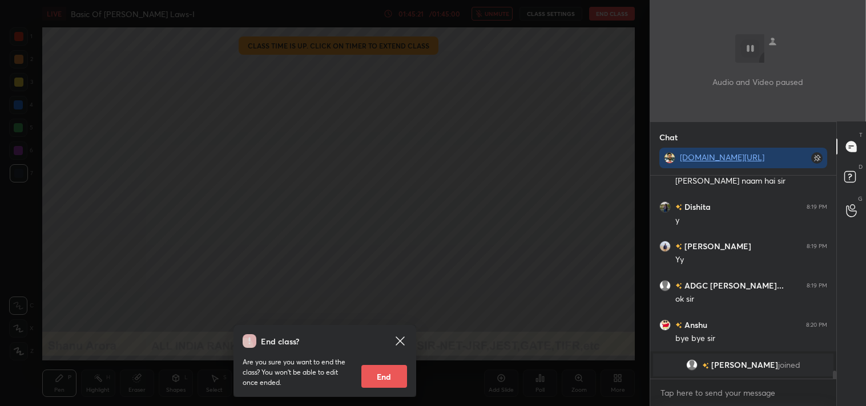
click at [611, 12] on div "End class? Are you sure you want to end the class? You won’t be able to edit on…" at bounding box center [325, 203] width 650 height 406
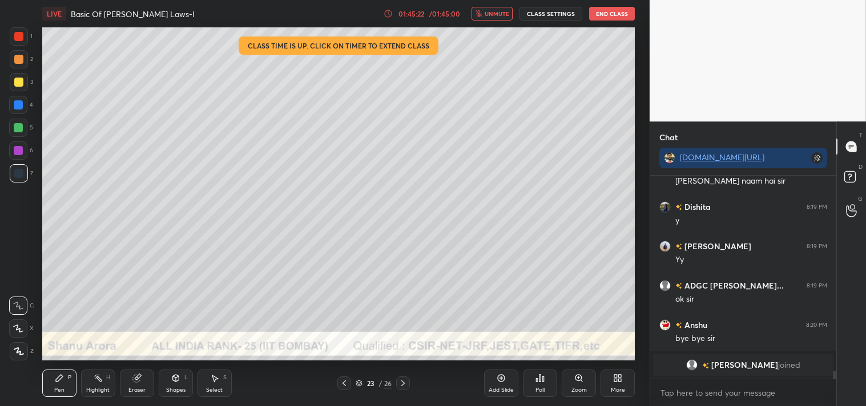
click at [611, 12] on button "End Class" at bounding box center [612, 14] width 46 height 14
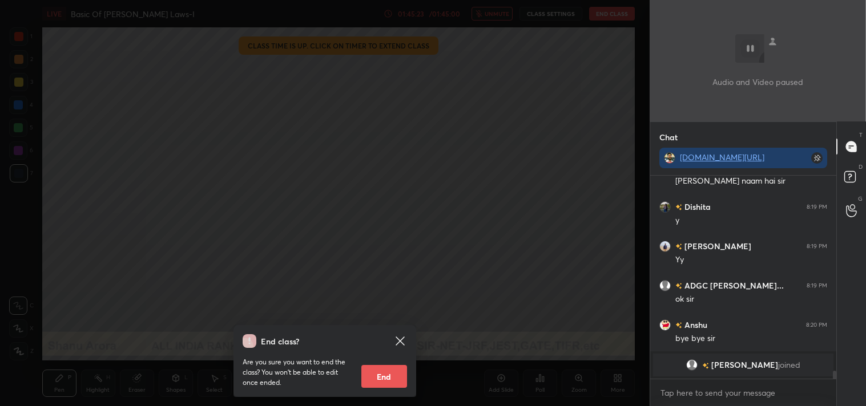
click at [383, 378] on button "End" at bounding box center [384, 376] width 46 height 23
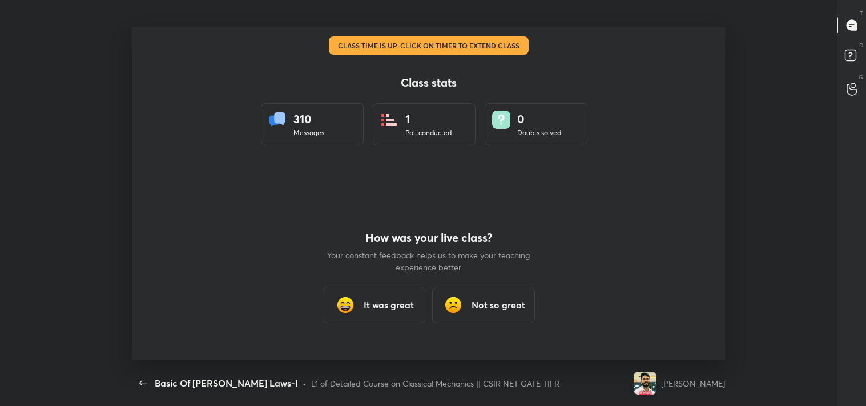
scroll to position [0, 0]
